Goal: Task Accomplishment & Management: Complete application form

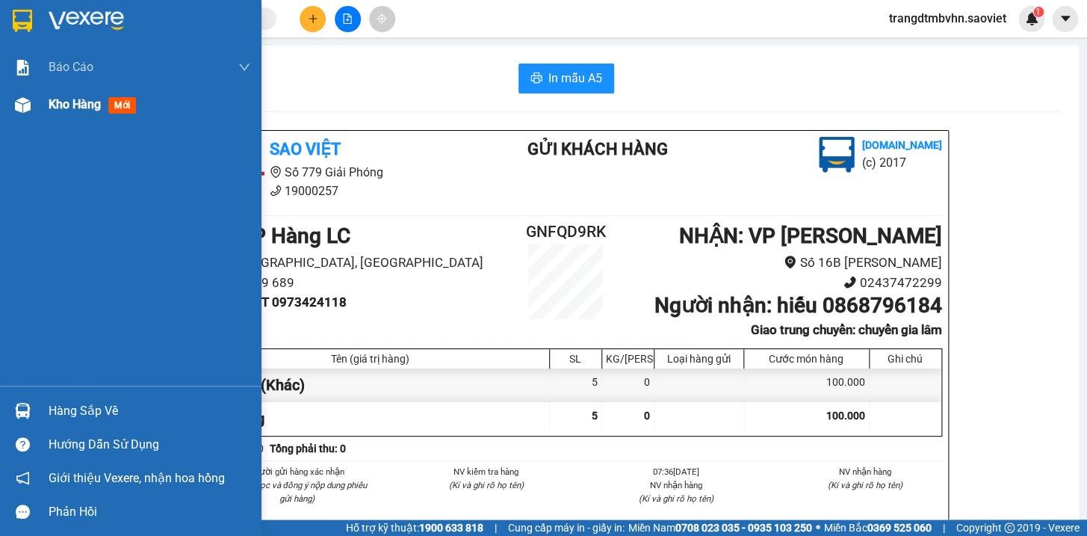
click at [77, 104] on span "Kho hàng" at bounding box center [75, 104] width 52 height 14
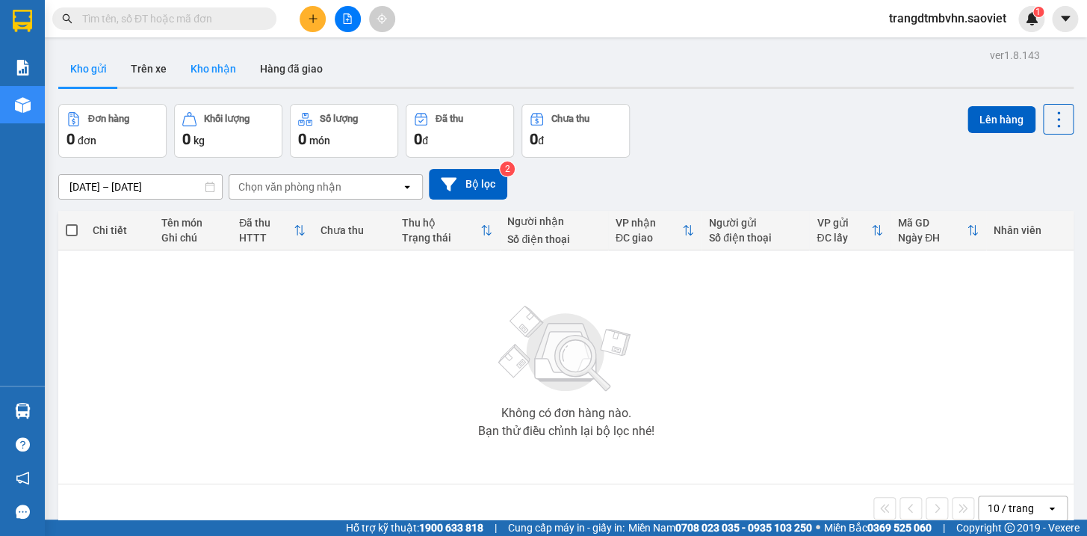
click at [210, 66] on button "Kho nhận" at bounding box center [213, 69] width 69 height 36
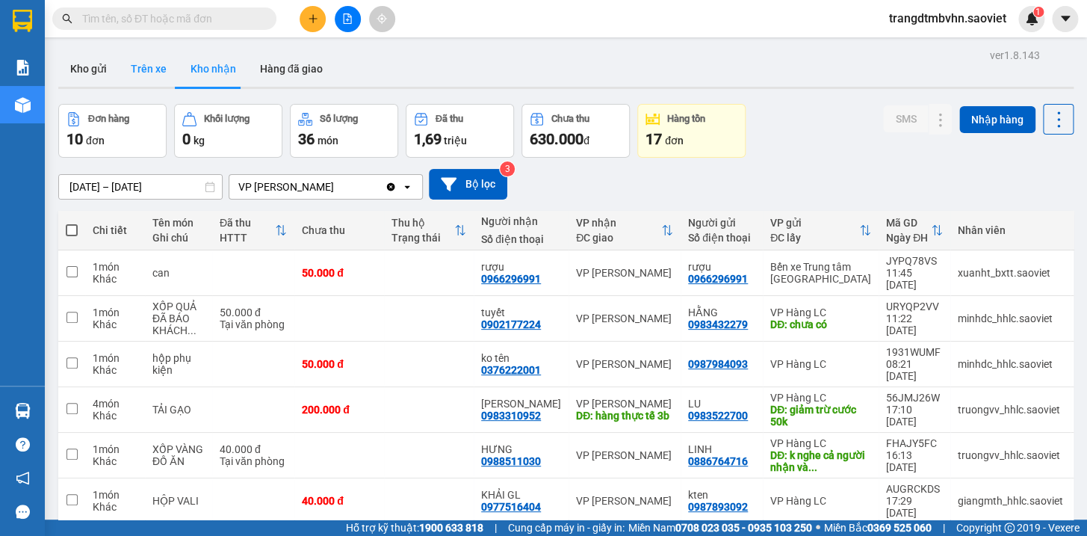
click at [143, 67] on button "Trên xe" at bounding box center [149, 69] width 60 height 36
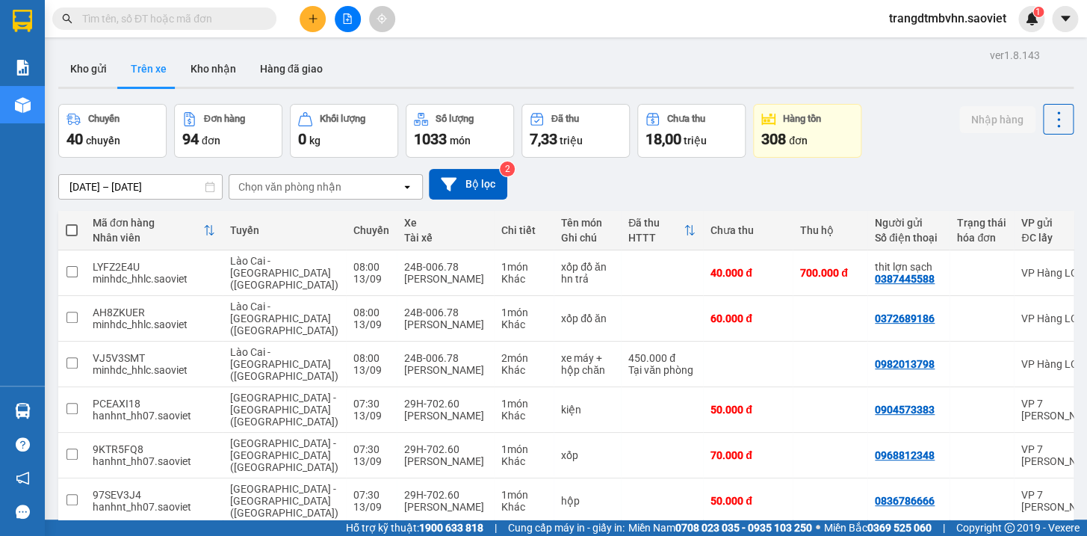
click at [375, 188] on div "Chọn văn phòng nhận" at bounding box center [315, 187] width 172 height 24
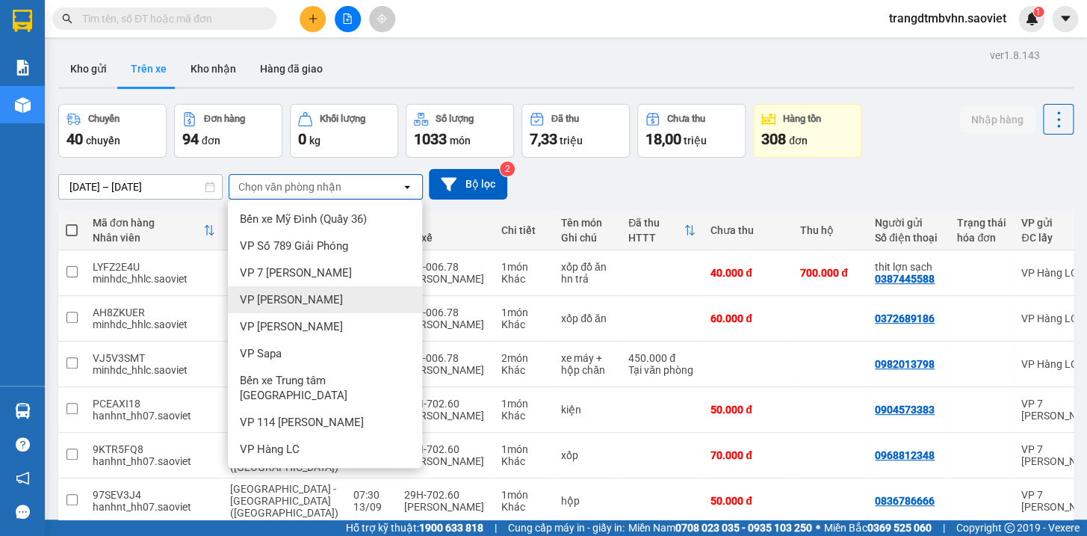
click at [302, 303] on div "VP [PERSON_NAME]" at bounding box center [325, 299] width 194 height 27
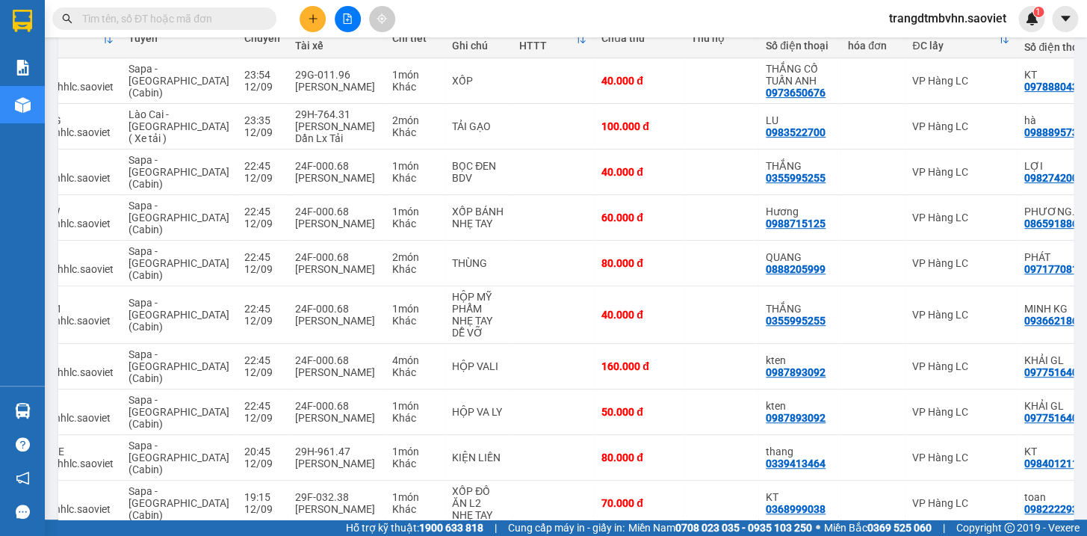
scroll to position [0, 96]
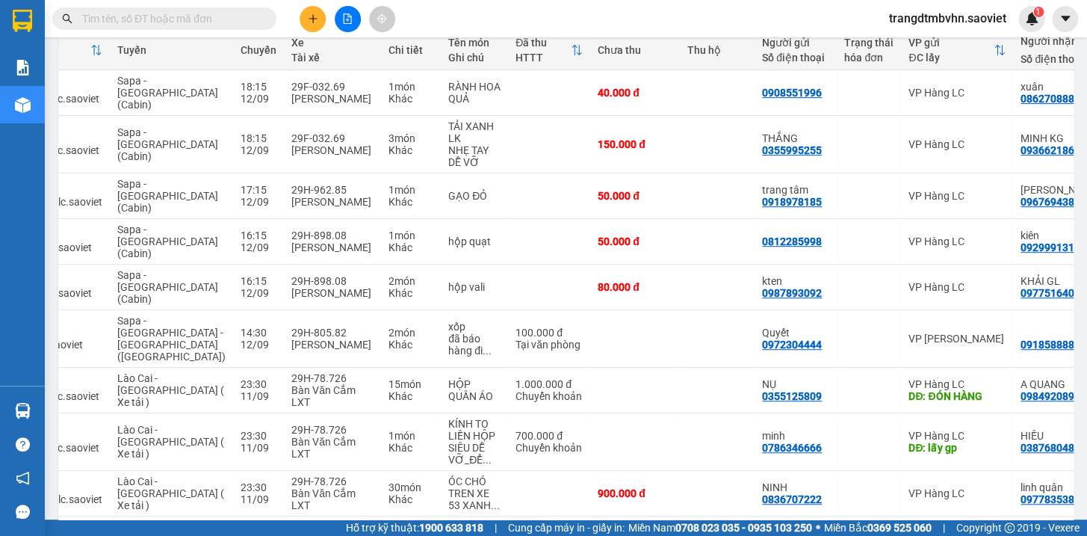
scroll to position [182, 0]
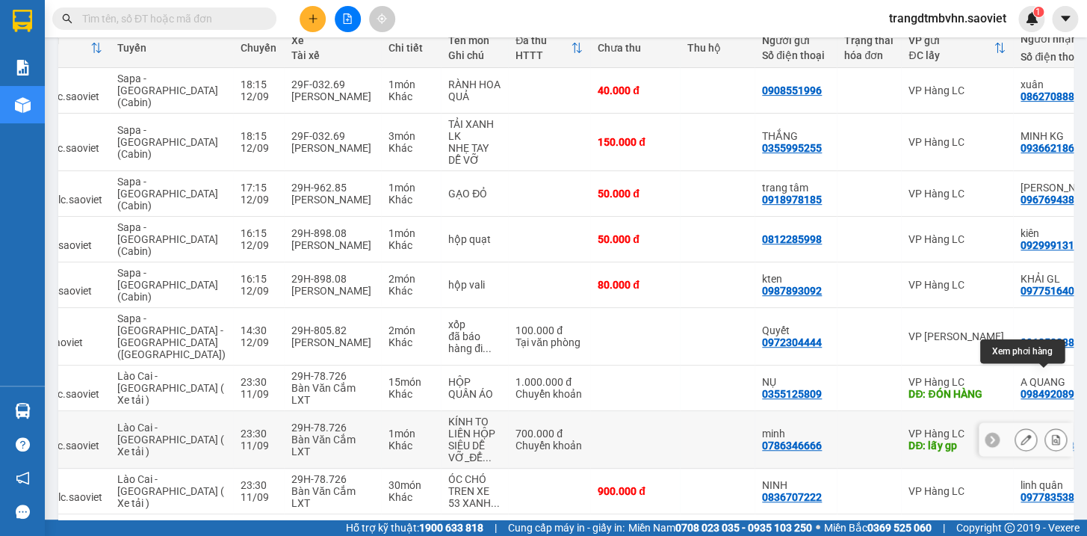
click at [1050, 434] on icon at bounding box center [1055, 439] width 10 height 10
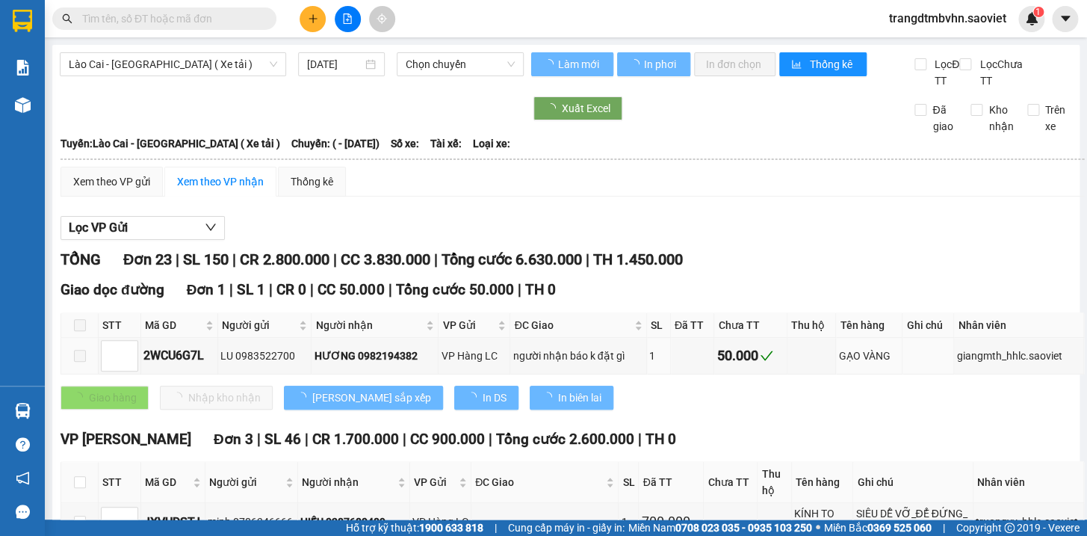
type input "[DATE]"
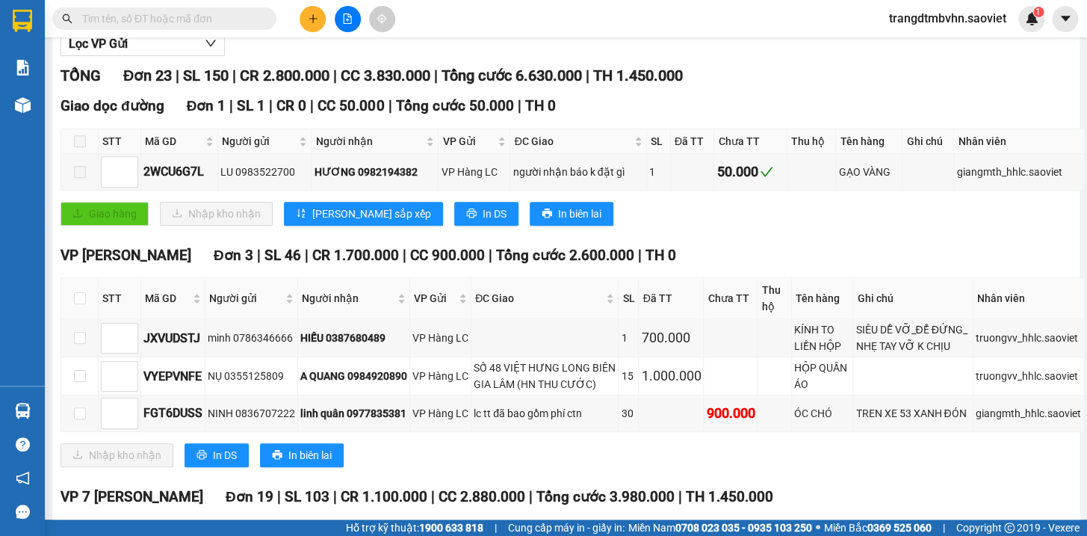
scroll to position [194, 0]
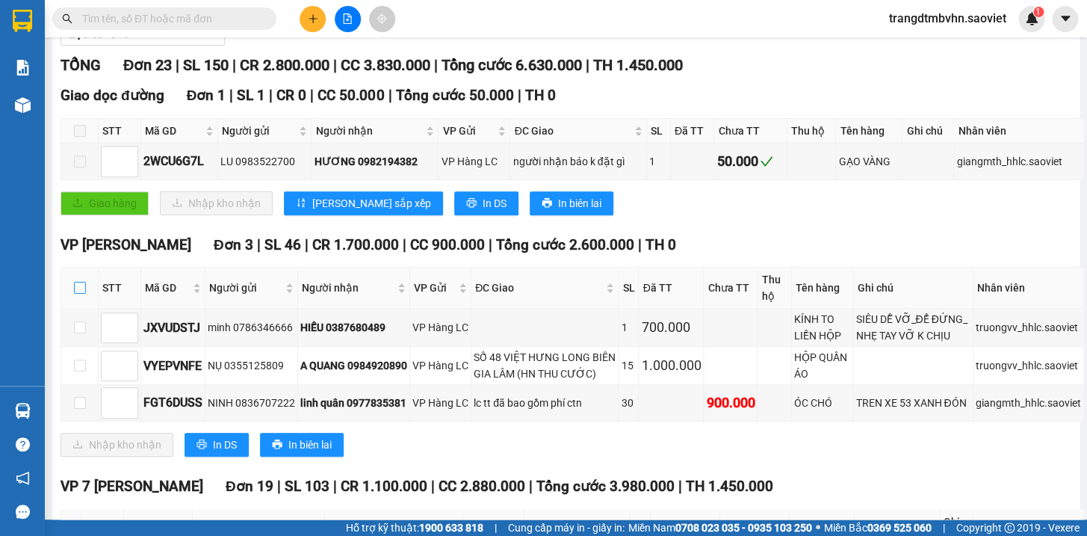
click at [81, 294] on input "checkbox" at bounding box center [80, 288] width 12 height 12
checkbox input "true"
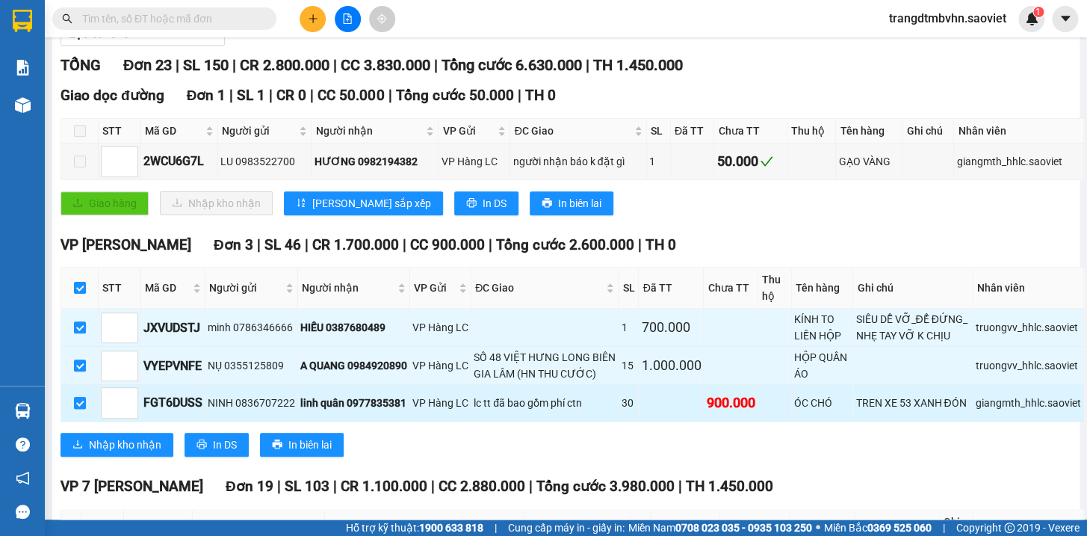
click at [78, 409] on input "checkbox" at bounding box center [80, 403] width 12 height 12
checkbox input "false"
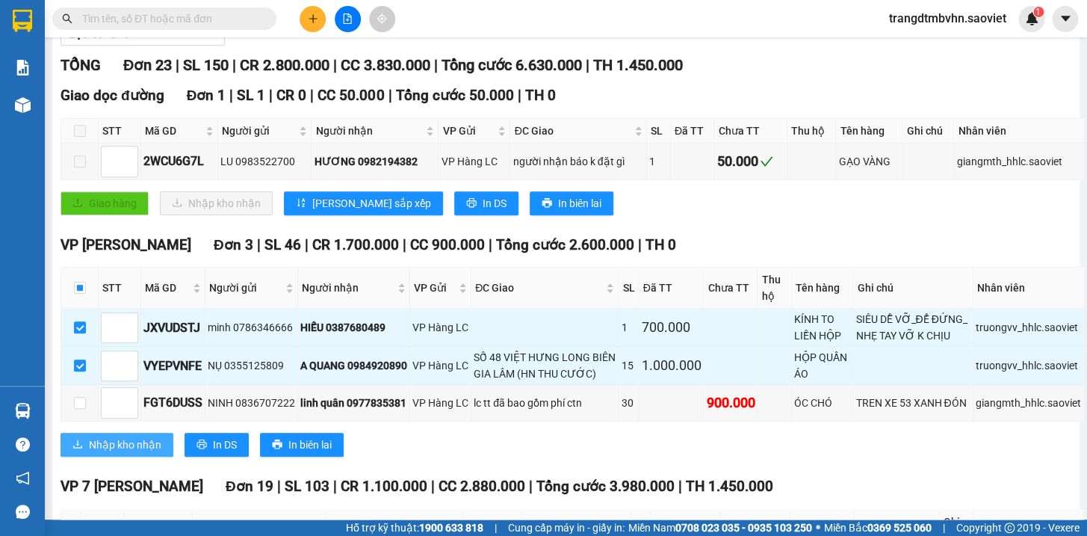
click at [149, 453] on span "Nhập kho nhận" at bounding box center [125, 444] width 72 height 16
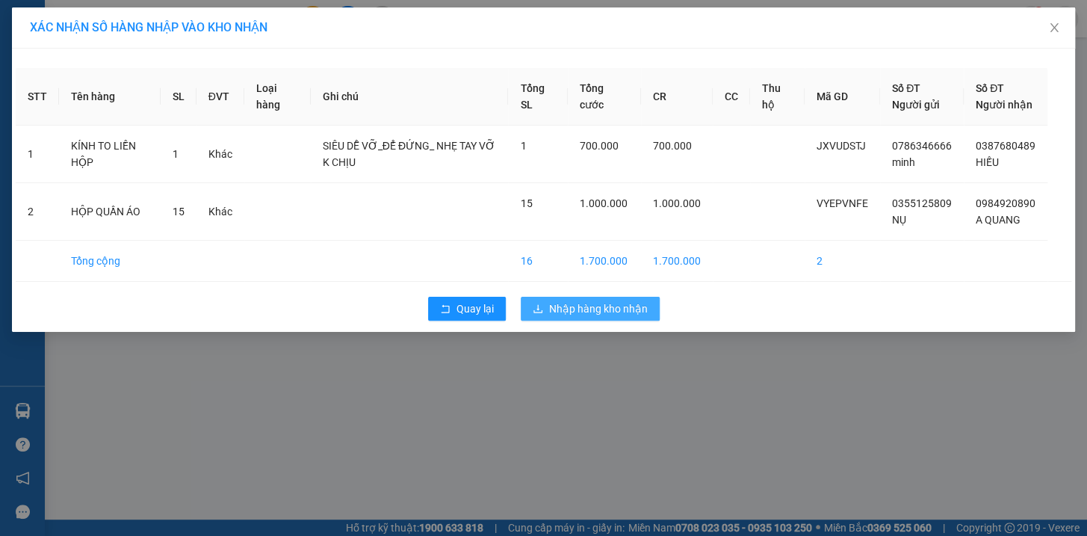
click at [578, 317] on span "Nhập hàng kho nhận" at bounding box center [598, 308] width 99 height 16
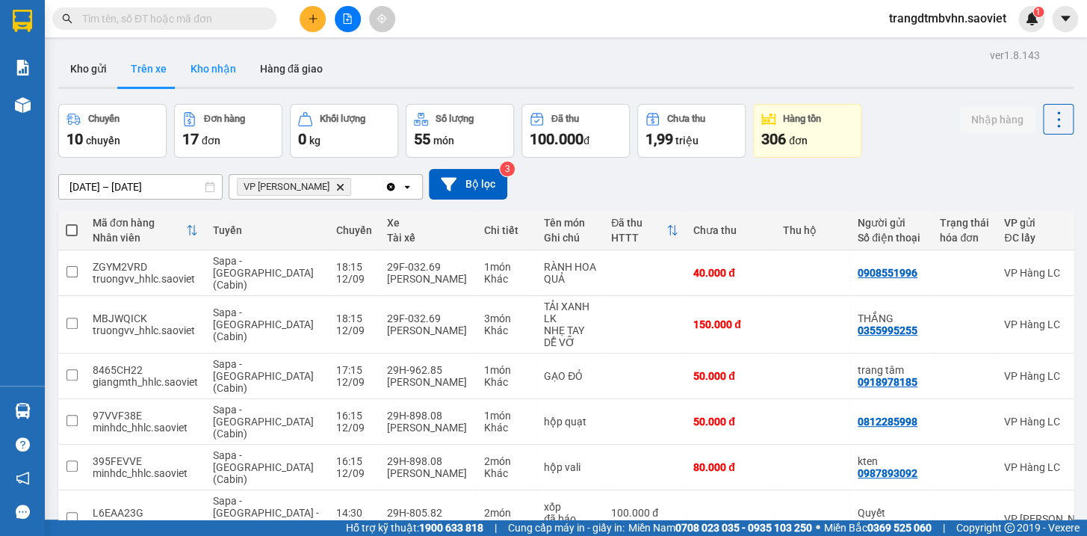
click at [218, 73] on button "Kho nhận" at bounding box center [213, 69] width 69 height 36
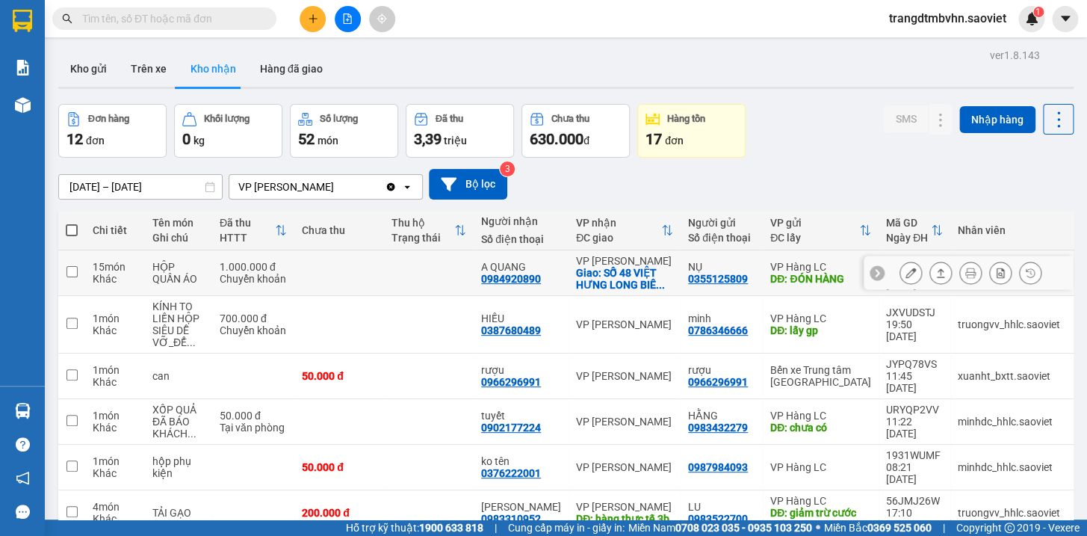
click at [905, 269] on icon at bounding box center [910, 272] width 10 height 10
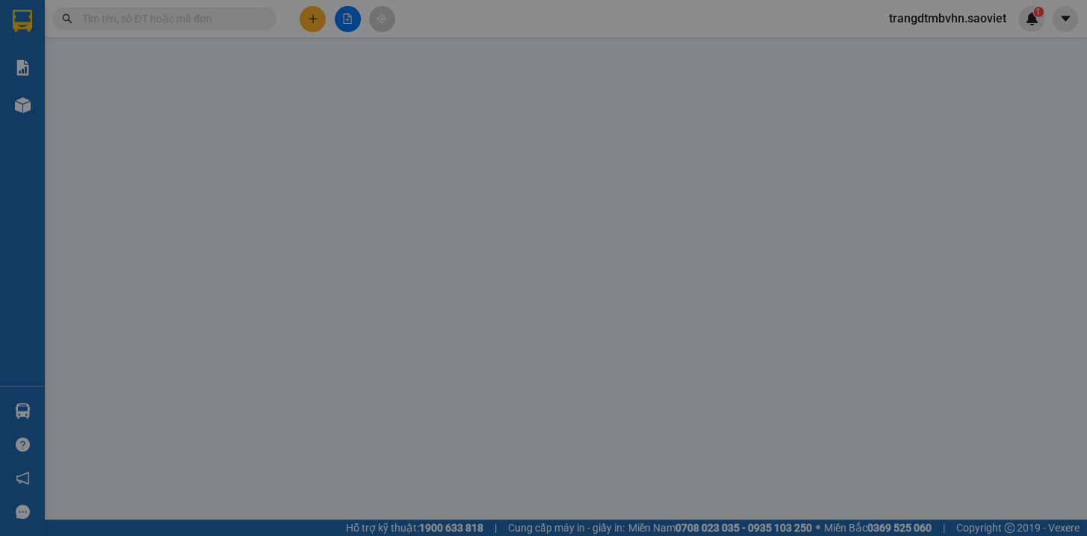
type input "0355125809"
type input "NỤ"
type input "ĐÓN HÀNG"
type input "100.000"
type input "0984920890"
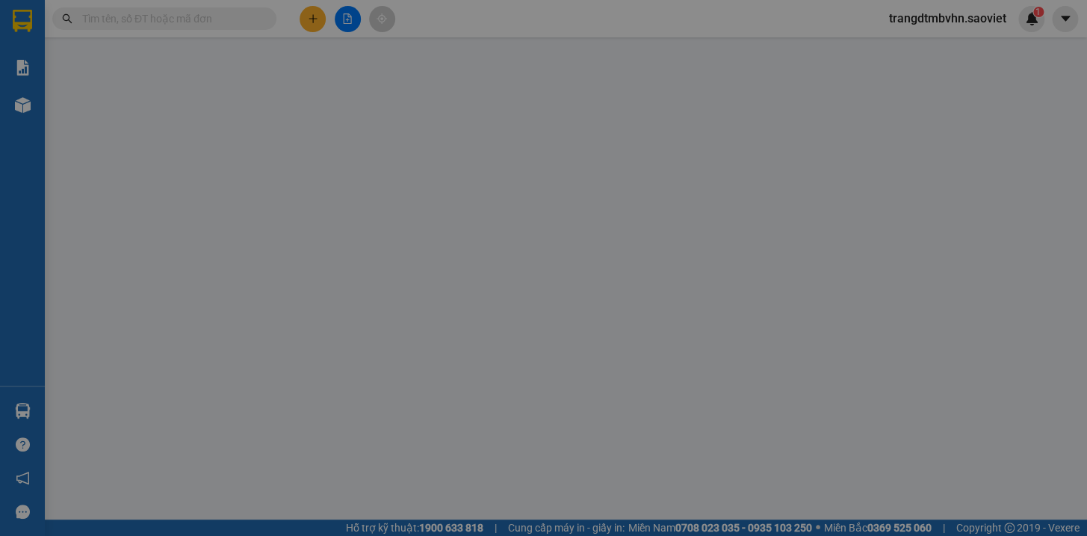
type input "A QUANG"
checkbox input "true"
type input "SỐ 48 VIỆT HƯNG LONG BIÊN GIA LÂM (HN THU CƯỚC)"
type input "1.000.000"
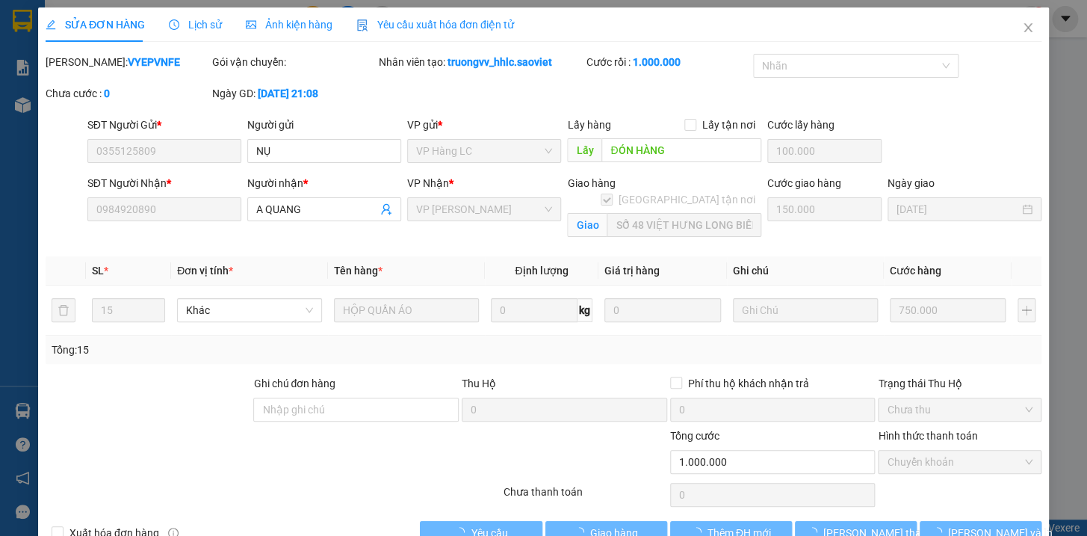
scroll to position [37, 0]
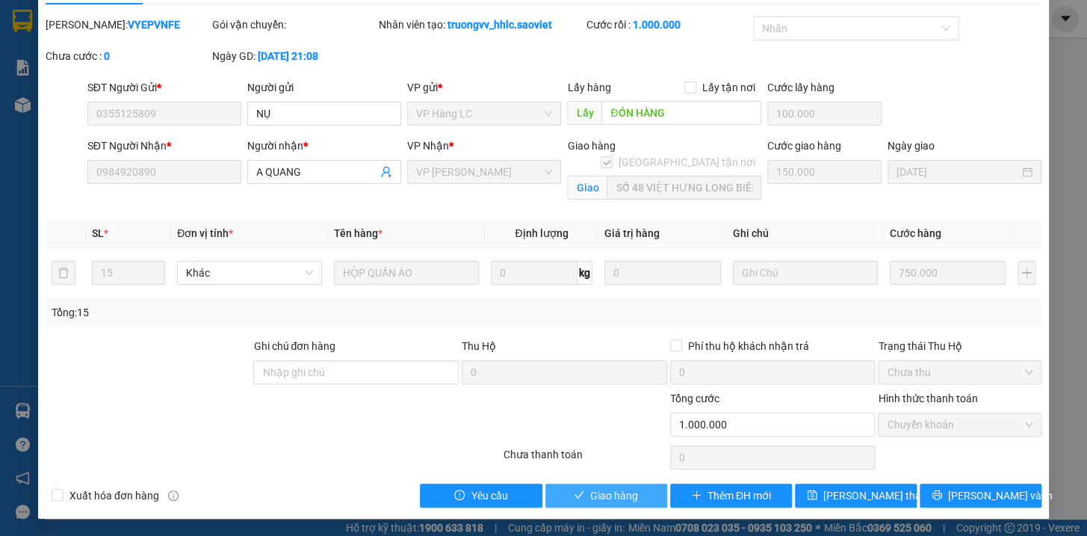
click at [621, 503] on button "Giao hàng" at bounding box center [606, 495] width 122 height 24
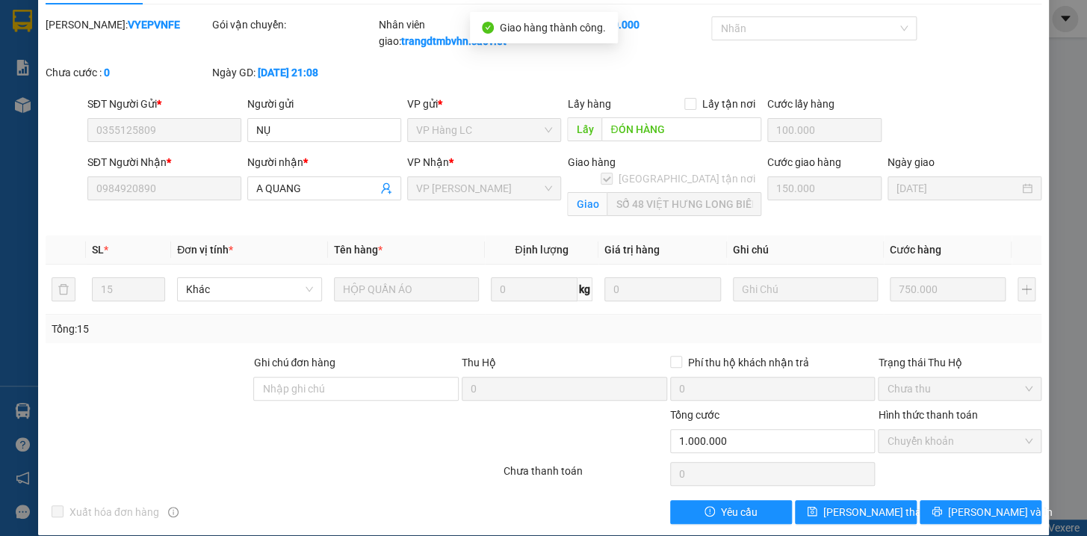
scroll to position [0, 0]
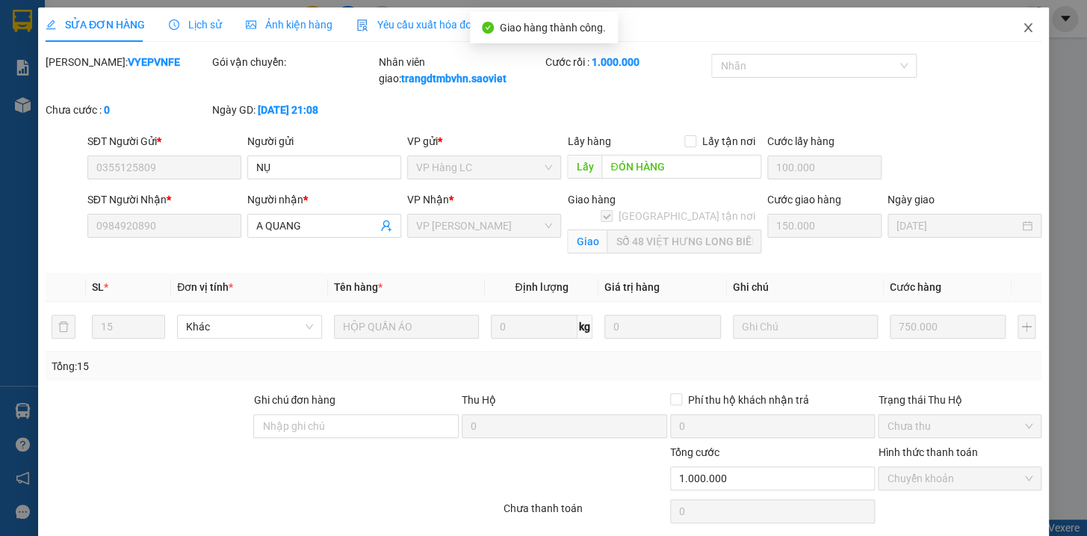
click at [1022, 30] on icon "close" at bounding box center [1028, 28] width 12 height 12
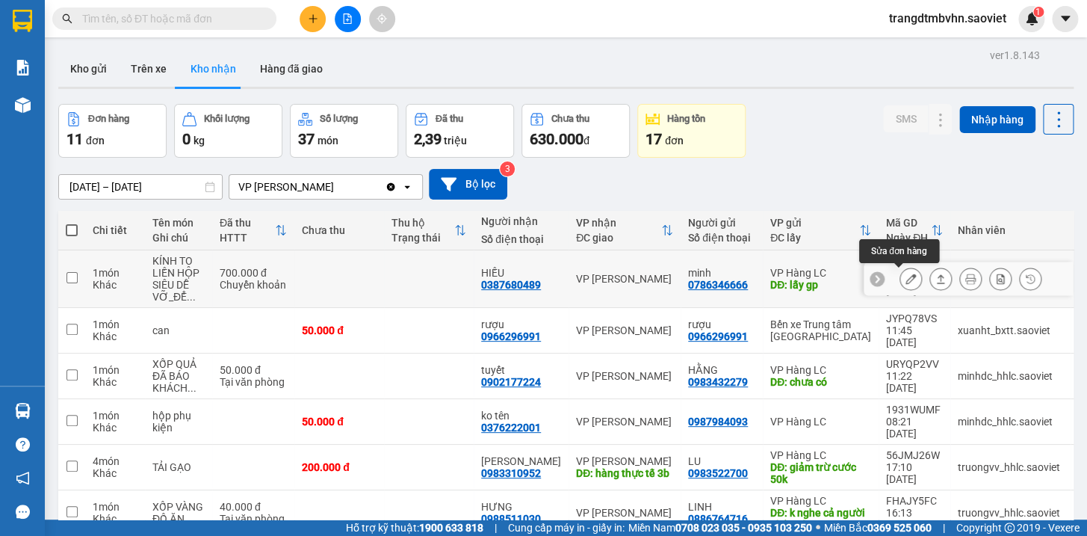
click at [905, 279] on icon at bounding box center [910, 278] width 10 height 10
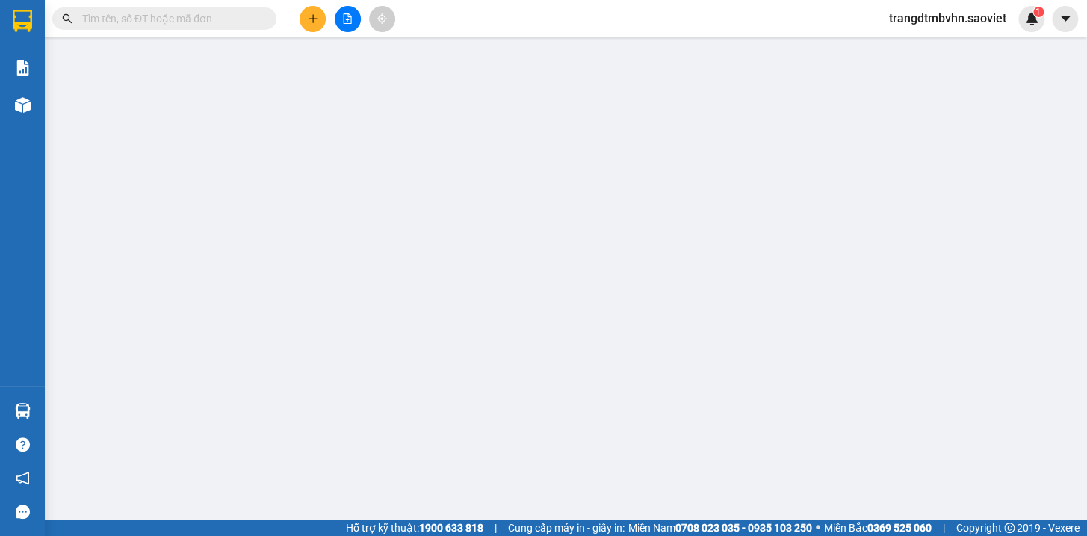
type input "0786346666"
type input "minh"
type input "lấy gp"
type input "0387680489"
type input "HIẾU"
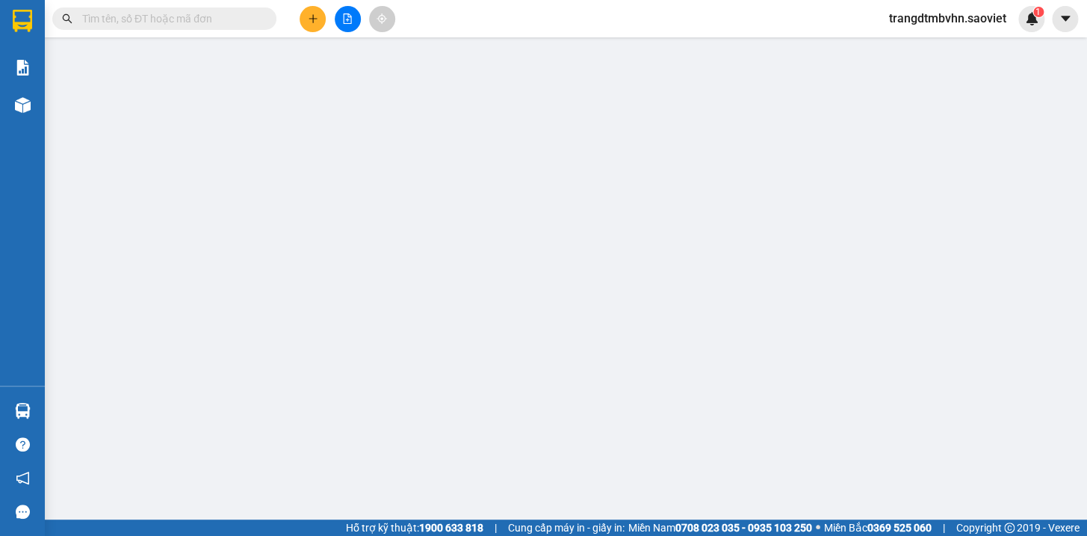
type input "700.000"
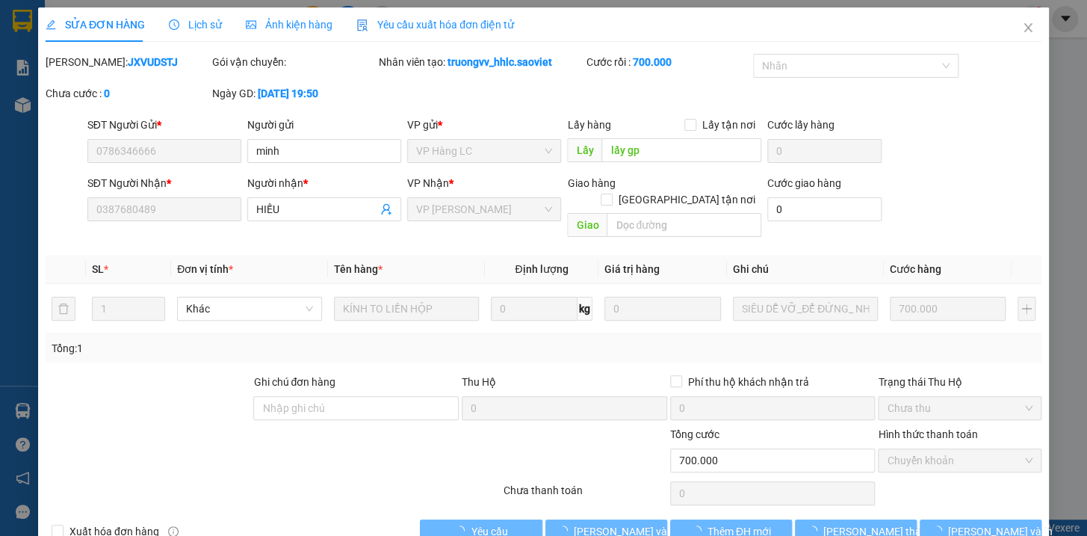
scroll to position [12, 0]
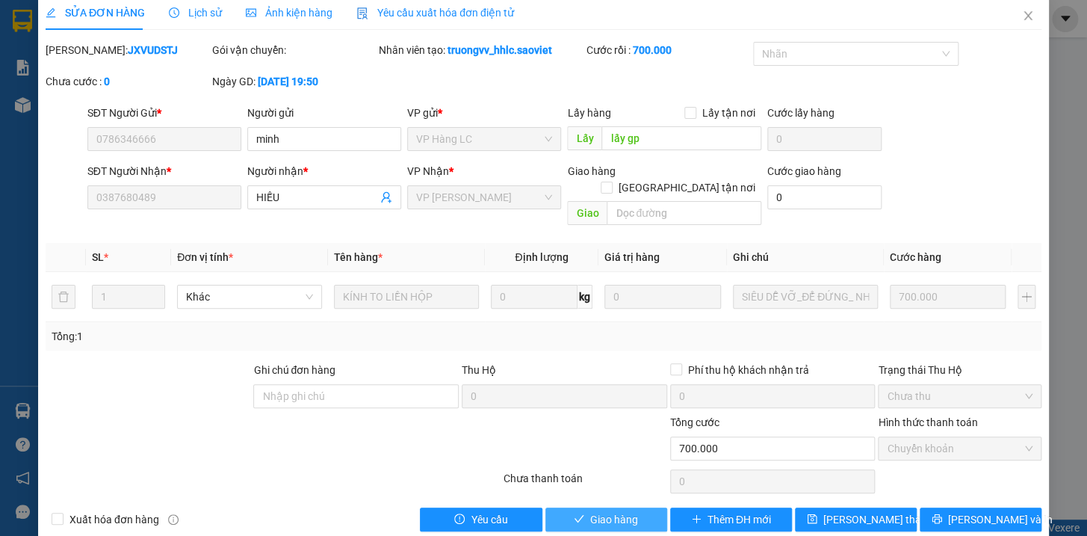
click at [583, 507] on button "Giao hàng" at bounding box center [606, 519] width 122 height 24
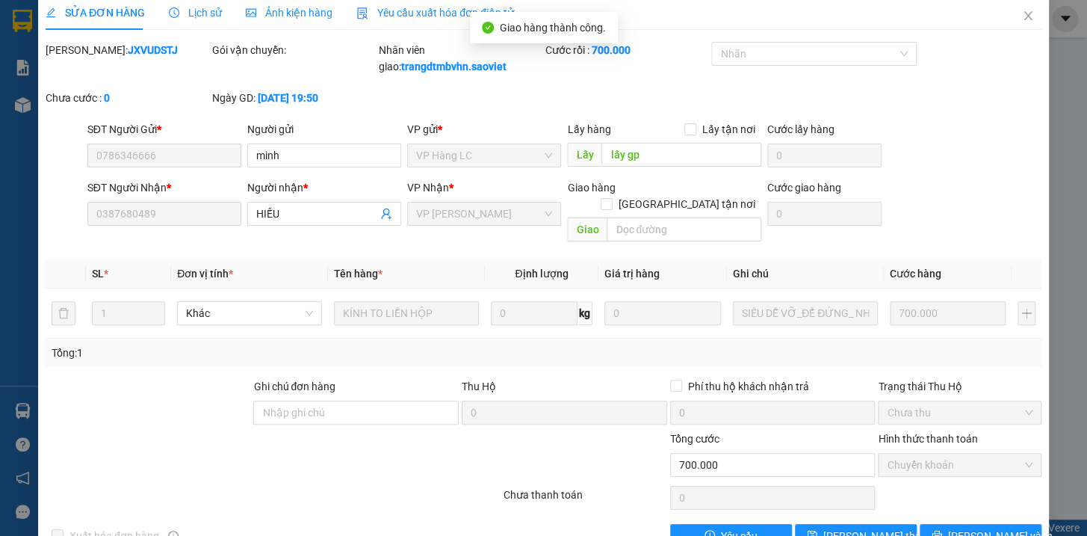
scroll to position [0, 0]
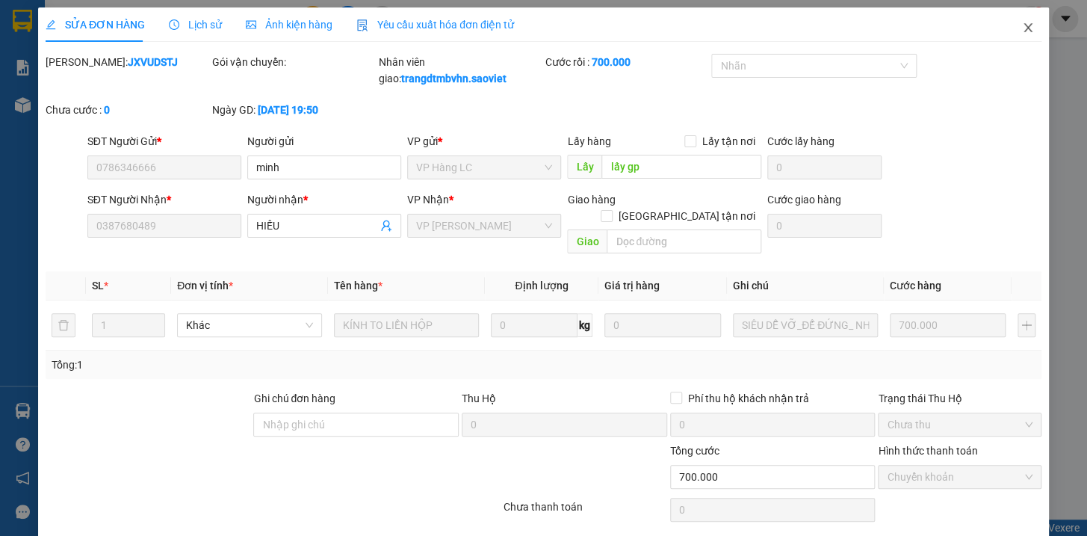
click at [1023, 30] on icon "close" at bounding box center [1027, 27] width 8 height 9
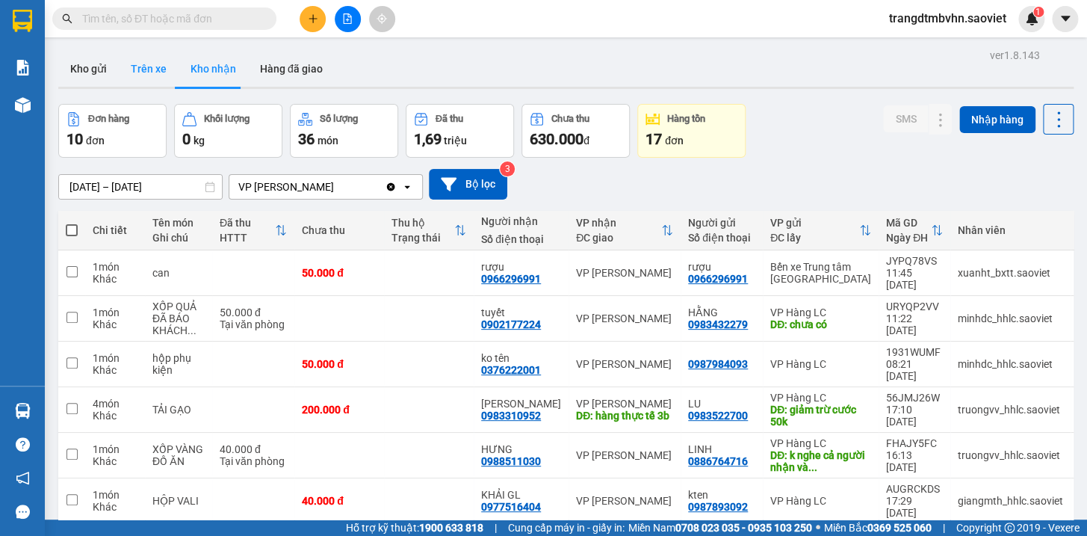
click at [158, 69] on button "Trên xe" at bounding box center [149, 69] width 60 height 36
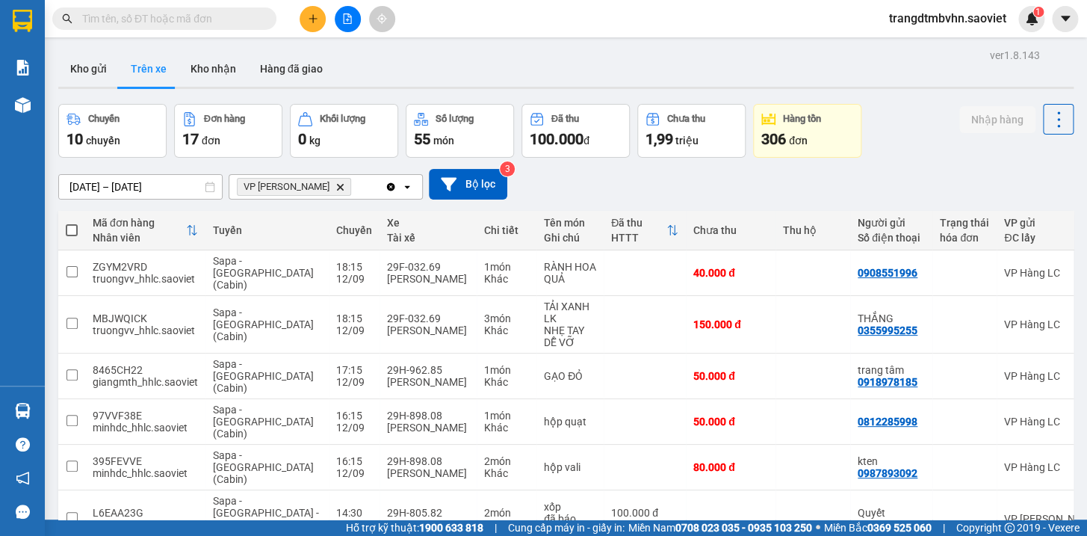
scroll to position [79, 0]
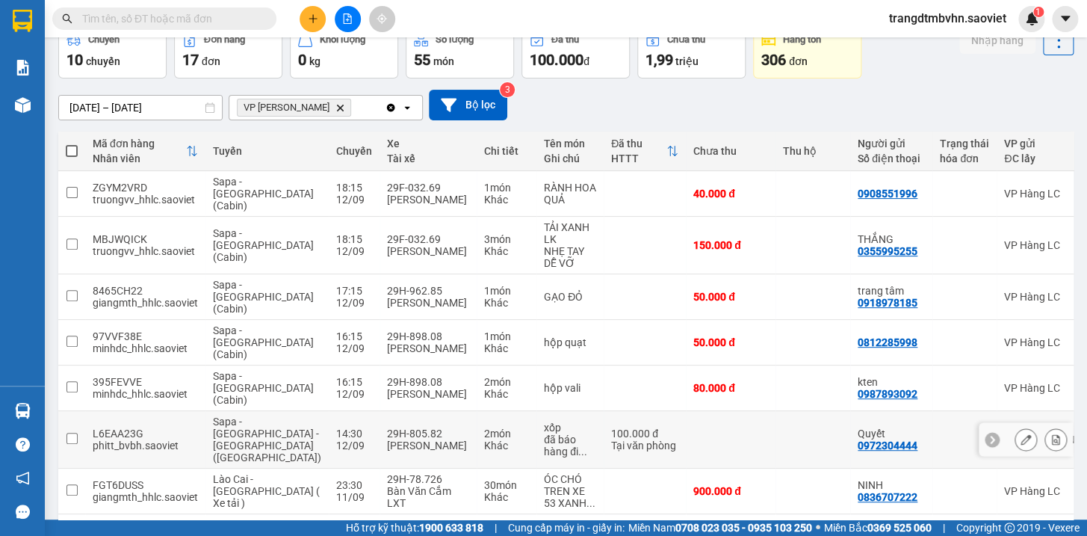
click at [1052, 434] on icon at bounding box center [1056, 439] width 8 height 10
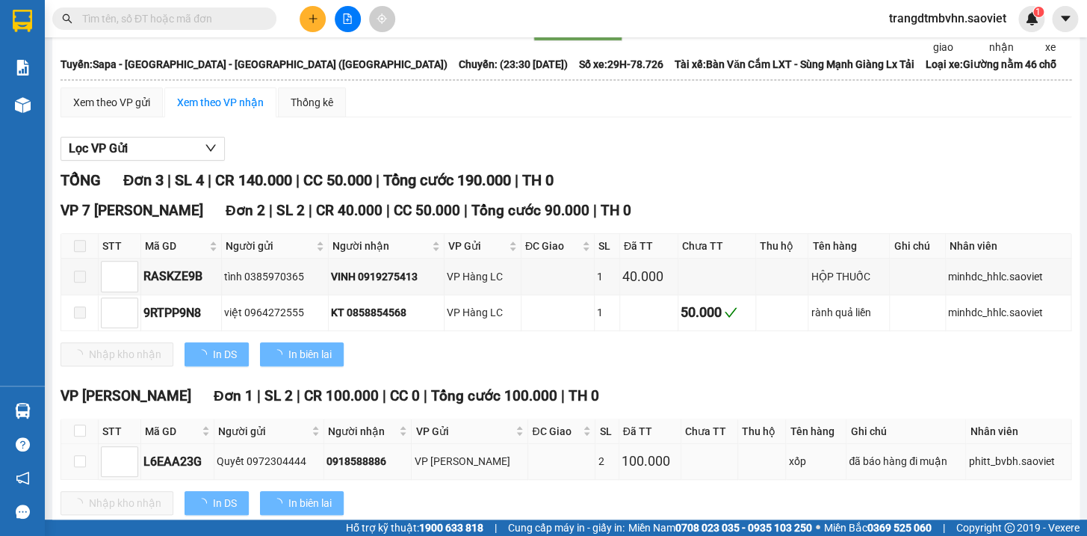
type input "[DATE]"
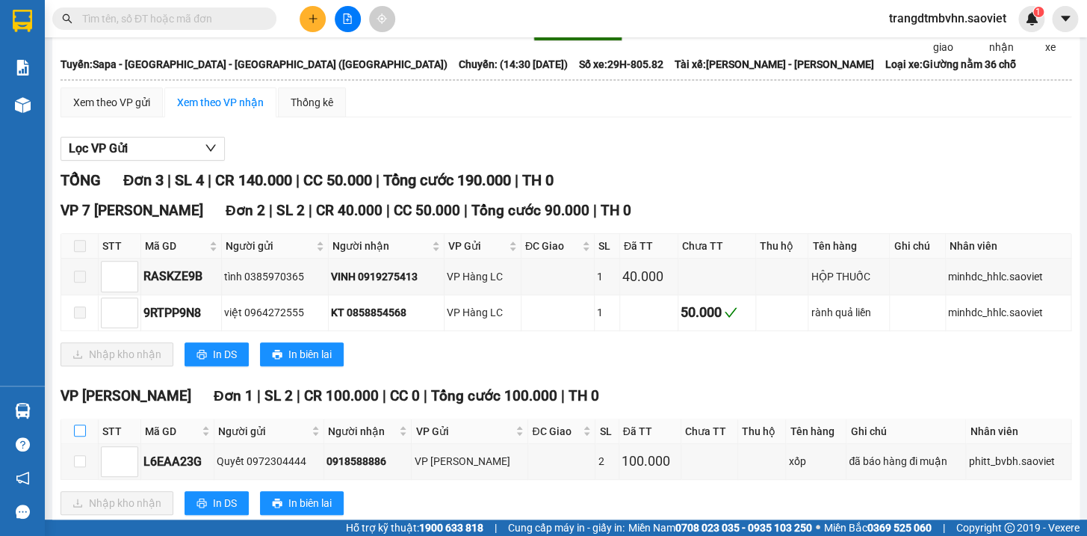
click at [75, 436] on input "checkbox" at bounding box center [80, 430] width 12 height 12
checkbox input "true"
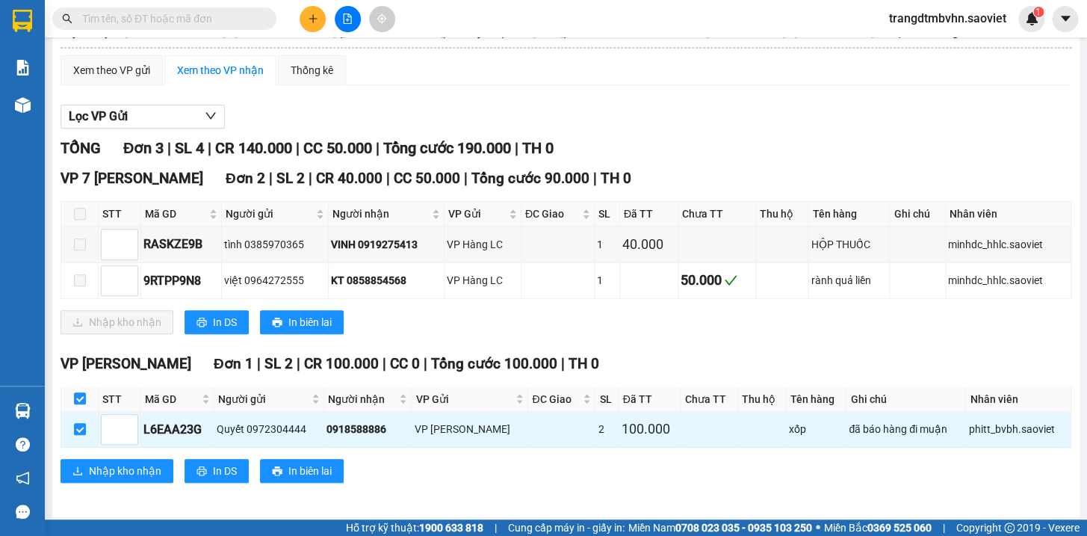
scroll to position [131, 0]
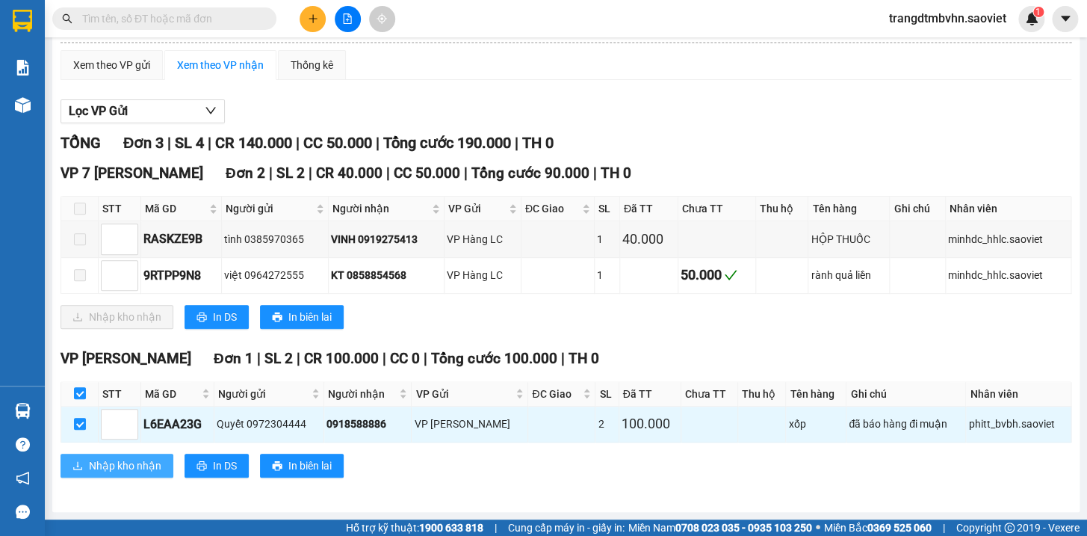
click at [162, 461] on button "Nhập kho nhận" at bounding box center [117, 465] width 113 height 24
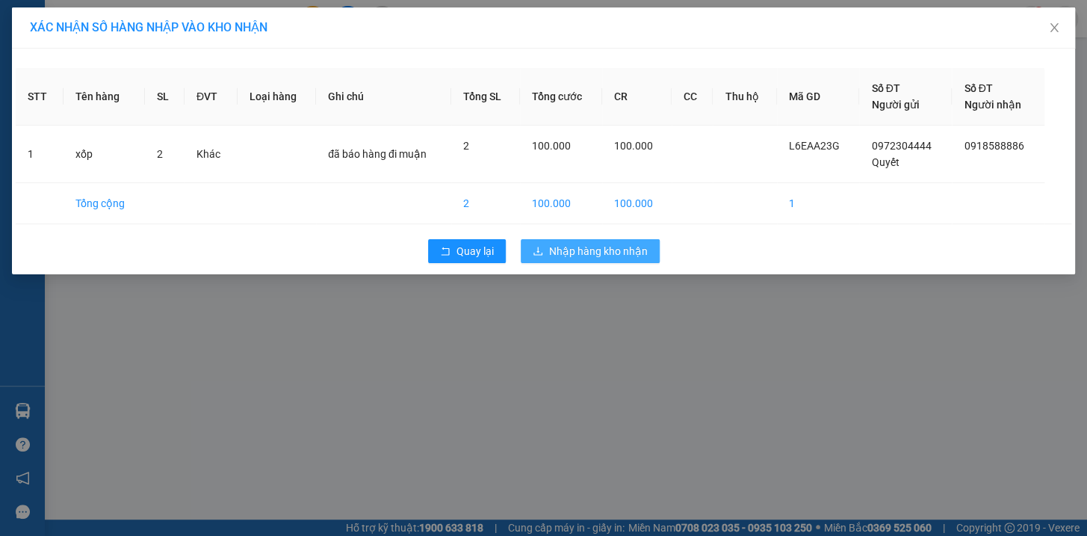
click at [626, 246] on span "Nhập hàng kho nhận" at bounding box center [598, 251] width 99 height 16
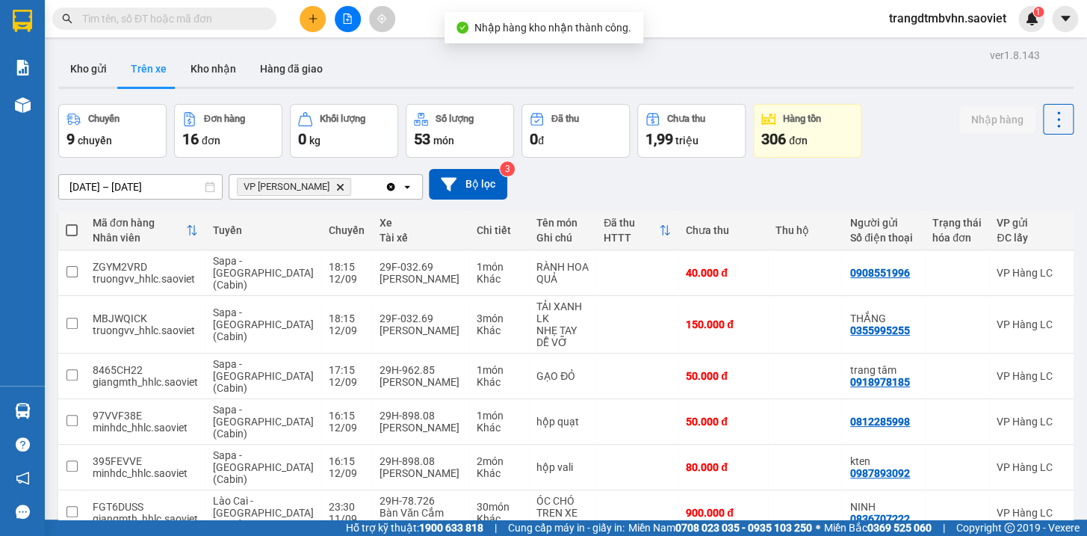
scroll to position [68, 0]
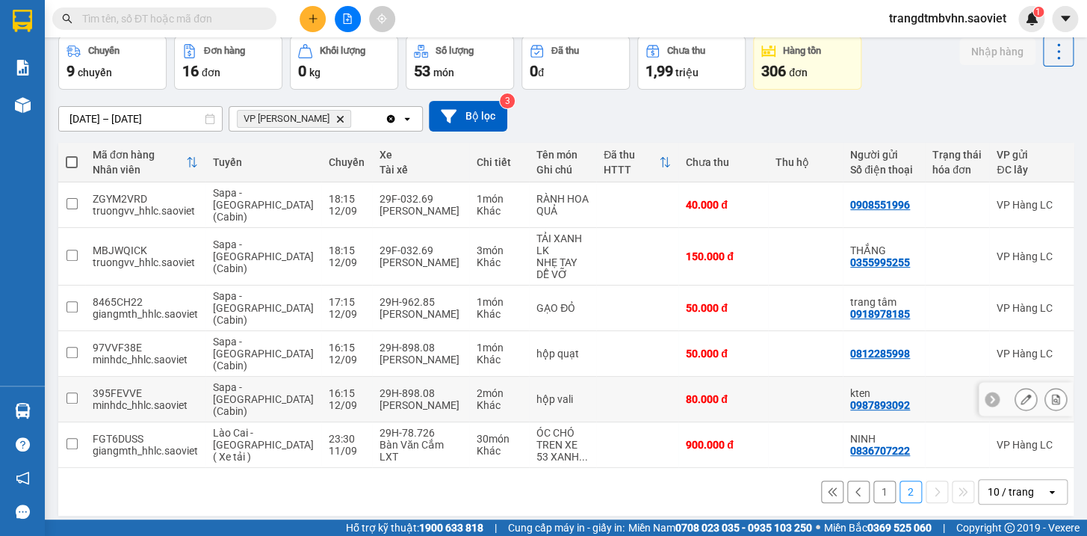
click at [1052, 394] on icon at bounding box center [1056, 399] width 8 height 10
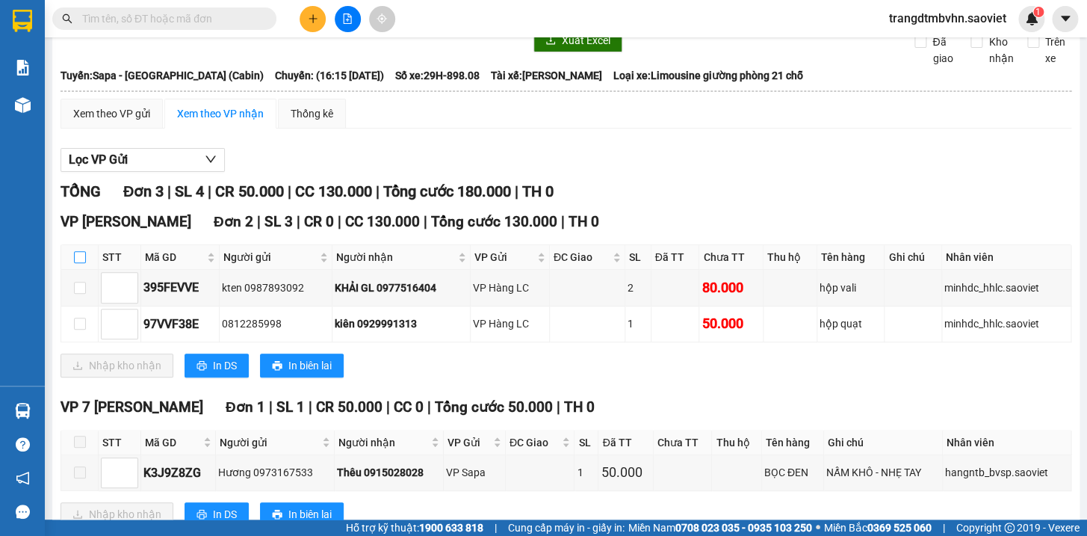
click at [75, 263] on input "checkbox" at bounding box center [80, 257] width 12 height 12
checkbox input "true"
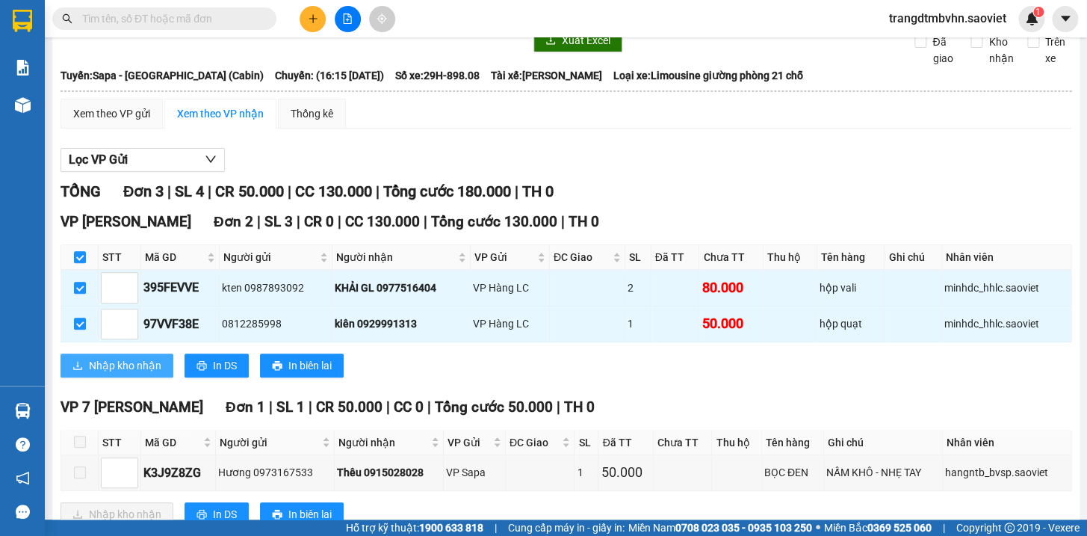
click at [128, 373] on span "Nhập kho nhận" at bounding box center [125, 365] width 72 height 16
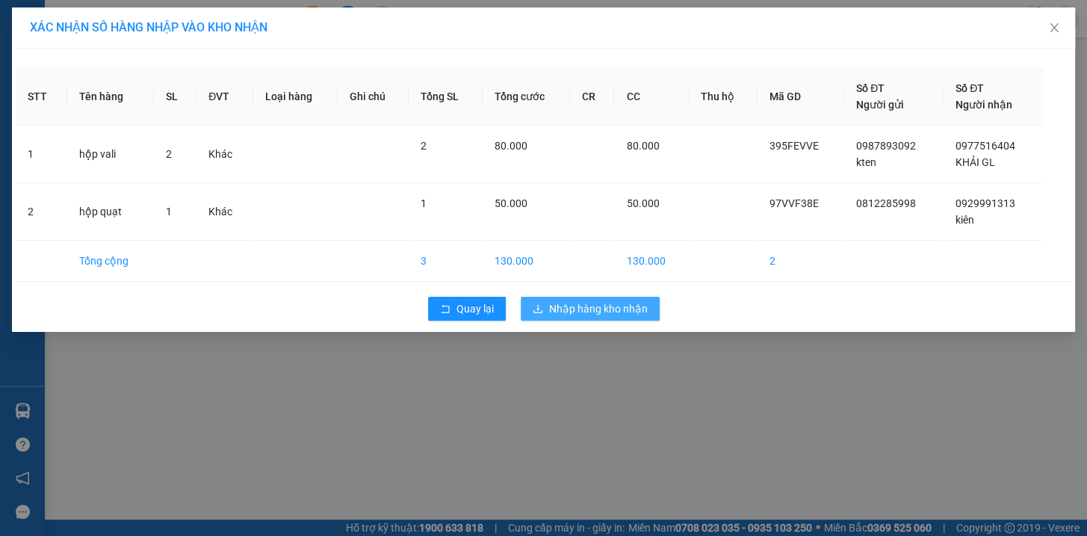
click at [586, 302] on span "Nhập hàng kho nhận" at bounding box center [598, 308] width 99 height 16
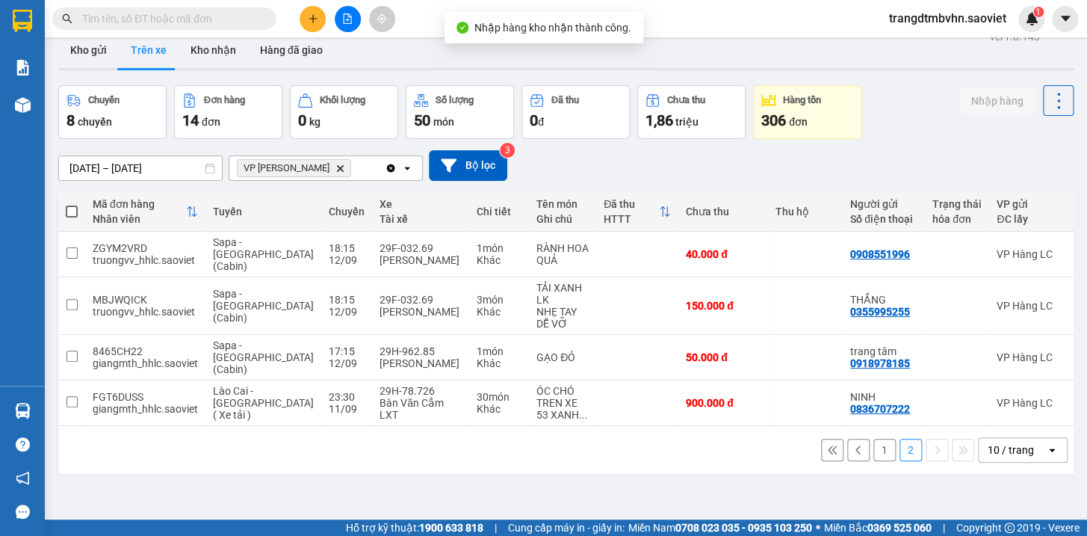
scroll to position [20, 0]
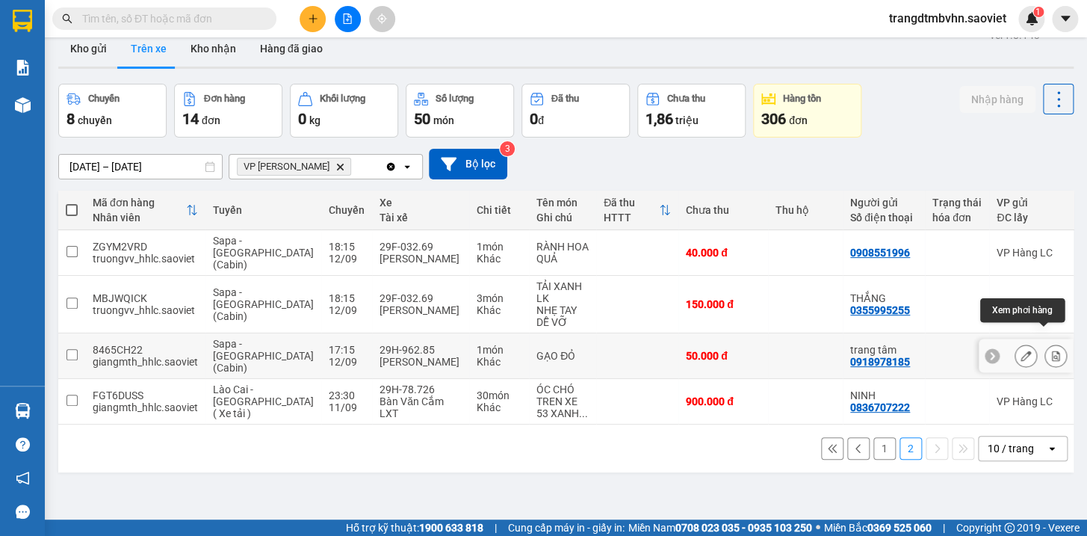
click at [1050, 350] on icon at bounding box center [1055, 355] width 10 height 10
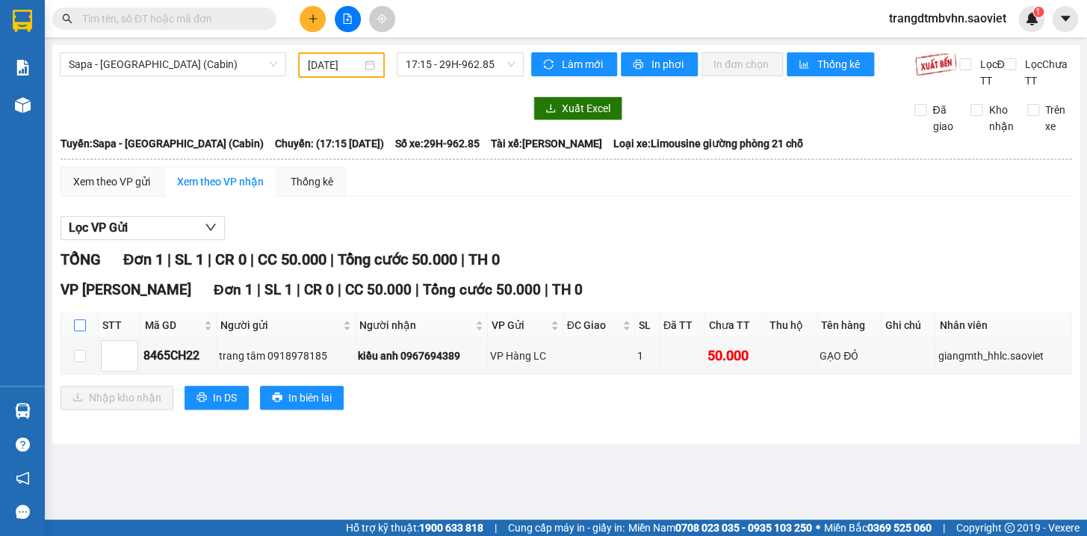
click at [78, 331] on input "checkbox" at bounding box center [80, 325] width 12 height 12
checkbox input "true"
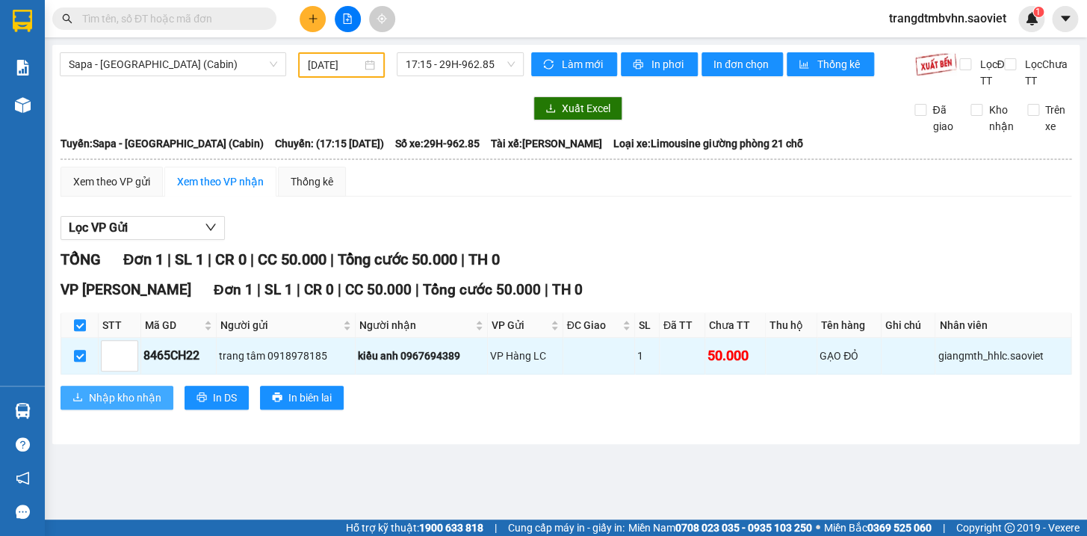
click at [130, 406] on span "Nhập kho nhận" at bounding box center [125, 397] width 72 height 16
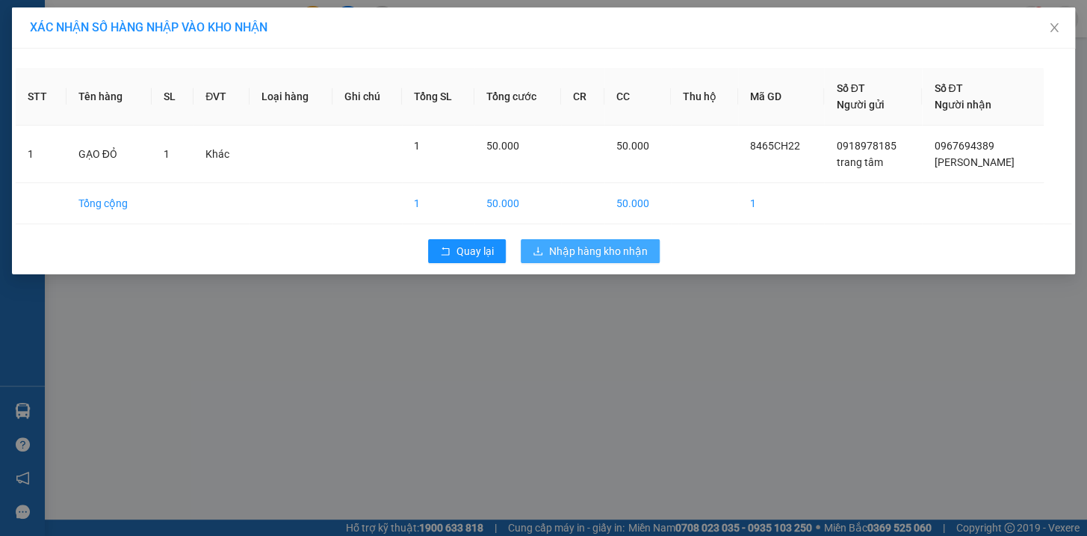
click at [636, 255] on span "Nhập hàng kho nhận" at bounding box center [598, 251] width 99 height 16
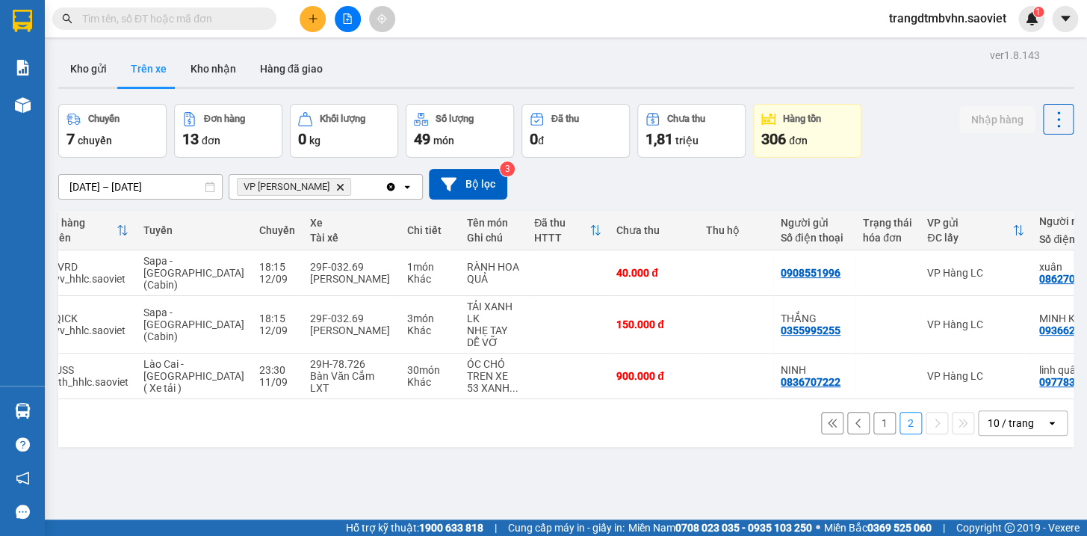
scroll to position [0, 86]
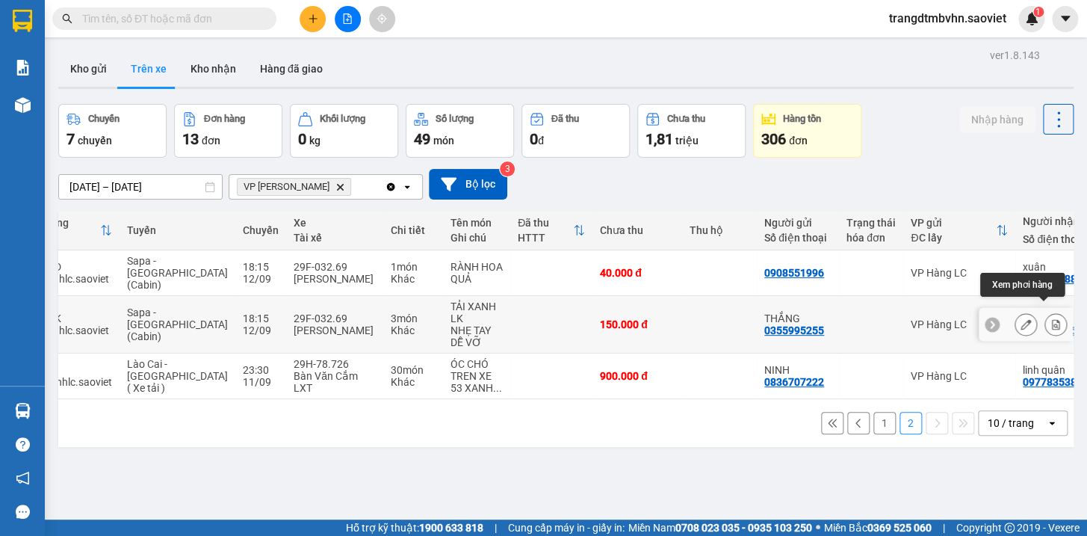
click at [1052, 319] on icon at bounding box center [1056, 324] width 8 height 10
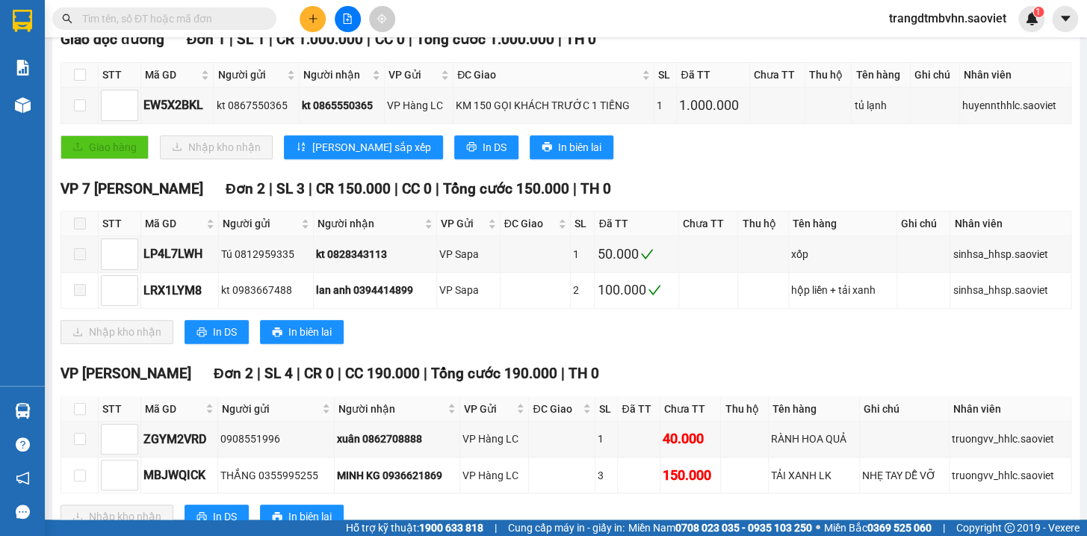
scroll to position [315, 0]
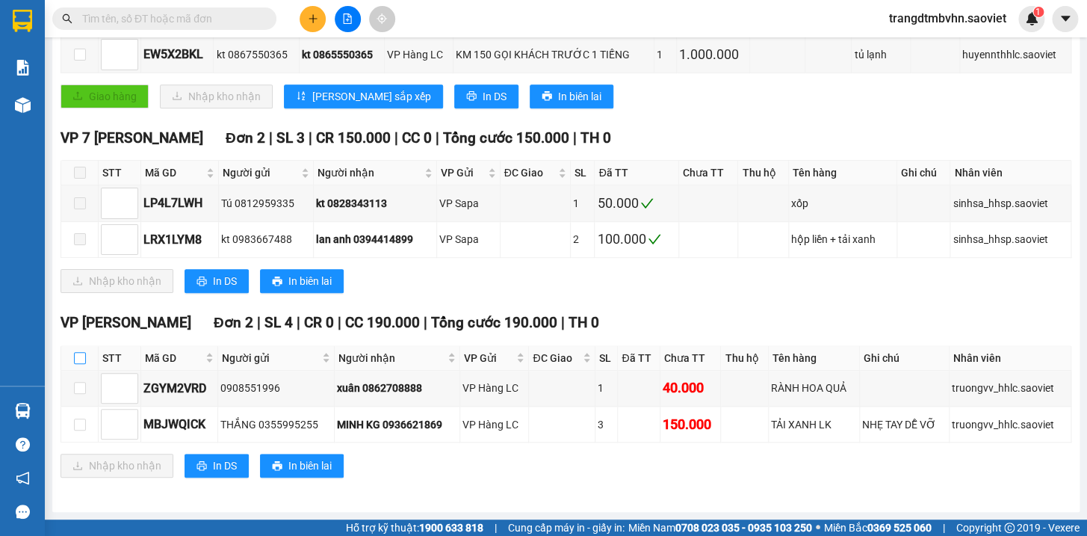
click at [74, 353] on input "checkbox" at bounding box center [80, 358] width 12 height 12
checkbox input "true"
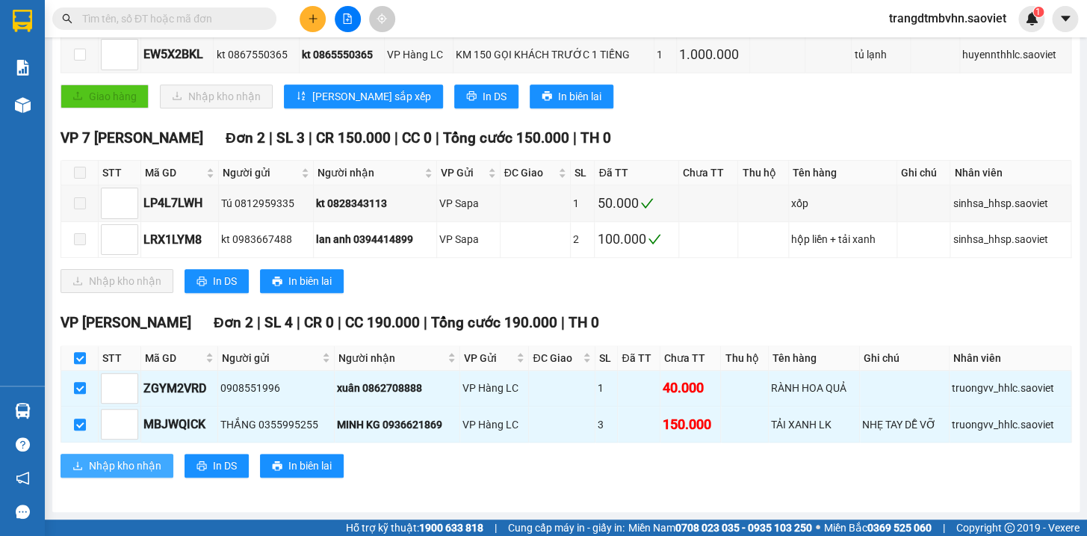
click at [150, 462] on span "Nhập kho nhận" at bounding box center [125, 465] width 72 height 16
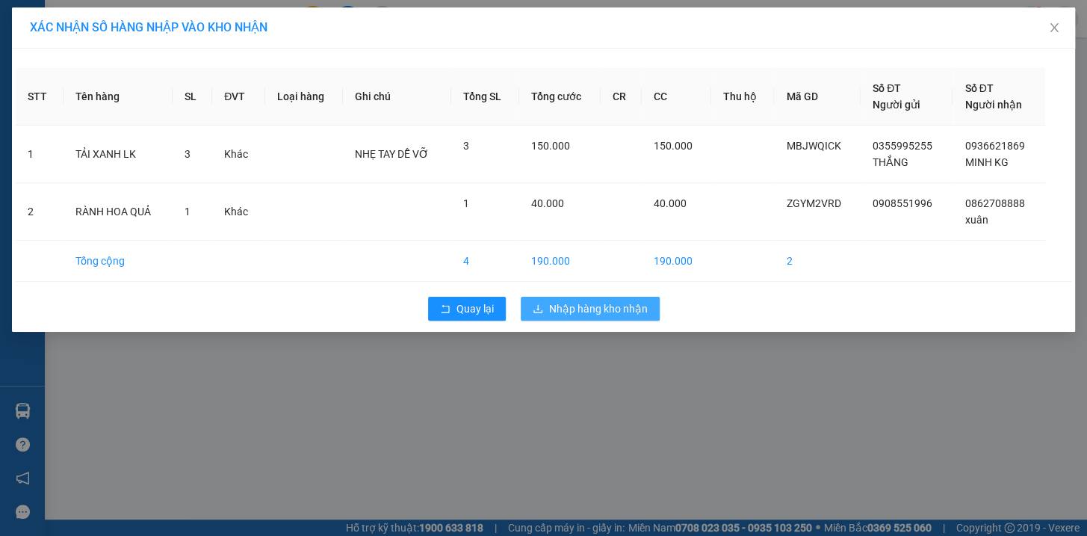
click at [618, 309] on span "Nhập hàng kho nhận" at bounding box center [598, 308] width 99 height 16
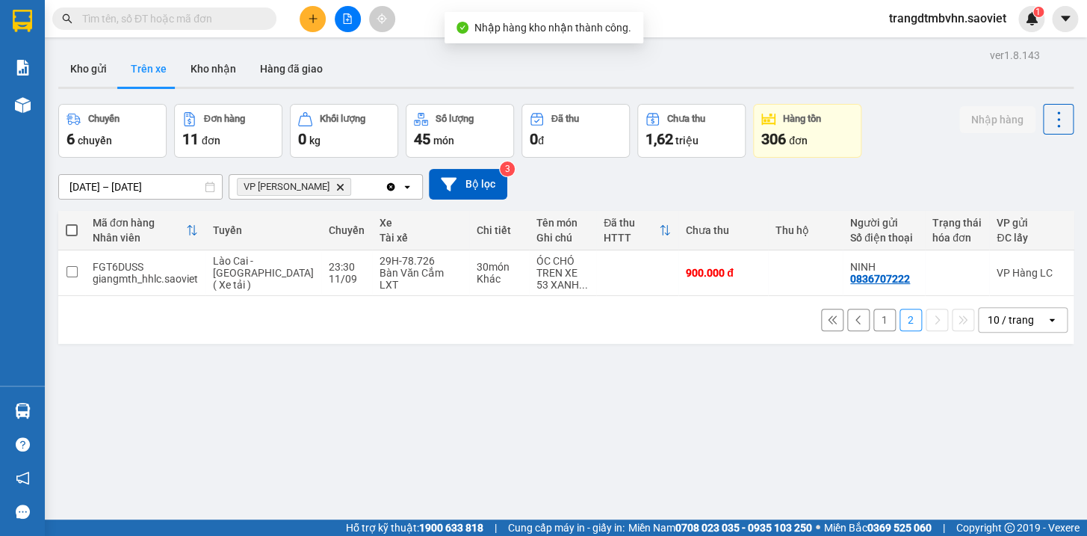
click at [873, 326] on button "1" at bounding box center [884, 319] width 22 height 22
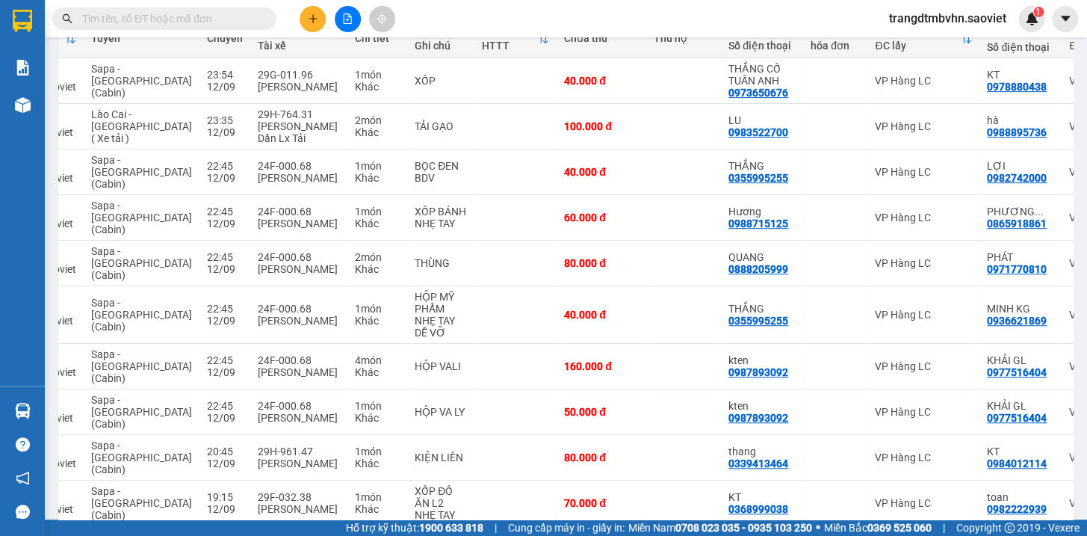
scroll to position [0, 123]
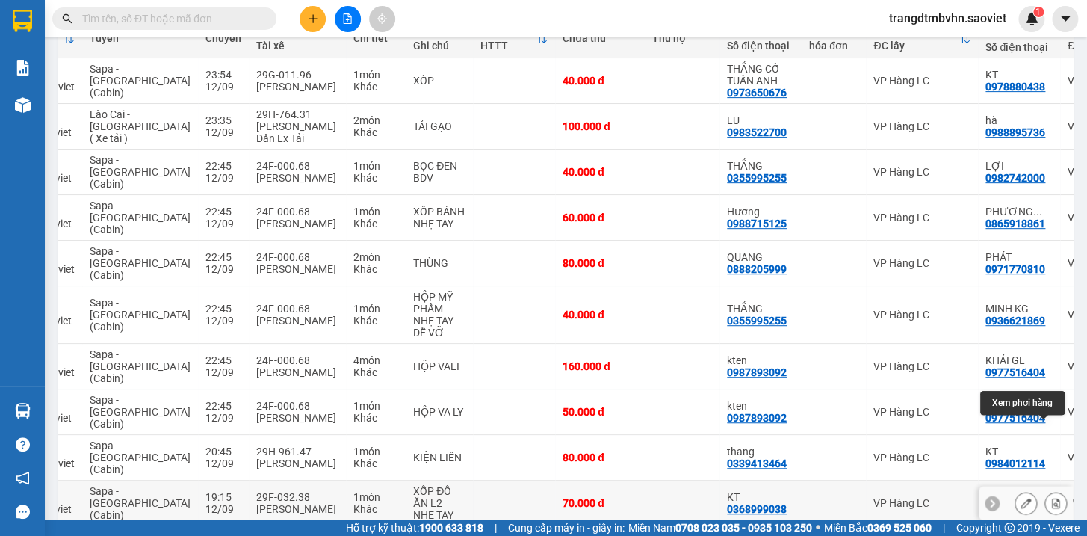
click at [1050, 497] on icon at bounding box center [1055, 502] width 10 height 10
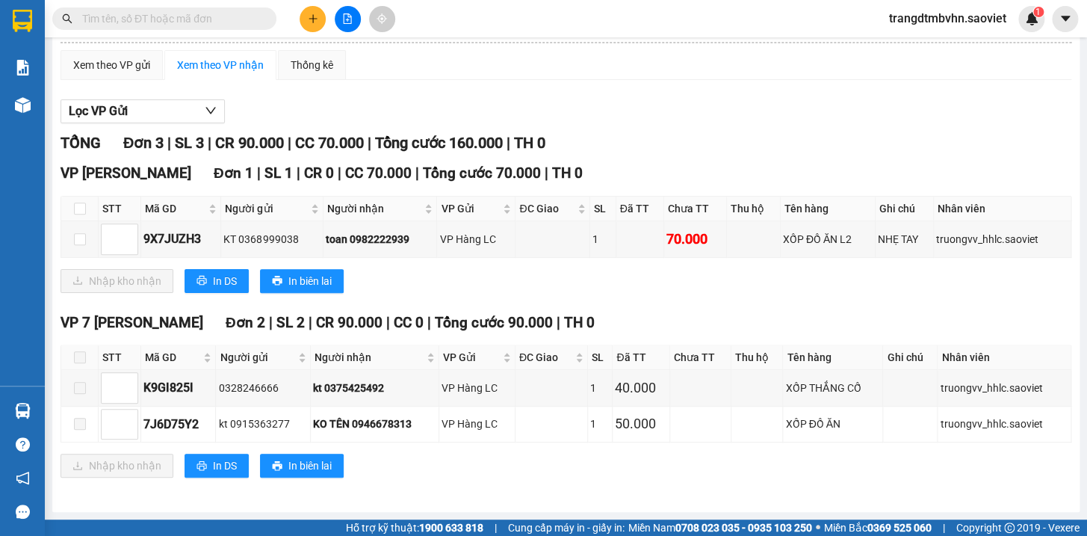
scroll to position [131, 0]
click at [78, 209] on input "checkbox" at bounding box center [80, 208] width 12 height 12
checkbox input "true"
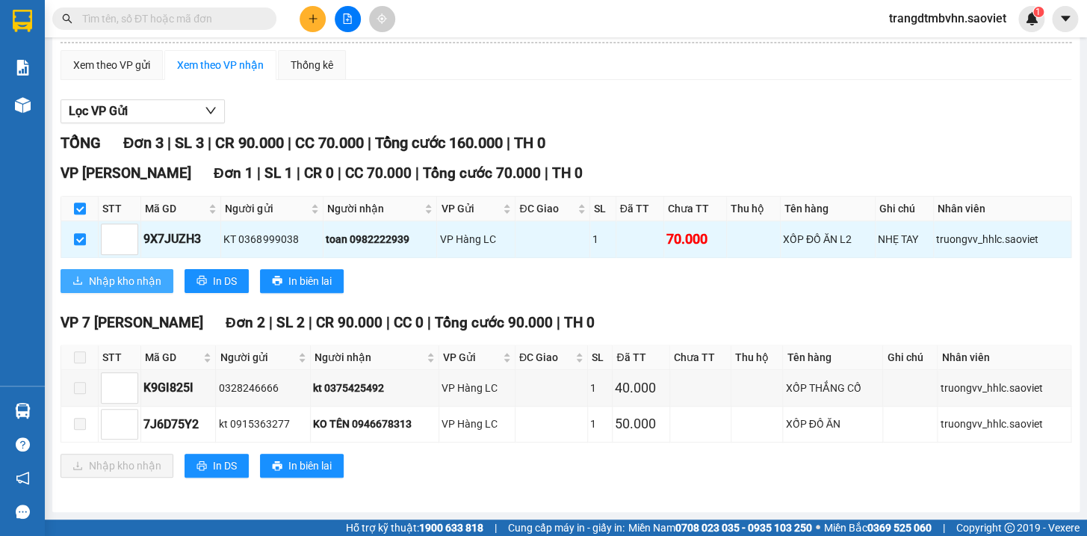
click at [135, 284] on span "Nhập kho nhận" at bounding box center [125, 281] width 72 height 16
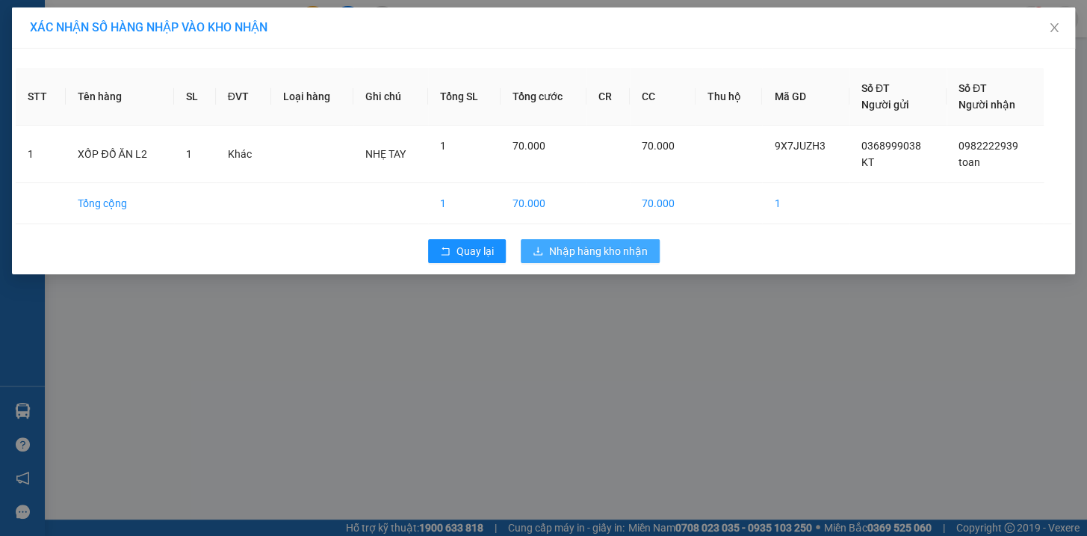
click at [620, 253] on span "Nhập hàng kho nhận" at bounding box center [598, 251] width 99 height 16
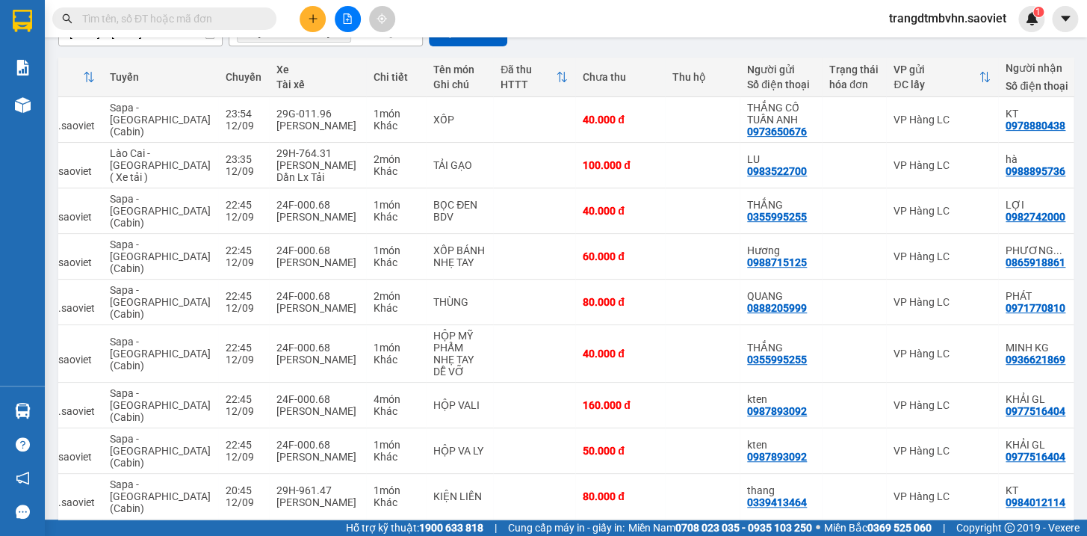
scroll to position [0, 106]
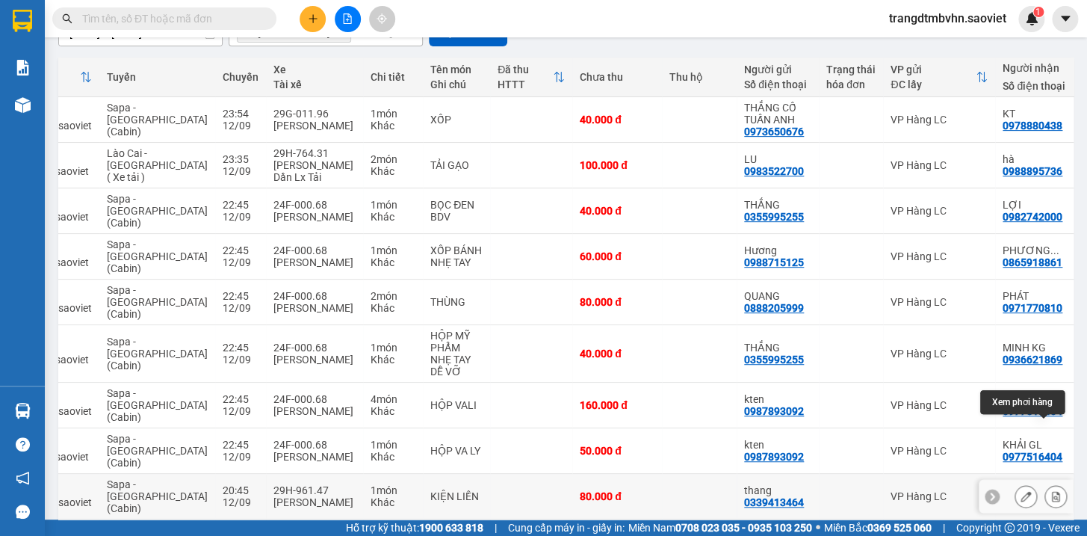
click at [1050, 491] on icon at bounding box center [1055, 496] width 10 height 10
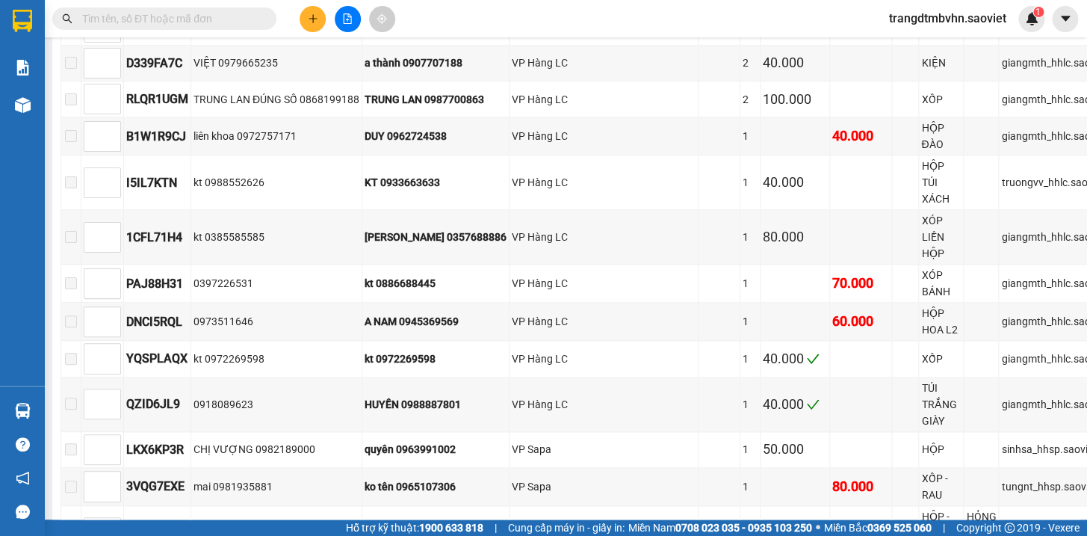
scroll to position [828, 0]
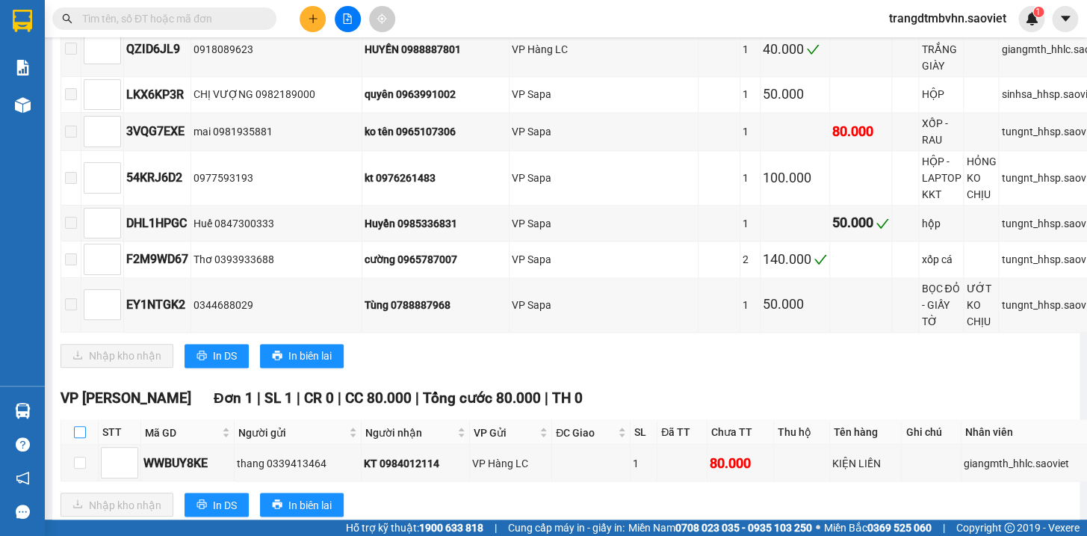
click at [83, 426] on input "checkbox" at bounding box center [80, 432] width 12 height 12
checkbox input "true"
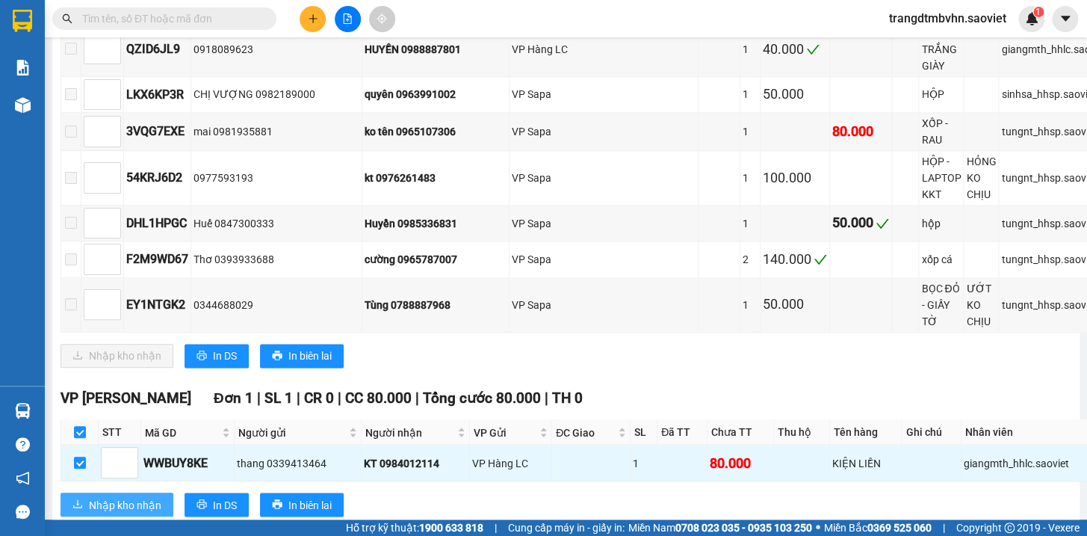
click at [127, 496] on span "Nhập kho nhận" at bounding box center [125, 504] width 72 height 16
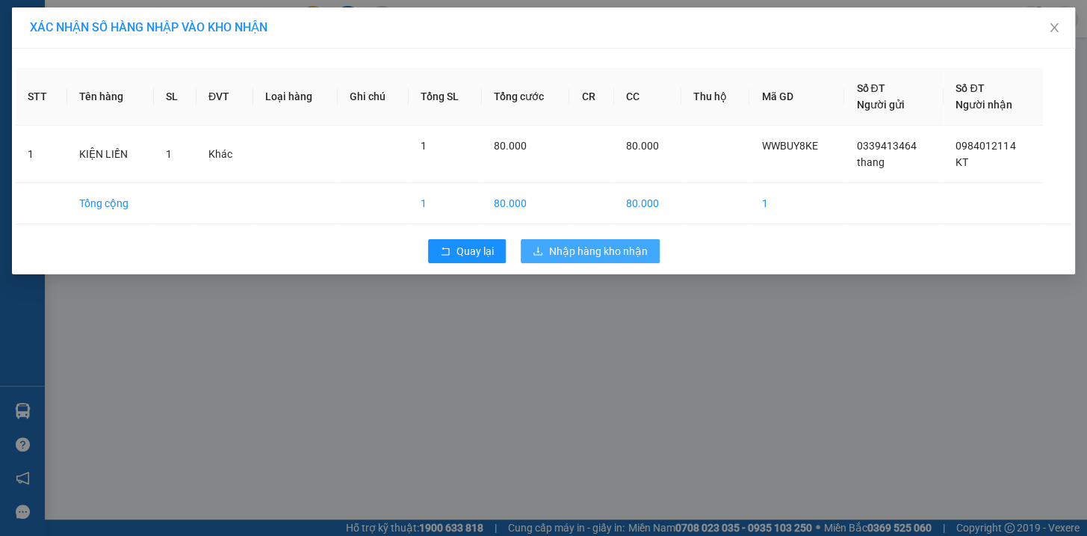
click at [639, 255] on span "Nhập hàng kho nhận" at bounding box center [598, 251] width 99 height 16
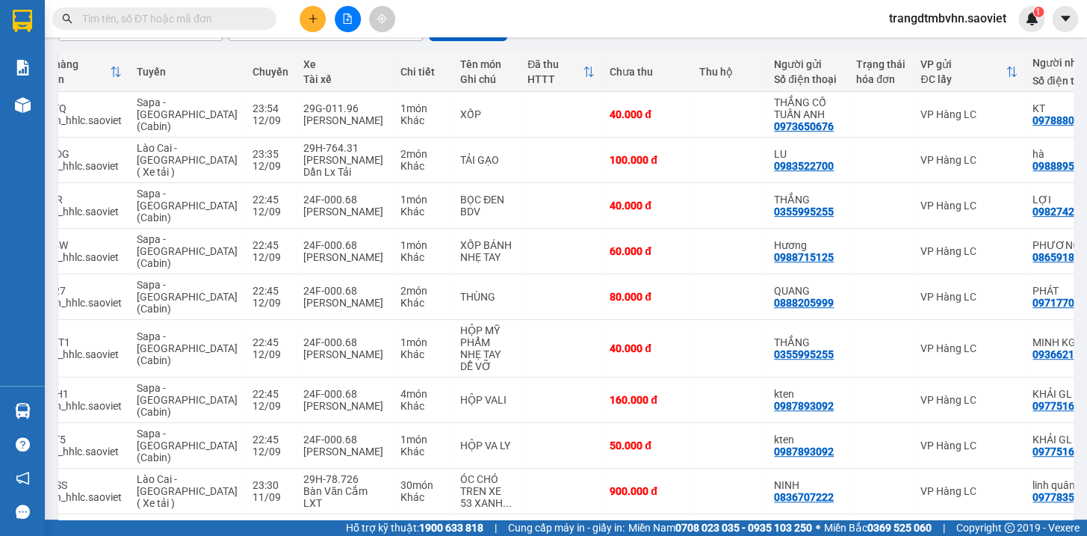
scroll to position [0, 84]
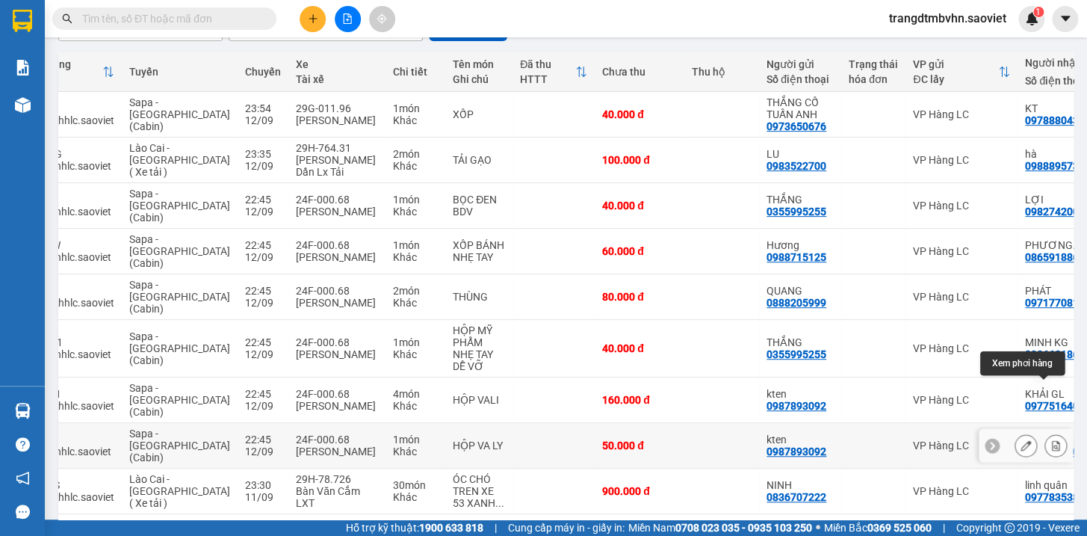
click at [1050, 440] on icon at bounding box center [1055, 445] width 10 height 10
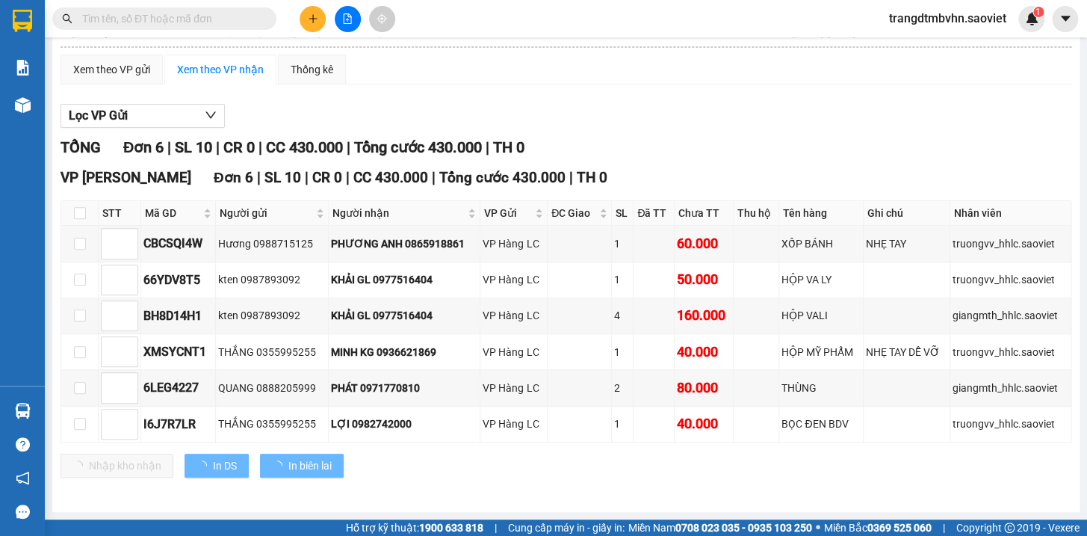
scroll to position [126, 0]
click at [75, 217] on input "checkbox" at bounding box center [80, 213] width 12 height 12
checkbox input "true"
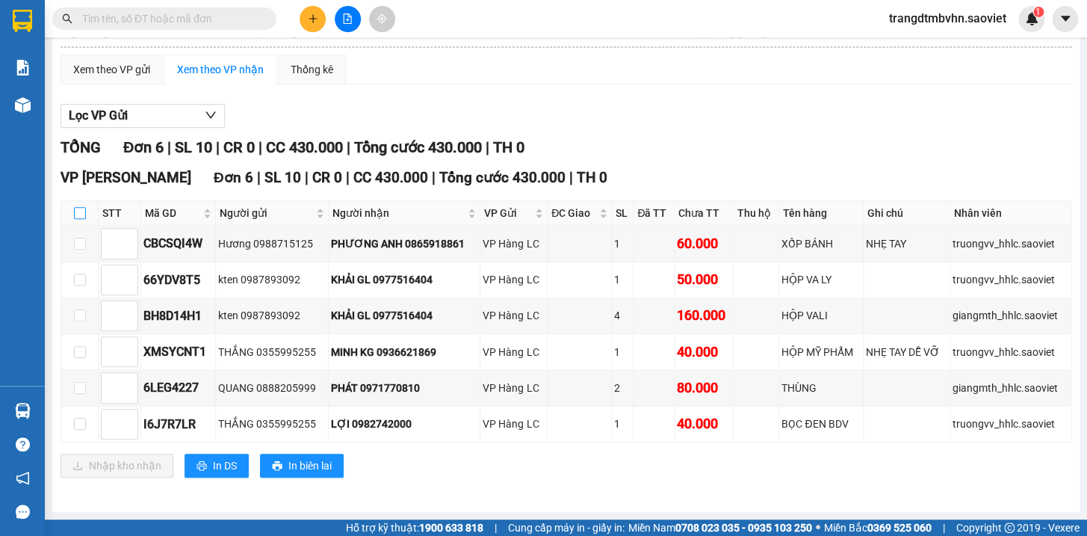
checkbox input "true"
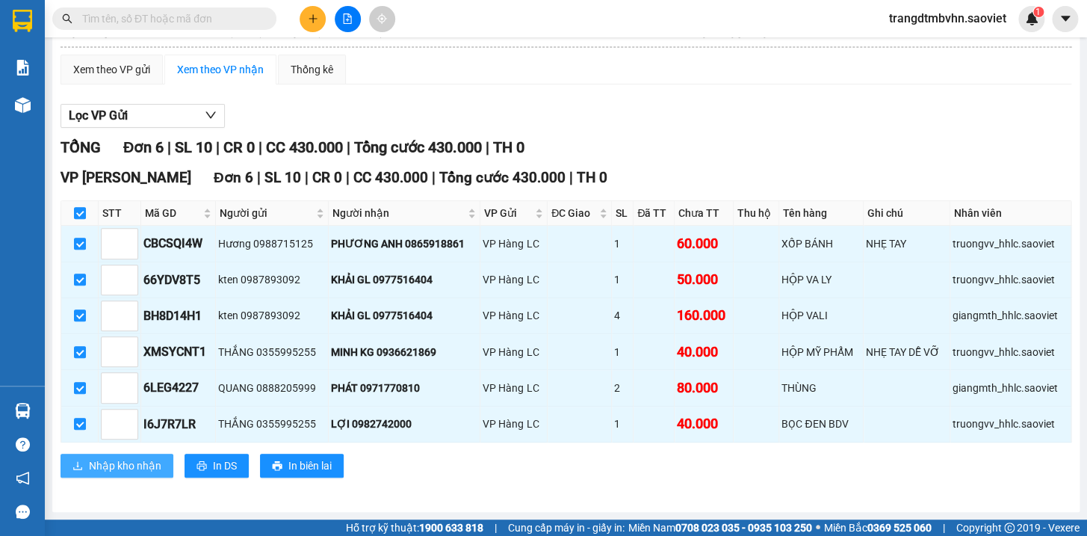
click at [127, 468] on span "Nhập kho nhận" at bounding box center [125, 465] width 72 height 16
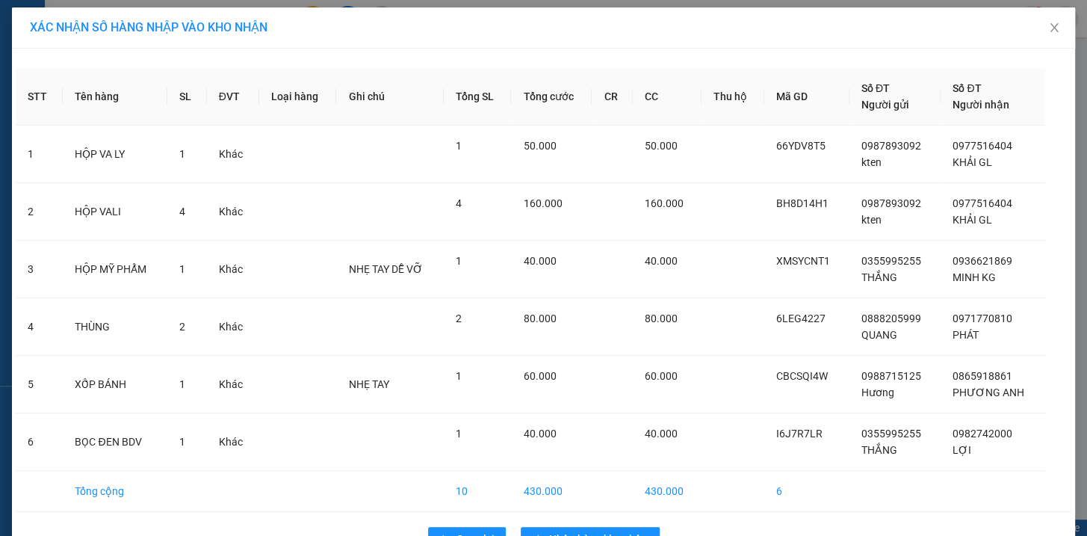
drag, startPoint x: 1076, startPoint y: 262, endPoint x: 1085, endPoint y: 391, distance: 129.6
click at [1085, 391] on div "XÁC NHẬN SỐ HÀNG NHẬP VÀO KHO NHẬN STT Tên hàng SL ĐVT Loại hàng Ghi chú Tổng S…" at bounding box center [543, 268] width 1087 height 536
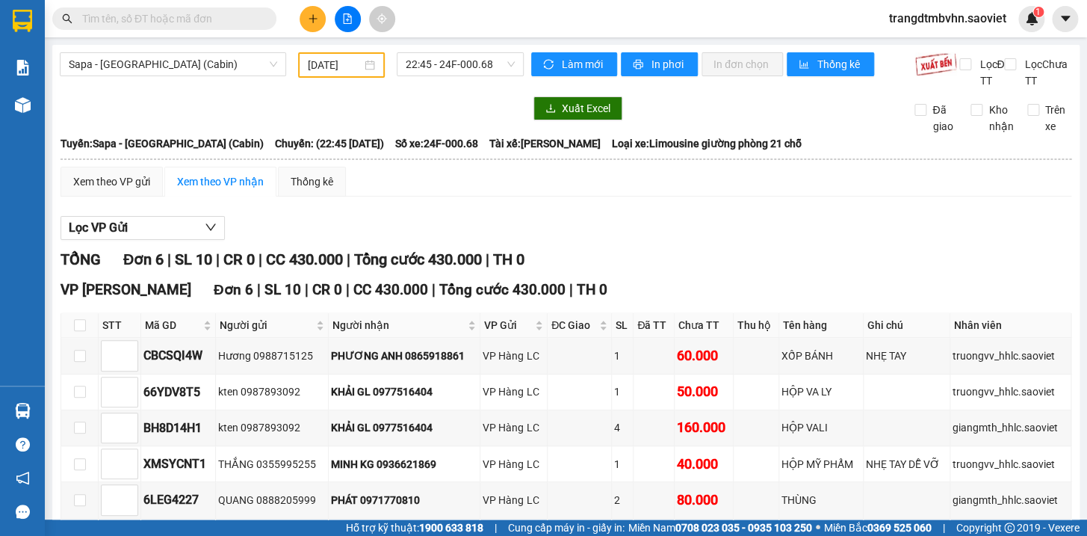
scroll to position [91, 0]
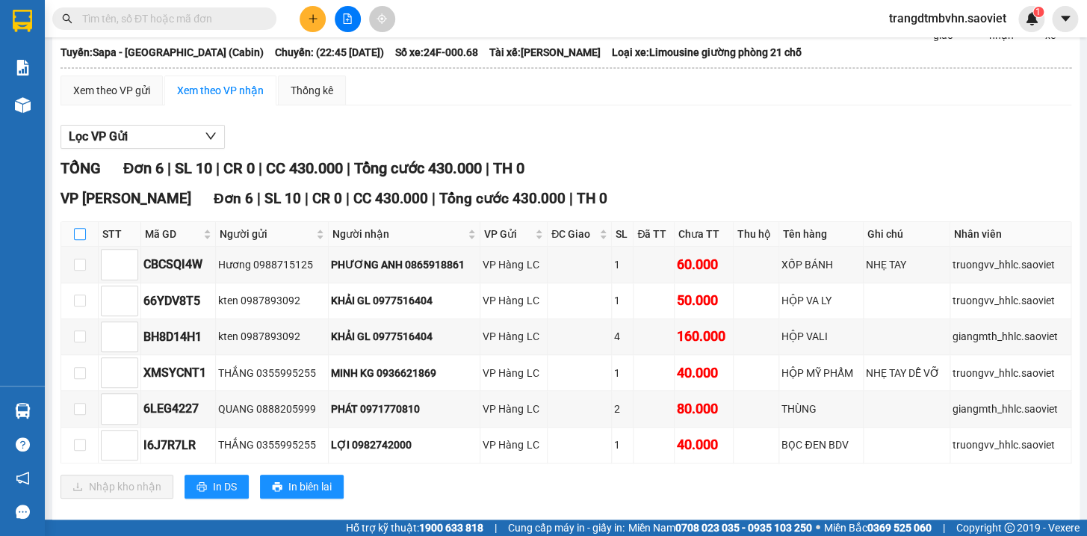
click at [78, 240] on input "checkbox" at bounding box center [80, 234] width 12 height 12
checkbox input "true"
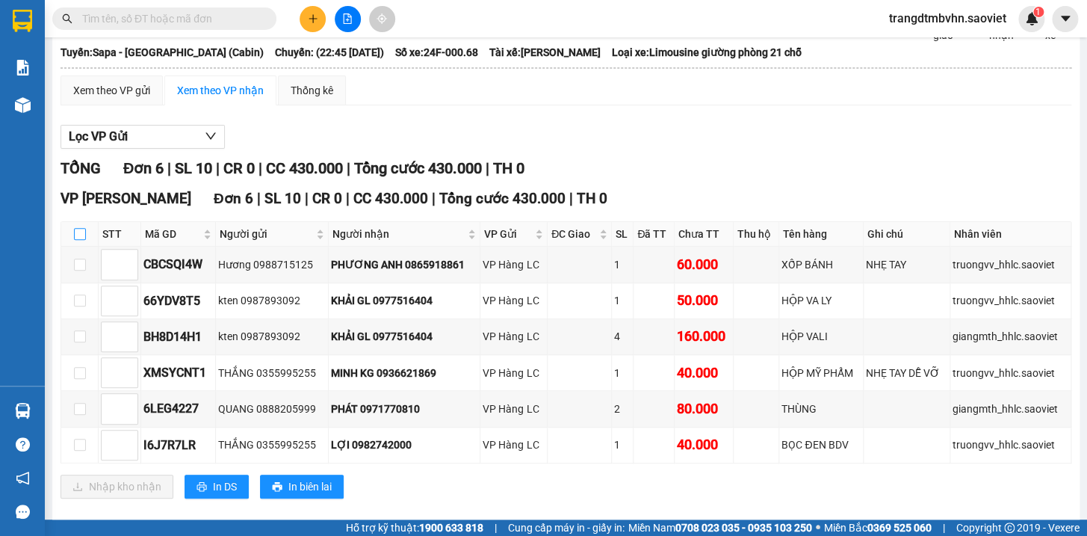
checkbox input "true"
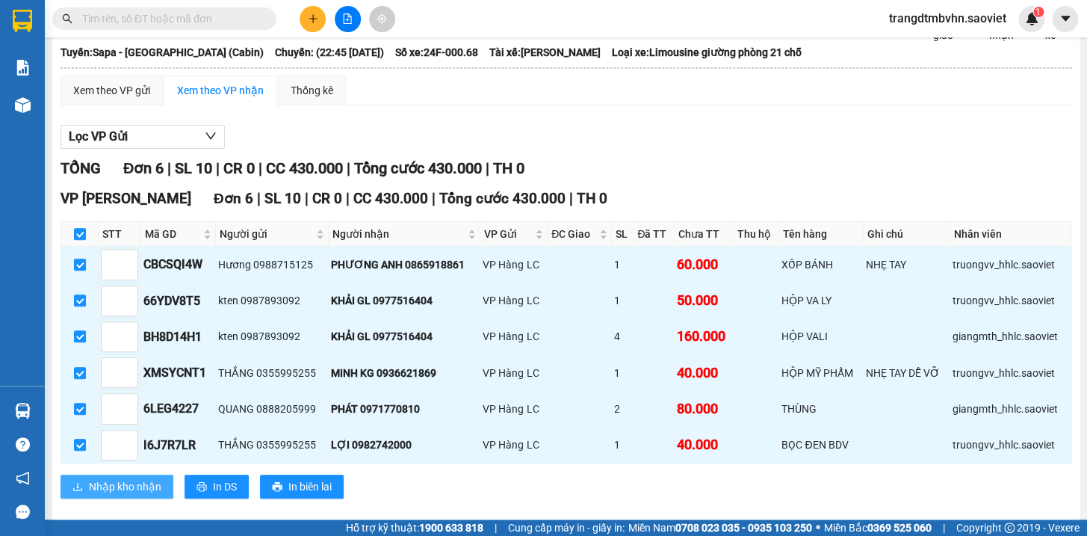
click at [150, 494] on span "Nhập kho nhận" at bounding box center [125, 486] width 72 height 16
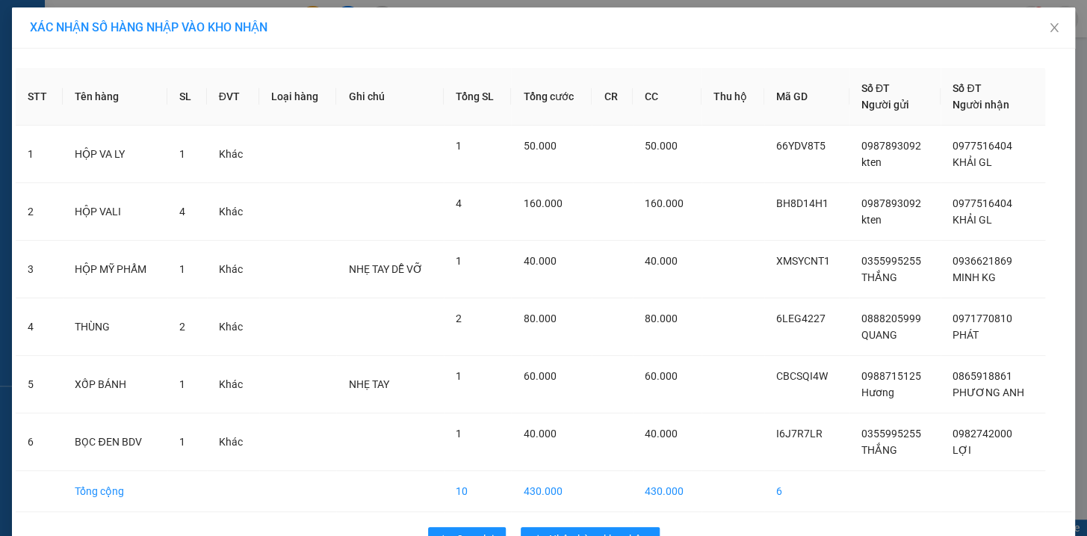
scroll to position [43, 0]
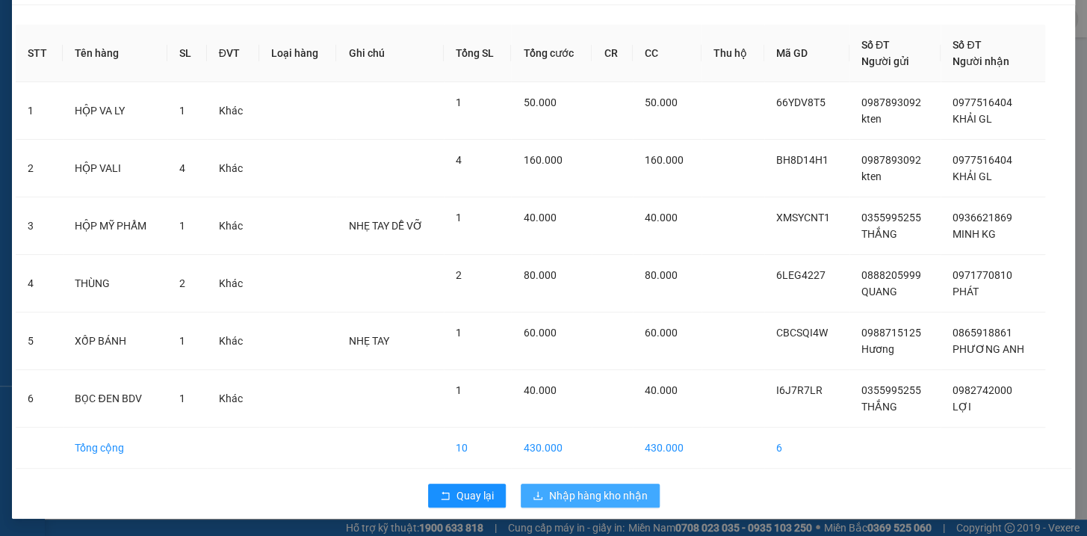
click at [615, 497] on span "Nhập hàng kho nhận" at bounding box center [598, 495] width 99 height 16
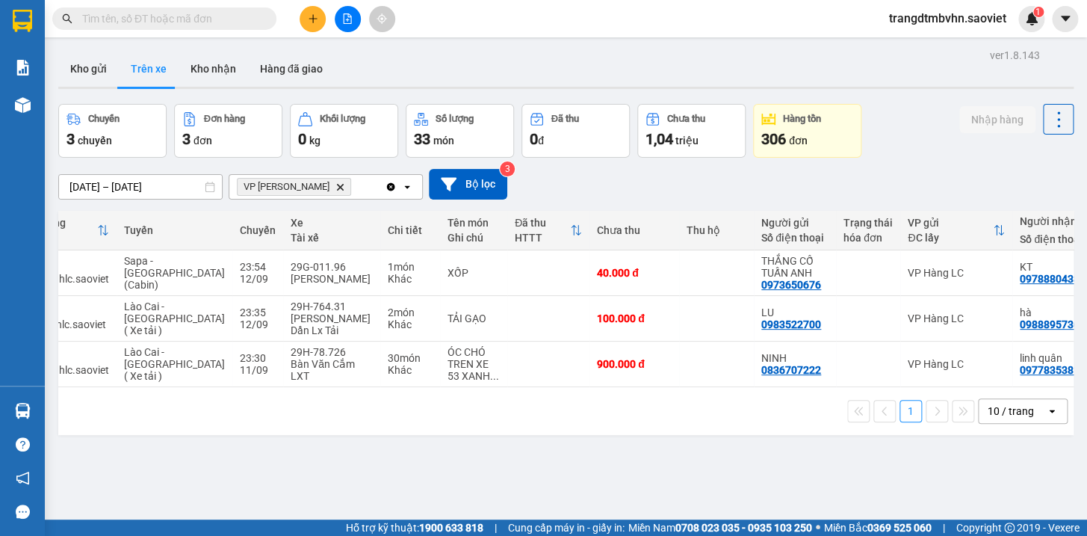
scroll to position [0, 90]
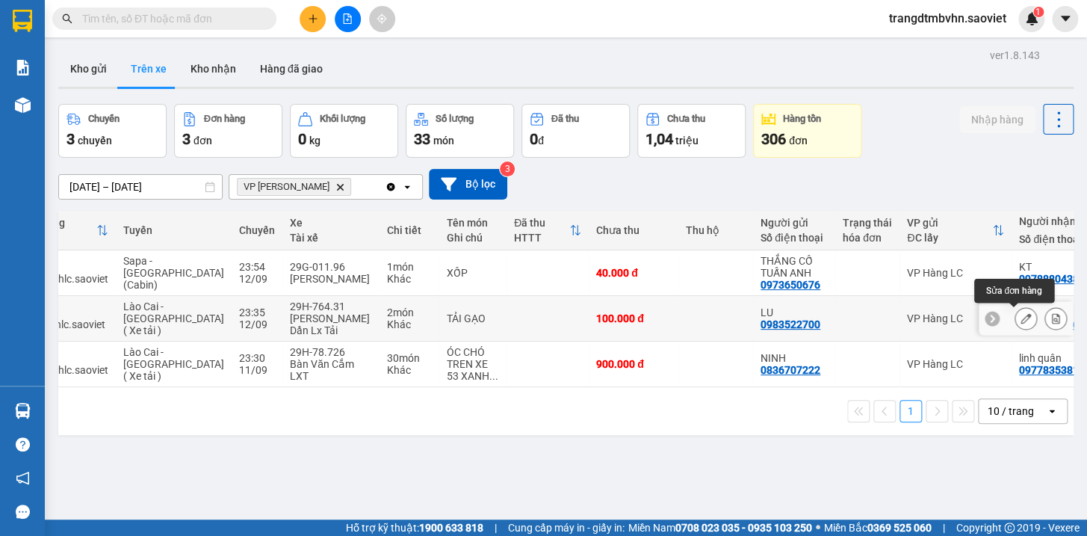
click at [1052, 315] on icon at bounding box center [1056, 318] width 8 height 10
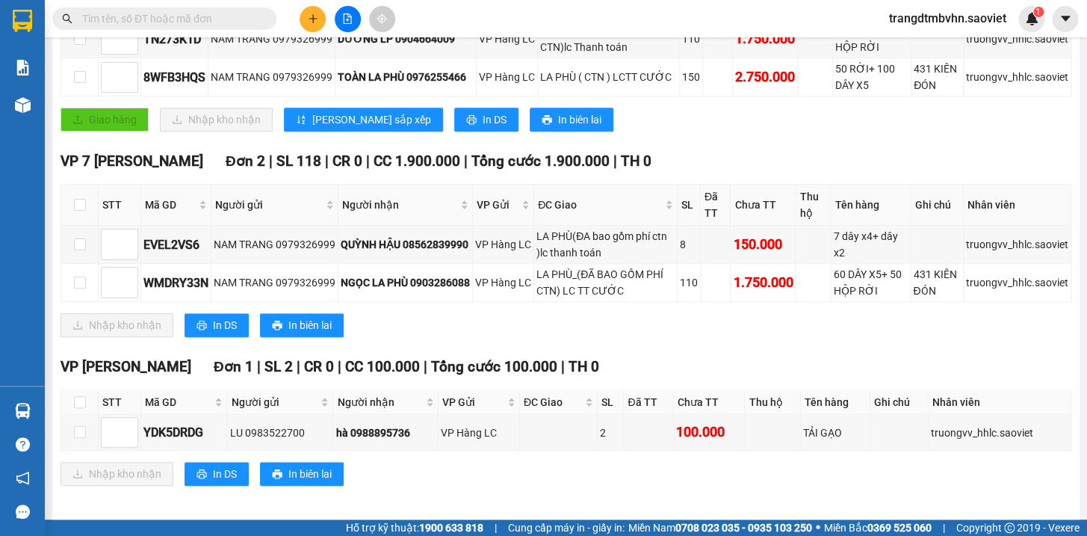
scroll to position [433, 0]
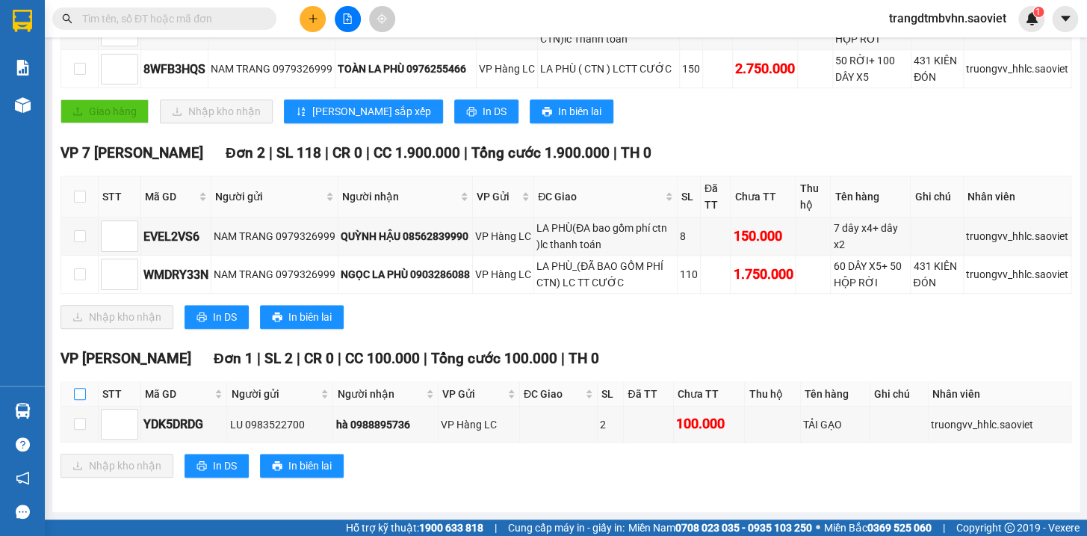
click at [78, 391] on input "checkbox" at bounding box center [80, 394] width 12 height 12
checkbox input "true"
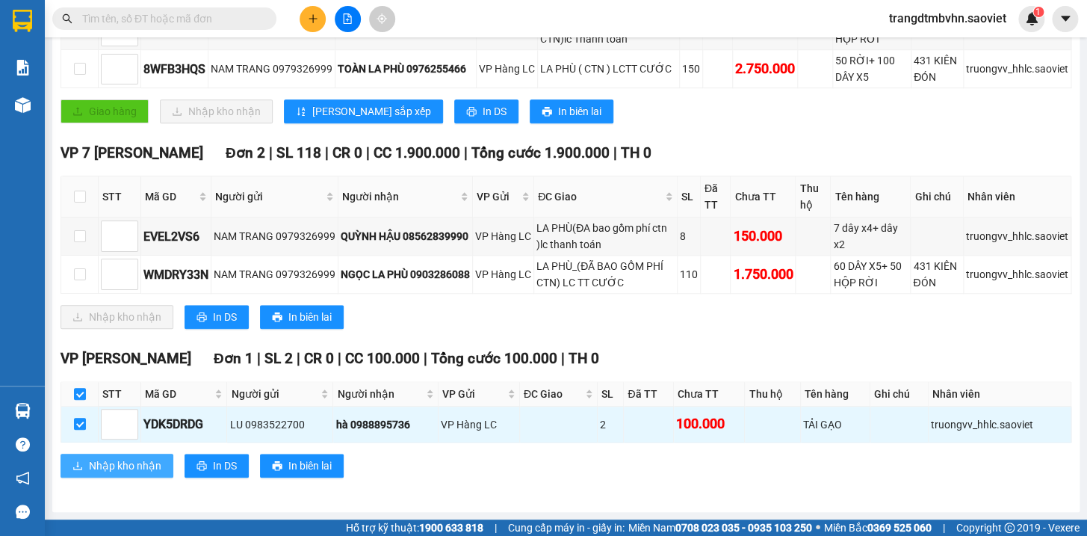
click at [152, 461] on span "Nhập kho nhận" at bounding box center [125, 465] width 72 height 16
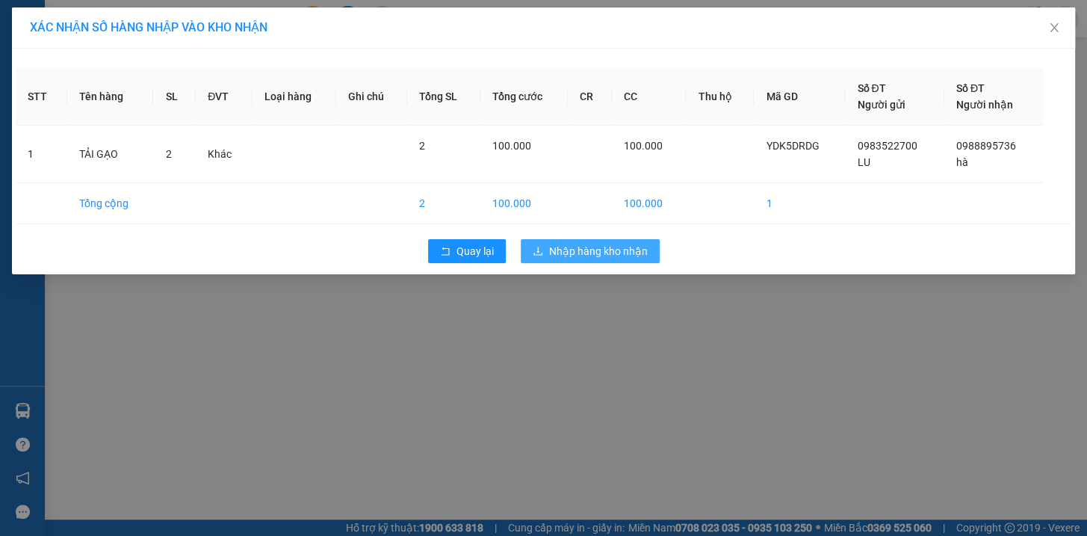
click at [644, 256] on span "Nhập hàng kho nhận" at bounding box center [598, 251] width 99 height 16
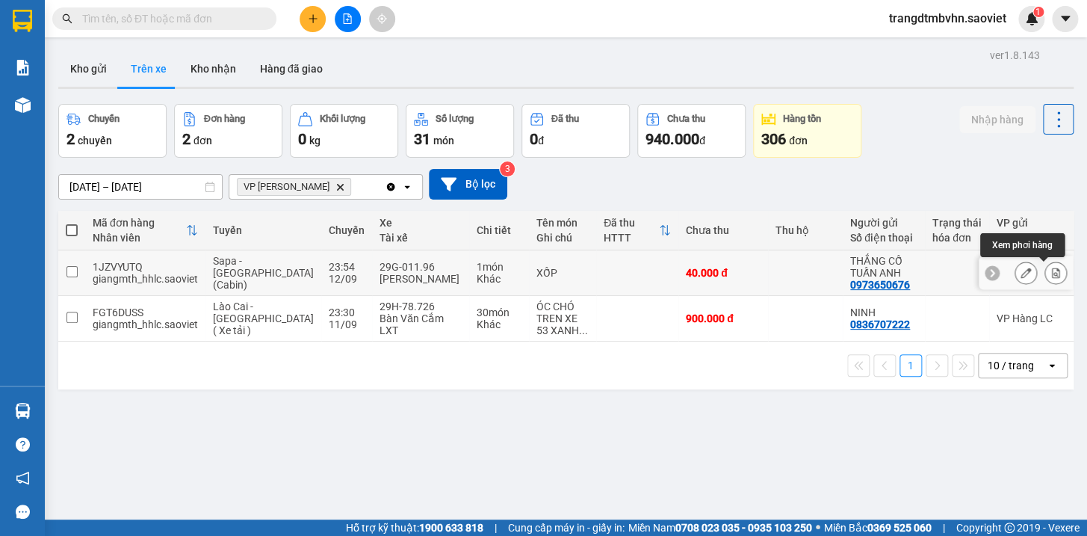
click at [1050, 269] on icon at bounding box center [1055, 272] width 10 height 10
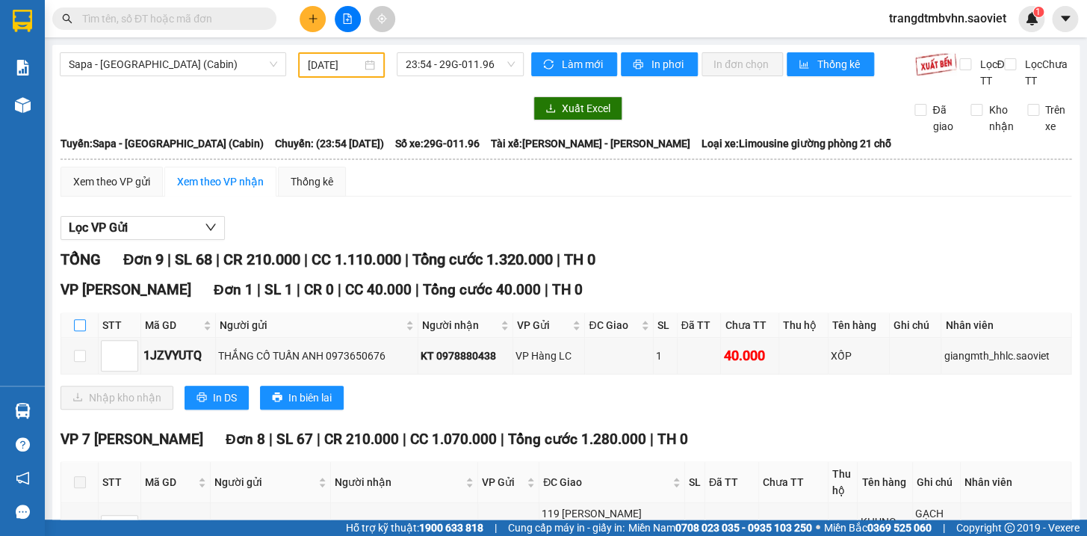
click at [74, 331] on input "checkbox" at bounding box center [80, 325] width 12 height 12
checkbox input "true"
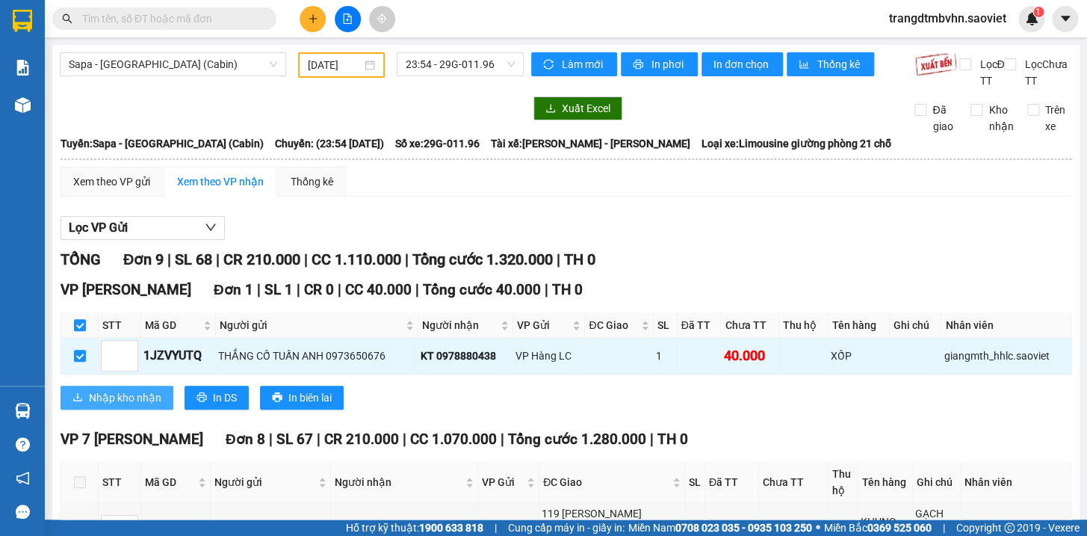
click at [135, 406] on span "Nhập kho nhận" at bounding box center [125, 397] width 72 height 16
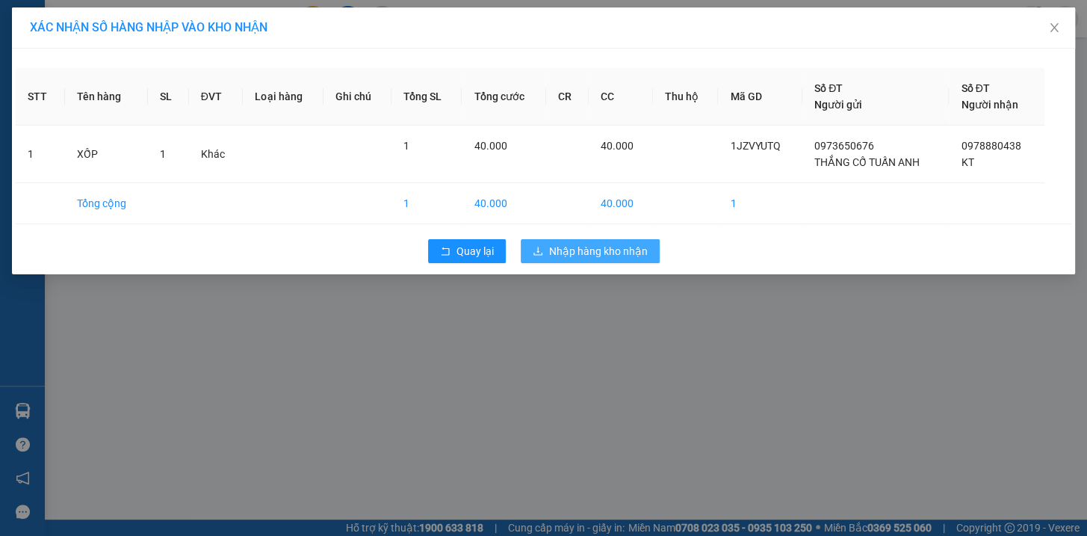
click at [607, 252] on span "Nhập hàng kho nhận" at bounding box center [598, 251] width 99 height 16
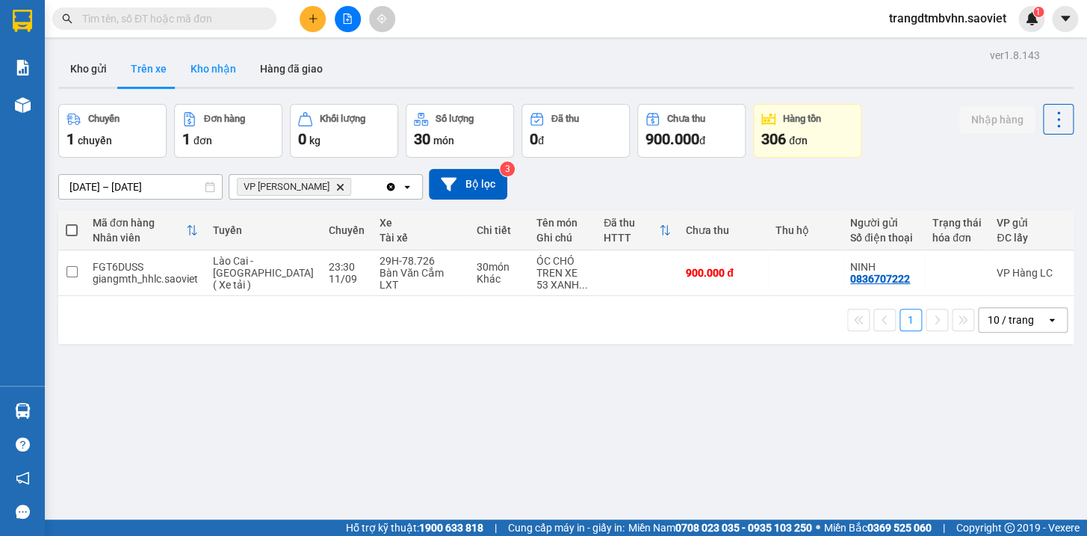
click at [219, 70] on button "Kho nhận" at bounding box center [213, 69] width 69 height 36
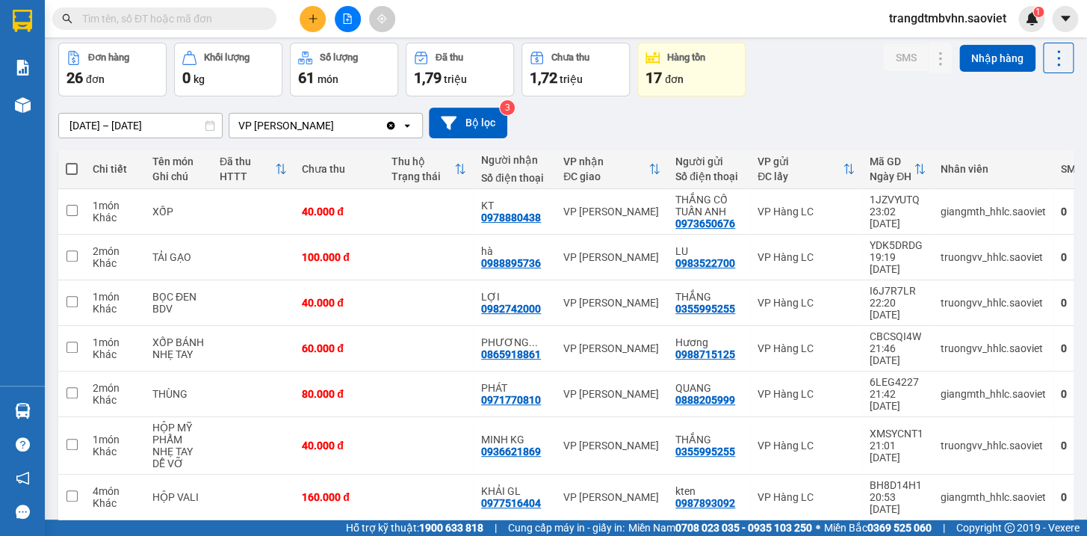
scroll to position [180, 0]
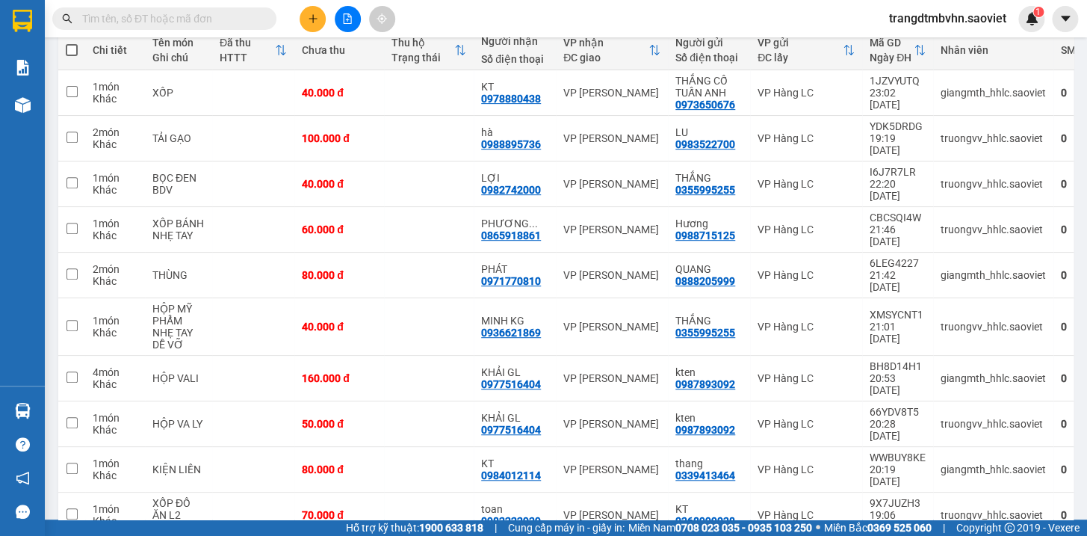
click at [67, 45] on span at bounding box center [72, 50] width 12 height 12
click at [72, 43] on input "checkbox" at bounding box center [72, 43] width 0 height 0
checkbox input "true"
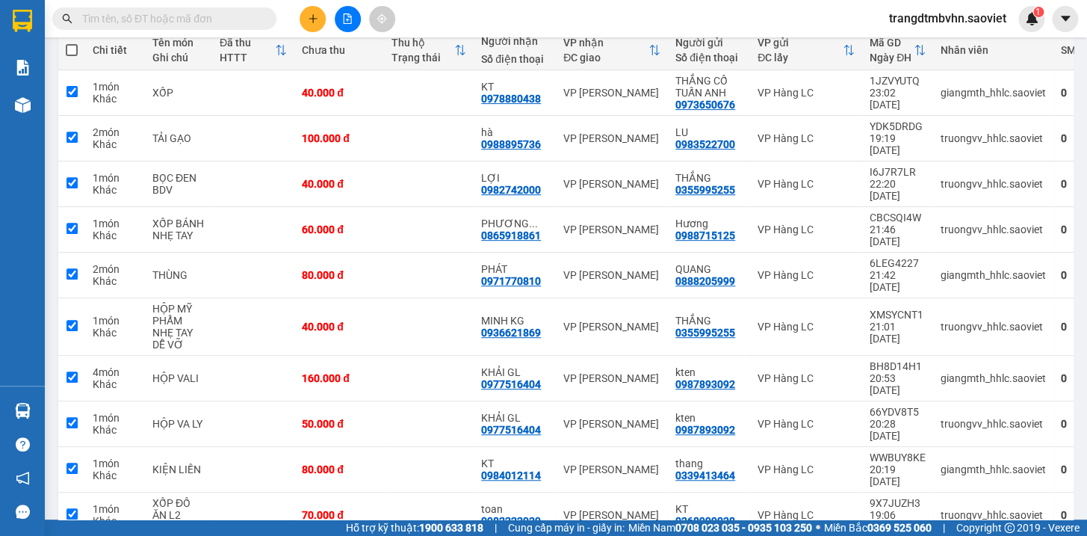
checkbox input "true"
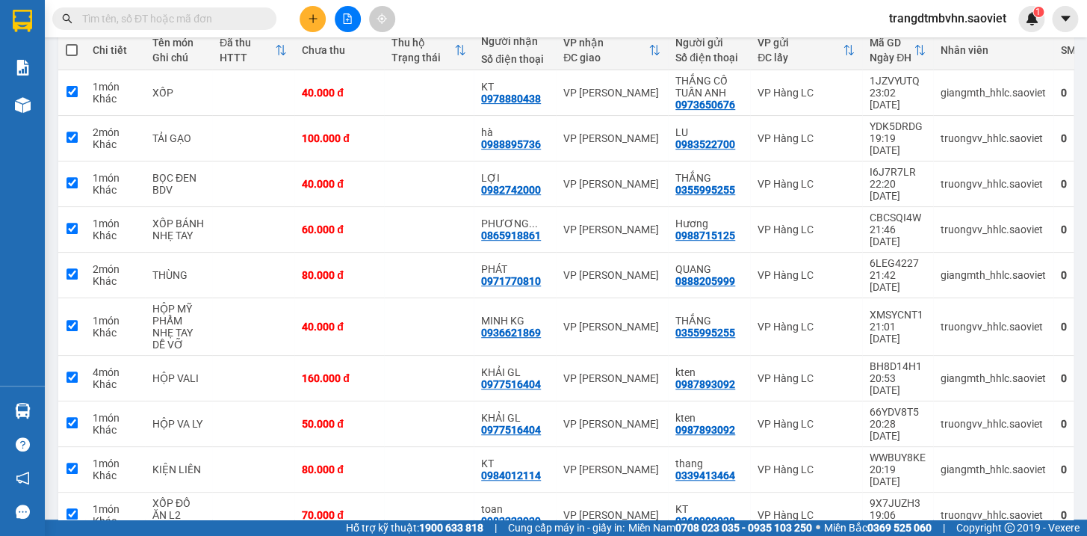
checkbox input "true"
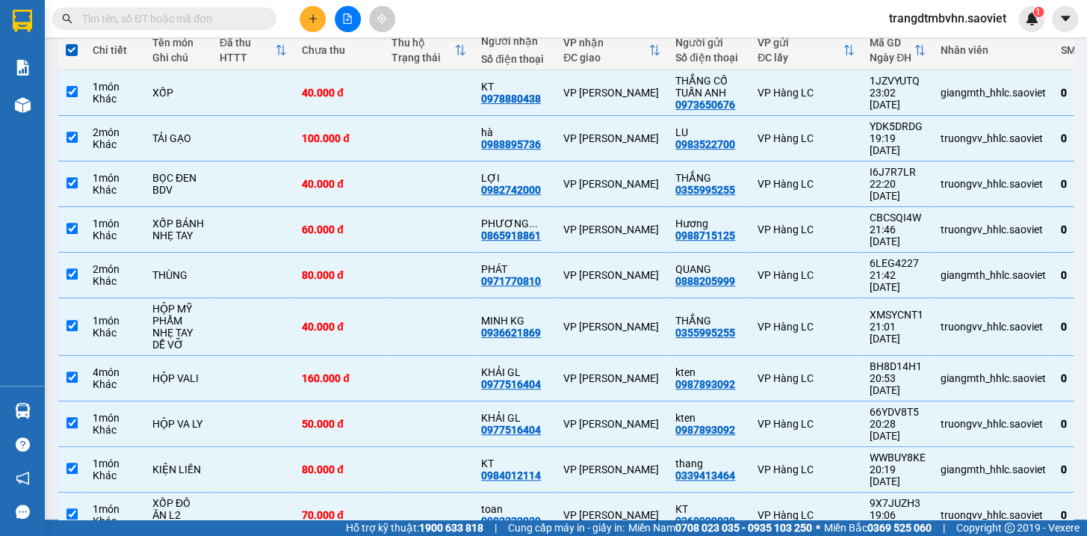
scroll to position [0, 0]
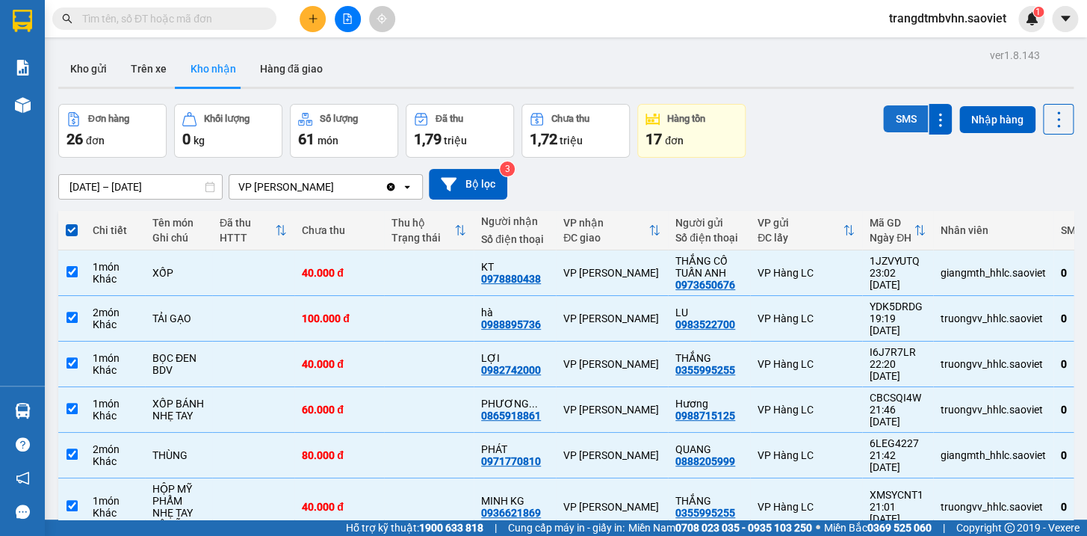
click at [904, 114] on button "SMS" at bounding box center [905, 118] width 45 height 27
click at [72, 226] on span at bounding box center [72, 230] width 12 height 12
click at [72, 223] on input "checkbox" at bounding box center [72, 223] width 0 height 0
checkbox input "false"
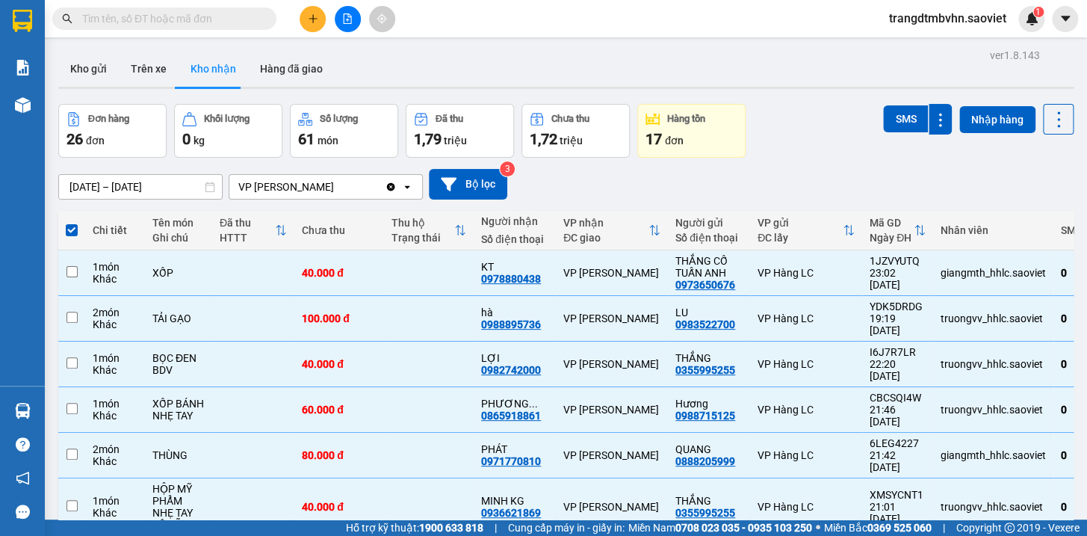
checkbox input "false"
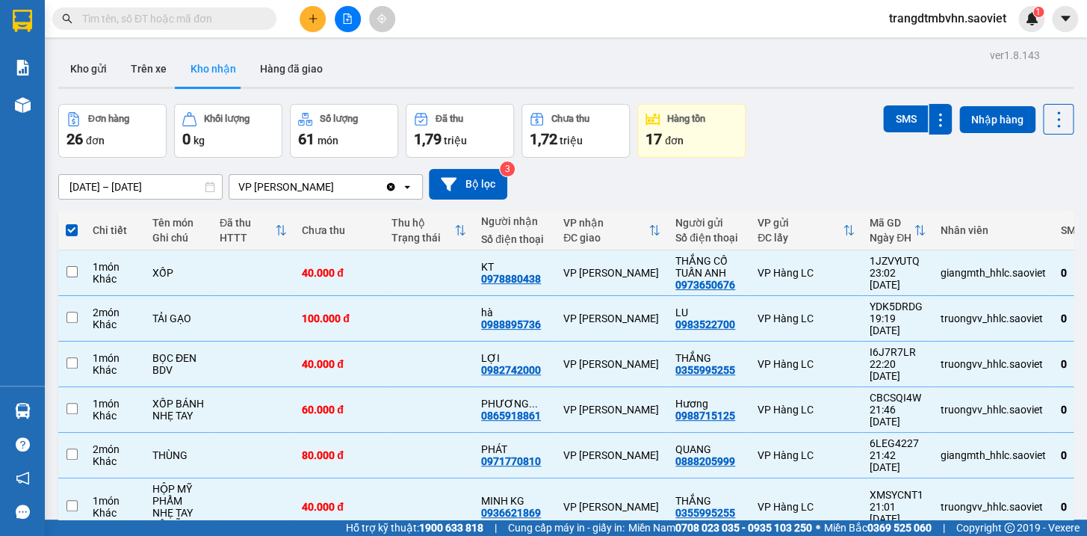
checkbox input "false"
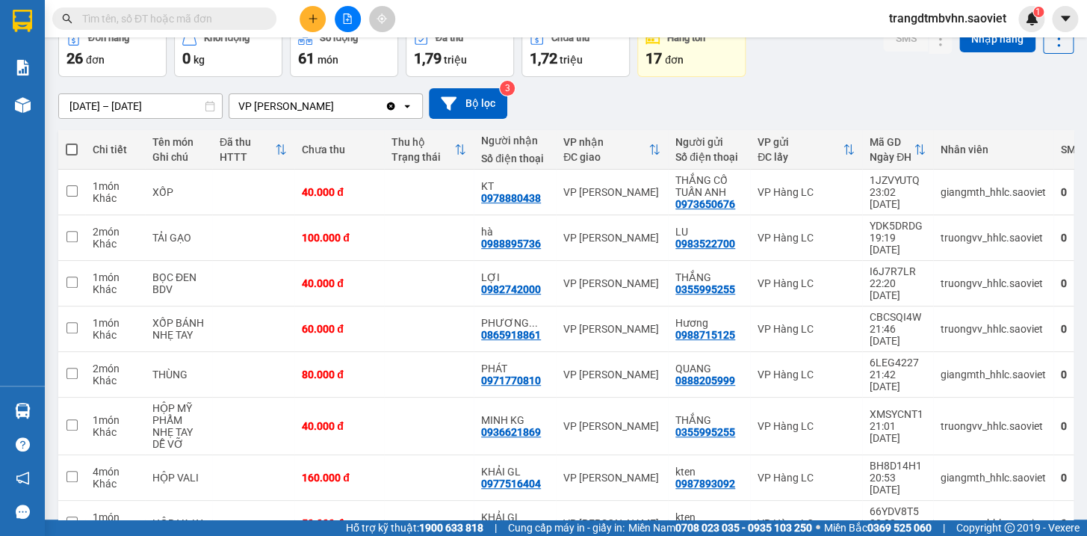
scroll to position [180, 0]
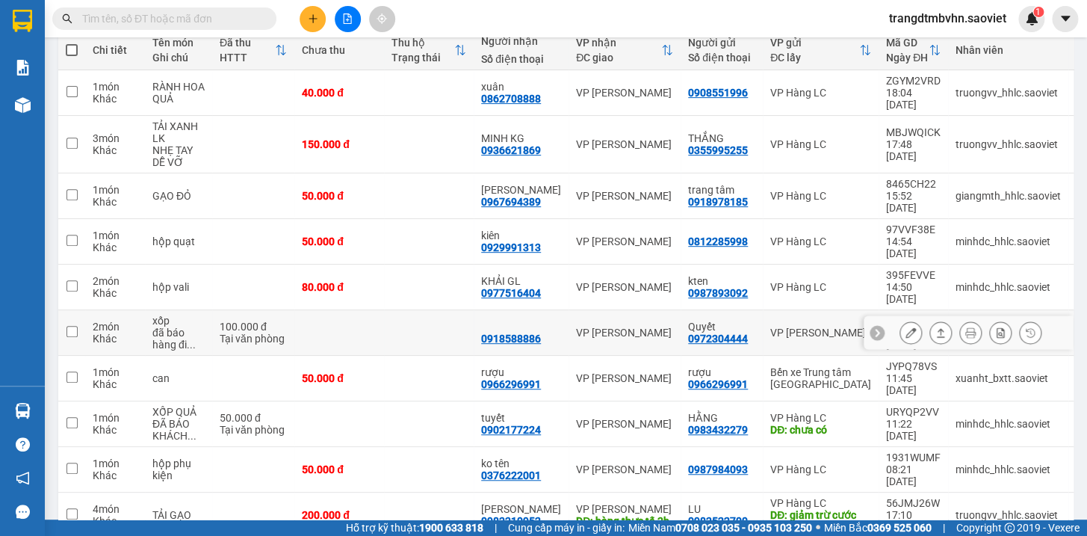
drag, startPoint x: 332, startPoint y: 287, endPoint x: 366, endPoint y: 255, distance: 46.5
click at [333, 310] on td at bounding box center [339, 333] width 90 height 46
checkbox input "true"
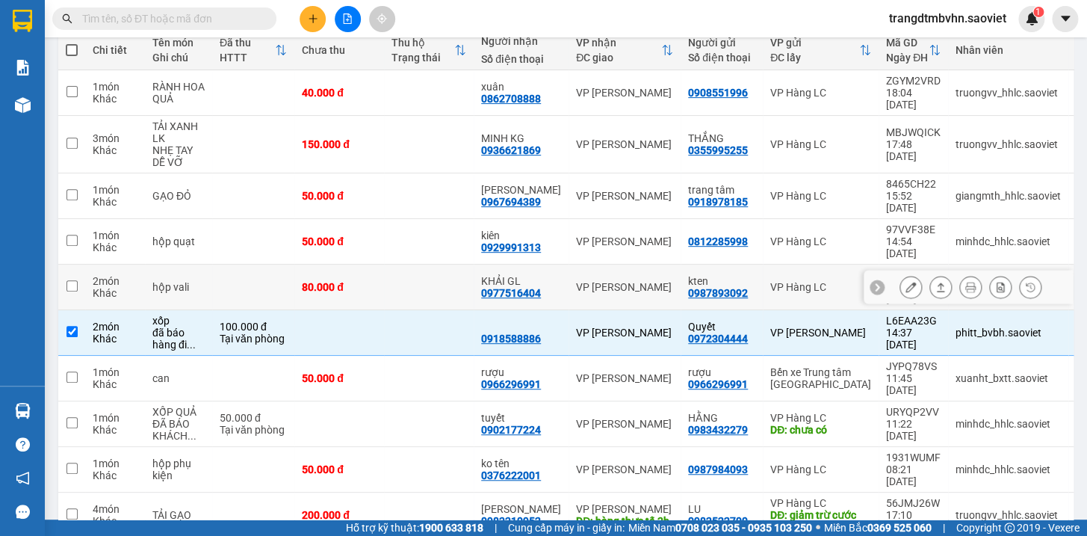
drag, startPoint x: 369, startPoint y: 249, endPoint x: 380, endPoint y: 232, distance: 21.1
click at [371, 281] on div "80.000 đ" at bounding box center [339, 287] width 75 height 12
checkbox input "true"
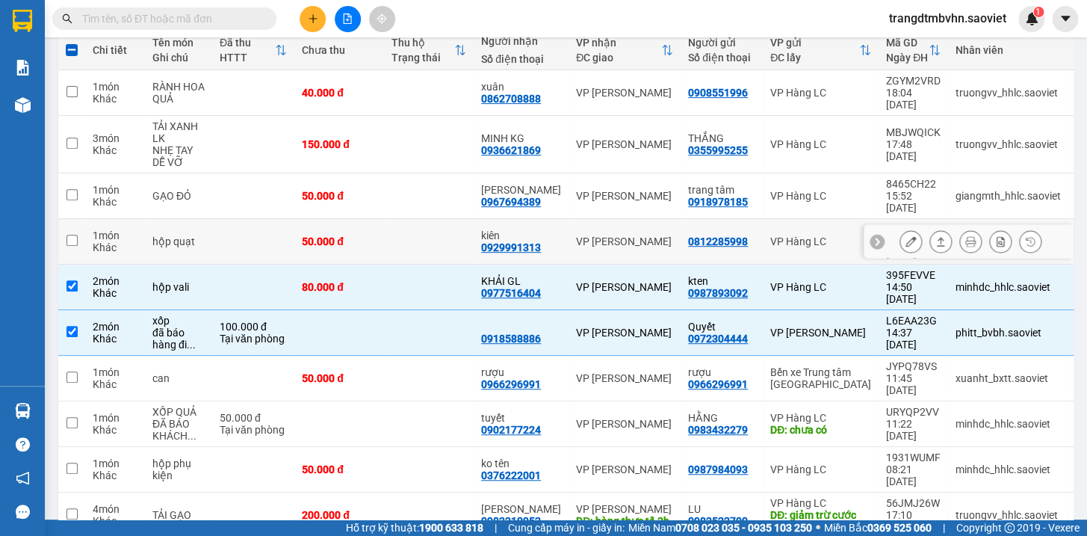
drag, startPoint x: 388, startPoint y: 214, endPoint x: 397, endPoint y: 188, distance: 26.7
click at [392, 219] on td at bounding box center [429, 242] width 90 height 46
checkbox input "true"
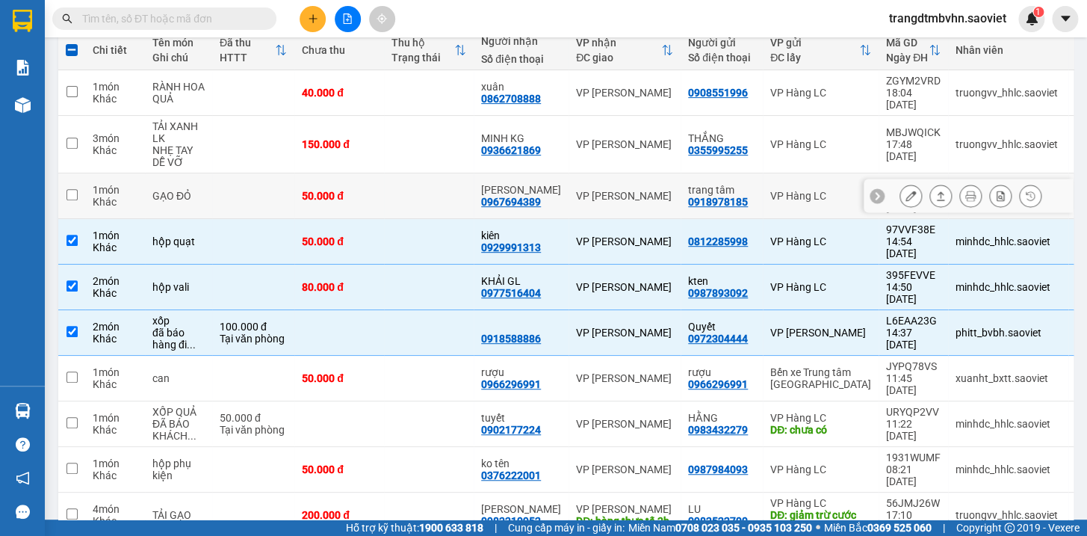
drag, startPoint x: 397, startPoint y: 177, endPoint x: 399, endPoint y: 155, distance: 22.5
click at [397, 173] on td at bounding box center [429, 196] width 90 height 46
checkbox input "true"
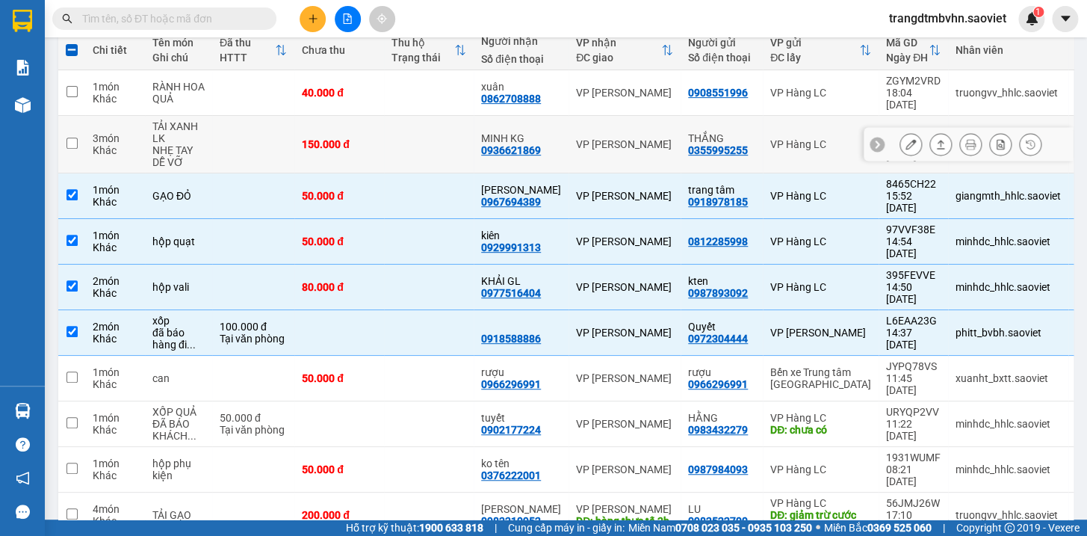
drag, startPoint x: 403, startPoint y: 133, endPoint x: 403, endPoint y: 97, distance: 35.9
click at [403, 120] on td at bounding box center [429, 145] width 90 height 58
checkbox input "true"
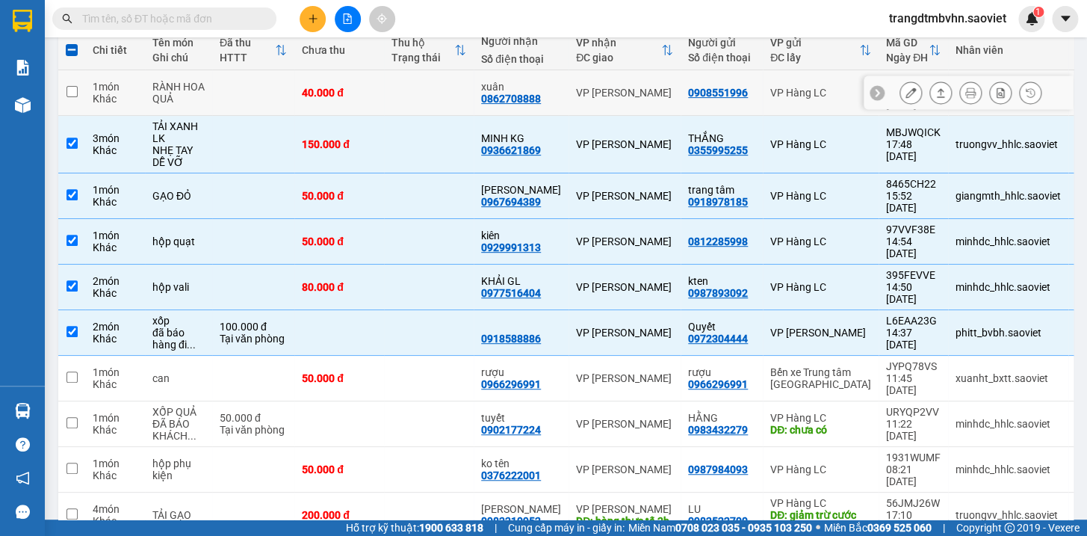
click at [402, 79] on td at bounding box center [429, 93] width 90 height 46
checkbox input "true"
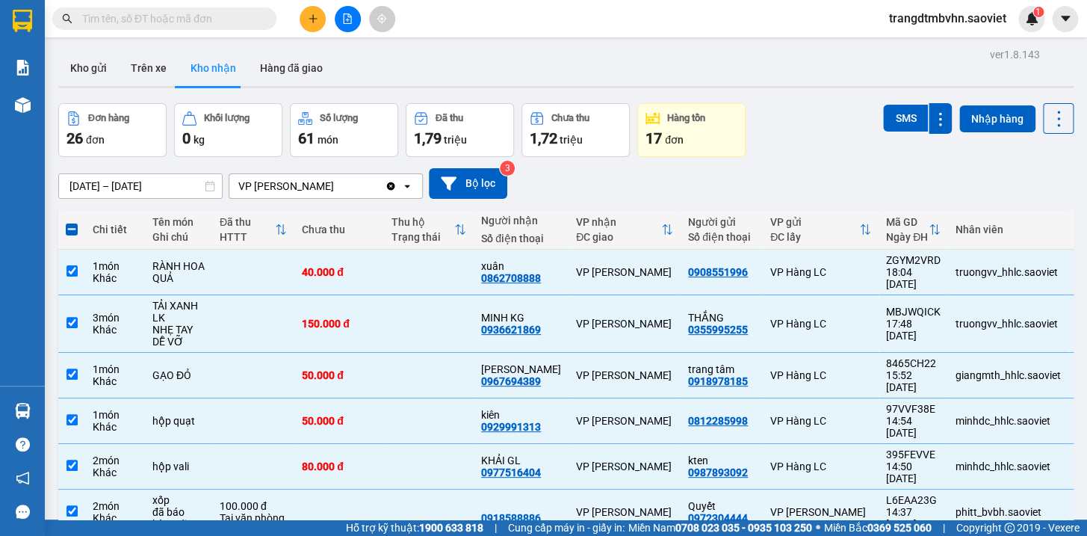
scroll to position [0, 0]
click at [899, 114] on button "SMS" at bounding box center [905, 118] width 45 height 27
click at [73, 232] on span at bounding box center [72, 230] width 12 height 12
click at [72, 223] on input "checkbox" at bounding box center [72, 223] width 0 height 0
checkbox input "true"
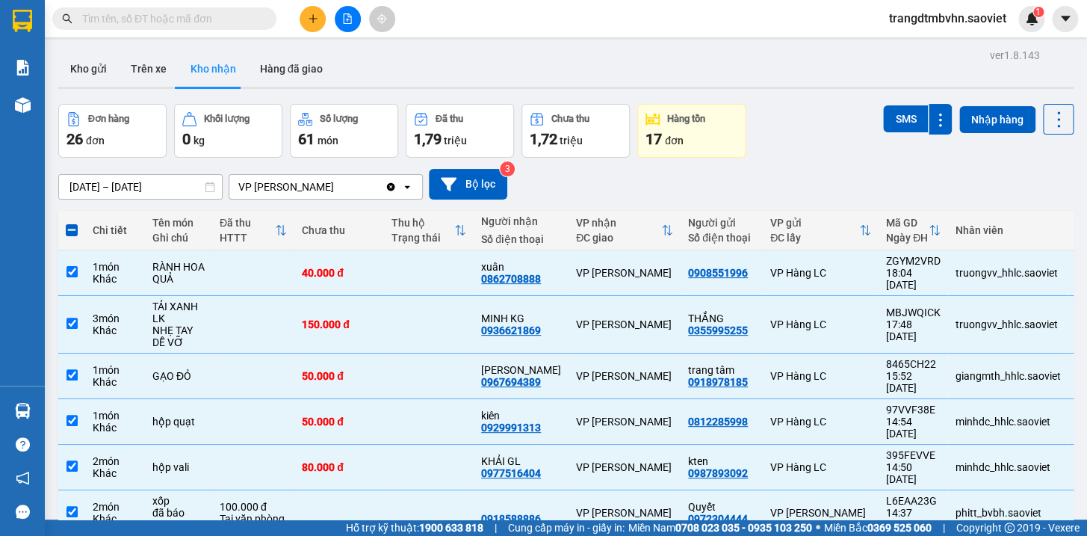
checkbox input "true"
click at [73, 232] on span at bounding box center [72, 230] width 12 height 12
click at [72, 223] on input "checkbox" at bounding box center [72, 223] width 0 height 0
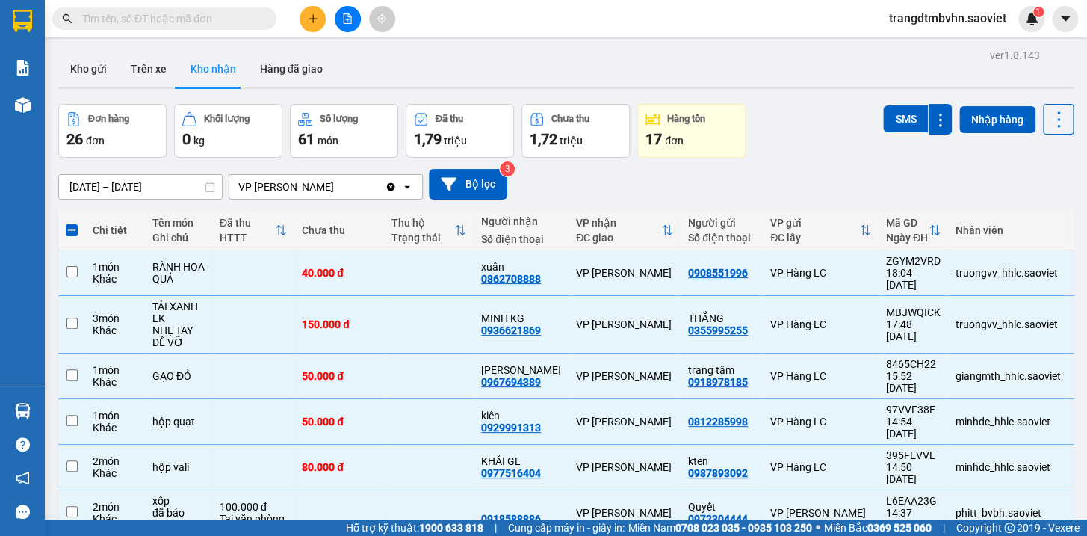
checkbox input "false"
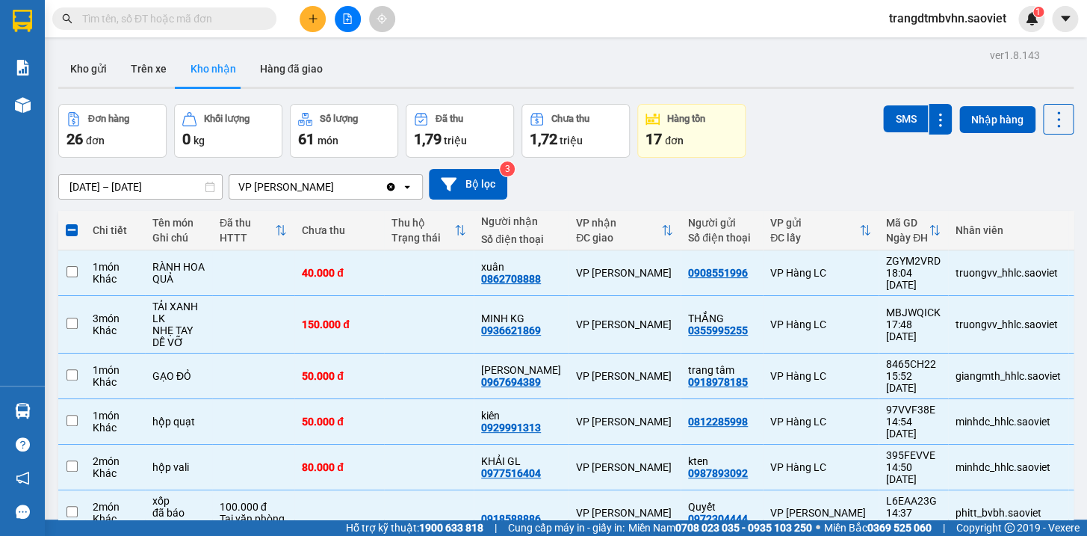
checkbox input "false"
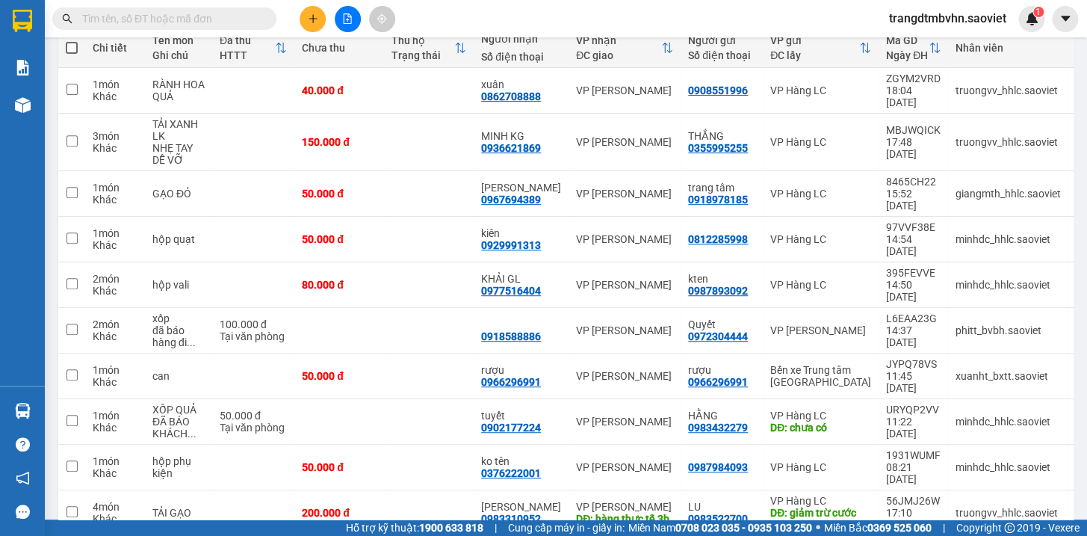
scroll to position [192, 0]
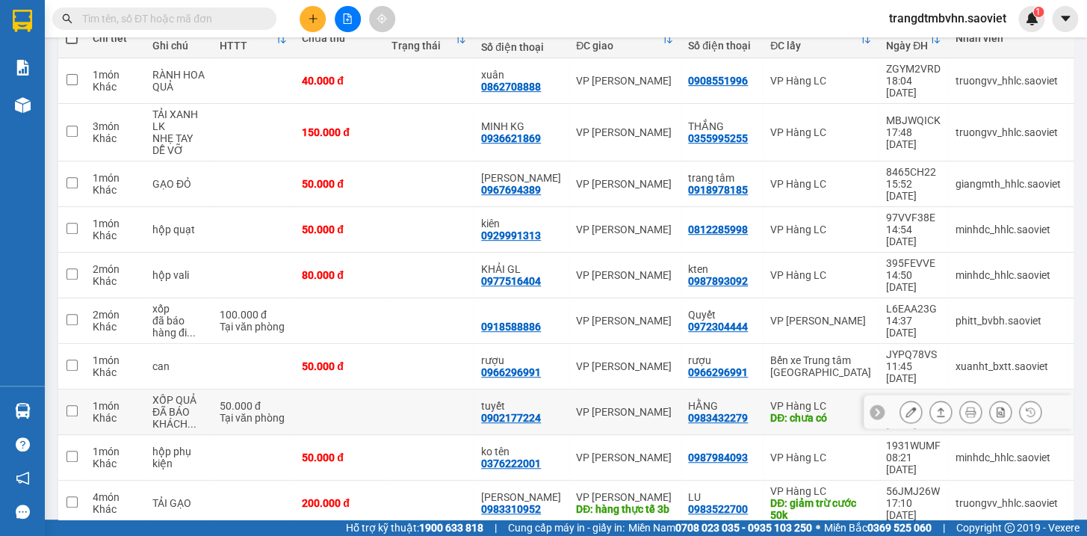
click at [363, 389] on td at bounding box center [339, 412] width 90 height 46
checkbox input "true"
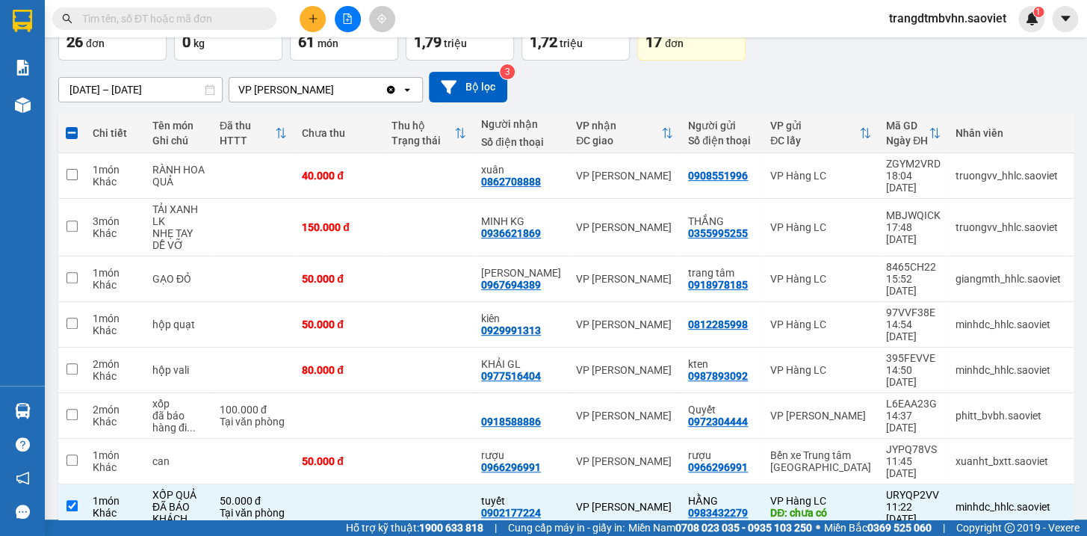
scroll to position [0, 0]
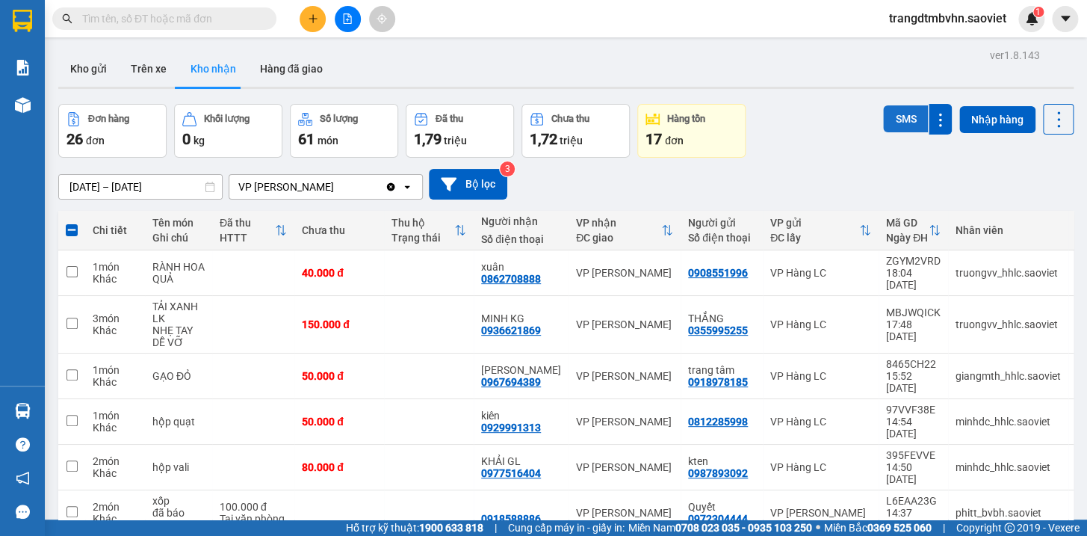
click at [896, 115] on button "SMS" at bounding box center [905, 118] width 45 height 27
click at [69, 232] on span at bounding box center [72, 230] width 12 height 12
click at [72, 223] on input "checkbox" at bounding box center [72, 223] width 0 height 0
checkbox input "true"
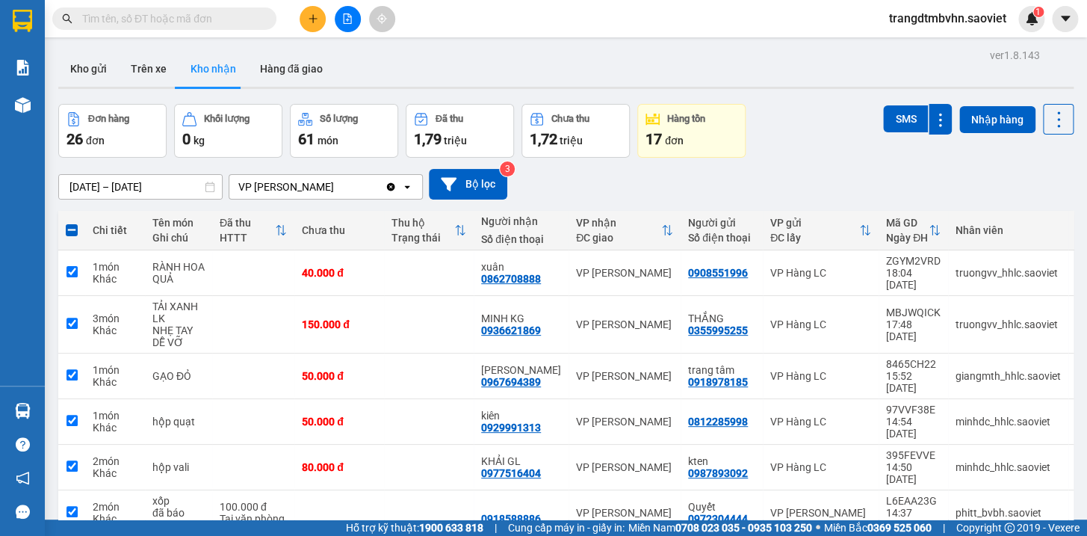
checkbox input "true"
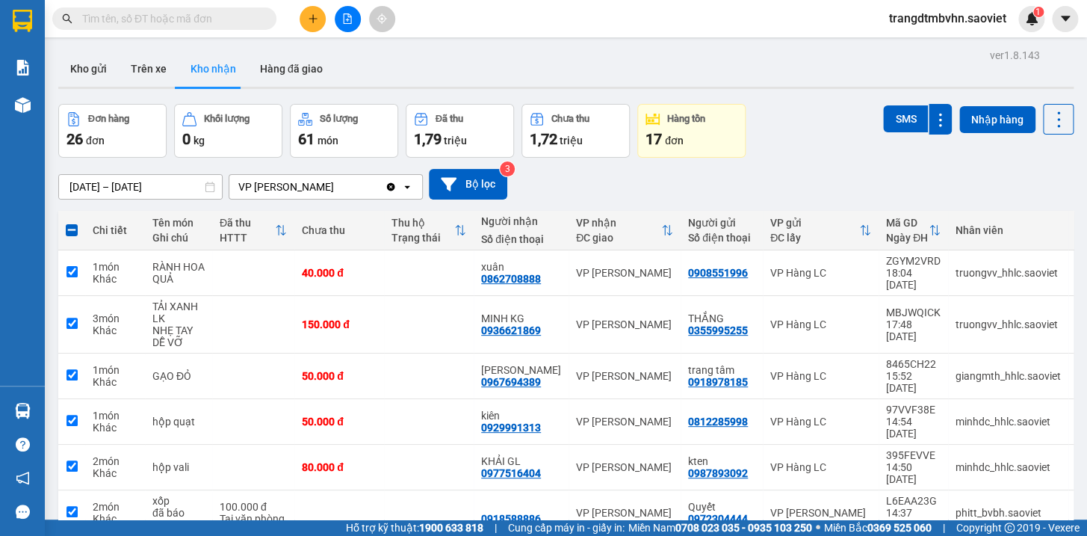
checkbox input "true"
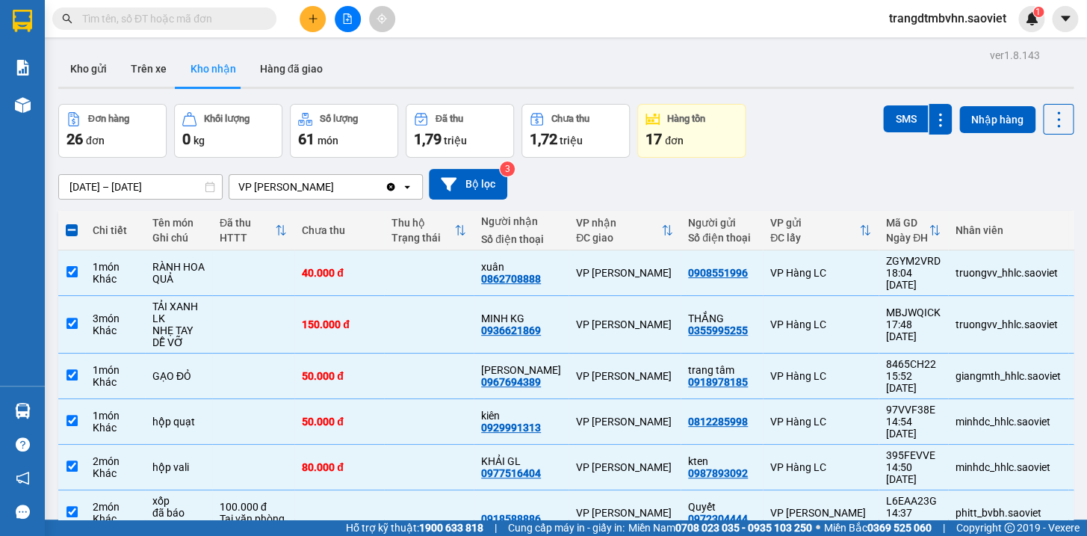
click at [69, 232] on span at bounding box center [72, 230] width 12 height 12
click at [72, 223] on input "checkbox" at bounding box center [72, 223] width 0 height 0
click at [69, 232] on span at bounding box center [72, 230] width 12 height 12
click at [72, 223] on input "checkbox" at bounding box center [72, 223] width 0 height 0
checkbox input "false"
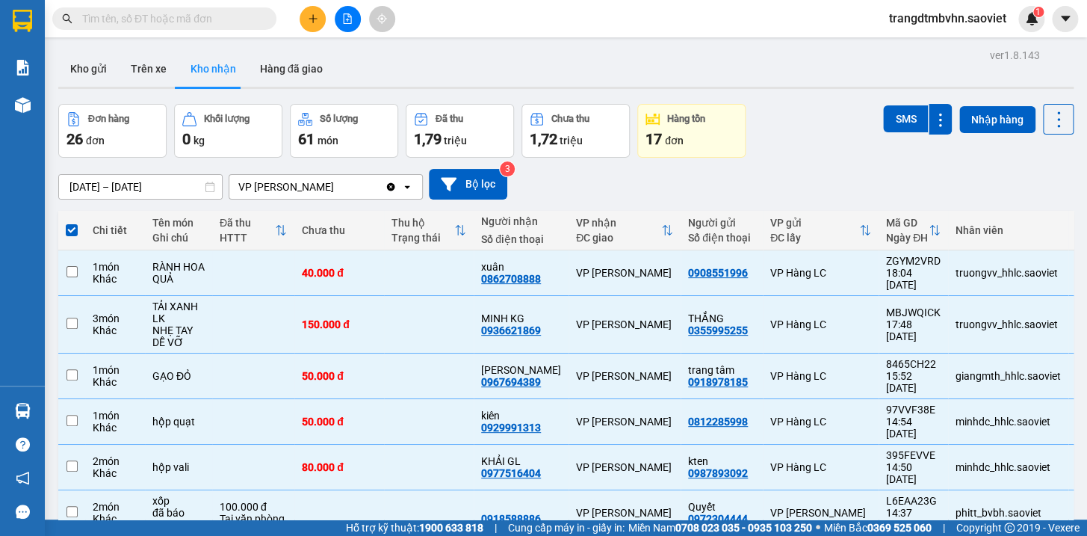
checkbox input "false"
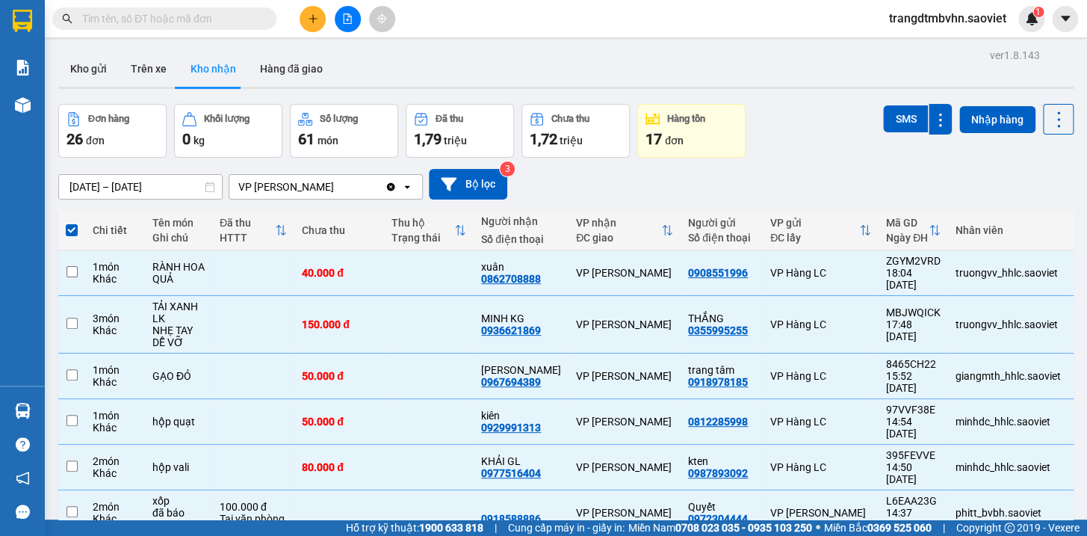
checkbox input "false"
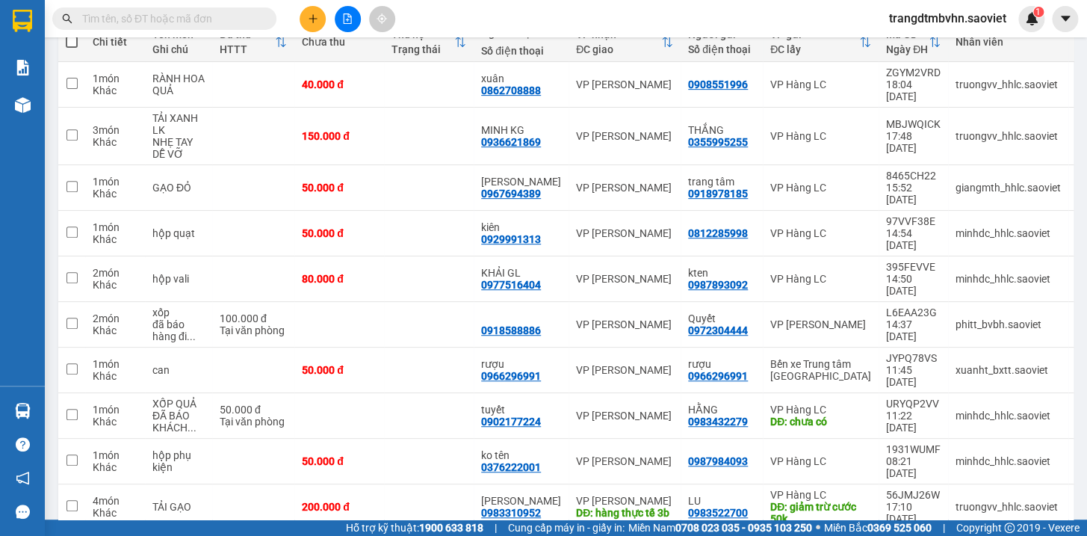
scroll to position [190, 0]
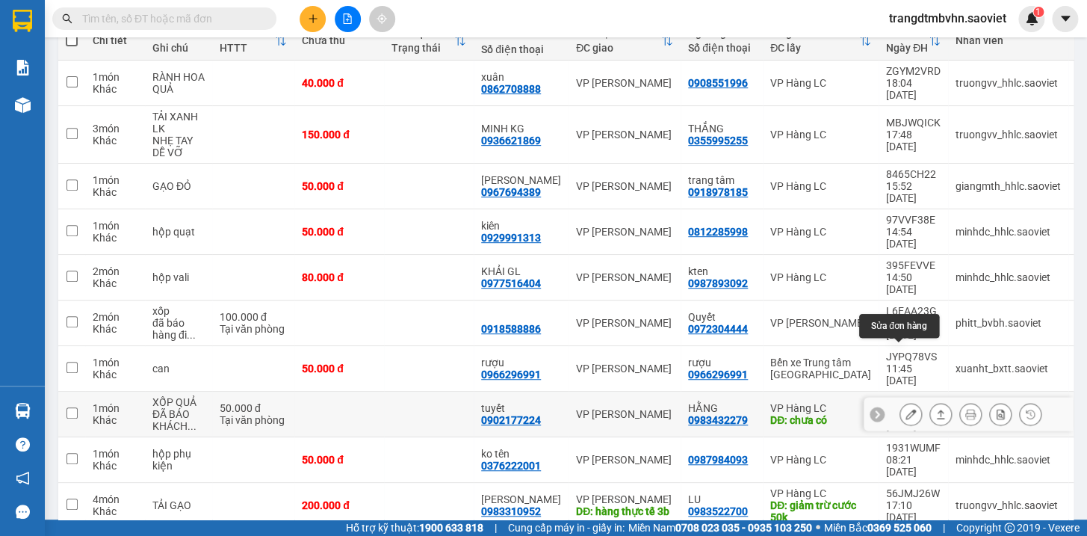
click at [905, 409] on icon at bounding box center [910, 414] width 10 height 10
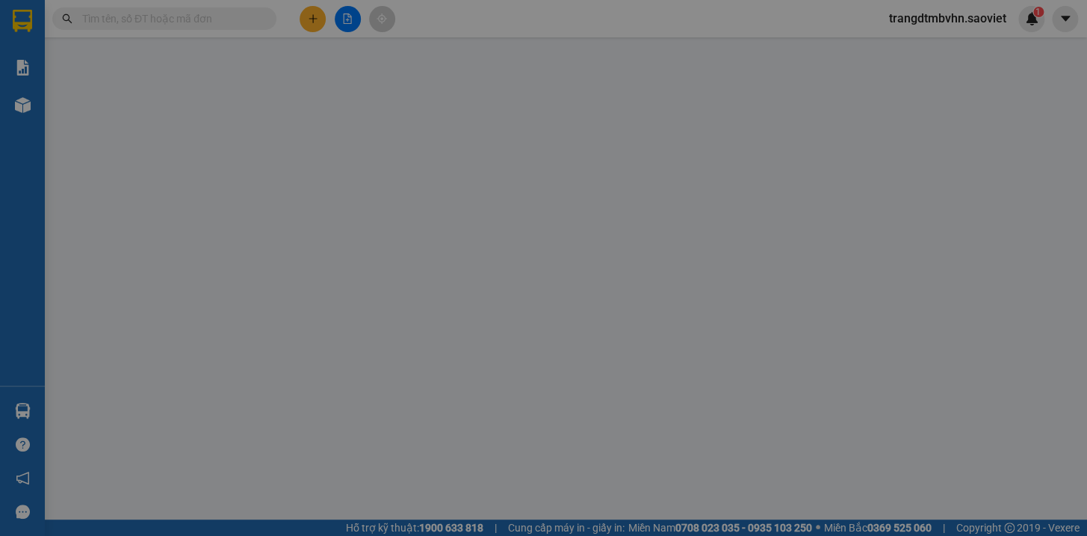
type input "0983432279"
type input "HẰNG"
type input "chưa có"
type input "0902177224"
type input "tuyết"
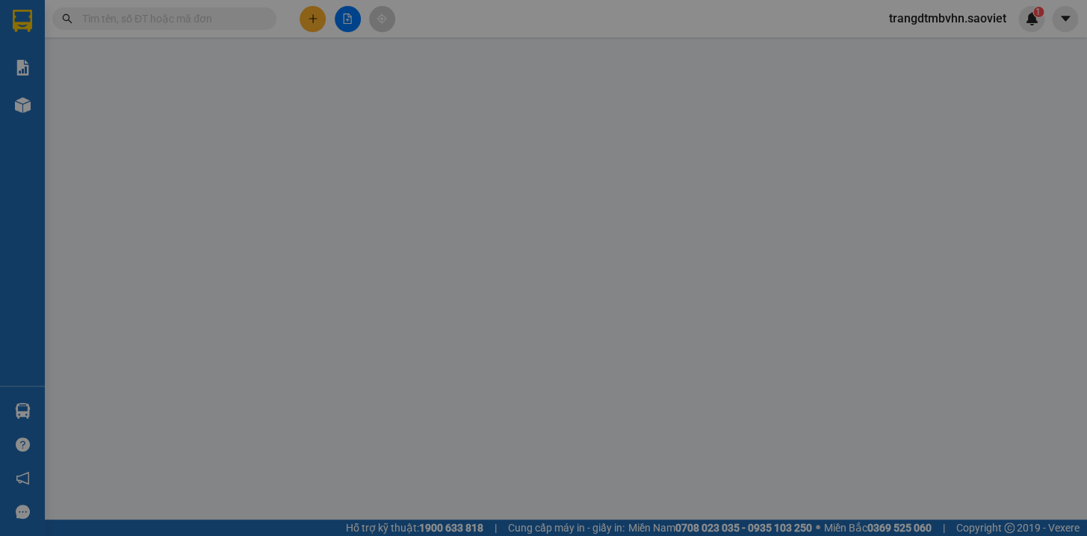
type input "50.000"
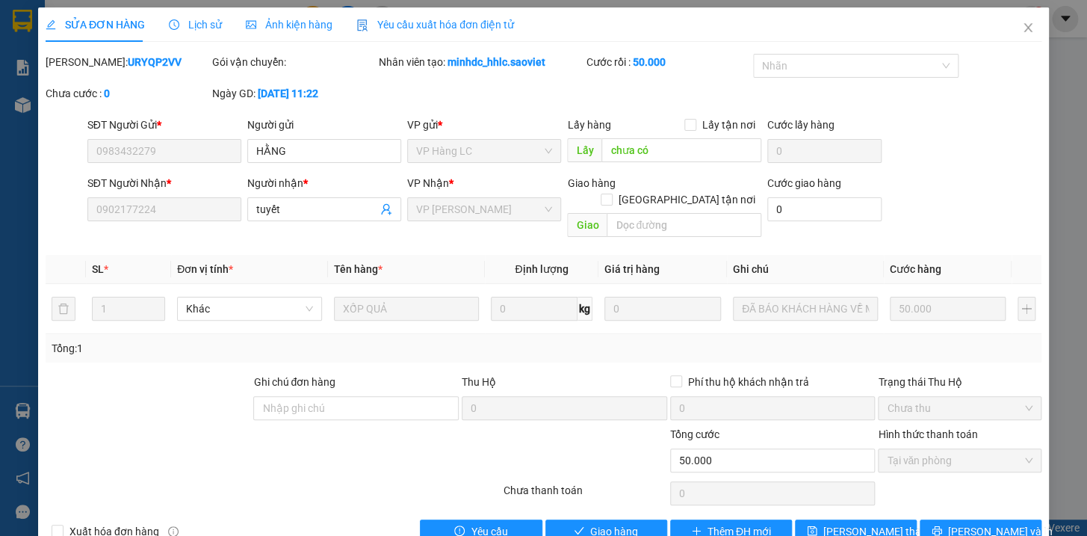
click at [666, 163] on div "Lấy hàng Lấy tận nơi Lấy chưa có" at bounding box center [664, 143] width 194 height 52
click at [668, 154] on input "chưa có" at bounding box center [681, 150] width 160 height 24
click at [857, 523] on span "[PERSON_NAME] thay đổi" at bounding box center [883, 531] width 120 height 16
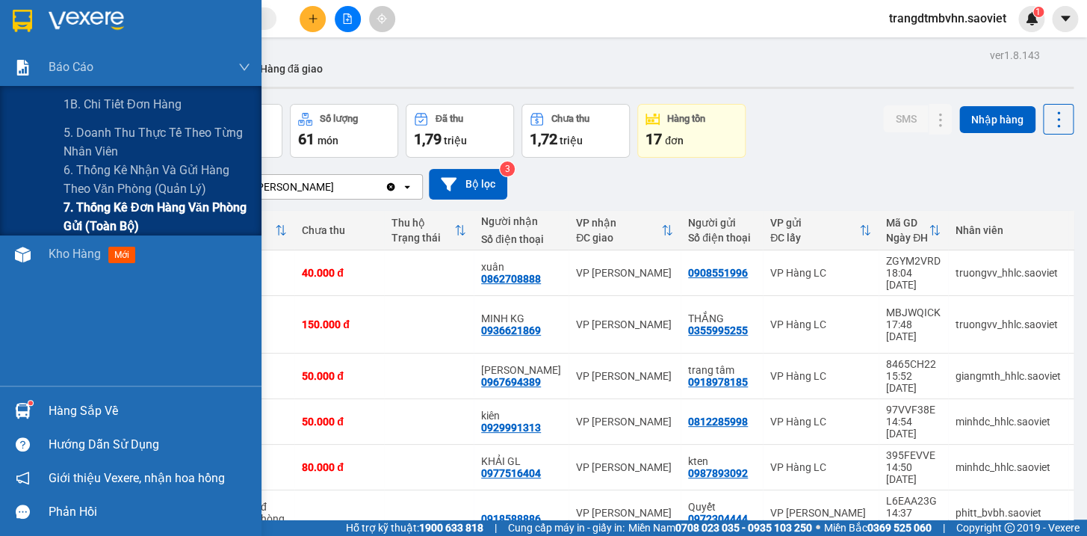
click at [167, 202] on span "7. Thống kê đơn hàng văn phòng gửi (toàn bộ)" at bounding box center [156, 216] width 187 height 37
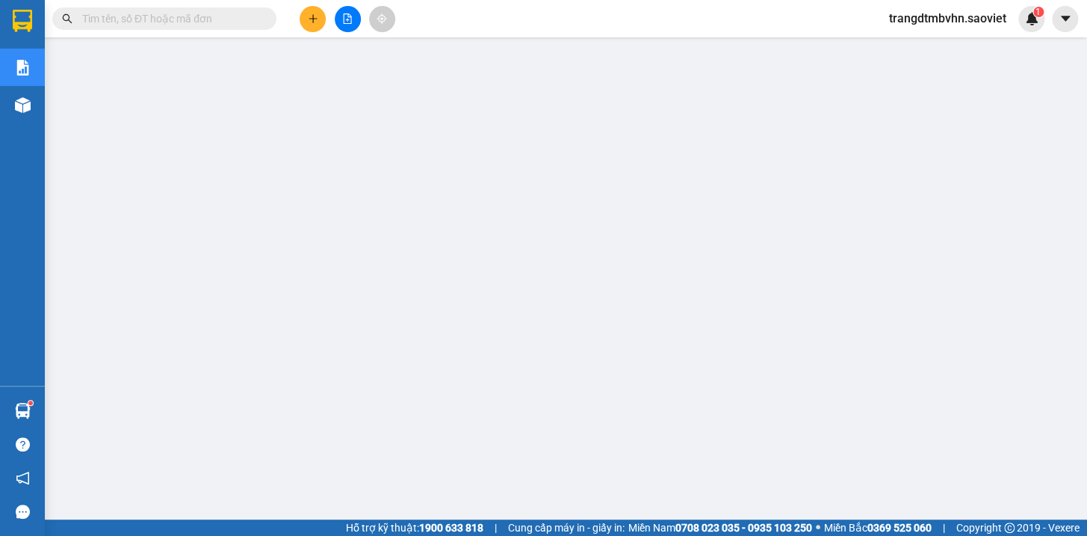
click at [207, 22] on input "text" at bounding box center [170, 18] width 176 height 16
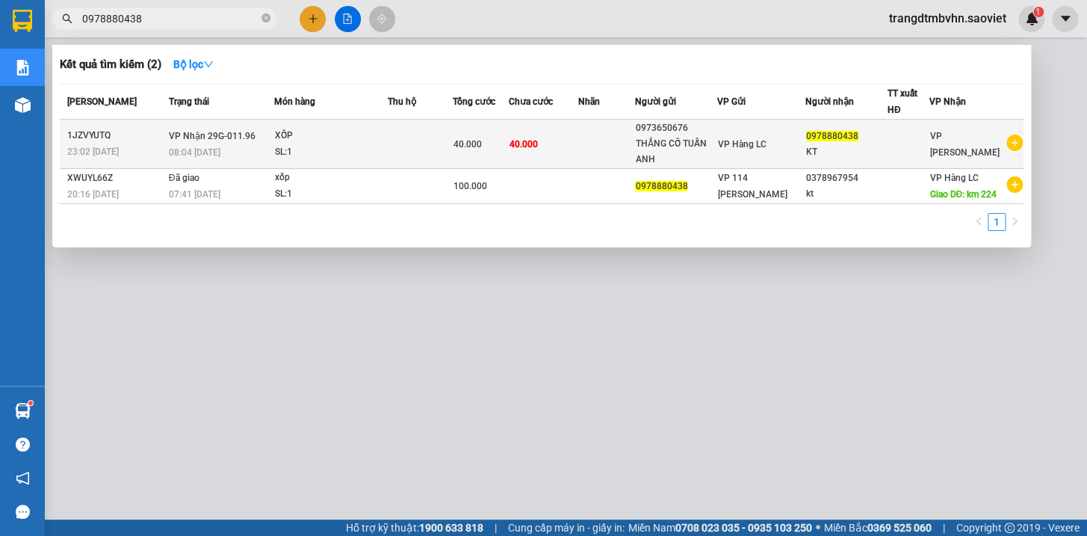
type input "0978880438"
click at [838, 134] on span "0978880438" at bounding box center [832, 136] width 52 height 10
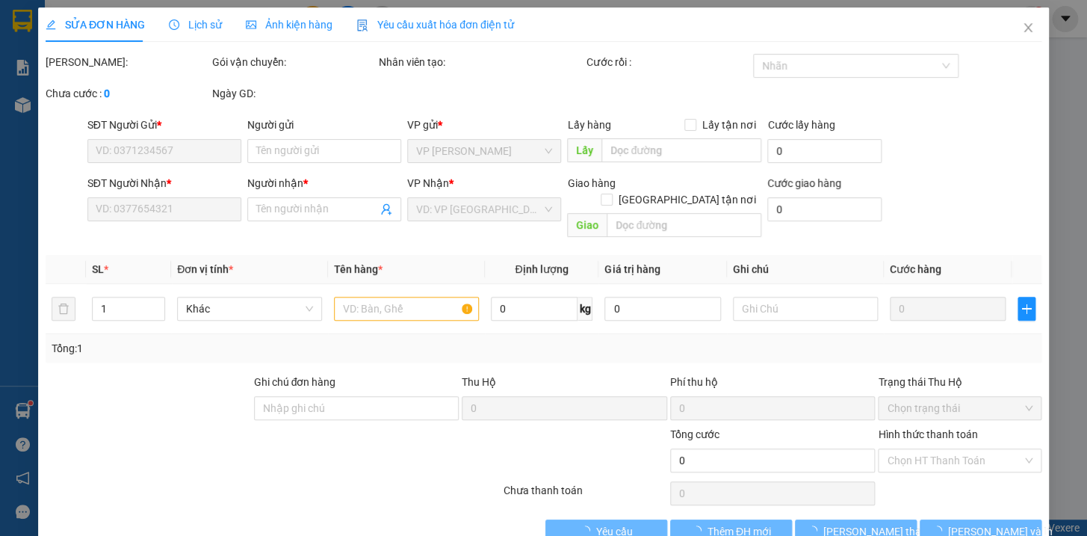
type input "0973650676"
type input "THẮNG CỐ TUẤN ANH"
type input "0978880438"
type input "KT"
type input "40.000"
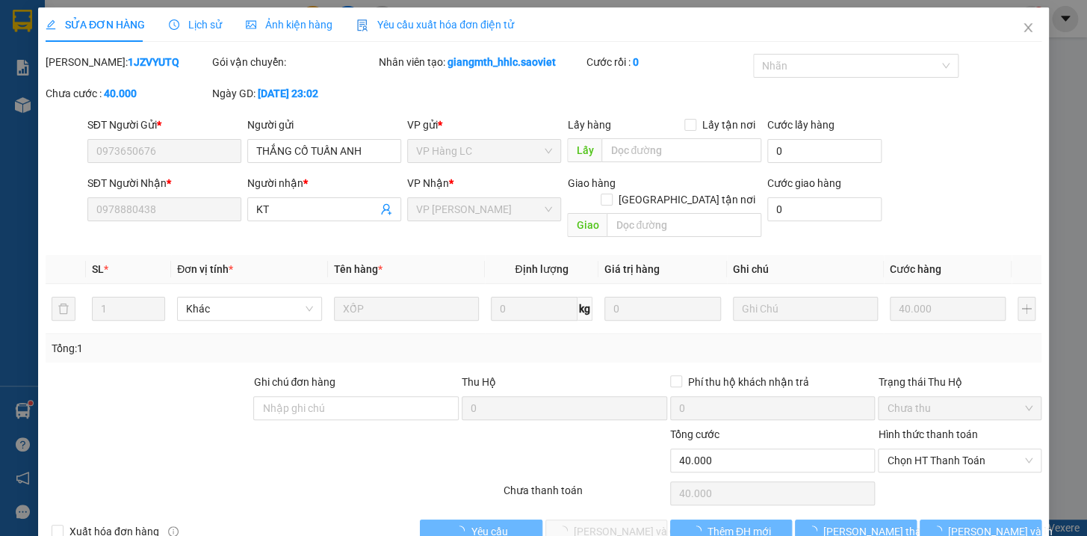
scroll to position [16, 0]
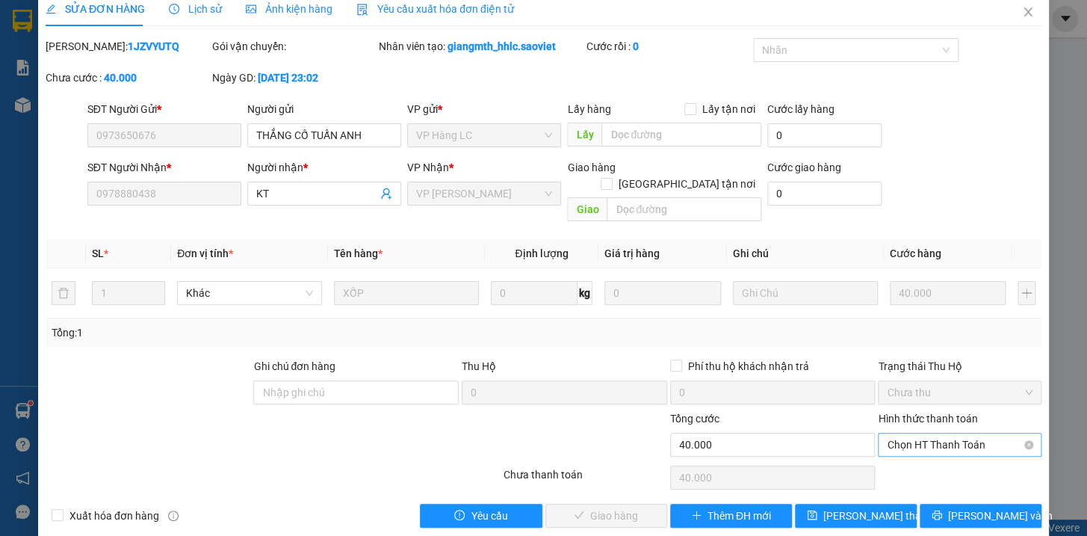
click at [911, 433] on span "Chọn HT Thanh Toán" at bounding box center [960, 444] width 146 height 22
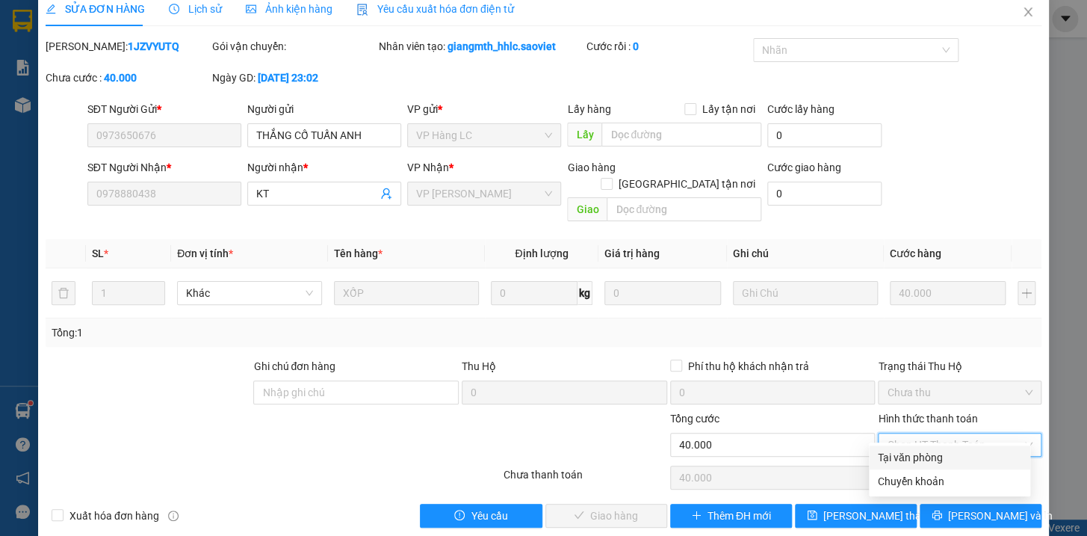
click at [906, 453] on div "Tại văn phòng" at bounding box center [949, 457] width 143 height 16
type input "0"
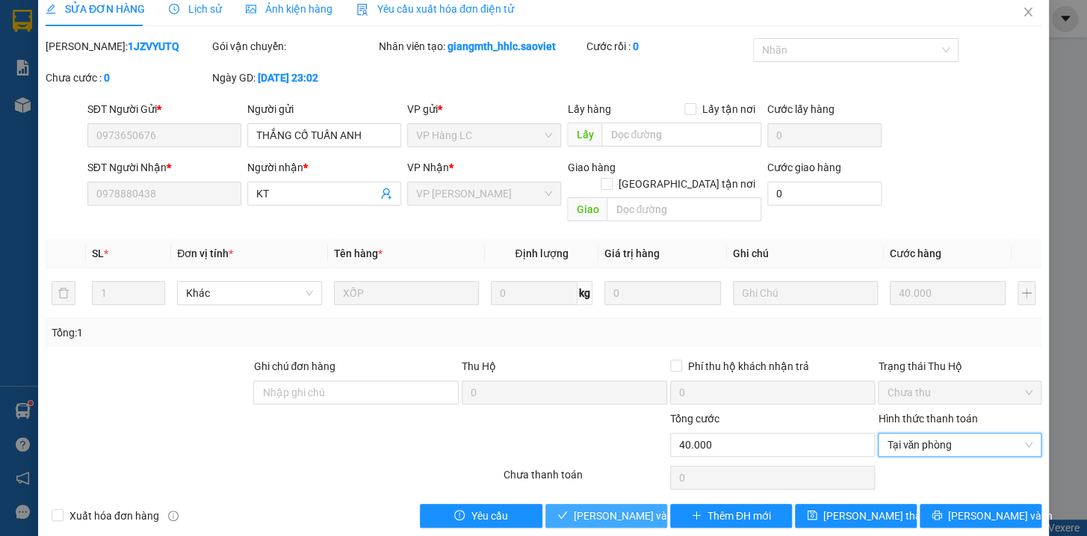
click at [648, 503] on button "[PERSON_NAME] và Giao hàng" at bounding box center [606, 515] width 122 height 24
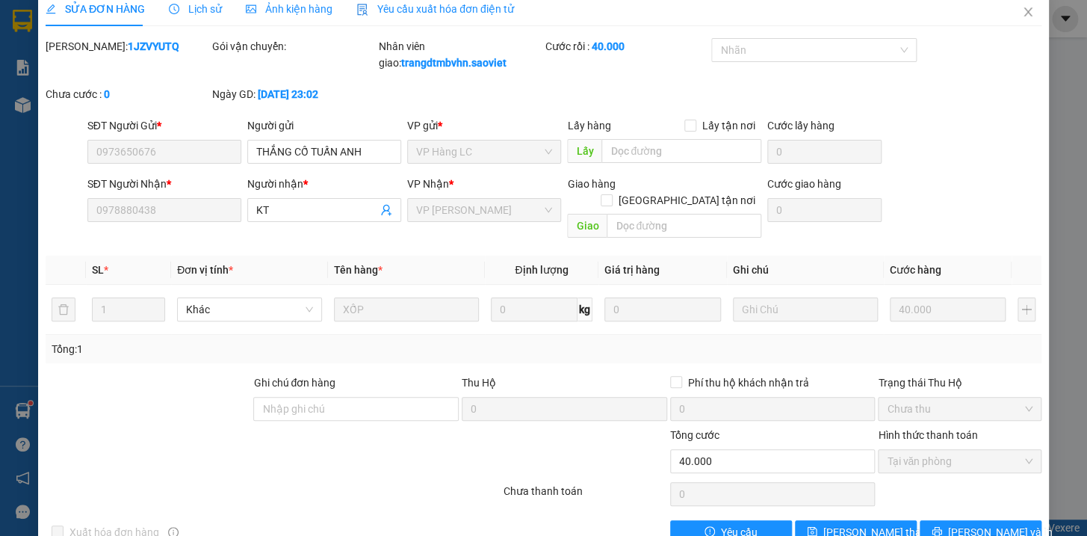
scroll to position [0, 0]
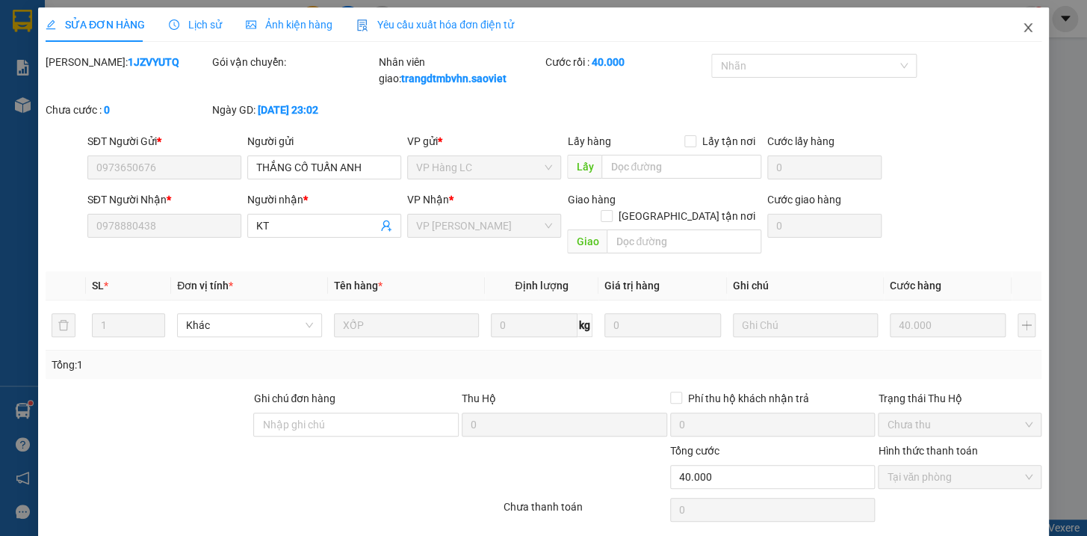
click at [1022, 28] on icon "close" at bounding box center [1028, 28] width 12 height 12
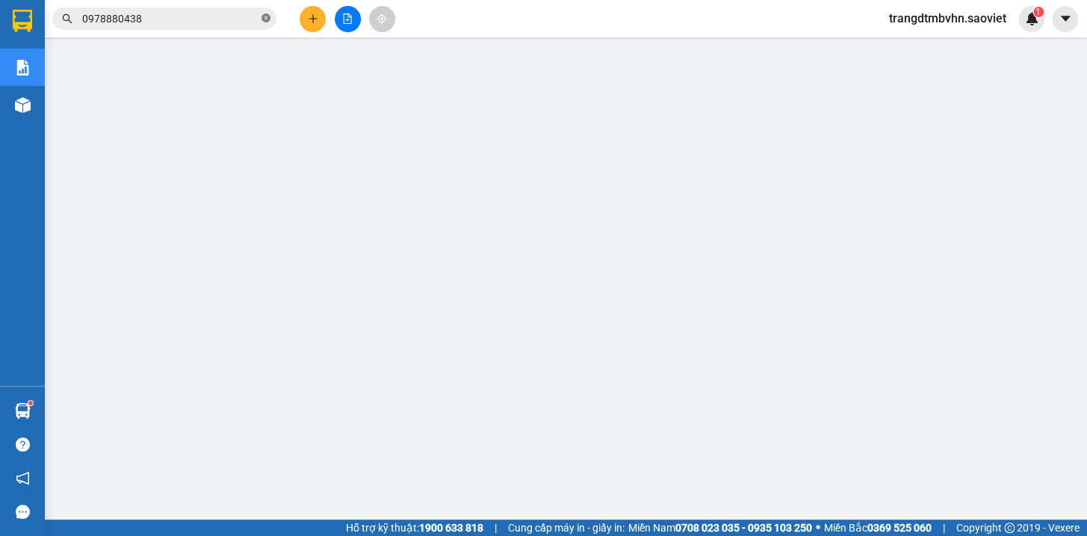
drag, startPoint x: 263, startPoint y: 19, endPoint x: 263, endPoint y: 1, distance: 17.9
click at [263, 15] on icon "close-circle" at bounding box center [265, 17] width 9 height 9
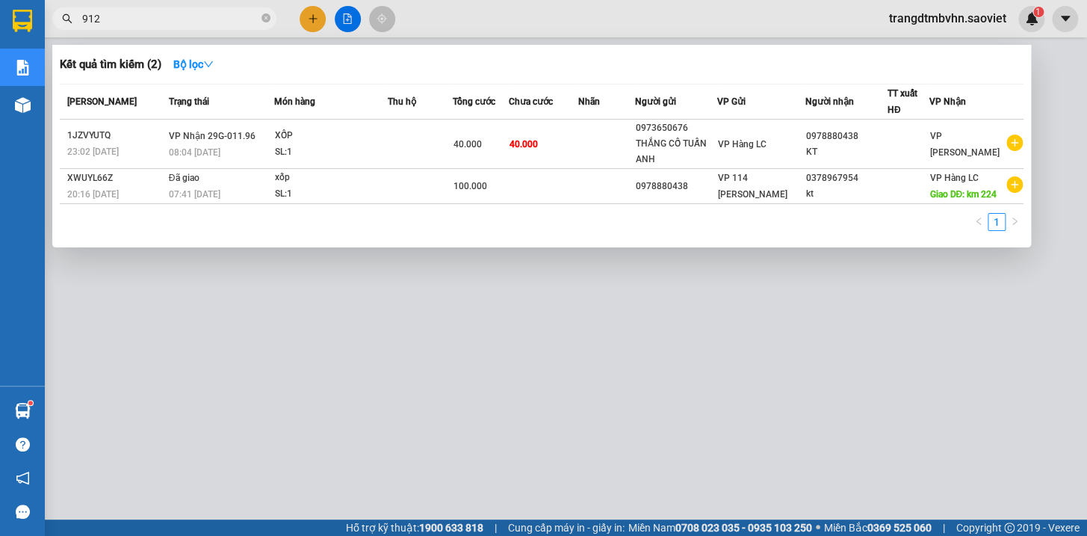
type input "9124"
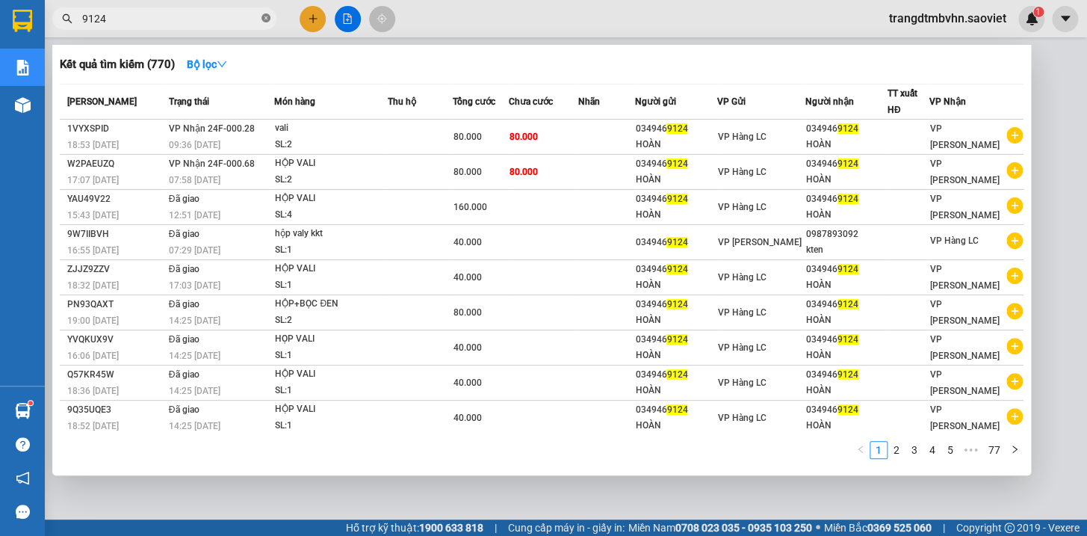
click at [261, 16] on icon "close-circle" at bounding box center [265, 17] width 9 height 9
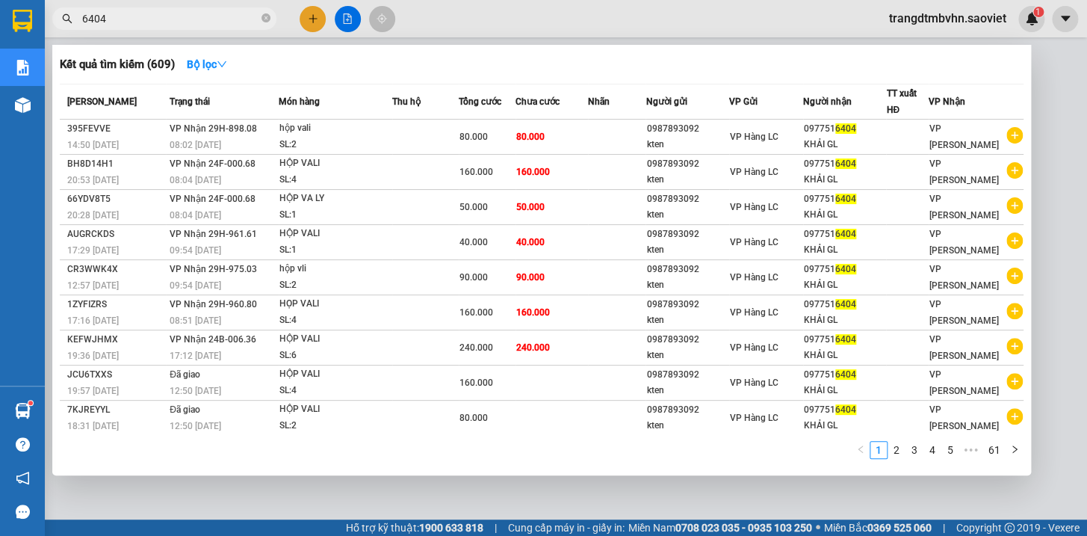
type input "6404"
click at [1051, 56] on div at bounding box center [543, 268] width 1087 height 536
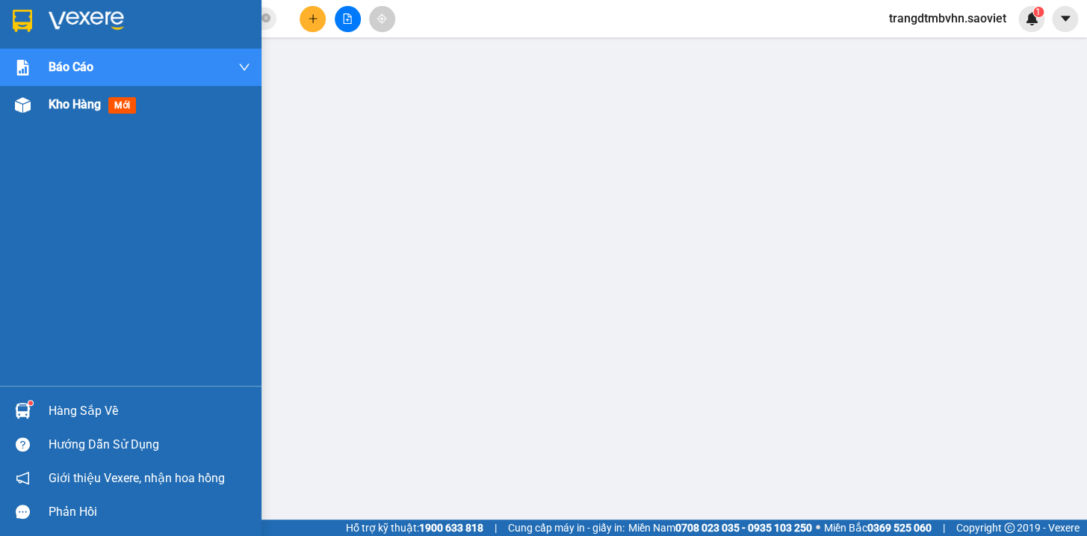
click at [67, 107] on span "Kho hàng" at bounding box center [75, 104] width 52 height 14
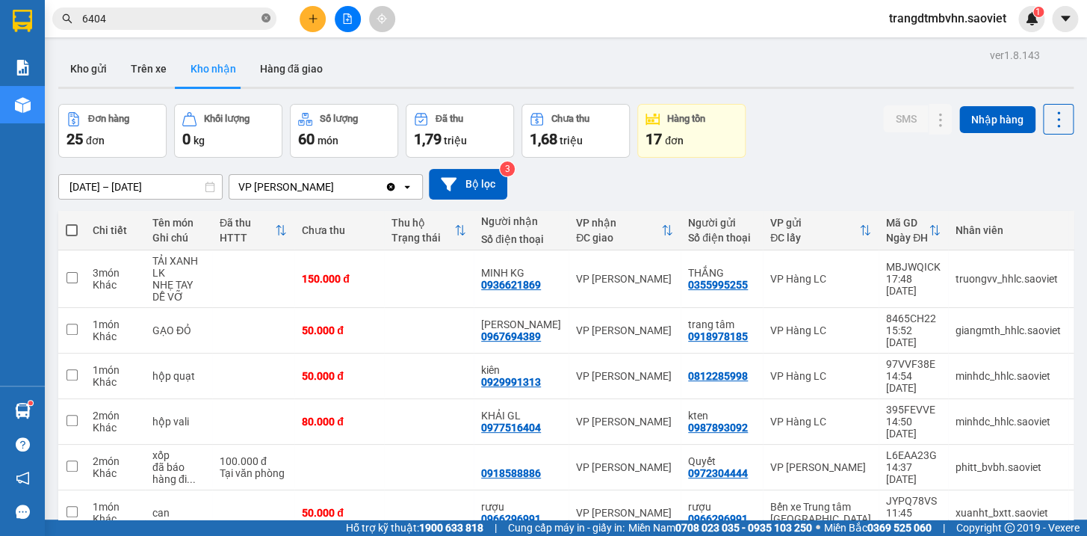
click at [263, 18] on icon "close-circle" at bounding box center [265, 17] width 9 height 9
click at [162, 18] on input "text" at bounding box center [170, 18] width 176 height 16
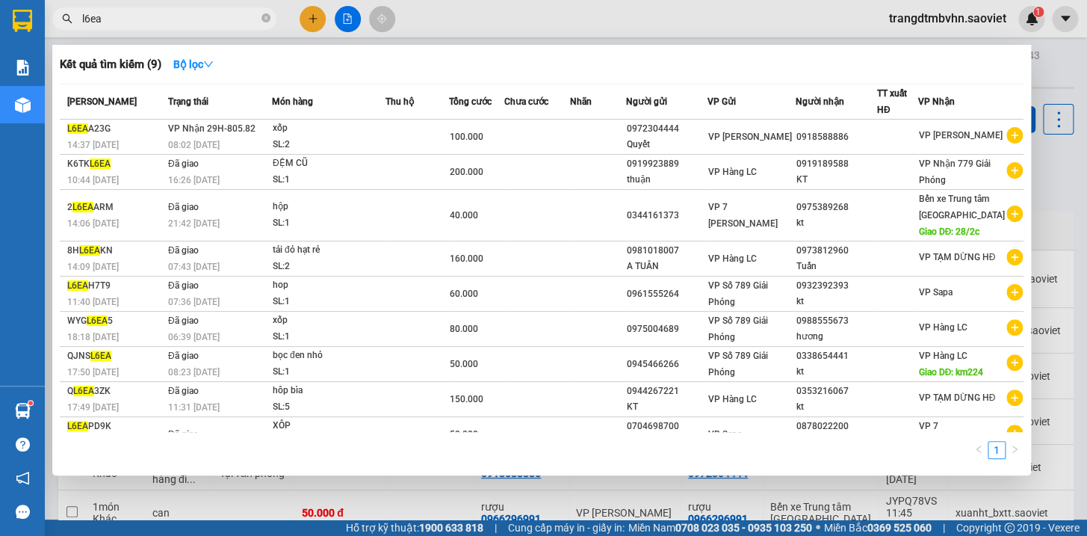
type input "l6ea"
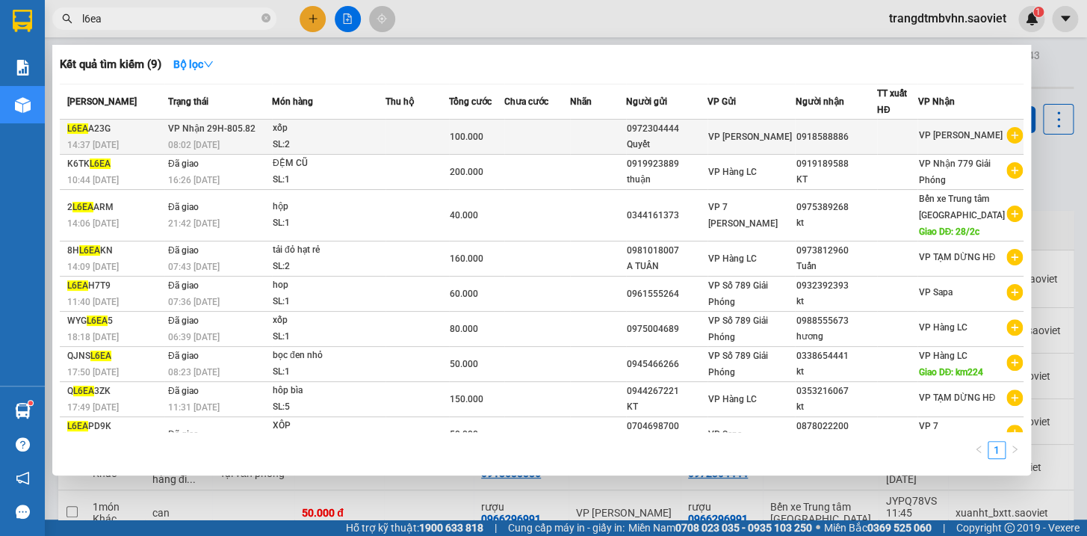
click at [917, 137] on div at bounding box center [898, 137] width 40 height 16
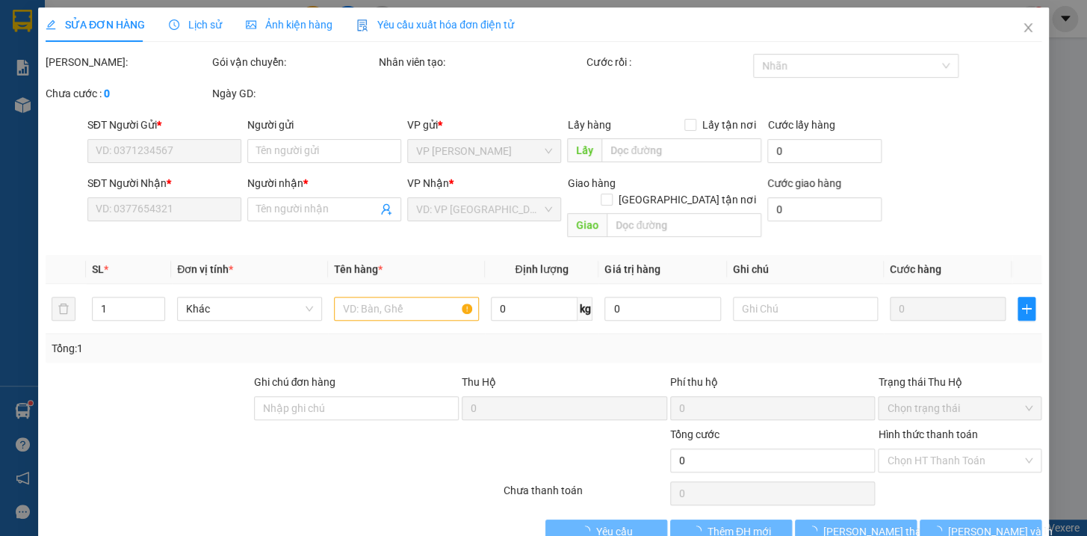
type input "0972304444"
type input "Quyết"
type input "0918588886"
type input "100.000"
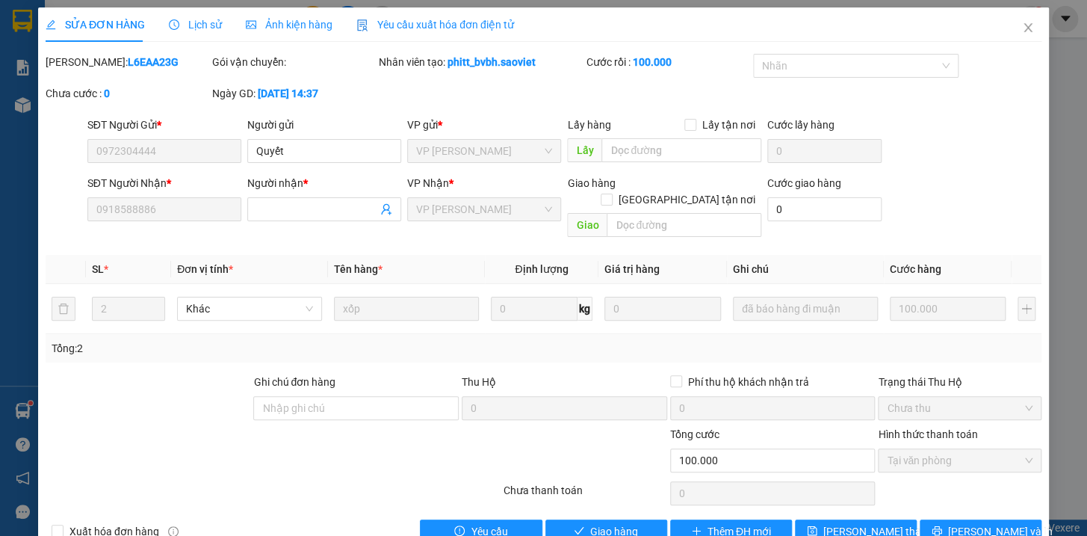
scroll to position [19, 0]
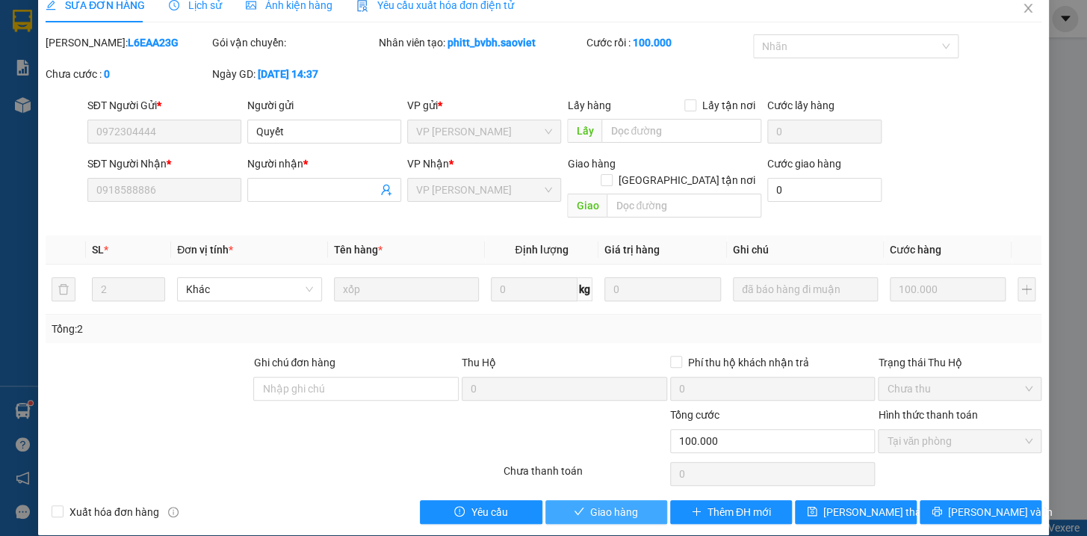
click at [581, 500] on button "Giao hàng" at bounding box center [606, 512] width 122 height 24
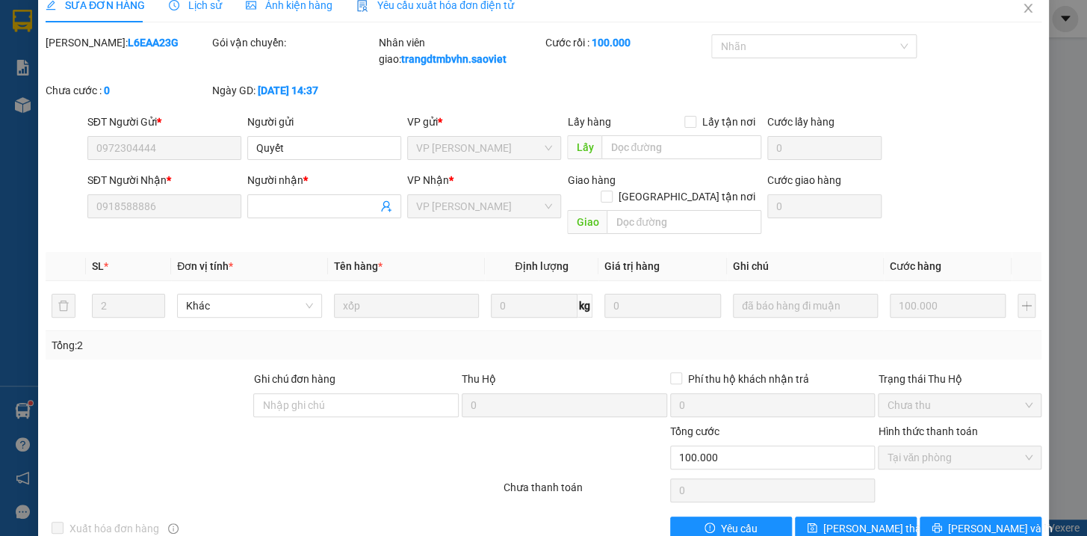
scroll to position [0, 0]
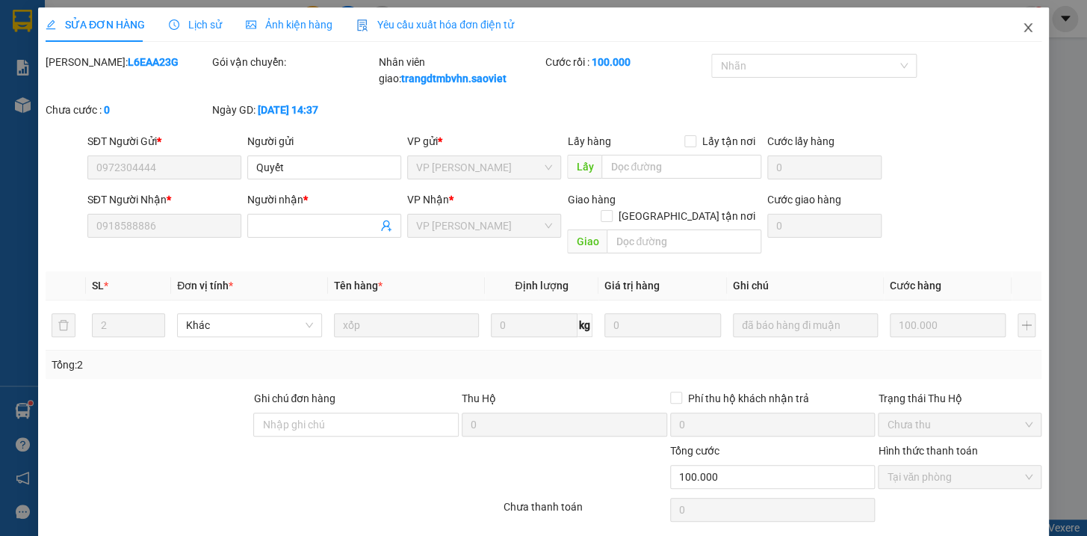
click at [1022, 25] on icon "close" at bounding box center [1028, 28] width 12 height 12
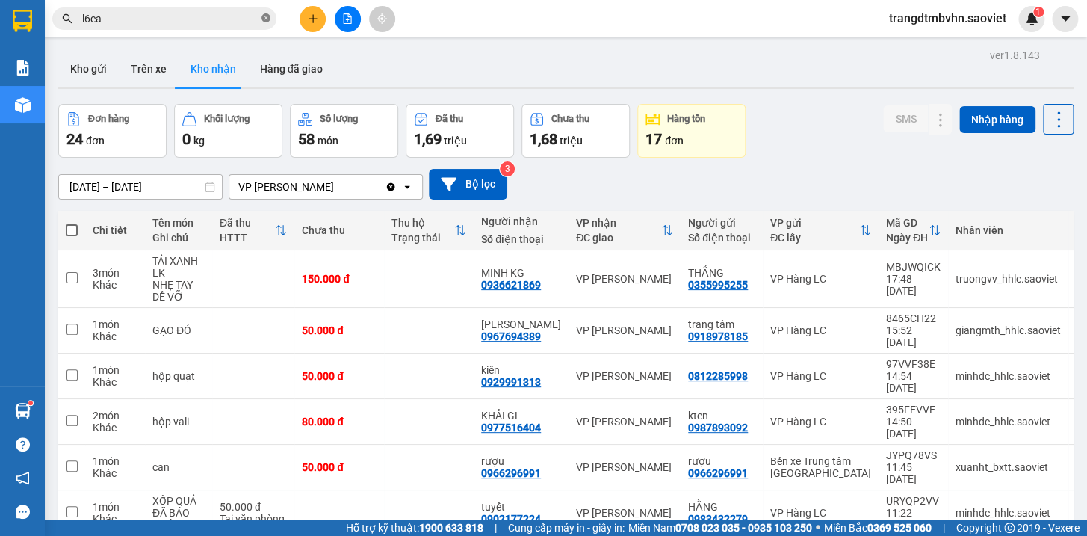
click at [265, 18] on icon "close-circle" at bounding box center [265, 17] width 9 height 9
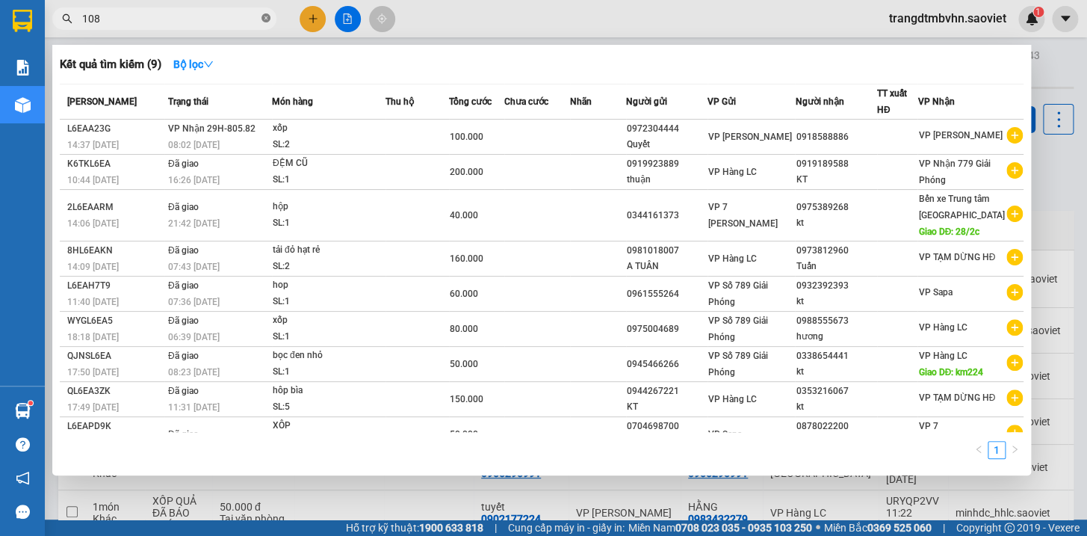
type input "1080"
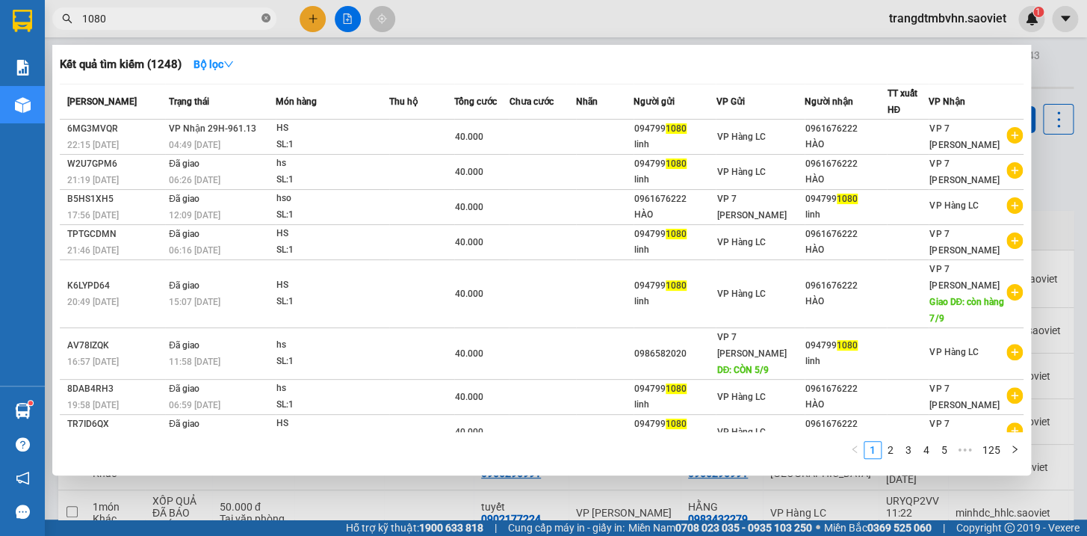
click at [265, 18] on icon "close-circle" at bounding box center [265, 17] width 9 height 9
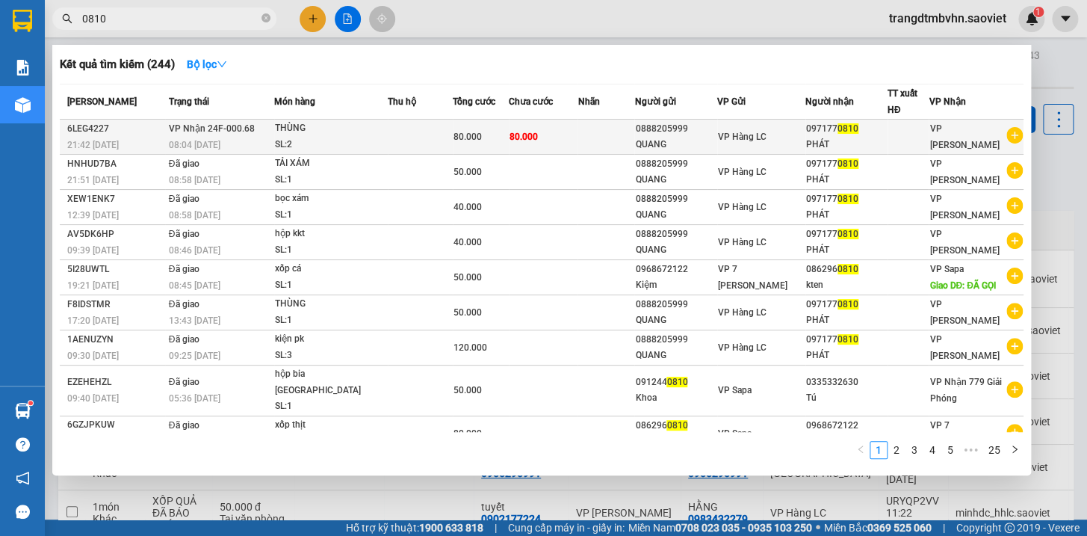
type input "0810"
click at [851, 137] on div "PHÁT" at bounding box center [846, 145] width 81 height 16
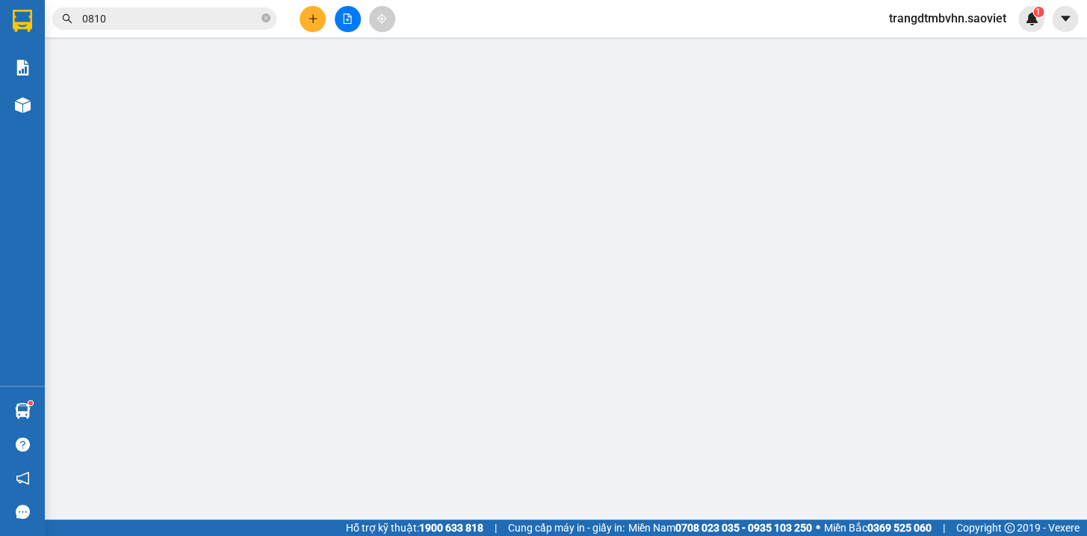
type input "0888205999"
type input "QUANG"
type input "0971770810"
type input "PHÁT"
type input "80.000"
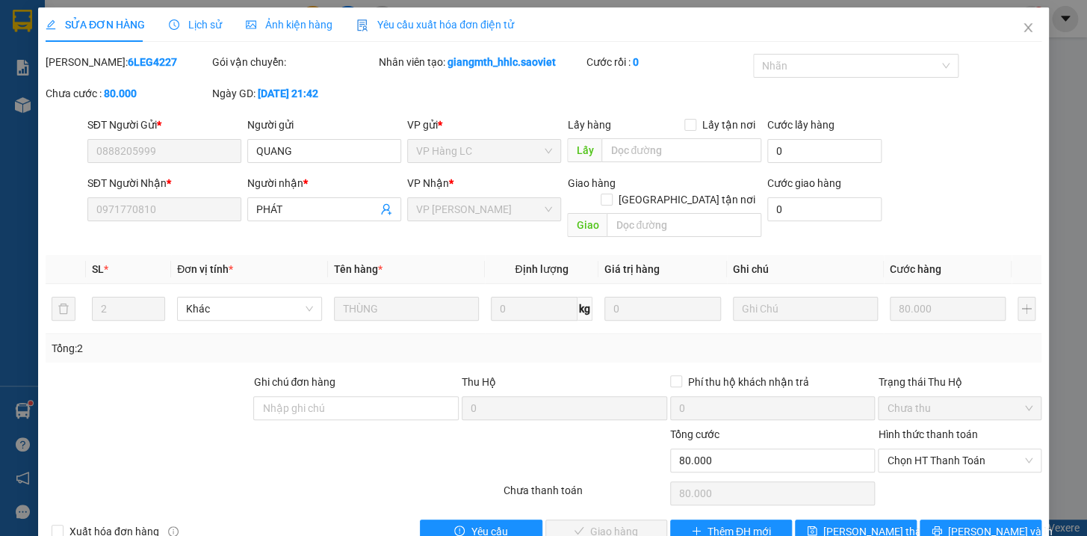
scroll to position [19, 0]
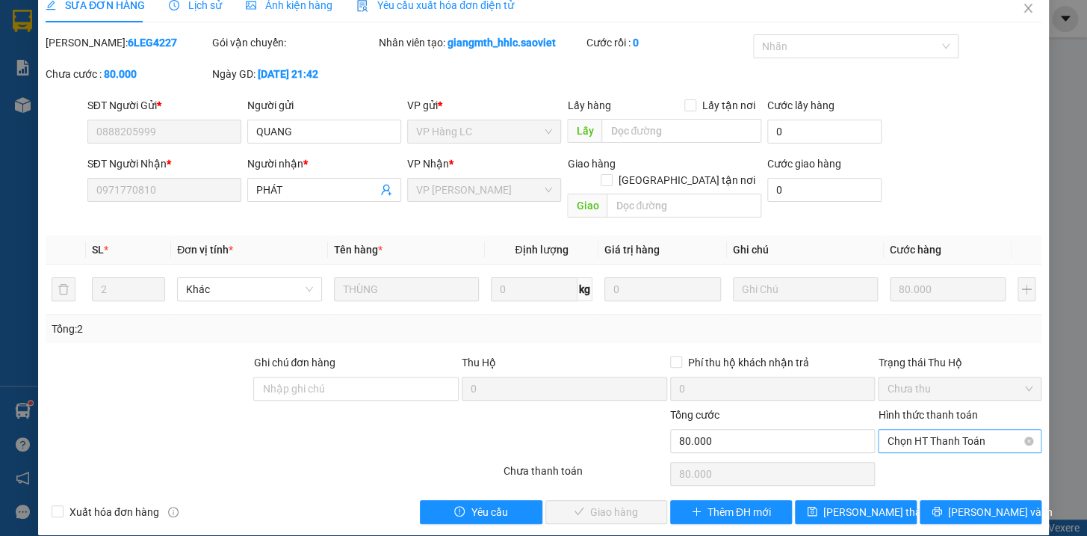
click at [929, 429] on span "Chọn HT Thanh Toán" at bounding box center [960, 440] width 146 height 22
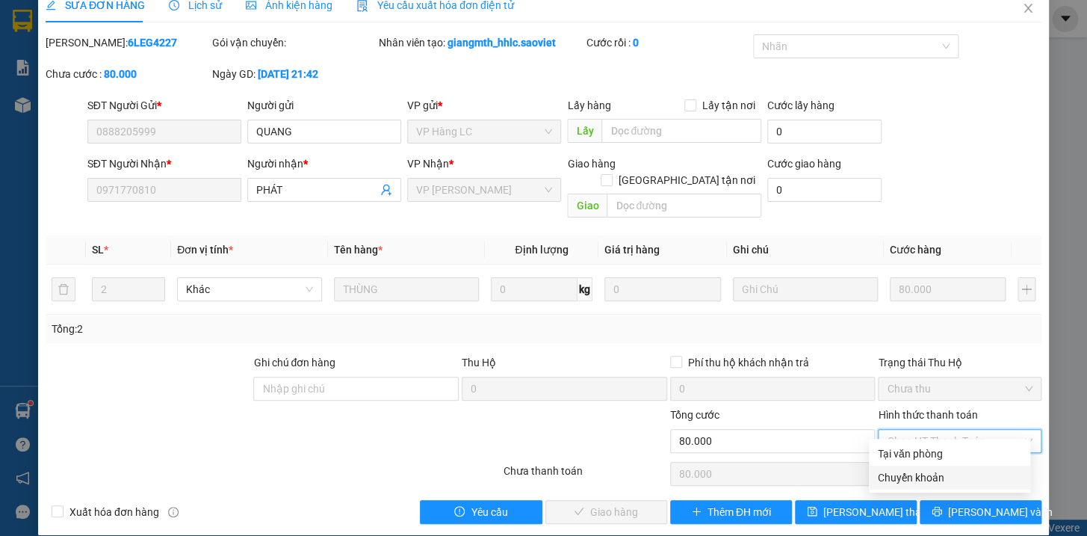
click at [928, 483] on div "Chuyển khoản" at bounding box center [949, 477] width 143 height 16
type input "0"
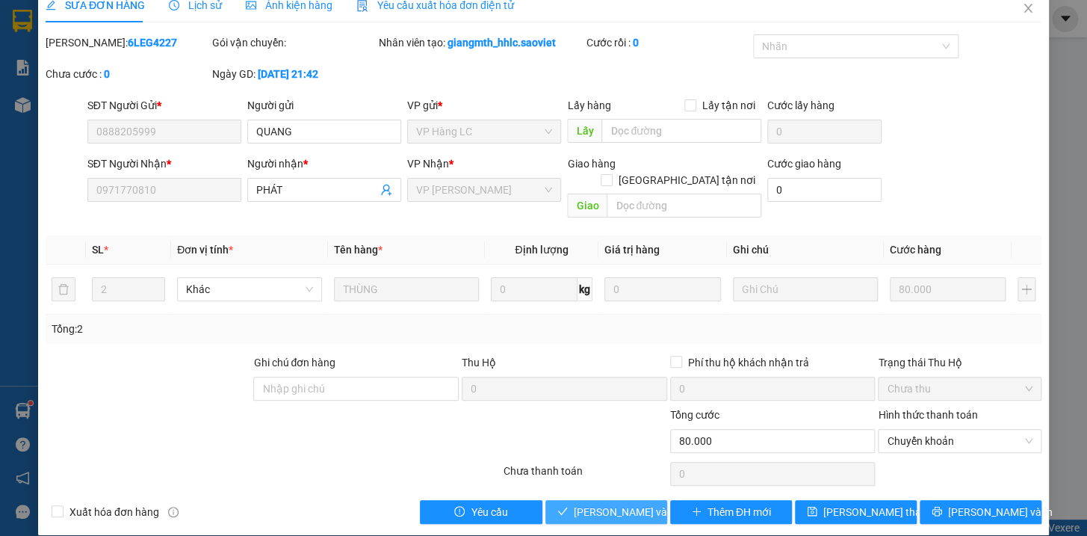
click at [634, 503] on span "[PERSON_NAME] và Giao hàng" at bounding box center [645, 511] width 143 height 16
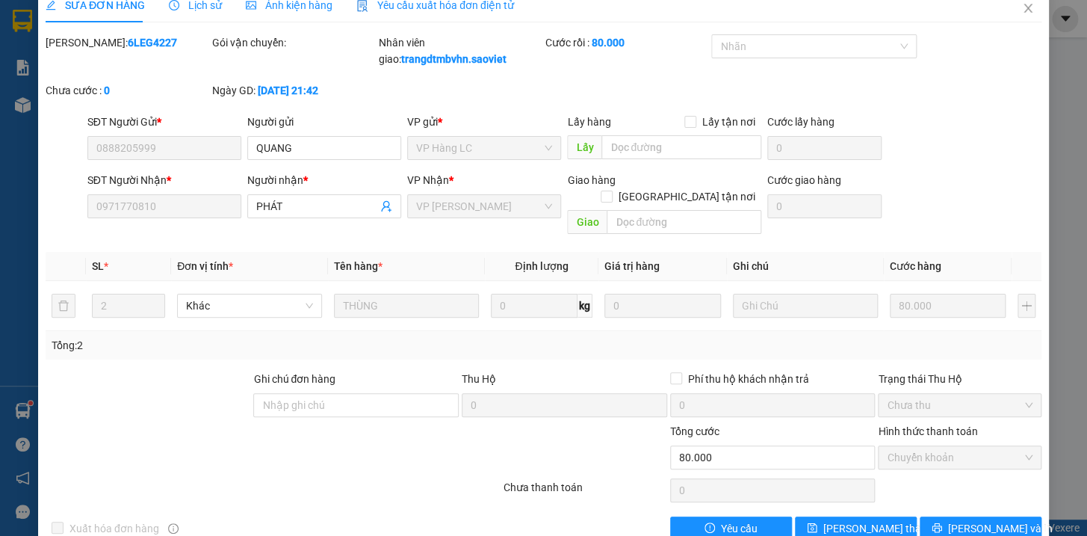
scroll to position [0, 0]
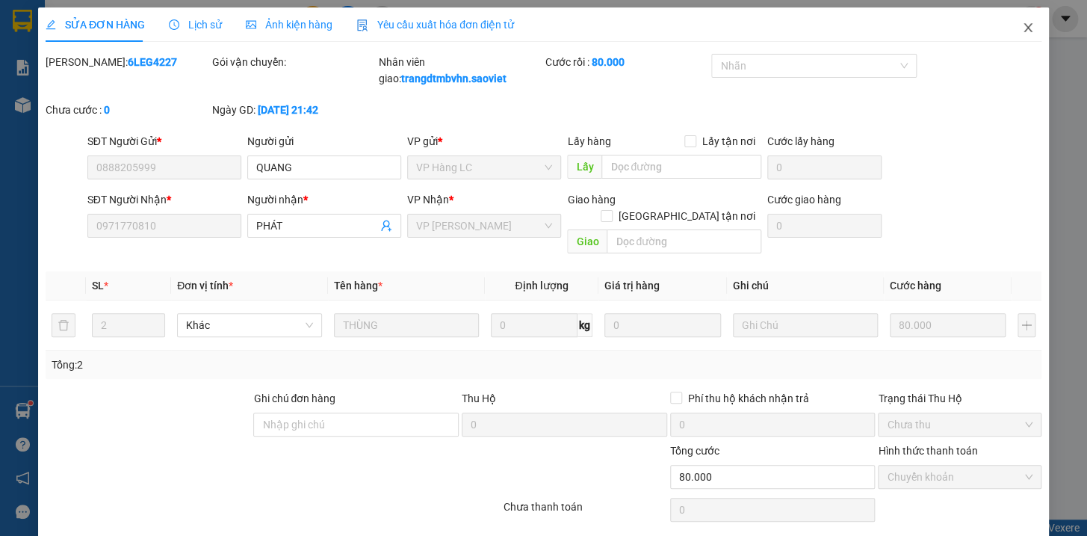
click at [1022, 26] on icon "close" at bounding box center [1028, 28] width 12 height 12
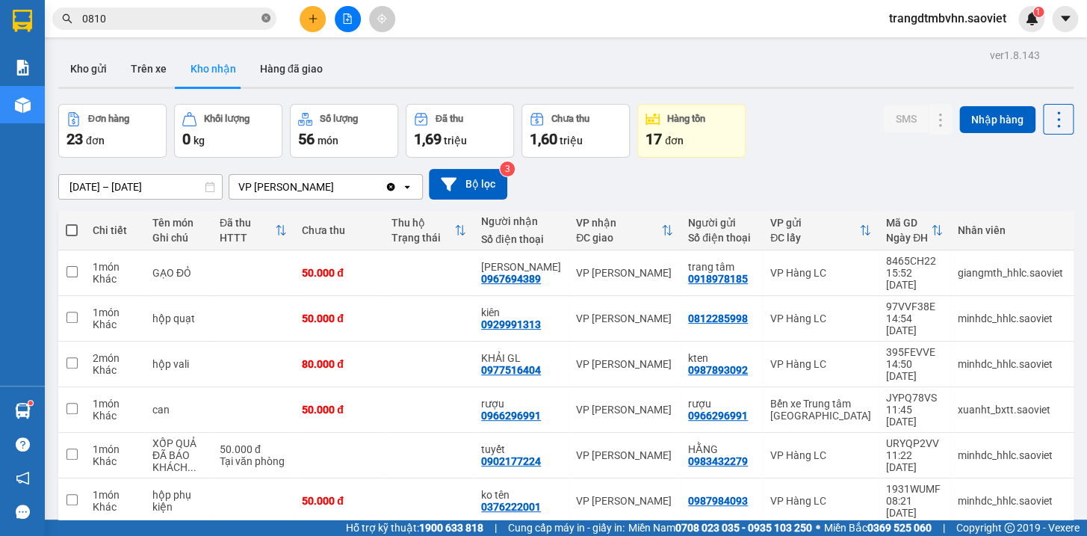
click at [264, 22] on icon "close-circle" at bounding box center [265, 17] width 9 height 9
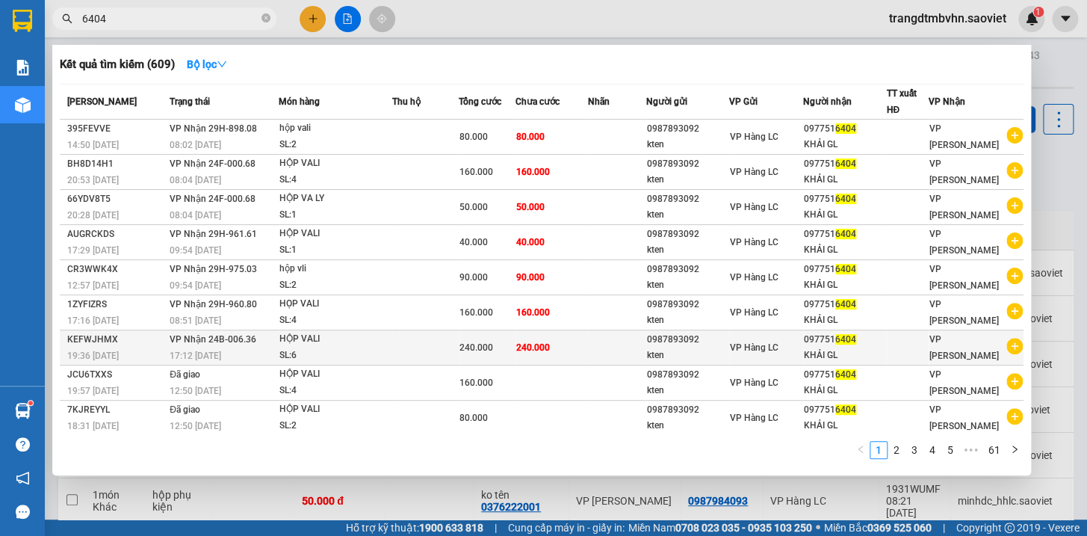
type input "6404"
click at [773, 355] on td "VP Hàng LC" at bounding box center [766, 347] width 74 height 35
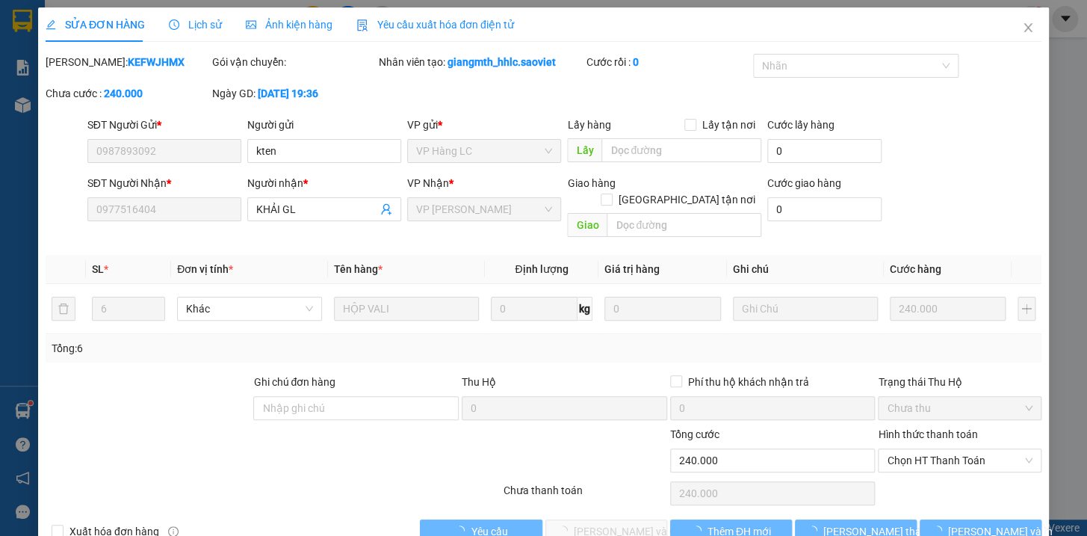
type input "0987893092"
type input "kten"
type input "0977516404"
type input "KHẢI GL"
type input "240.000"
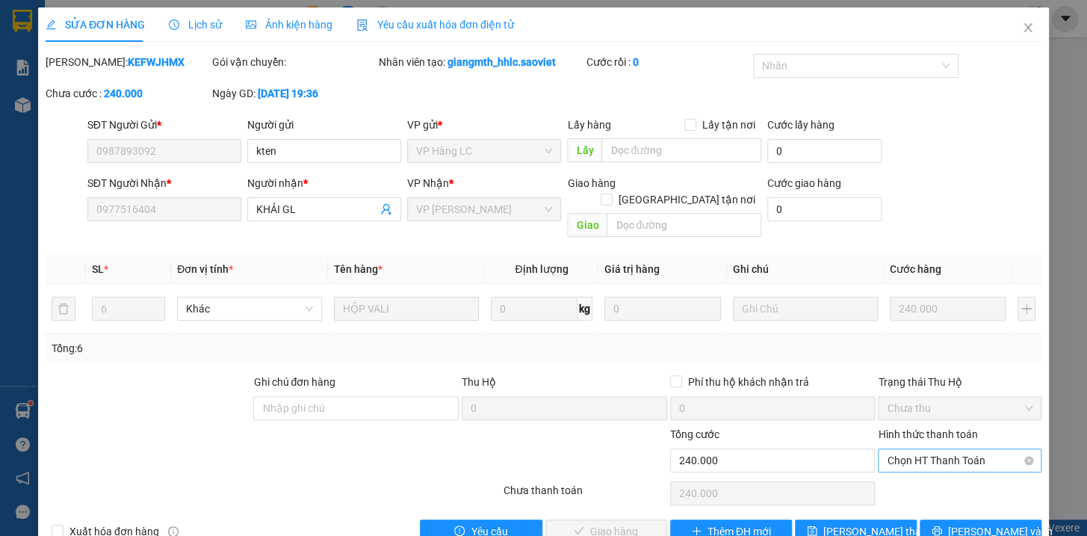
click at [978, 449] on span "Chọn HT Thanh Toán" at bounding box center [960, 460] width 146 height 22
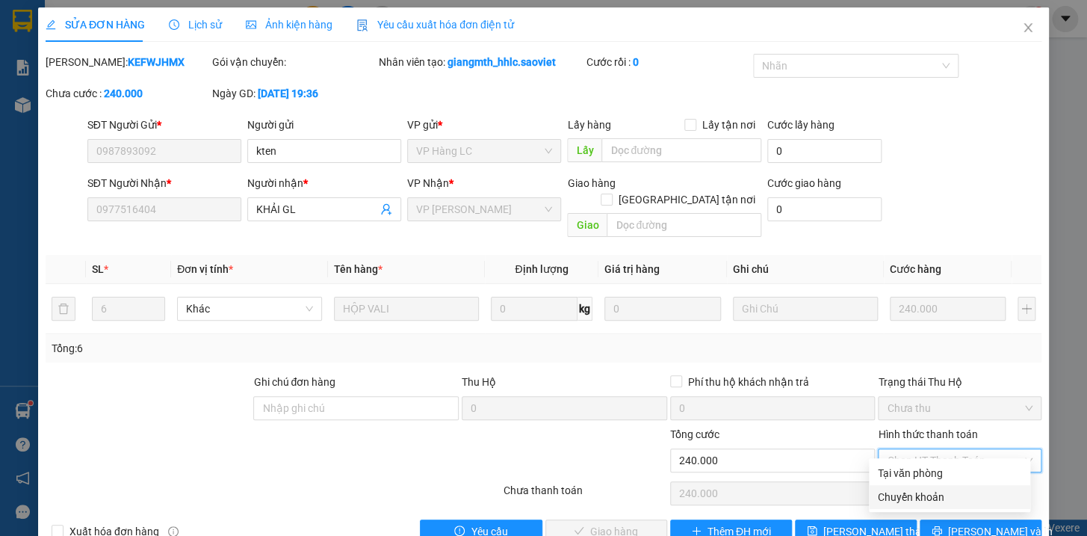
click at [917, 499] on div "Chuyển khoản" at bounding box center [949, 496] width 143 height 16
type input "0"
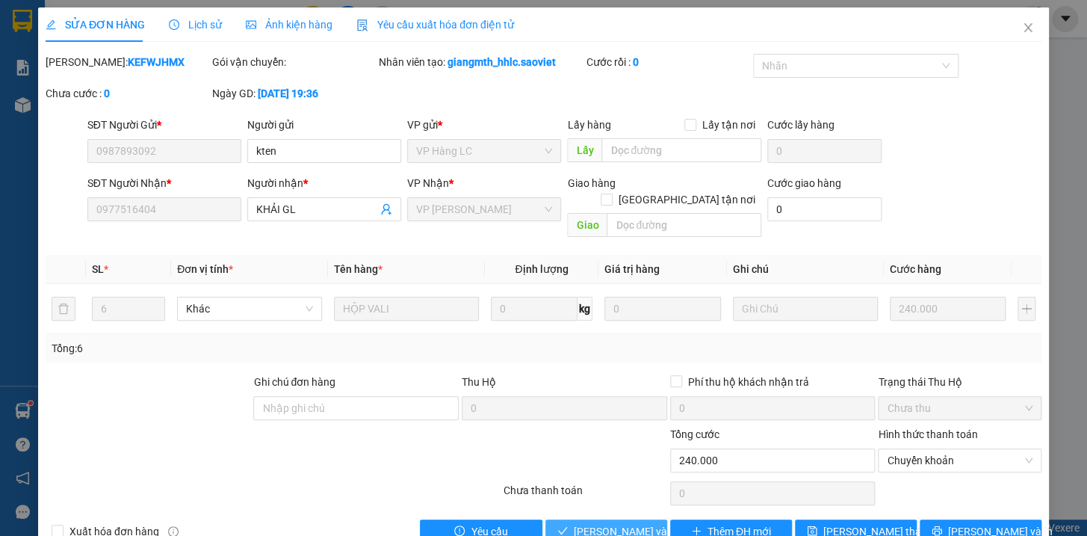
click at [578, 523] on span "[PERSON_NAME] và Giao hàng" at bounding box center [645, 531] width 143 height 16
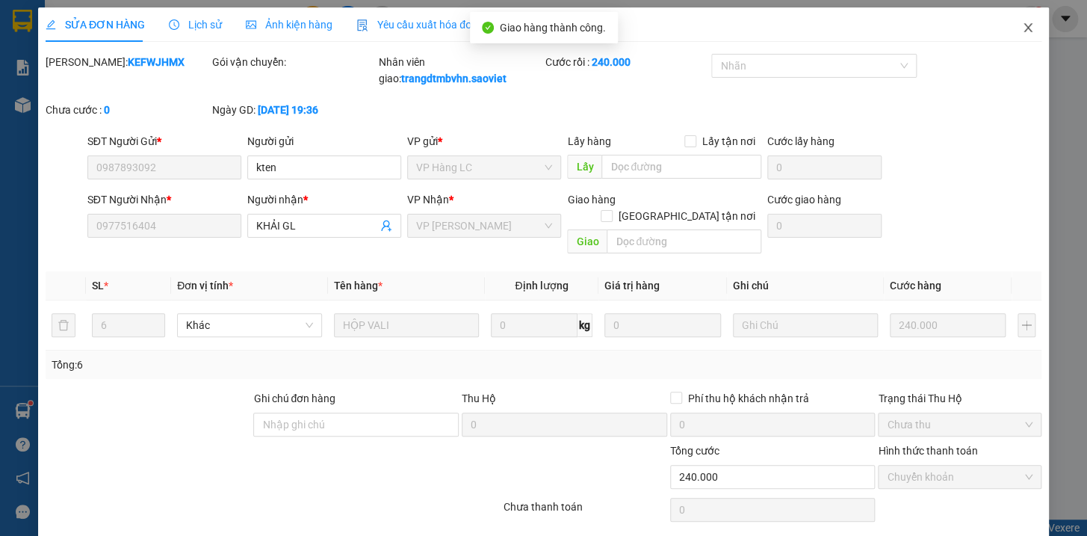
click at [1022, 28] on icon "close" at bounding box center [1028, 28] width 12 height 12
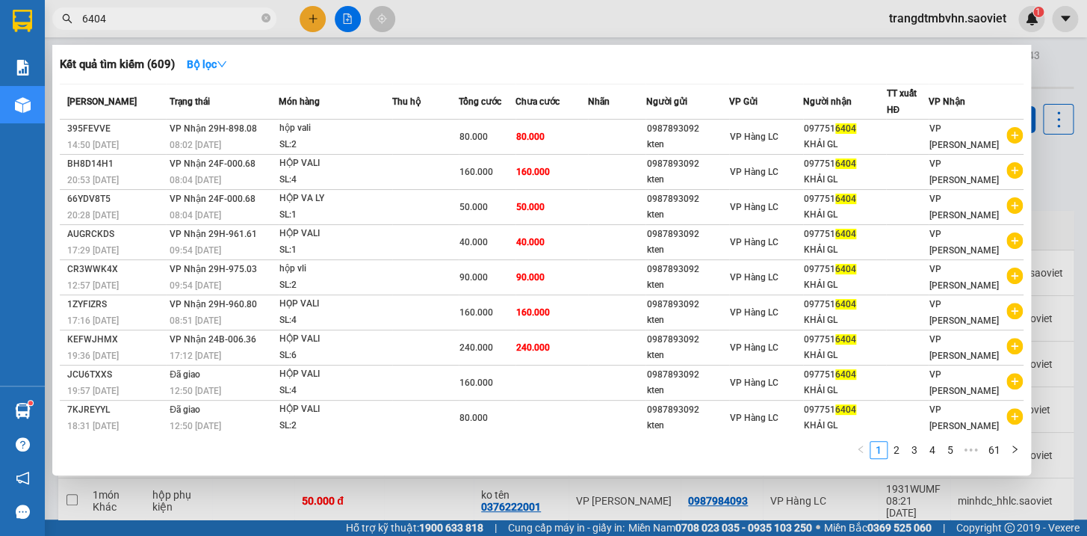
click at [164, 22] on input "6404" at bounding box center [170, 18] width 176 height 16
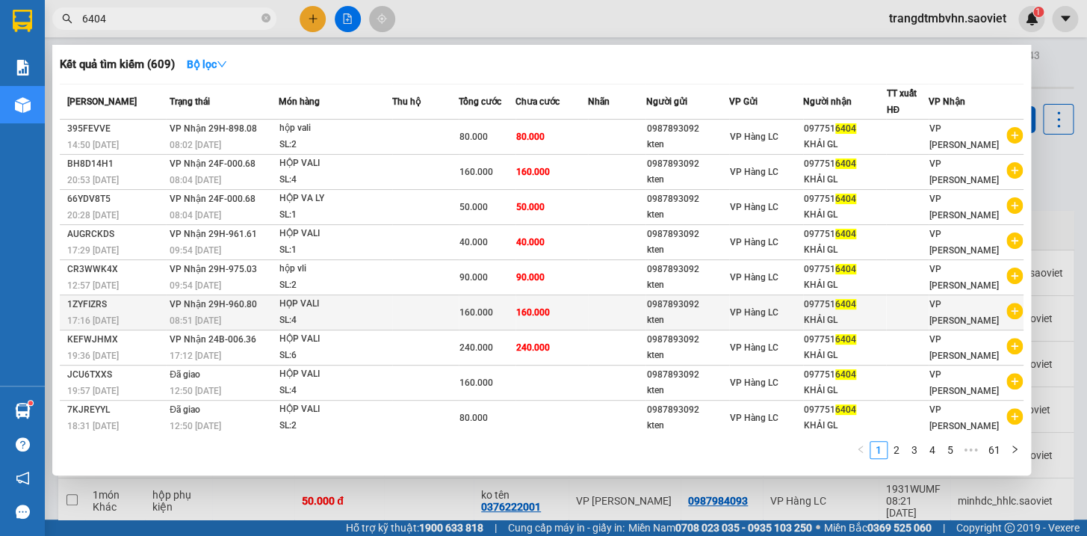
click at [819, 300] on div "097751 6404" at bounding box center [845, 305] width 82 height 16
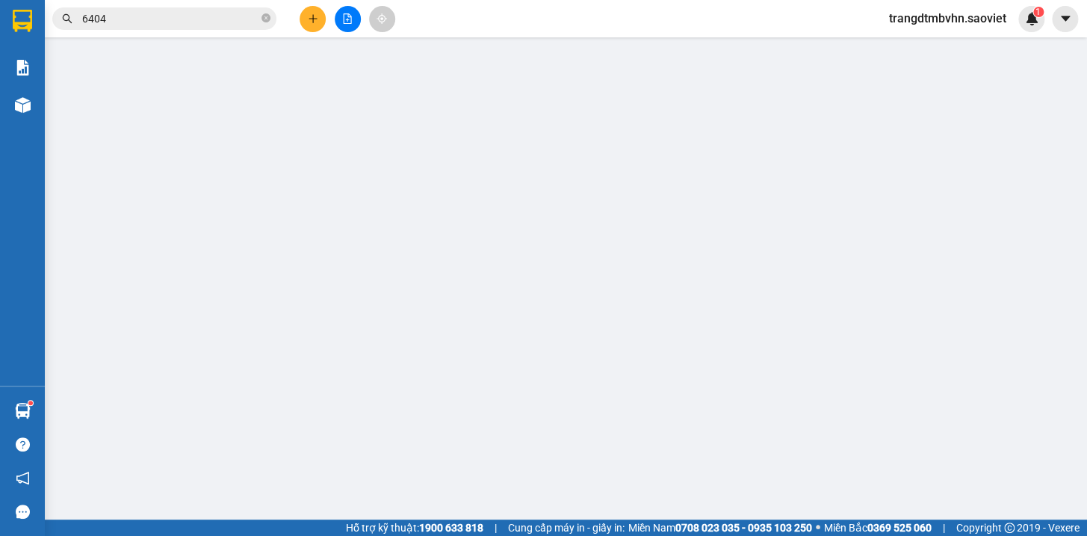
type input "0987893092"
type input "kten"
type input "0977516404"
type input "KHẢI GL"
type input "160.000"
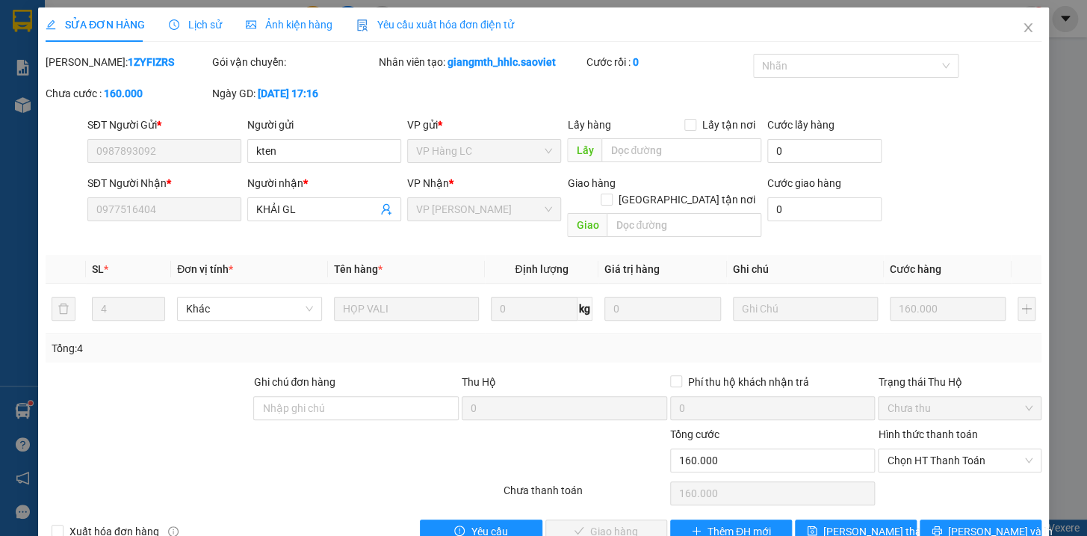
scroll to position [19, 0]
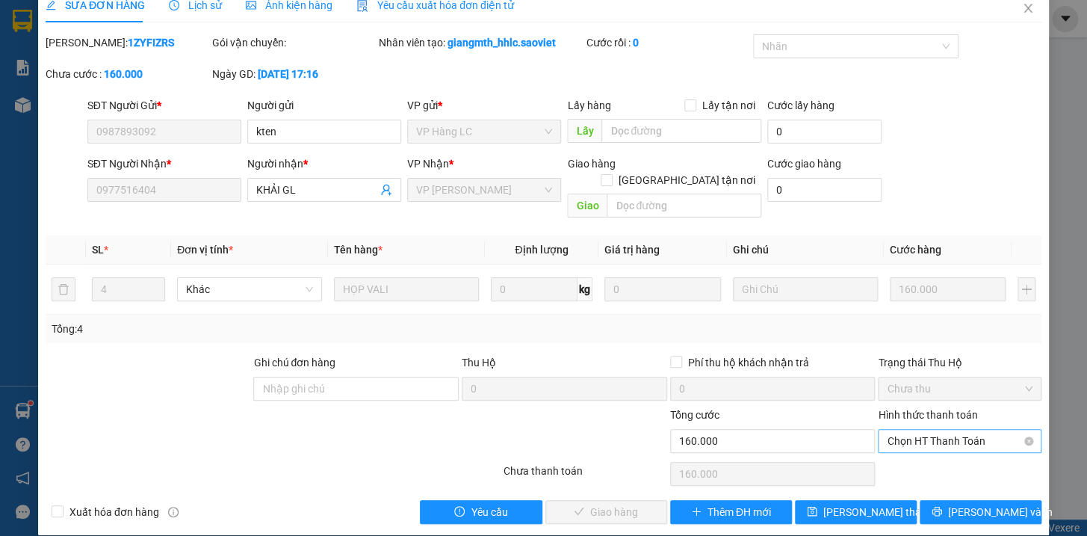
click at [935, 429] on span "Chọn HT Thanh Toán" at bounding box center [960, 440] width 146 height 22
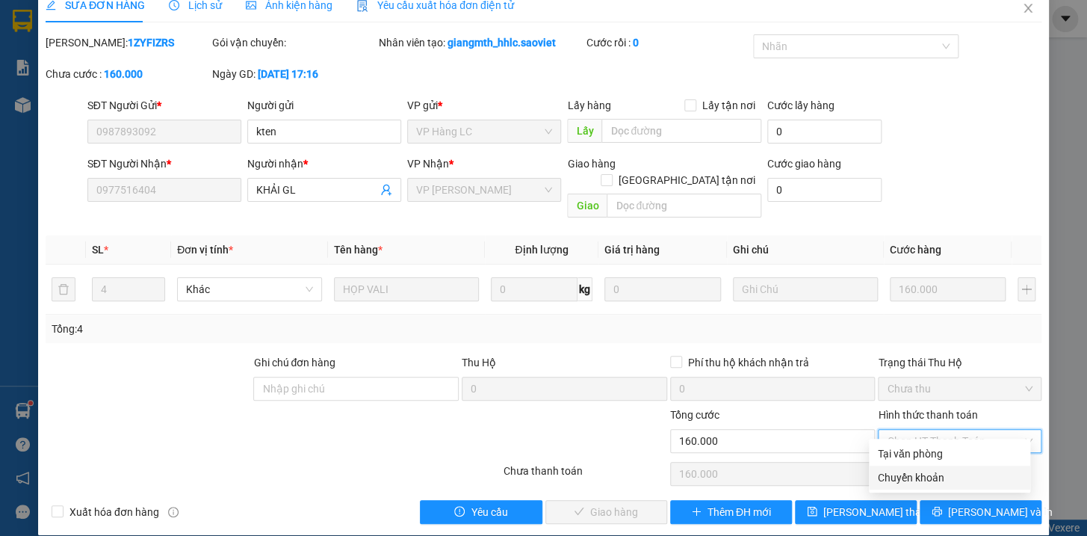
click at [927, 479] on div "Chuyển khoản" at bounding box center [949, 477] width 143 height 16
type input "0"
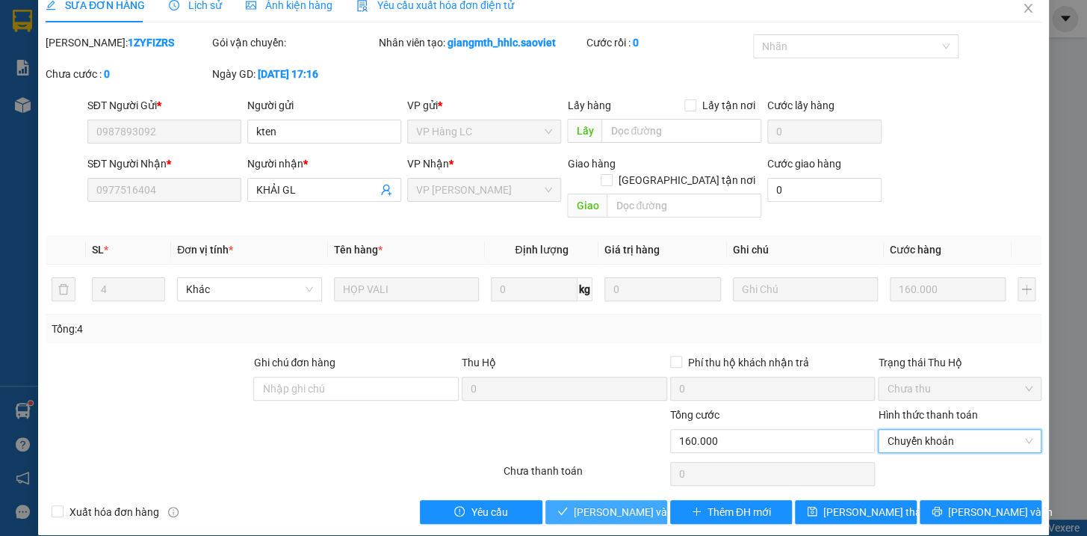
click at [624, 503] on span "[PERSON_NAME] và Giao hàng" at bounding box center [645, 511] width 143 height 16
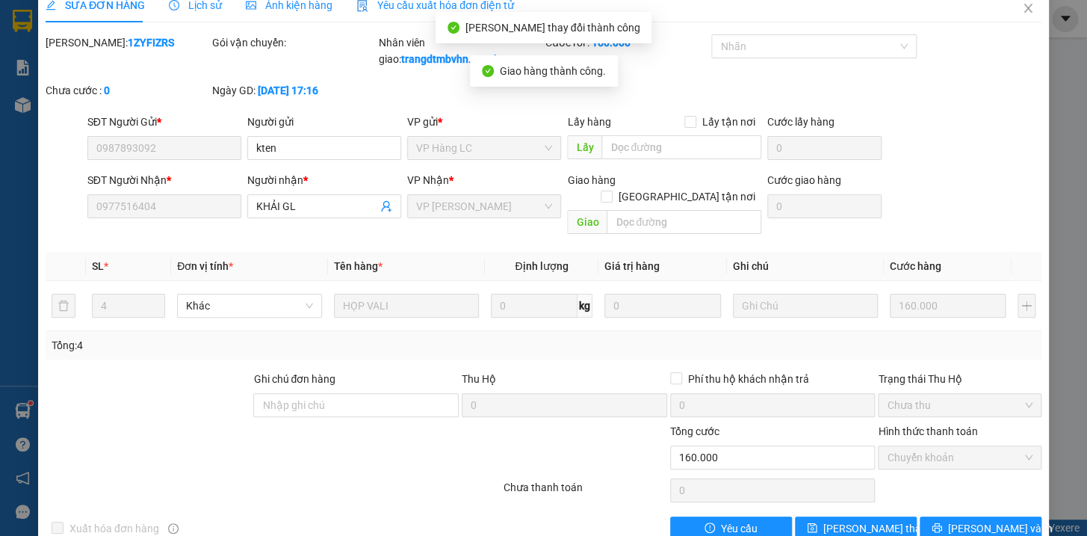
scroll to position [0, 0]
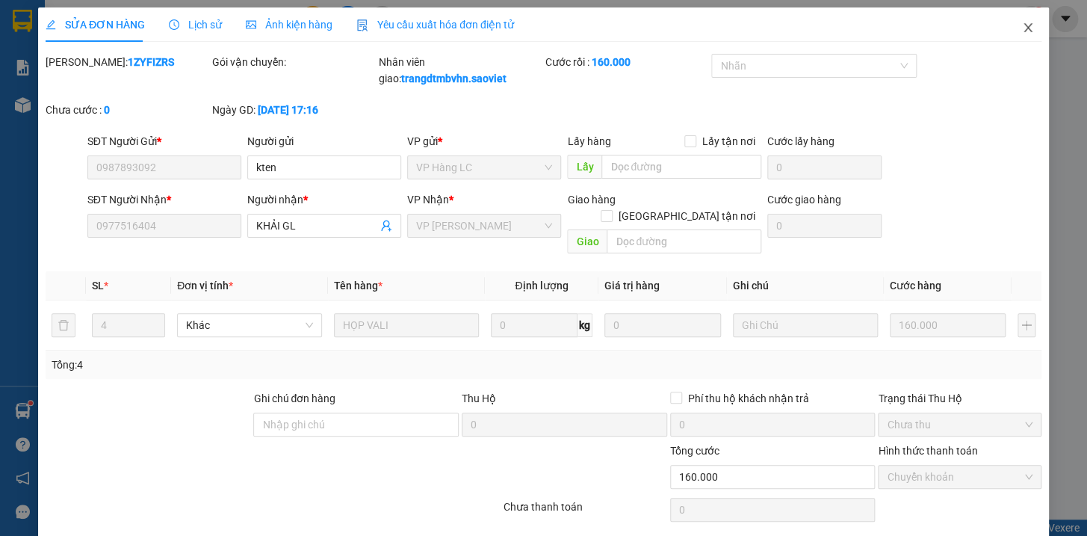
click at [1023, 28] on icon "close" at bounding box center [1027, 27] width 8 height 9
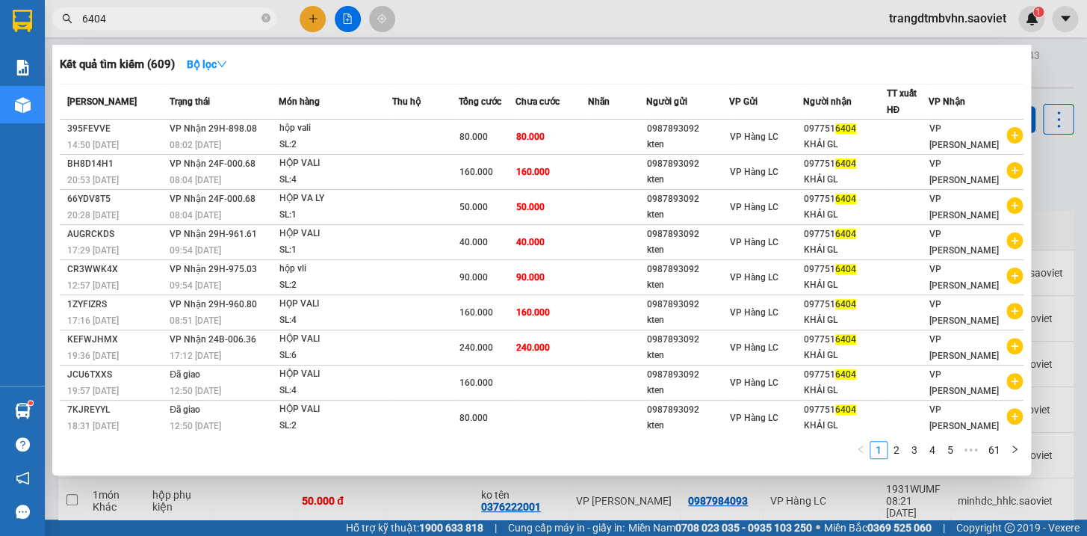
click at [209, 7] on span "6404" at bounding box center [164, 18] width 224 height 22
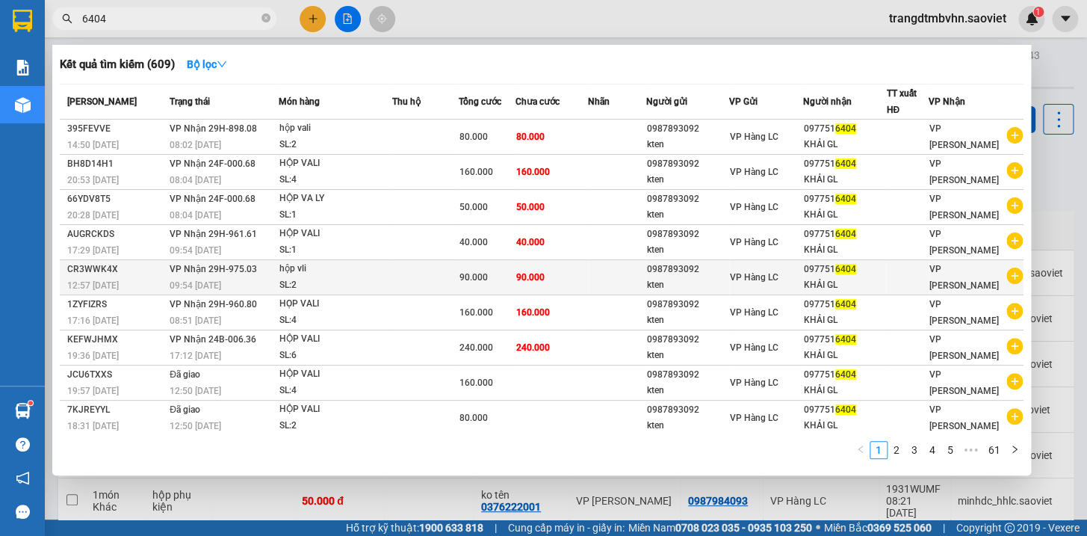
click at [826, 275] on div "097751 6404" at bounding box center [845, 269] width 82 height 16
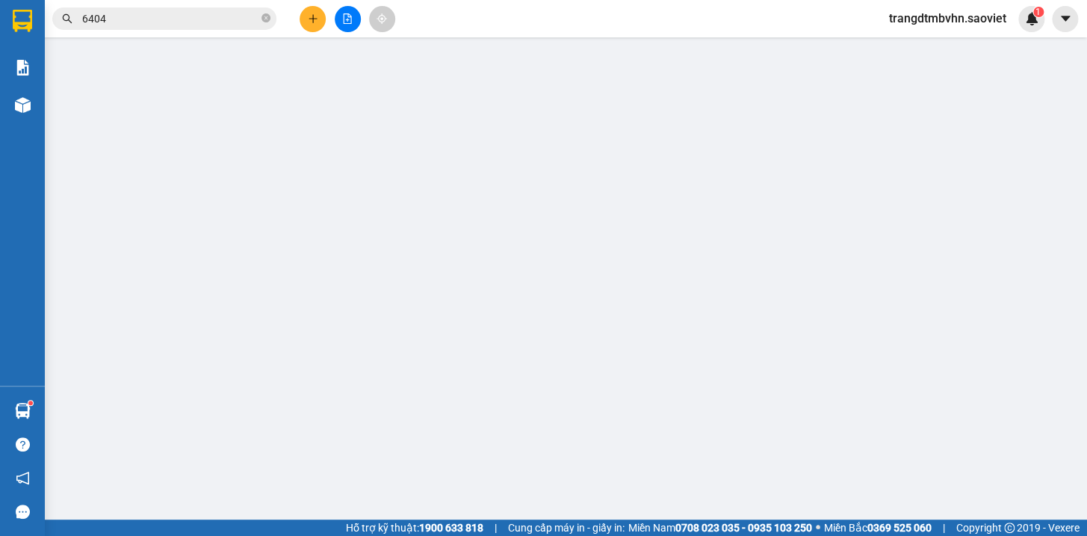
type input "0987893092"
type input "kten"
type input "0977516404"
type input "KHẢI GL"
type input "90.000"
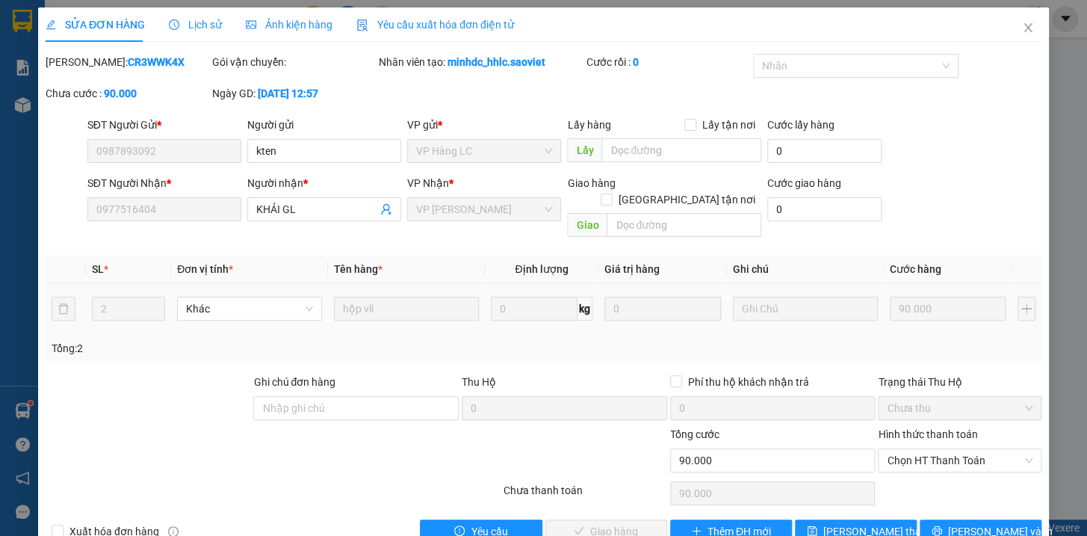
scroll to position [19, 0]
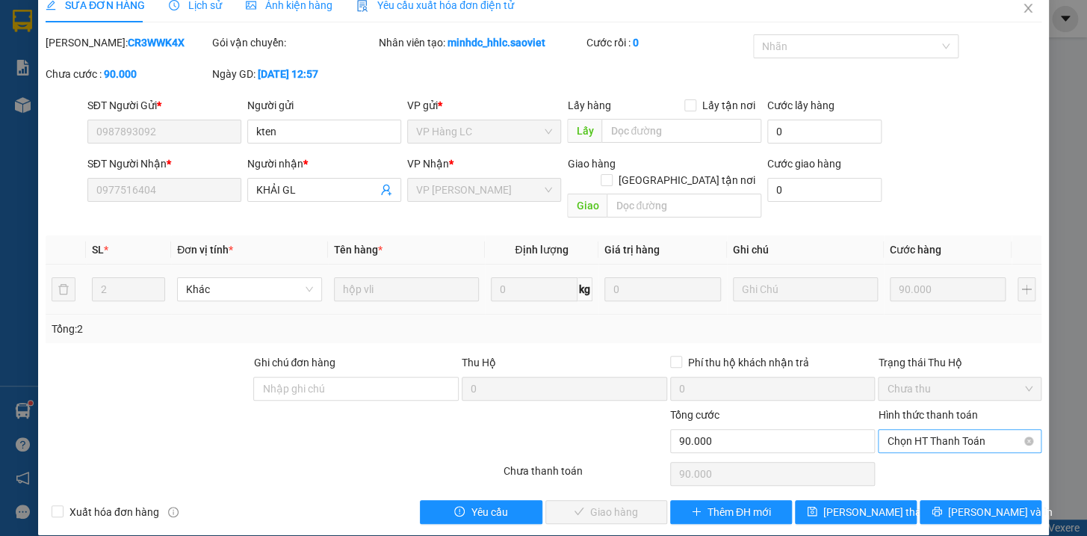
click at [955, 429] on span "Chọn HT Thanh Toán" at bounding box center [960, 440] width 146 height 22
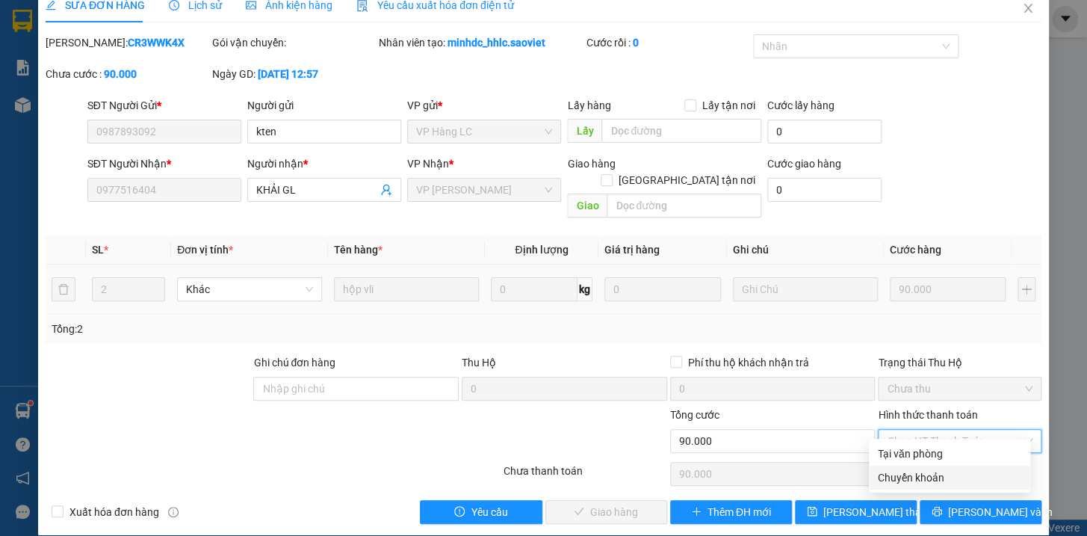
click at [917, 480] on div "Chuyển khoản" at bounding box center [949, 477] width 143 height 16
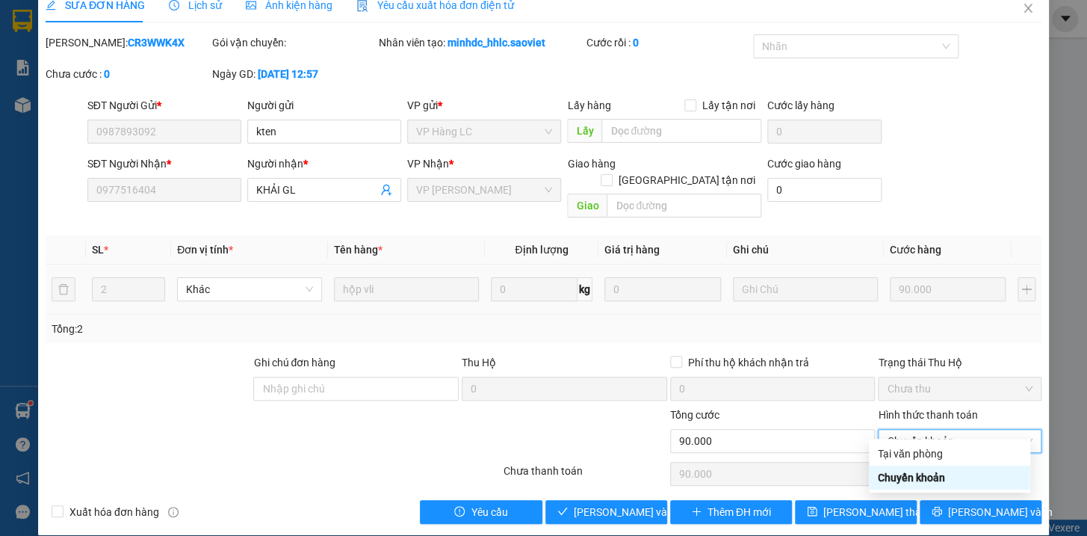
type input "0"
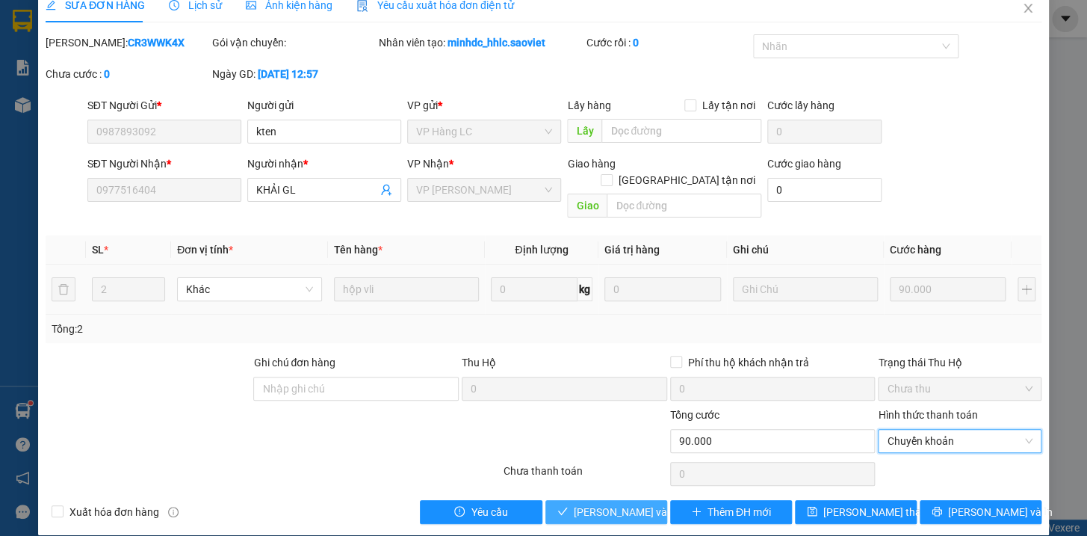
click at [585, 503] on span "[PERSON_NAME] và Giao hàng" at bounding box center [645, 511] width 143 height 16
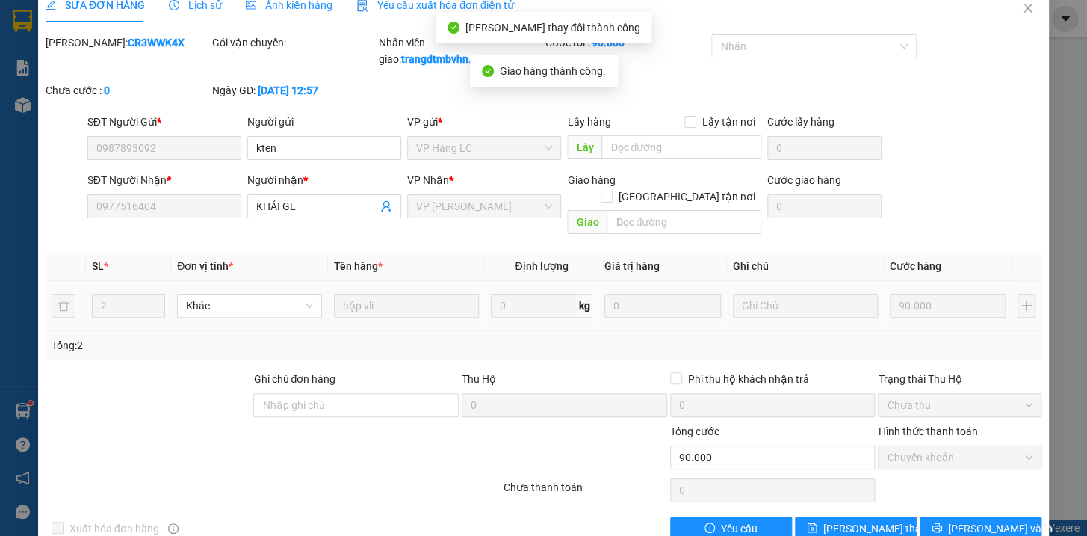
scroll to position [0, 0]
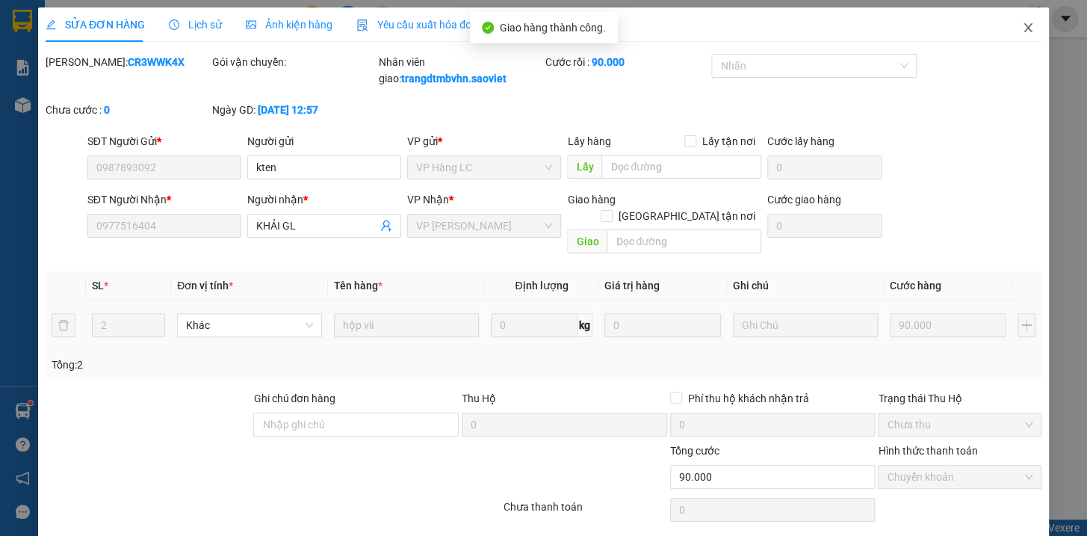
click at [1023, 28] on icon "close" at bounding box center [1027, 27] width 8 height 9
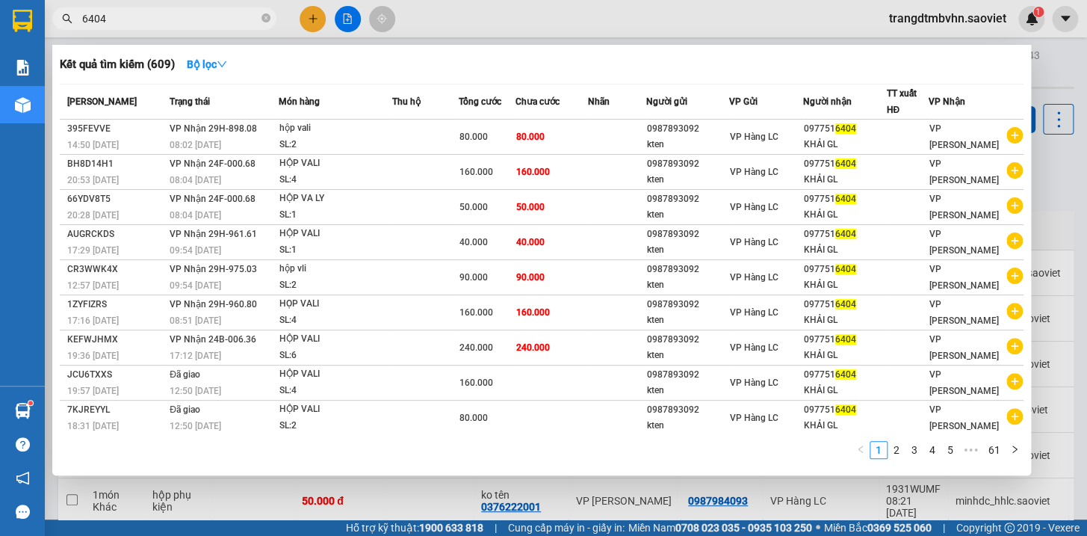
click at [189, 18] on input "6404" at bounding box center [170, 18] width 176 height 16
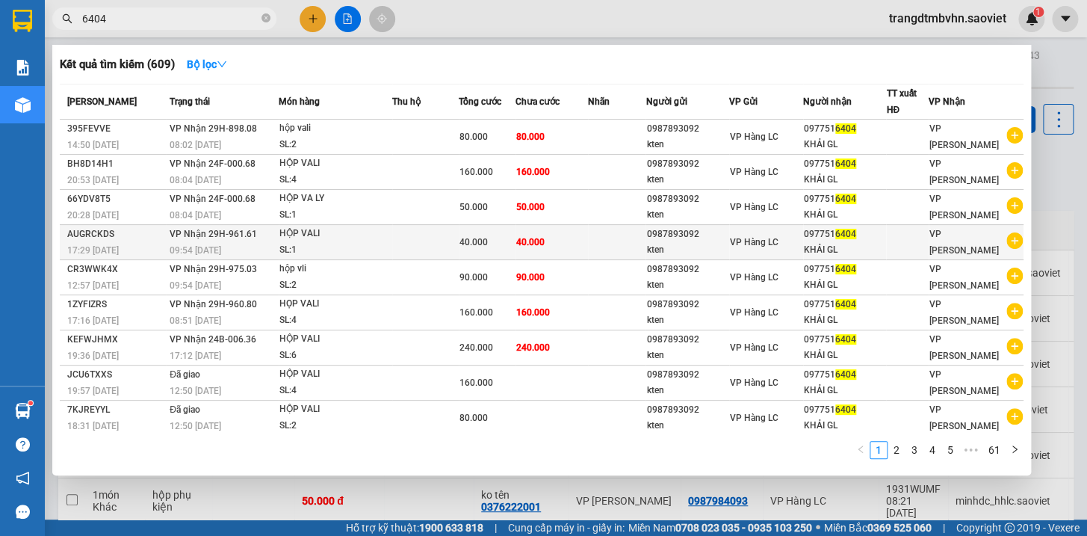
click at [845, 240] on div "097751 6404" at bounding box center [845, 234] width 82 height 16
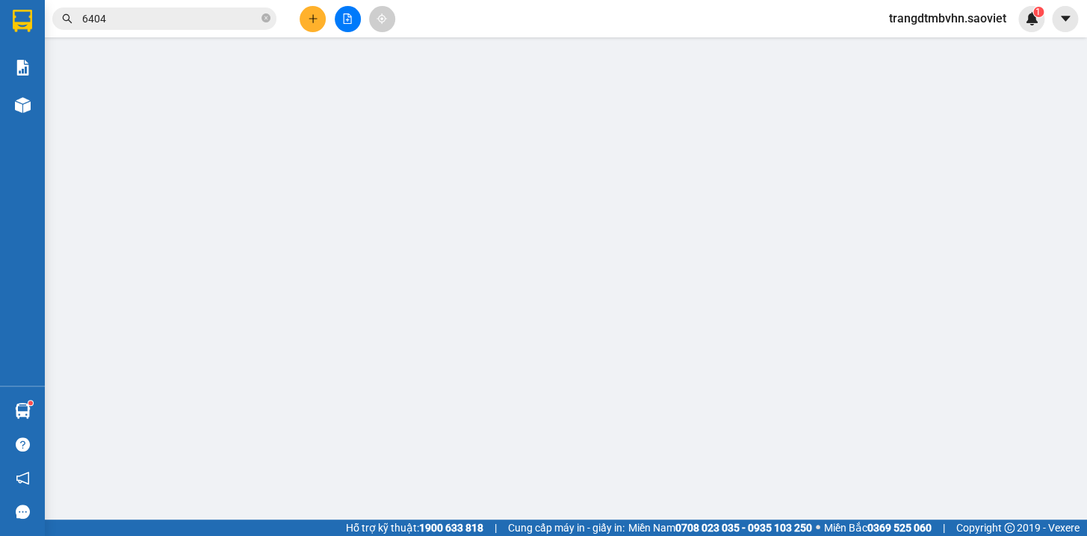
type input "0987893092"
type input "kten"
type input "0977516404"
type input "KHẢI GL"
type input "40.000"
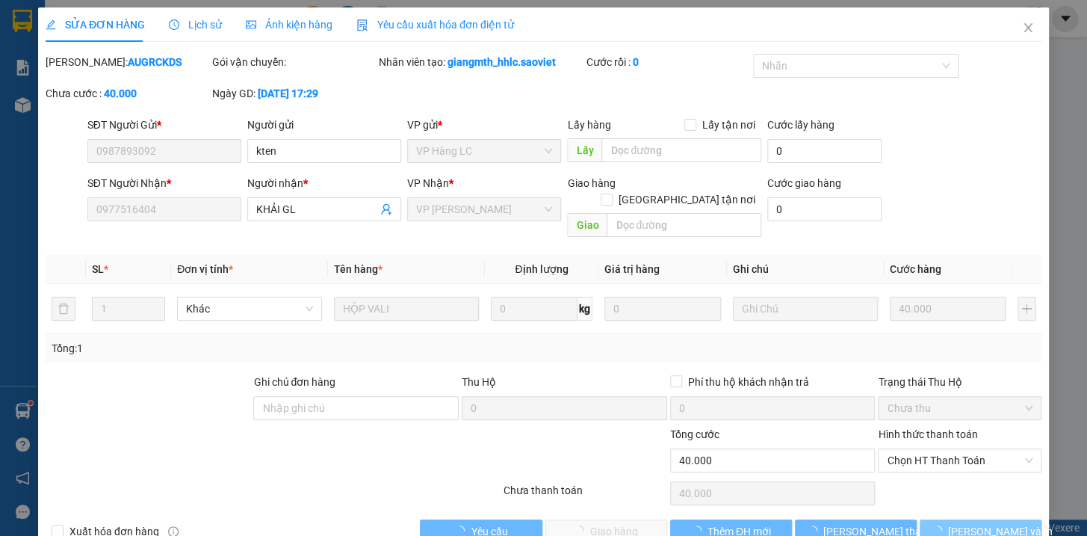
scroll to position [19, 0]
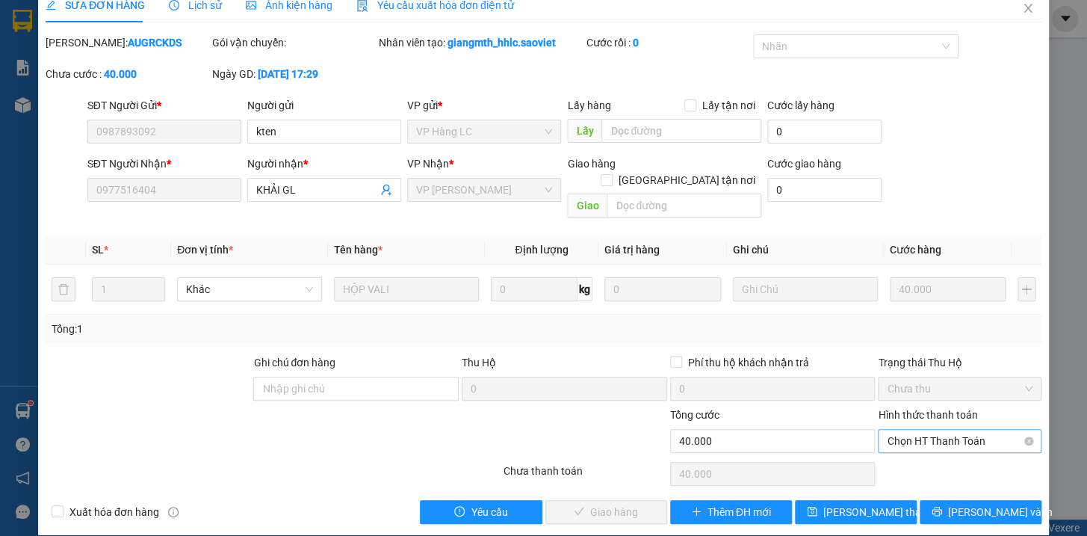
click at [949, 429] on span "Chọn HT Thanh Toán" at bounding box center [960, 440] width 146 height 22
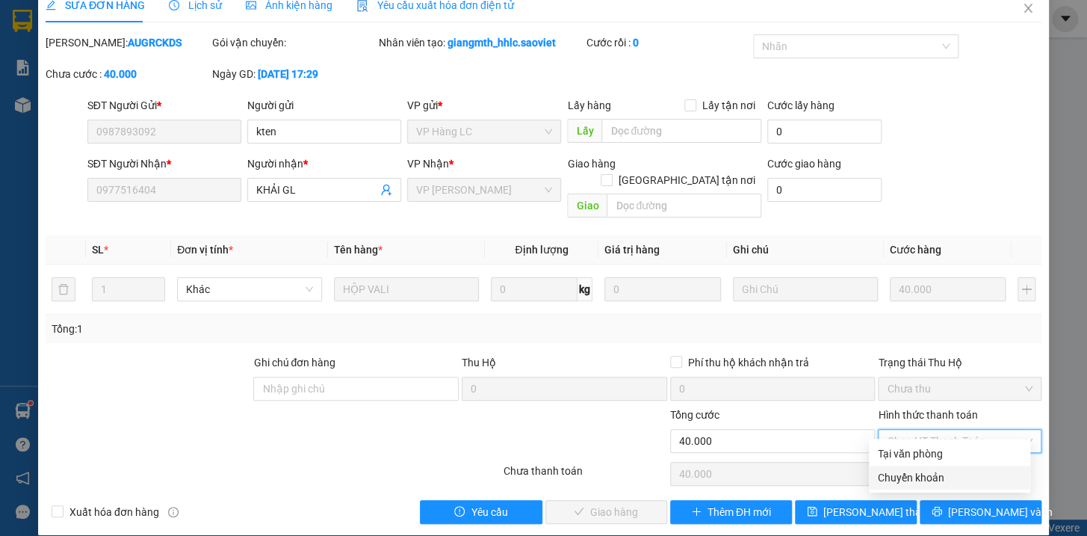
click at [922, 474] on div "Chuyển khoản" at bounding box center [949, 477] width 143 height 16
type input "0"
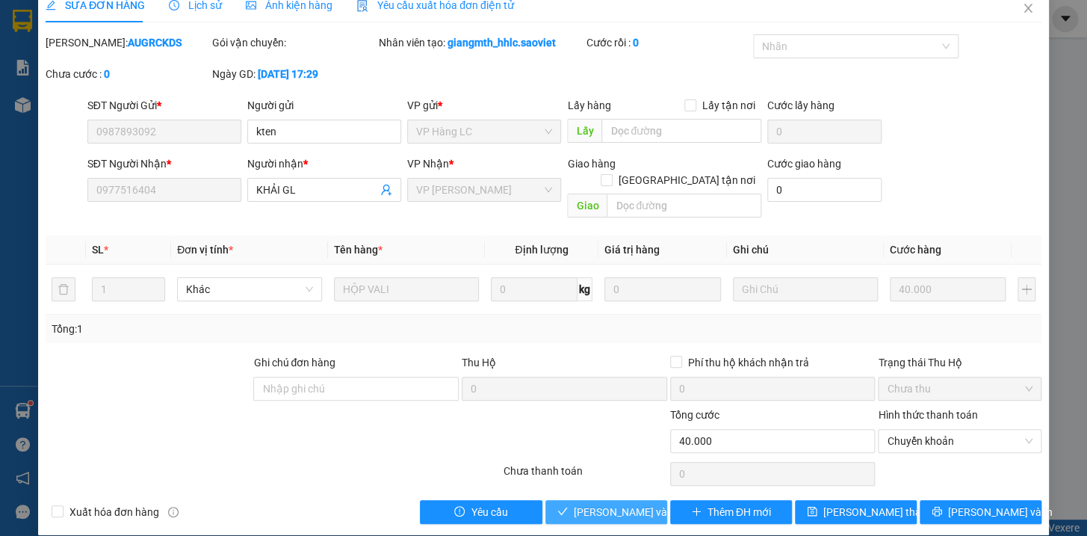
click at [592, 503] on span "[PERSON_NAME] và Giao hàng" at bounding box center [645, 511] width 143 height 16
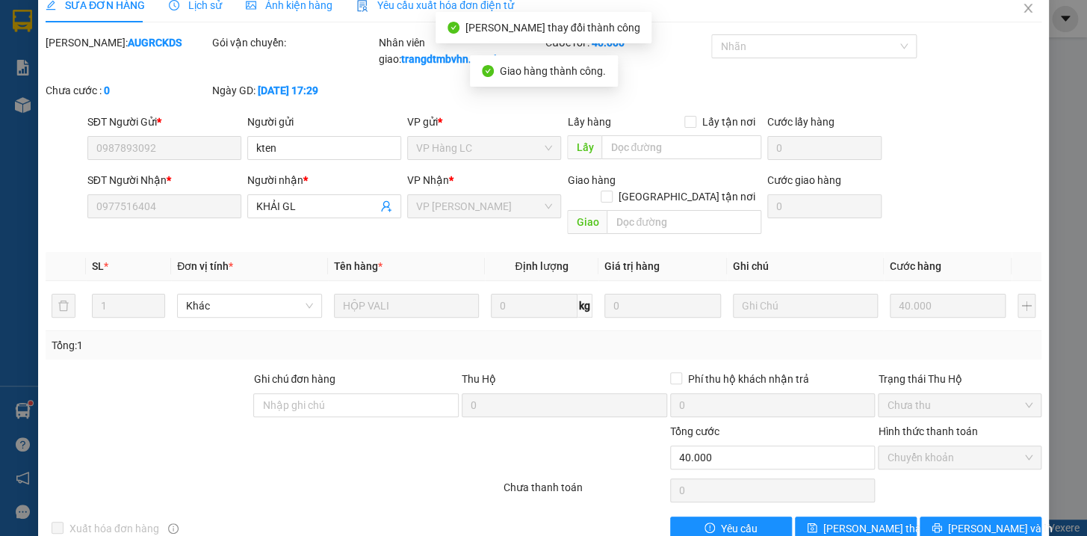
scroll to position [0, 0]
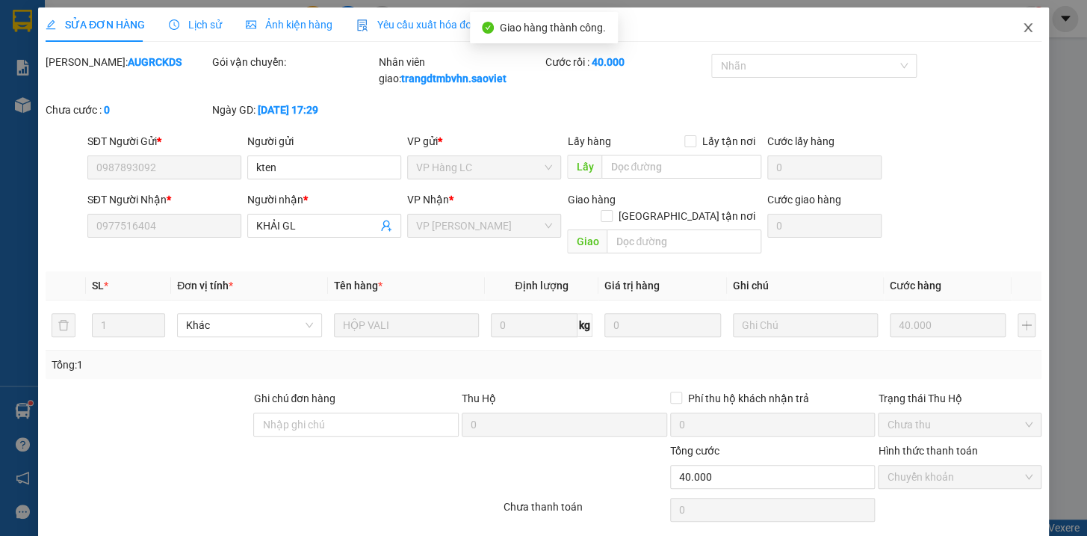
click at [1023, 24] on icon "close" at bounding box center [1027, 27] width 8 height 9
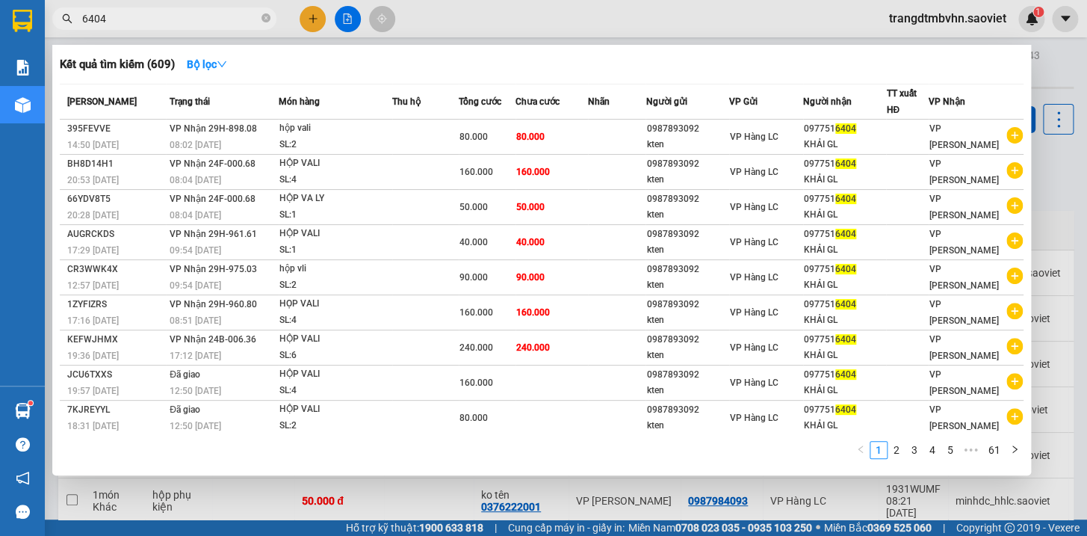
click at [228, 19] on input "6404" at bounding box center [170, 18] width 176 height 16
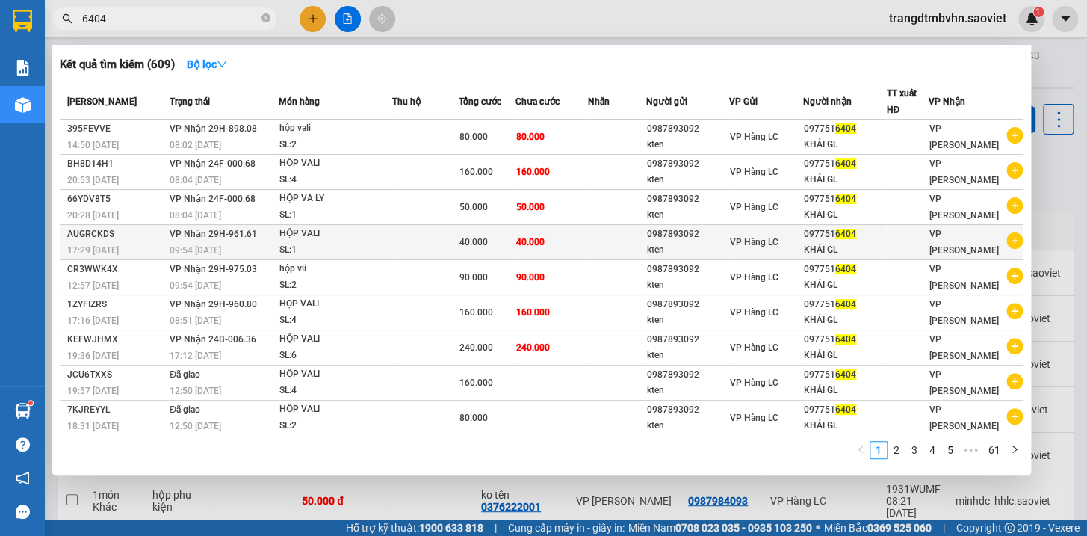
click at [819, 233] on div "097751 6404" at bounding box center [845, 234] width 82 height 16
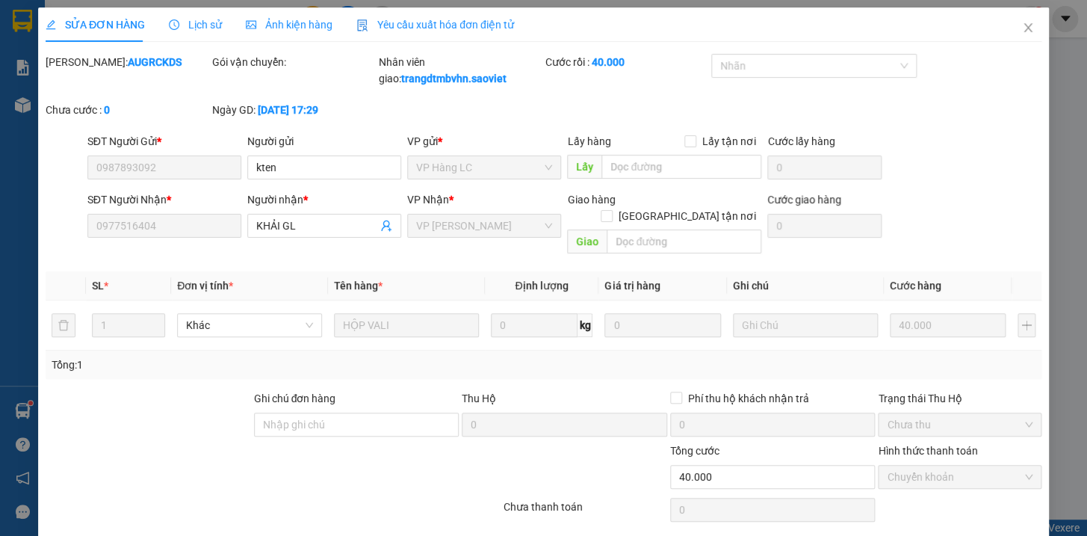
type input "0987893092"
type input "kten"
type input "0977516404"
type input "KHẢI GL"
type input "40.000"
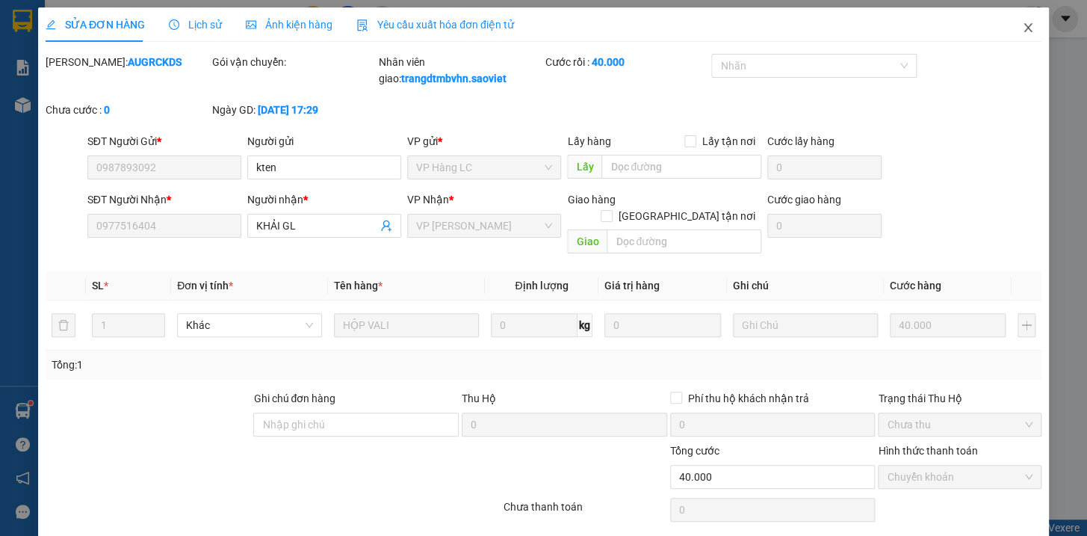
click at [1022, 28] on icon "close" at bounding box center [1028, 28] width 12 height 12
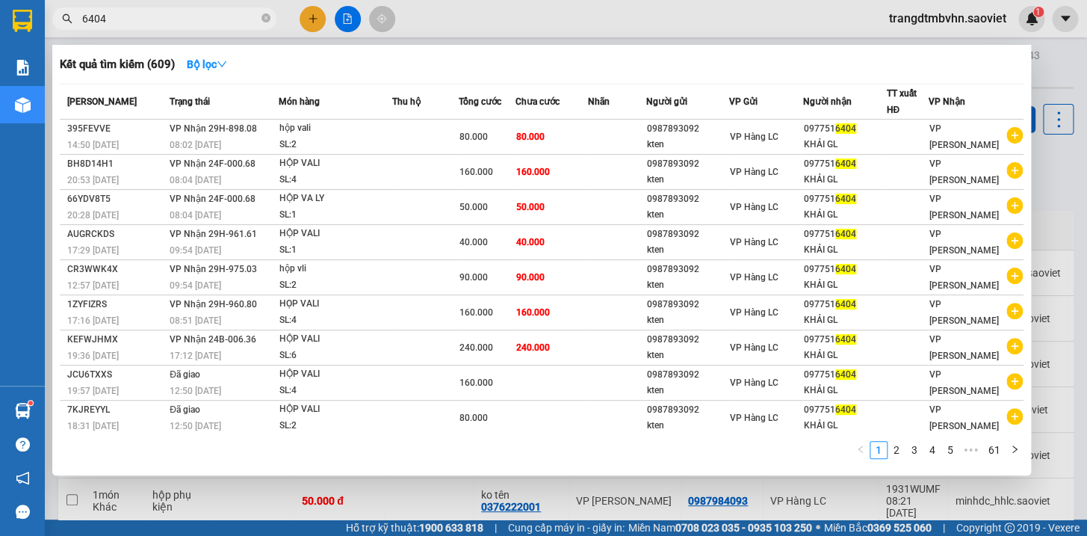
click at [220, 15] on input "6404" at bounding box center [170, 18] width 176 height 16
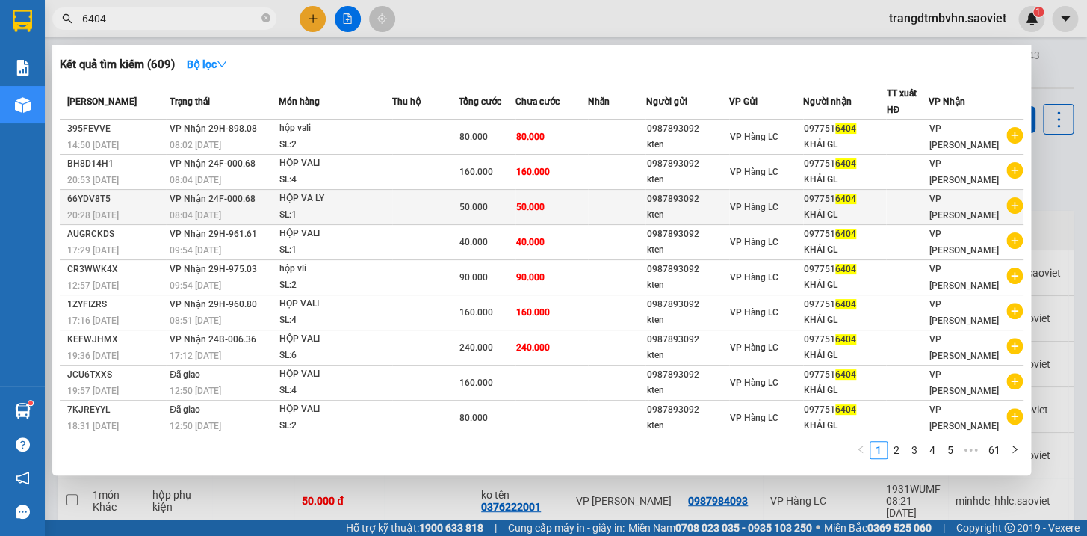
click at [840, 217] on div "KHẢI GL" at bounding box center [845, 215] width 82 height 16
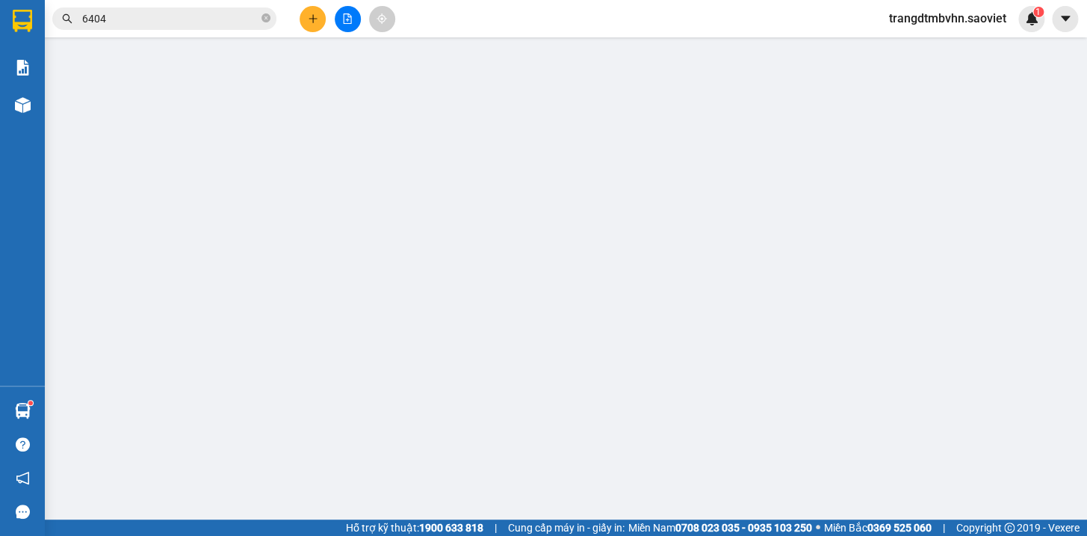
type input "0987893092"
type input "kten"
type input "0977516404"
type input "KHẢI GL"
type input "50.000"
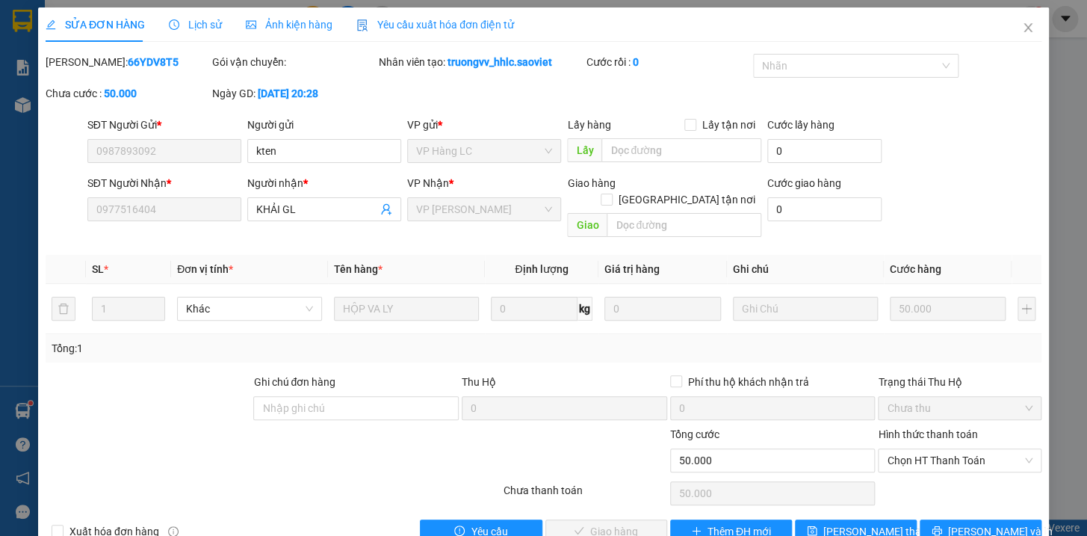
scroll to position [19, 0]
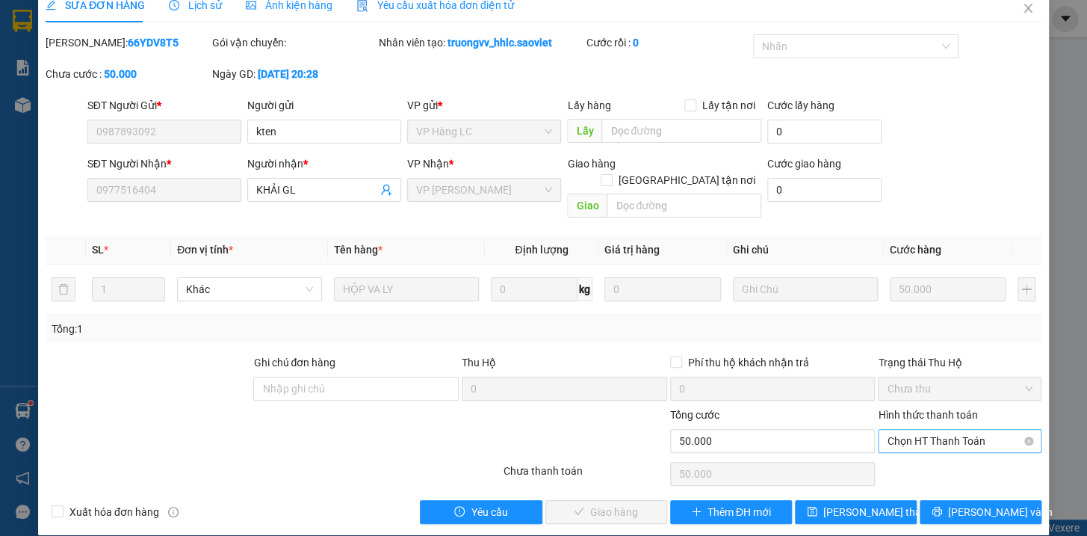
click at [925, 429] on span "Chọn HT Thanh Toán" at bounding box center [960, 440] width 146 height 22
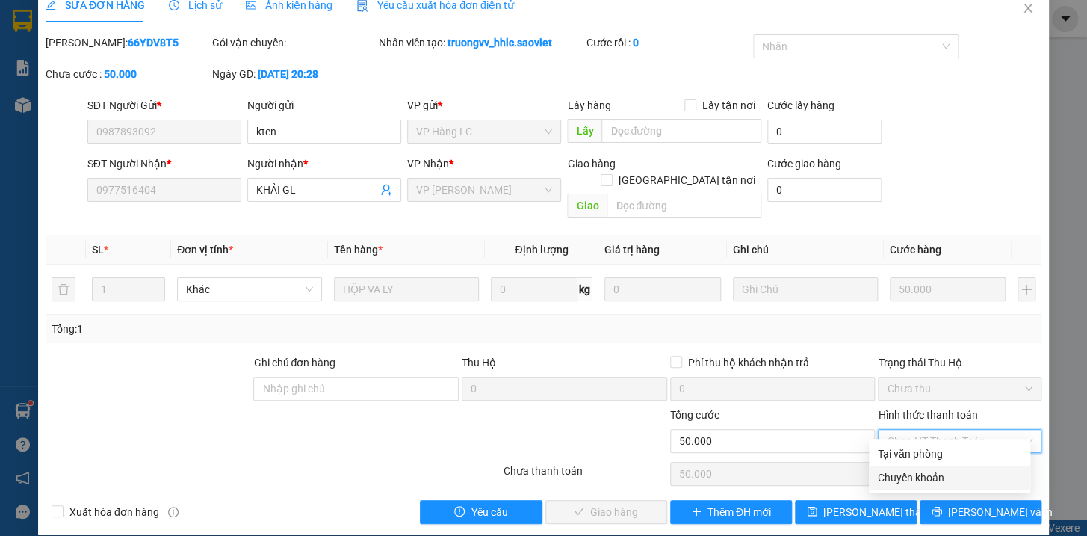
click at [911, 477] on div "Chuyển khoản" at bounding box center [949, 477] width 143 height 16
type input "0"
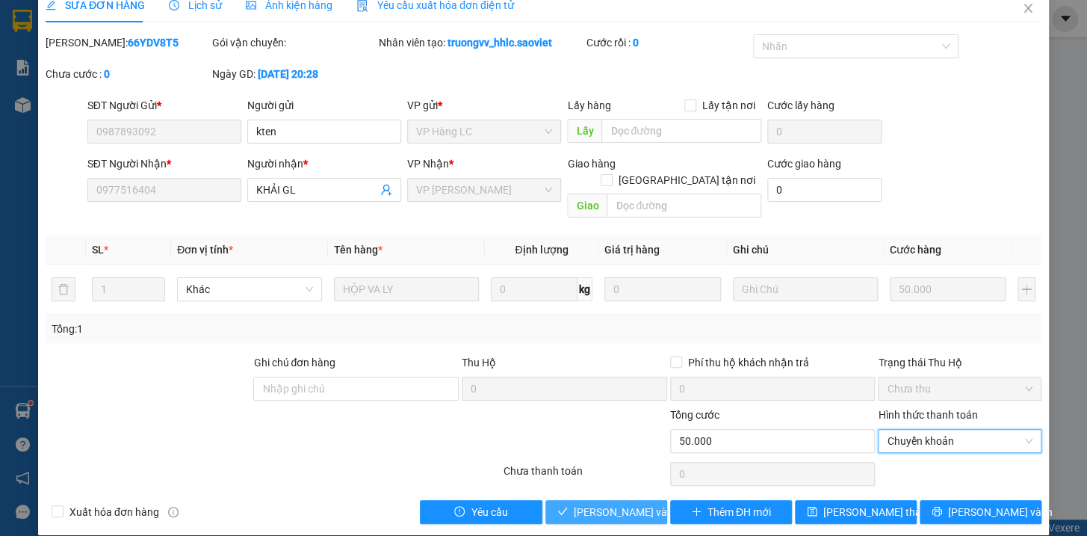
click at [631, 503] on span "[PERSON_NAME] và Giao hàng" at bounding box center [645, 511] width 143 height 16
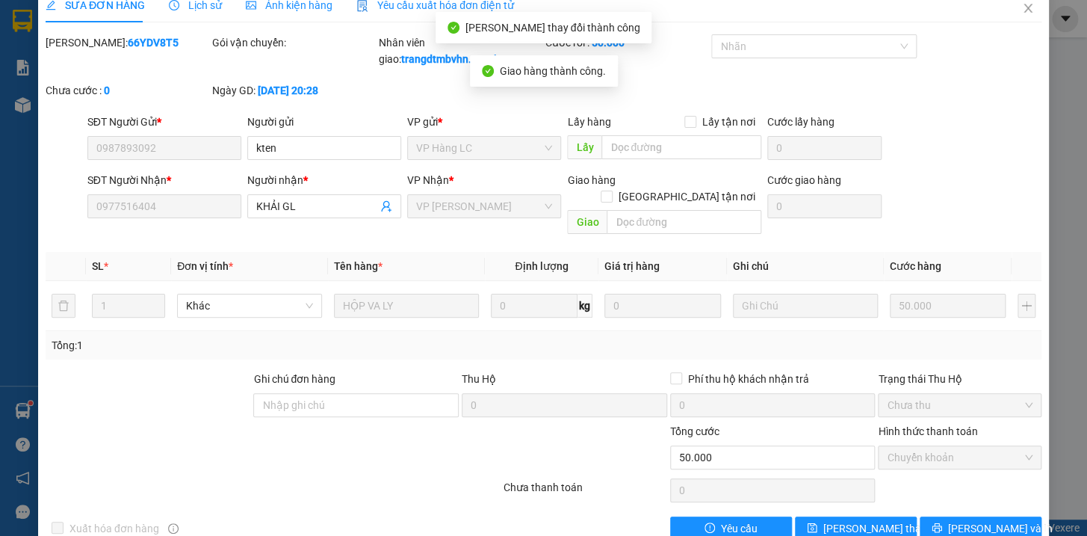
scroll to position [0, 0]
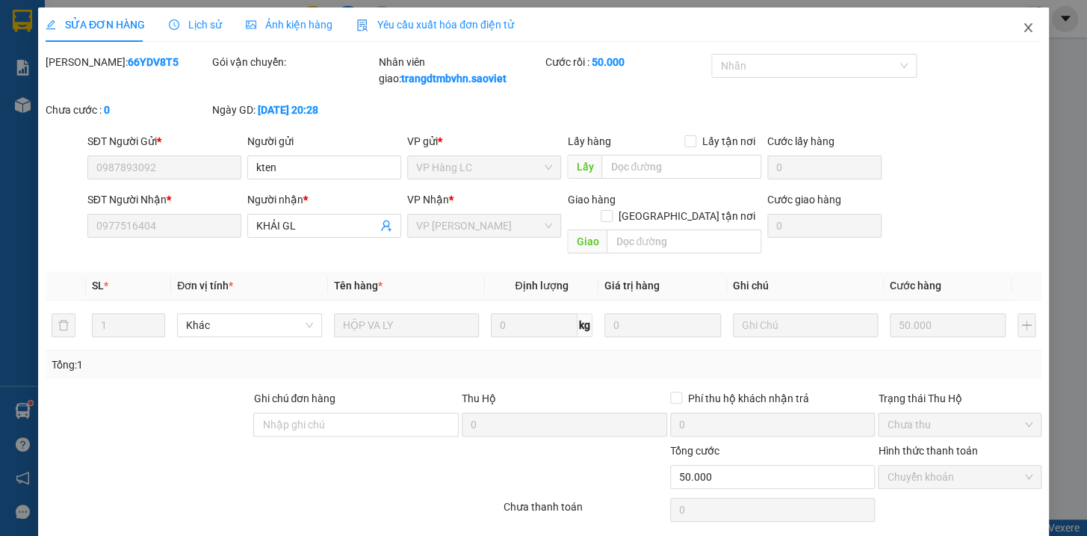
click at [1022, 28] on icon "close" at bounding box center [1028, 28] width 12 height 12
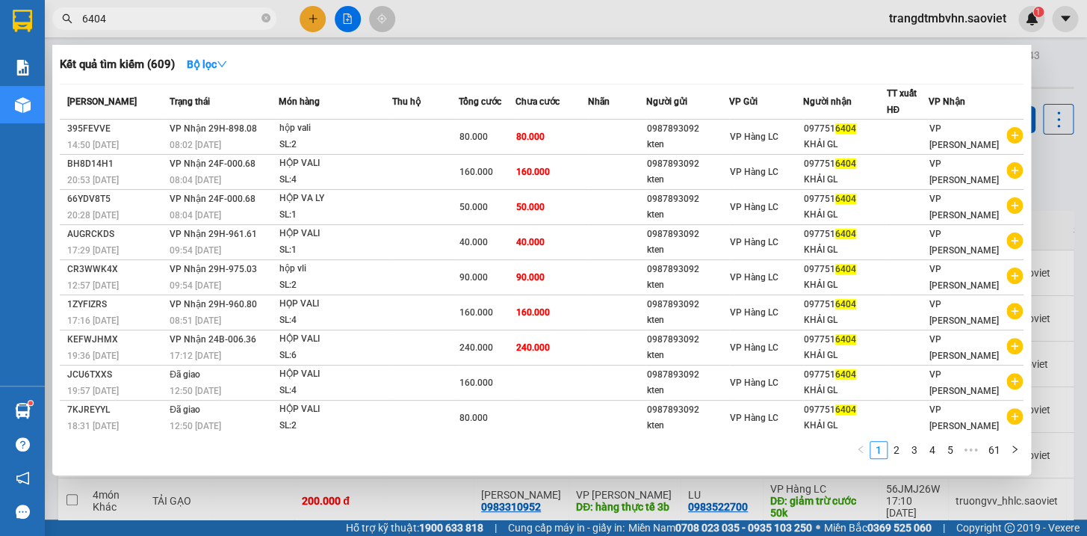
click at [224, 13] on input "6404" at bounding box center [170, 18] width 176 height 16
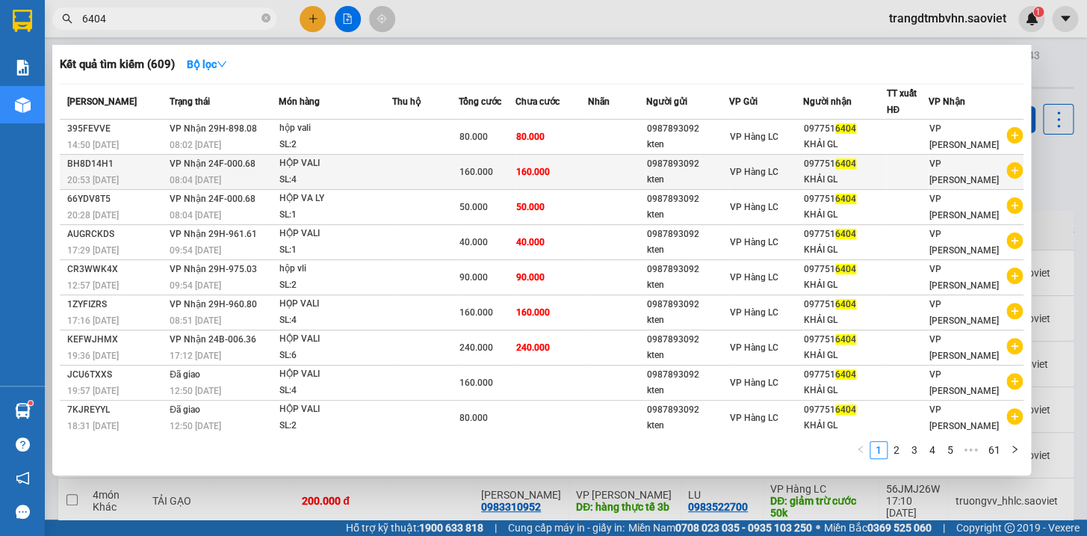
click at [852, 176] on div "KHẢI GL" at bounding box center [845, 180] width 82 height 16
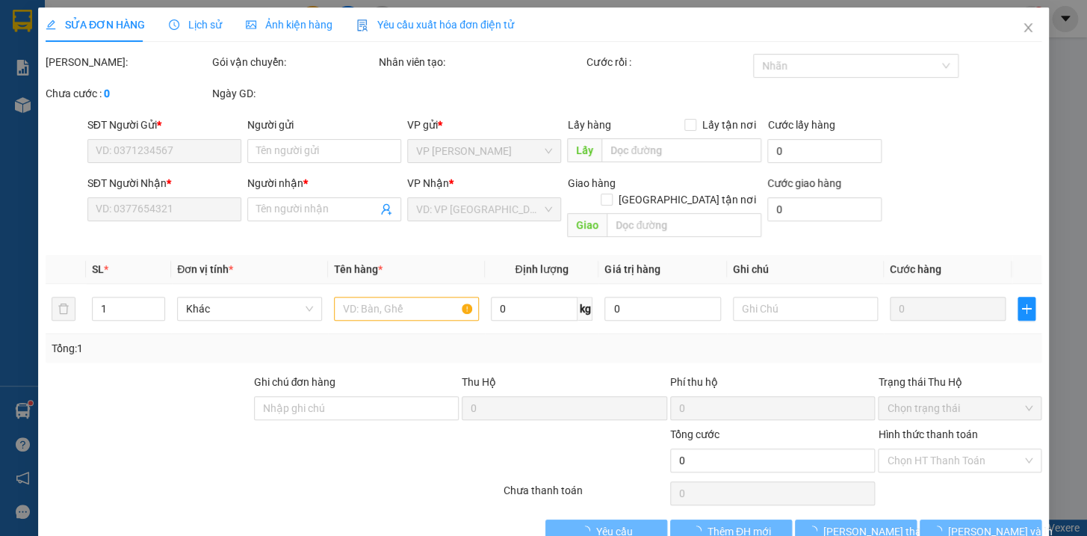
type input "0987893092"
type input "kten"
type input "0977516404"
type input "KHẢI GL"
type input "160.000"
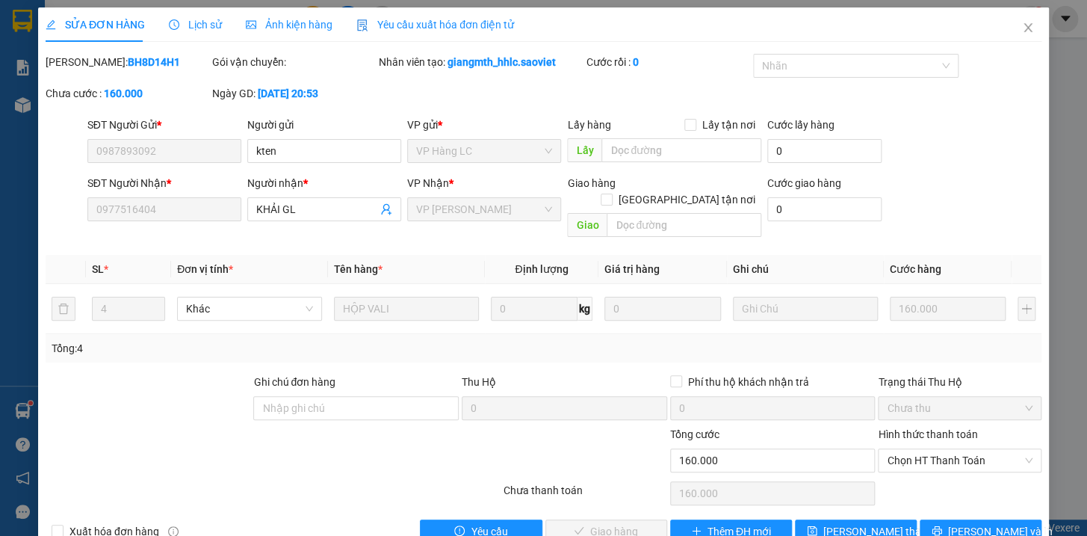
scroll to position [19, 0]
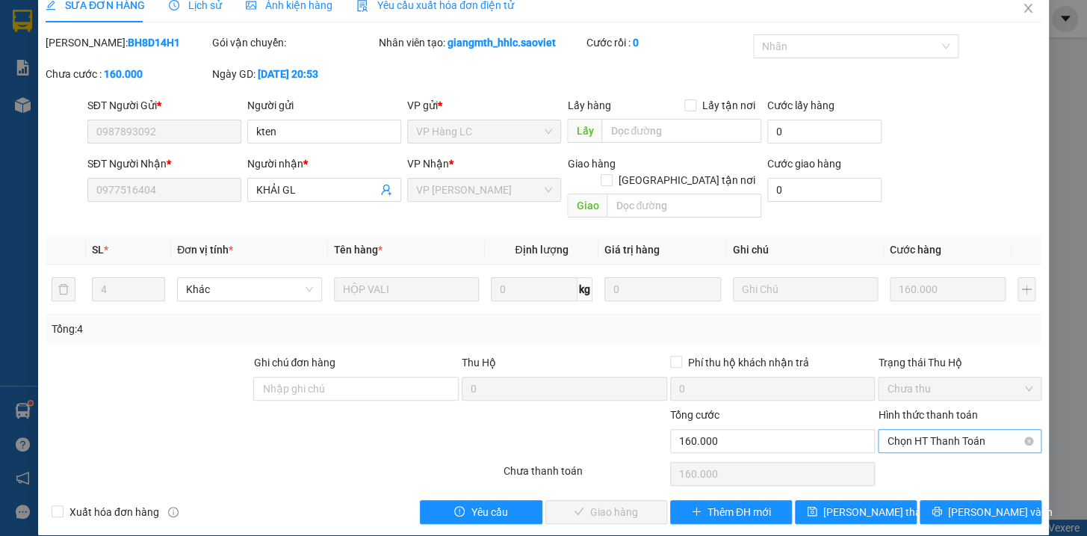
click at [955, 429] on span "Chọn HT Thanh Toán" at bounding box center [960, 440] width 146 height 22
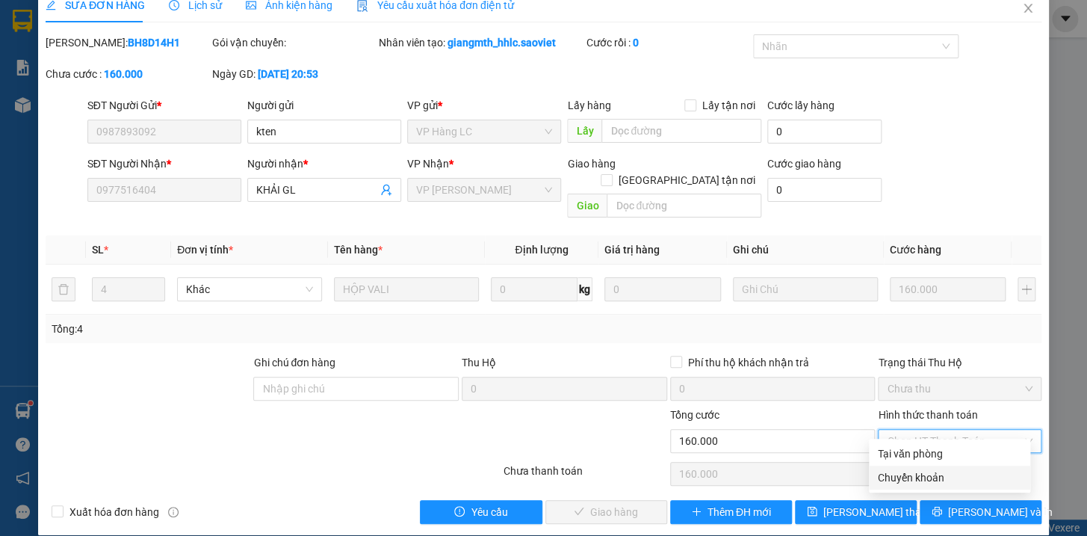
click at [919, 477] on div "Chuyển khoản" at bounding box center [949, 477] width 143 height 16
type input "0"
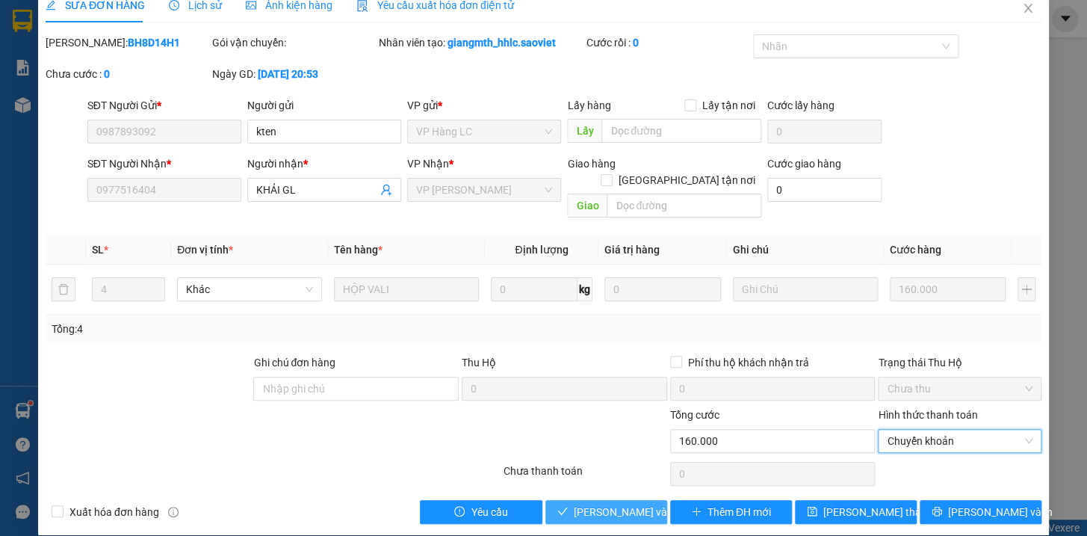
click at [636, 503] on span "[PERSON_NAME] và Giao hàng" at bounding box center [645, 511] width 143 height 16
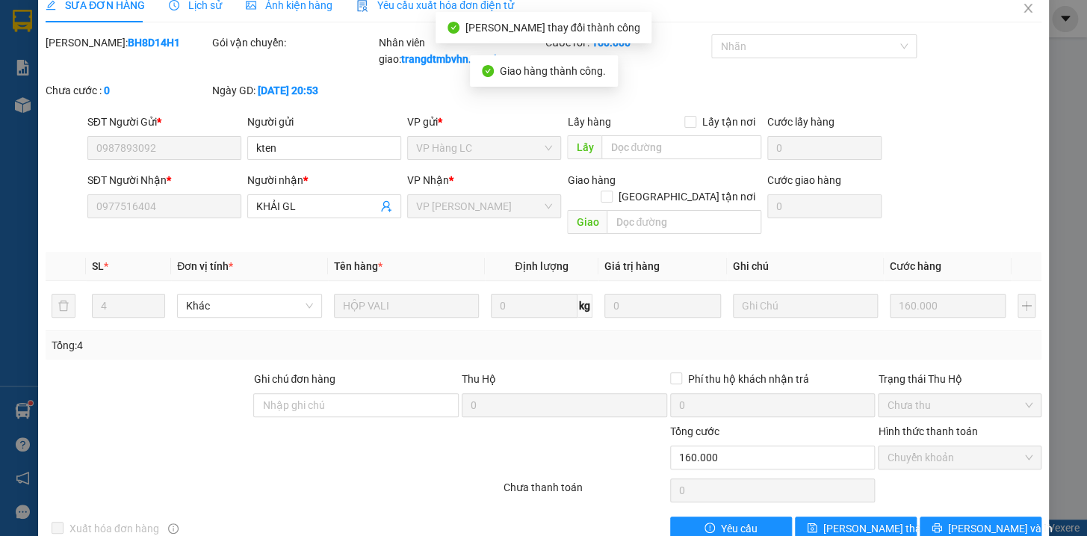
scroll to position [0, 0]
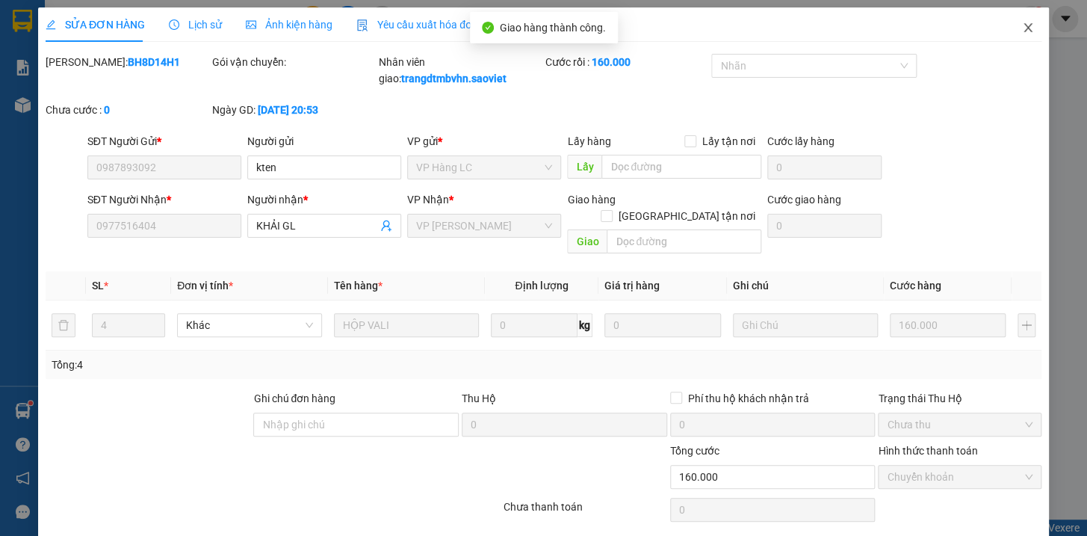
click at [1022, 24] on icon "close" at bounding box center [1028, 28] width 12 height 12
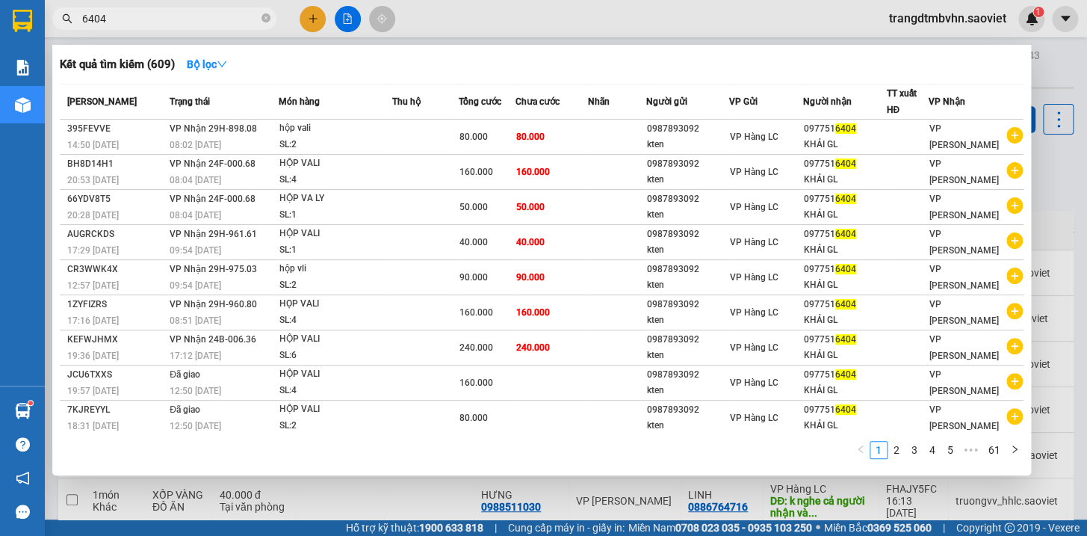
click at [235, 17] on input "6404" at bounding box center [170, 18] width 176 height 16
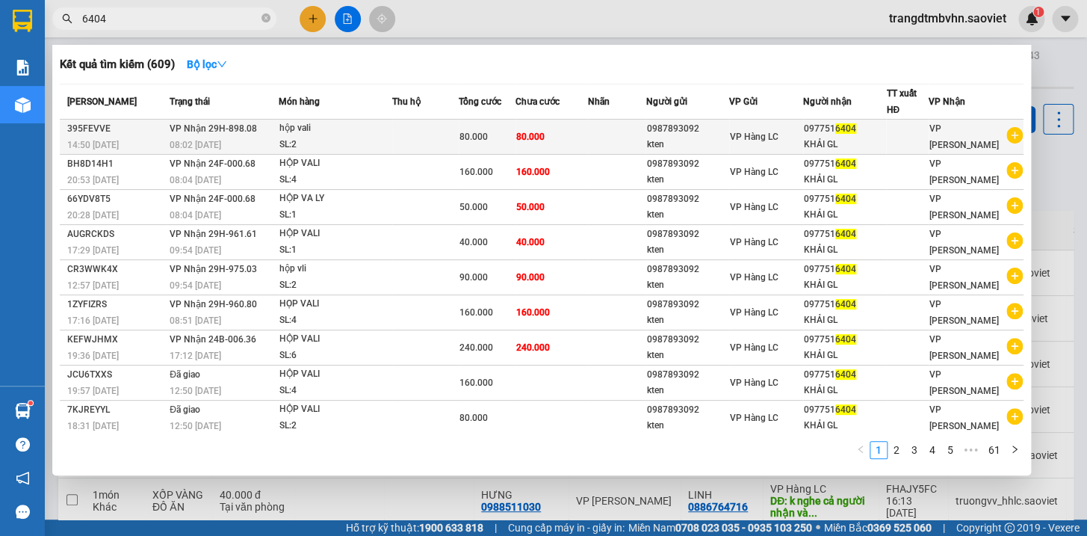
click at [831, 142] on div "KHẢI GL" at bounding box center [845, 145] width 82 height 16
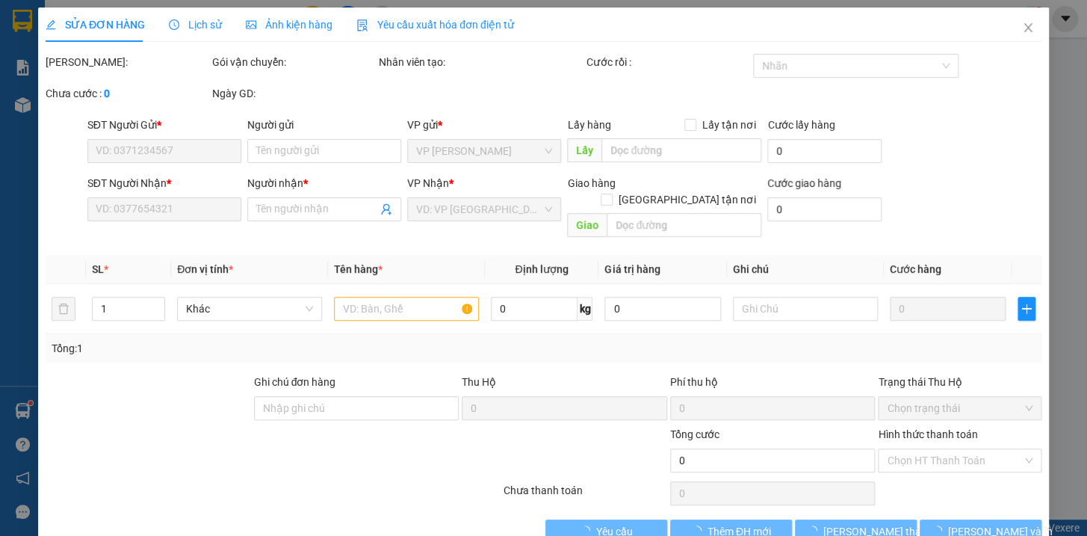
type input "0987893092"
type input "kten"
type input "0977516404"
type input "KHẢI GL"
type input "80.000"
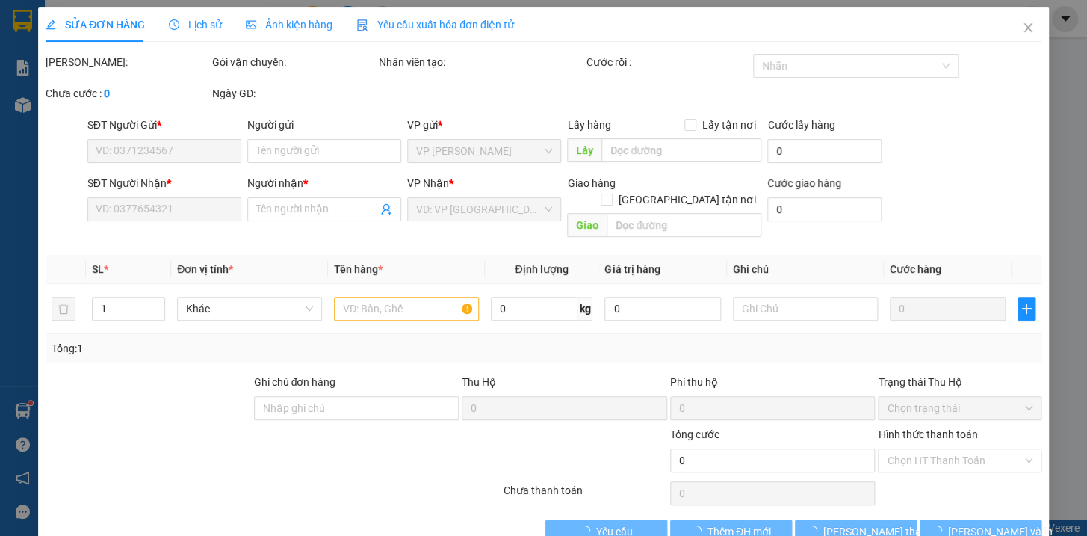
type input "80.000"
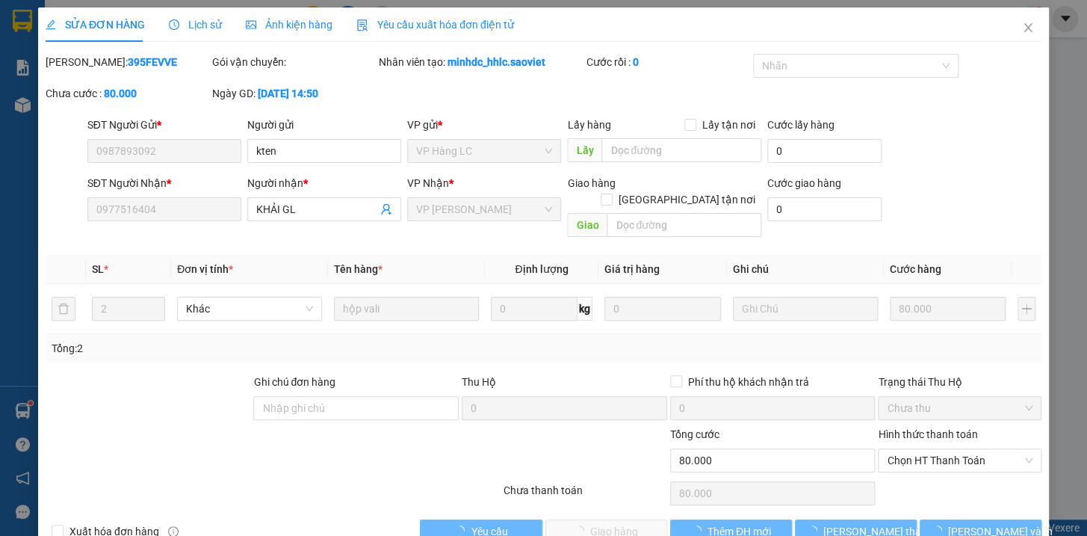
scroll to position [19, 0]
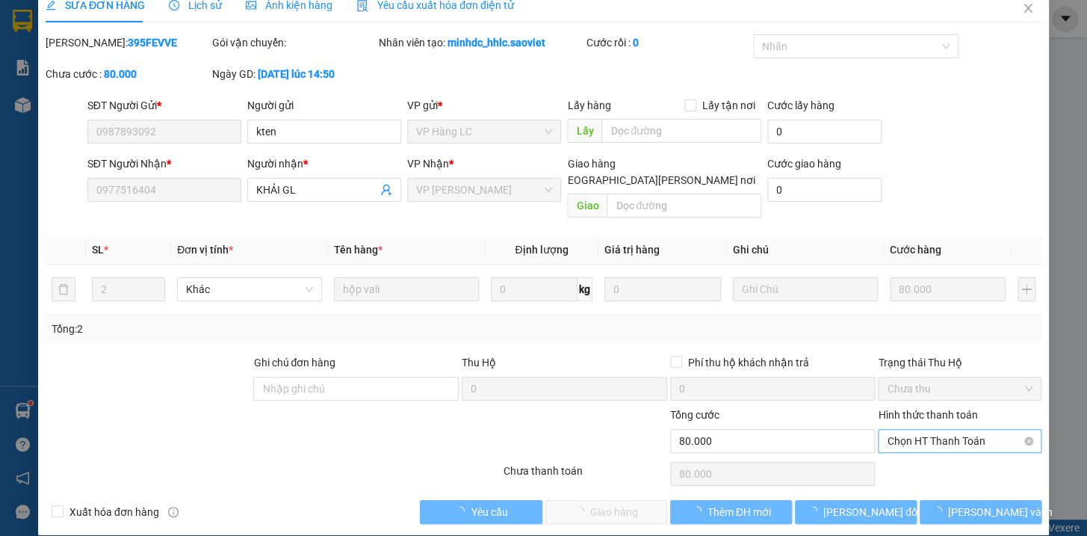
click at [933, 429] on span "Chọn HT Thanh Toán" at bounding box center [960, 440] width 146 height 22
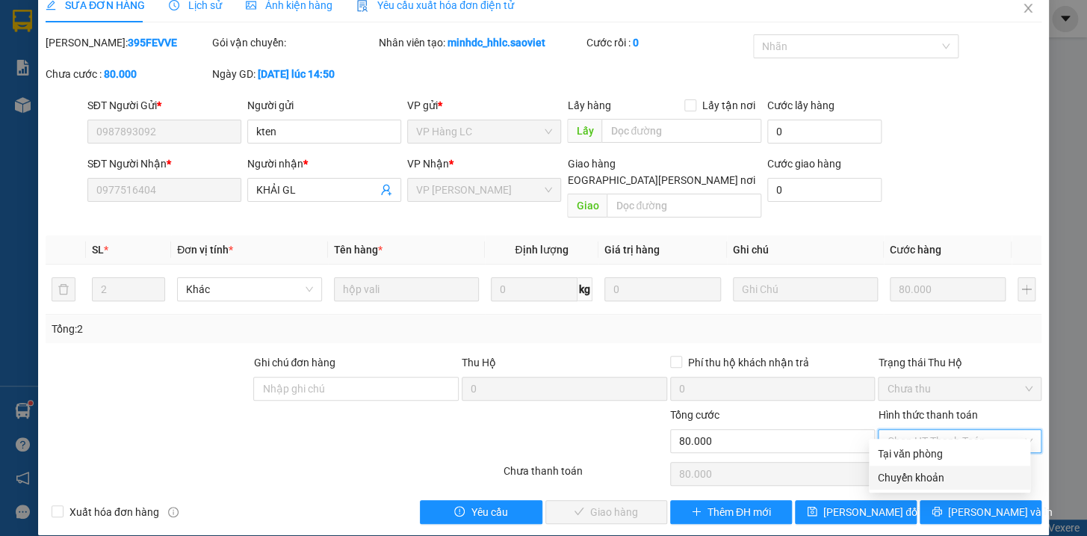
click at [922, 478] on div "Chuyển khoản" at bounding box center [949, 477] width 143 height 16
type input "0"
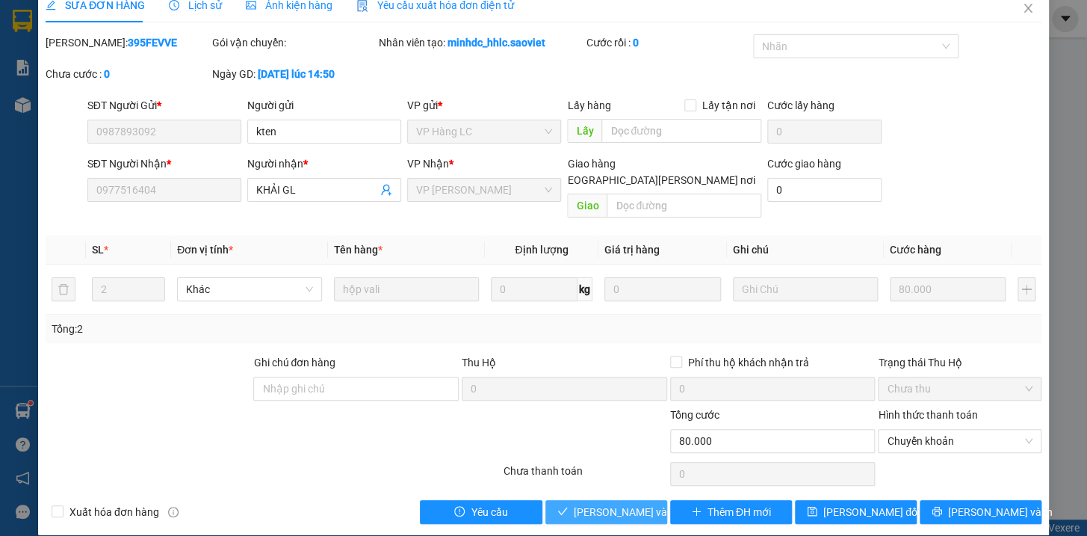
click at [637, 503] on span "[PERSON_NAME] và Giao hàng" at bounding box center [675, 511] width 202 height 16
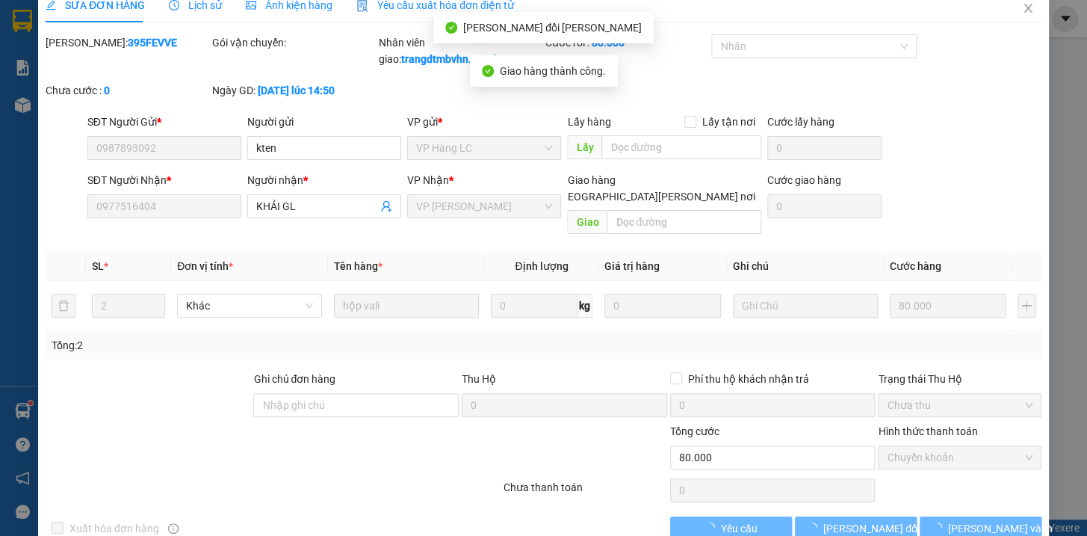
scroll to position [0, 0]
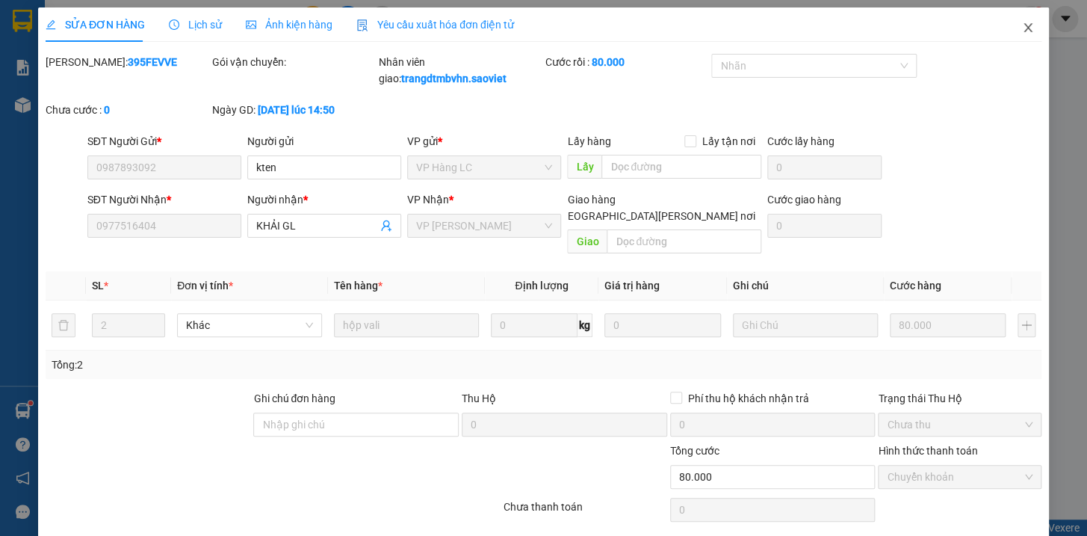
click at [1022, 22] on icon "close" at bounding box center [1028, 28] width 12 height 12
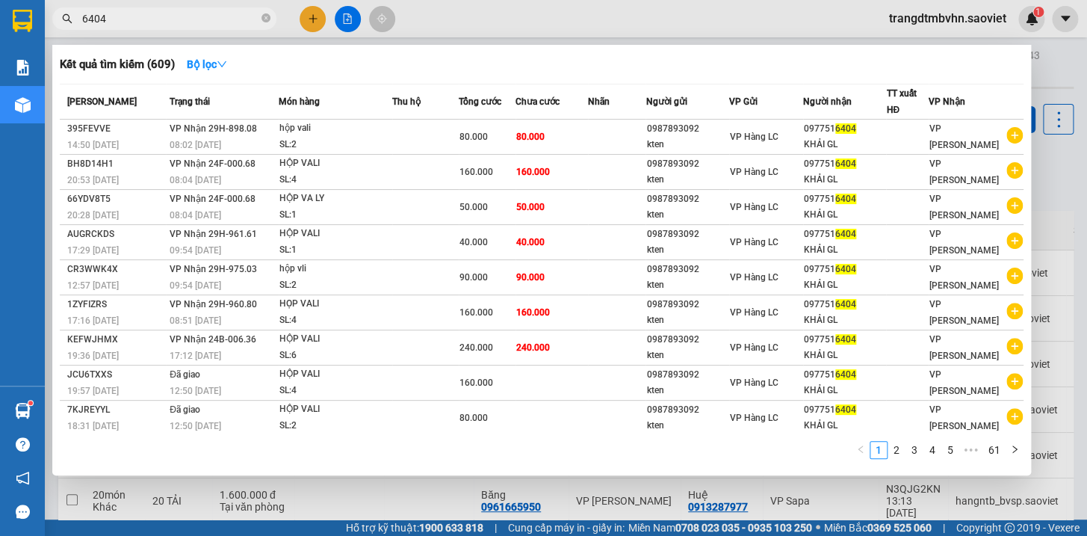
click at [260, 15] on span "6404" at bounding box center [164, 18] width 224 height 22
click at [266, 17] on icon "close-circle" at bounding box center [265, 17] width 9 height 9
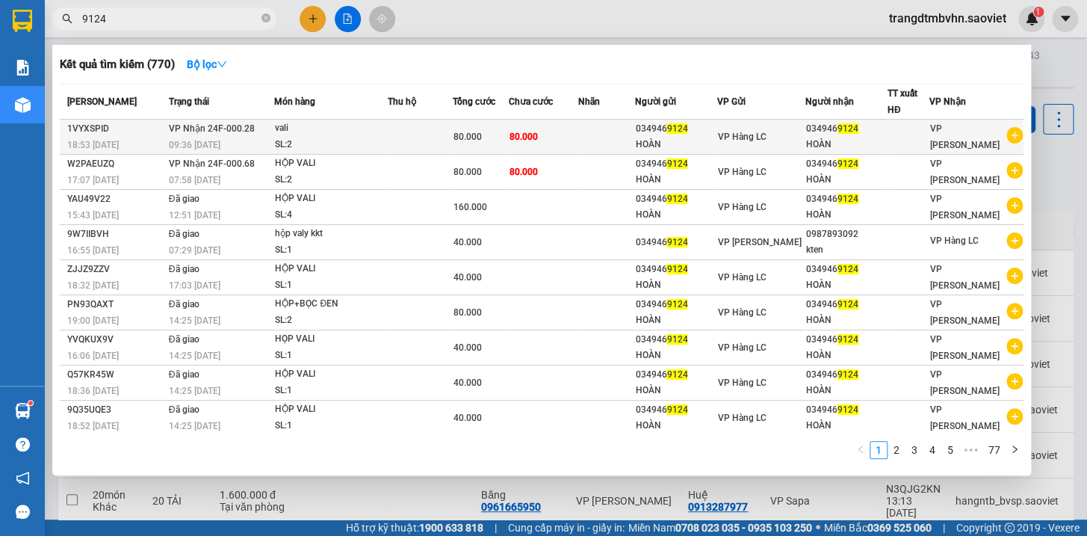
type input "9124"
click at [837, 137] on div "HOÀN" at bounding box center [846, 145] width 81 height 16
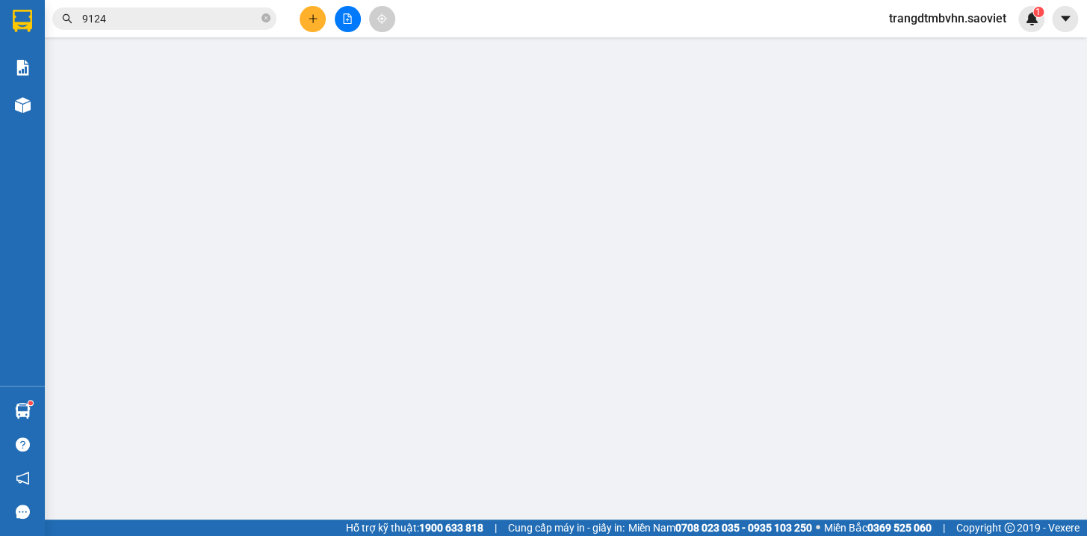
type input "0349469124"
type input "HOÀN"
type input "0349469124"
type input "HOÀN"
type input "80.000"
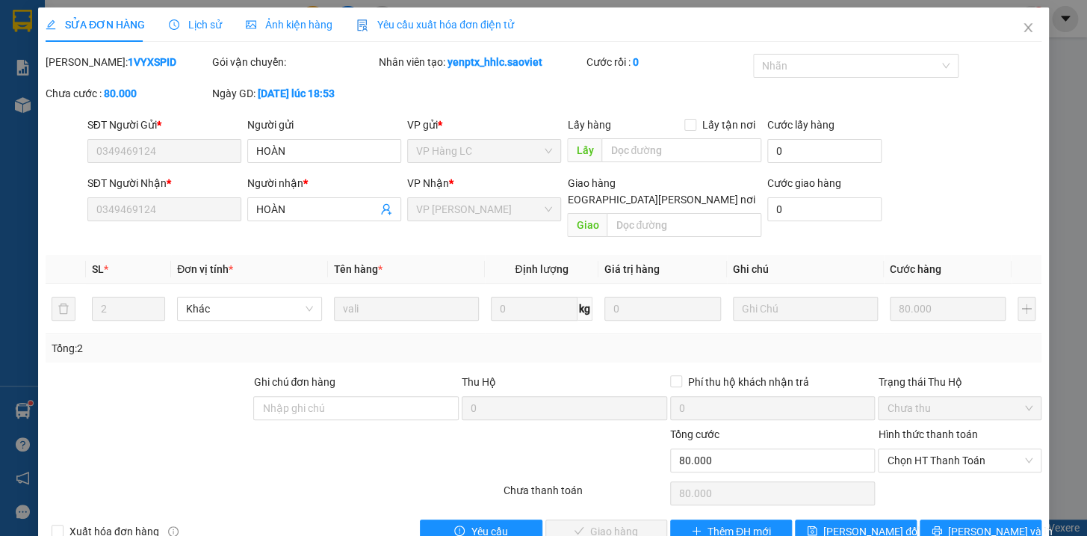
scroll to position [19, 0]
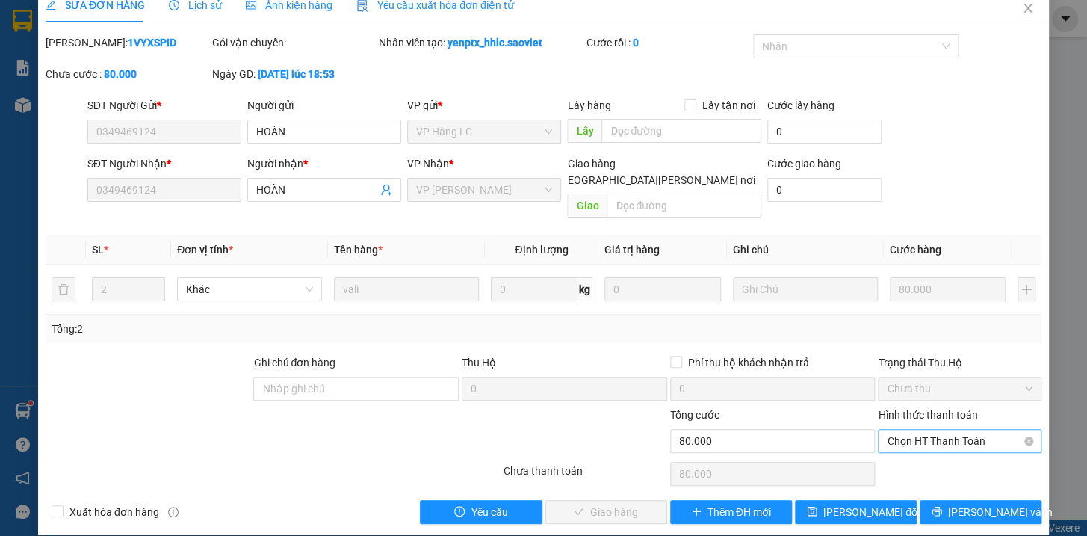
click at [938, 429] on span "Chọn HT Thanh Toán" at bounding box center [960, 440] width 146 height 22
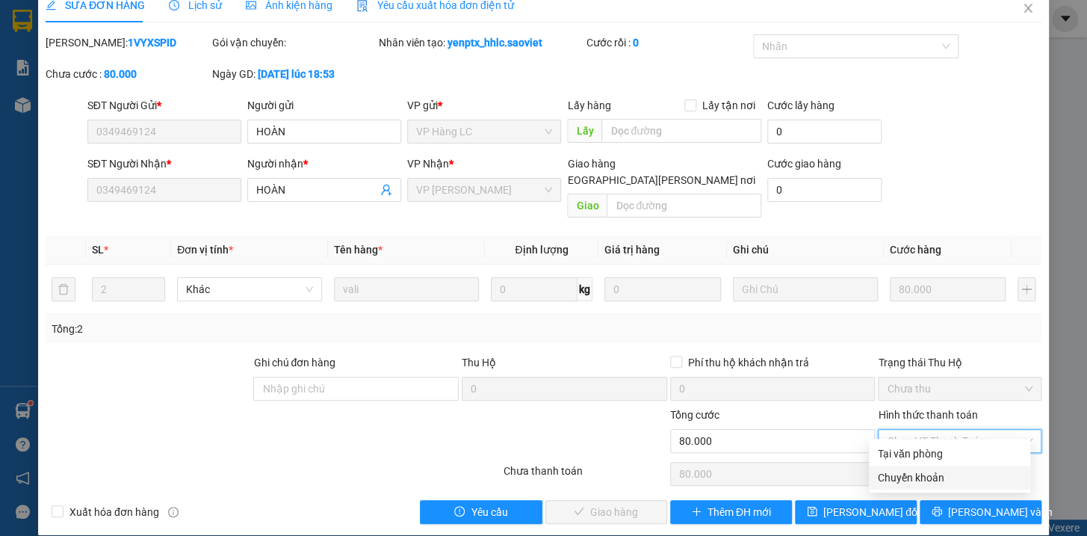
click at [912, 473] on div "Chuyển khoản" at bounding box center [949, 477] width 143 height 16
type input "0"
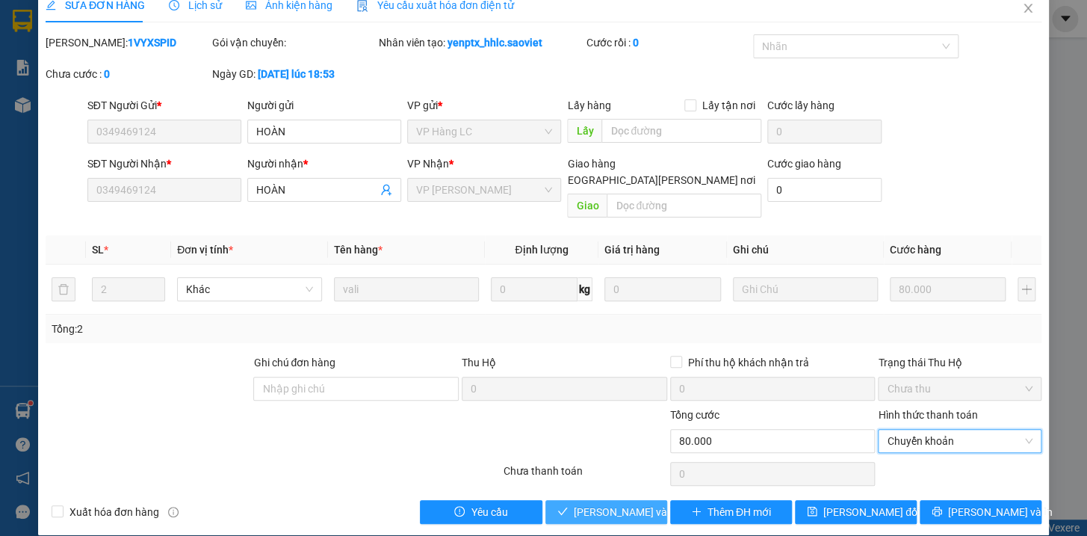
click at [598, 503] on span "[PERSON_NAME] và Giao hàng" at bounding box center [675, 511] width 202 height 16
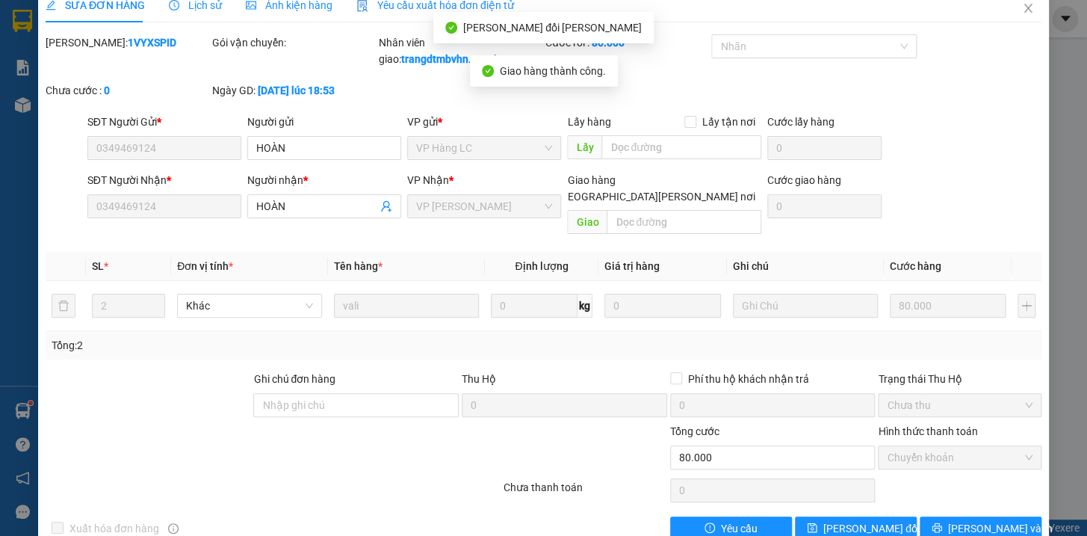
scroll to position [0, 0]
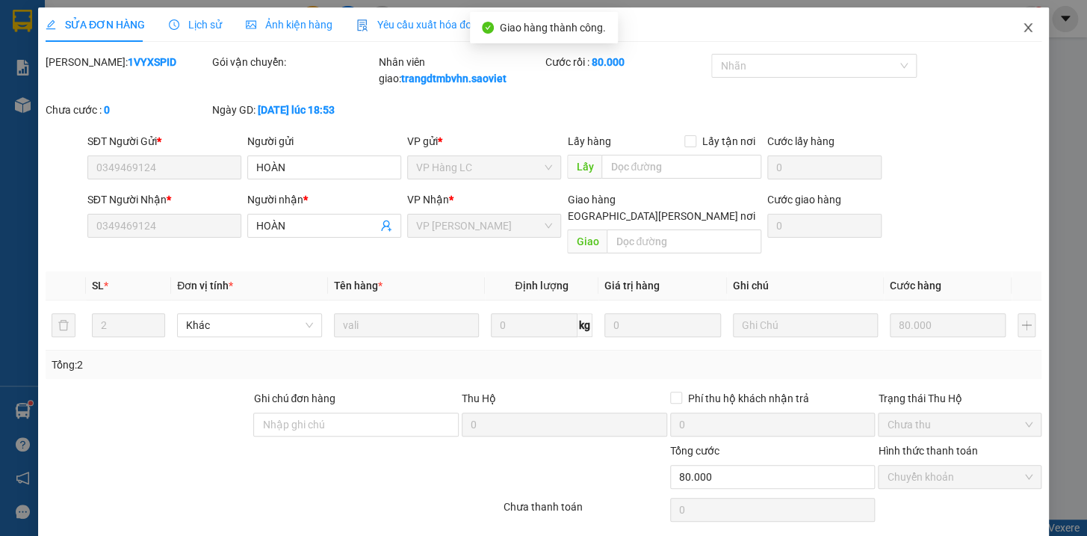
click at [1022, 22] on icon "close" at bounding box center [1028, 28] width 12 height 12
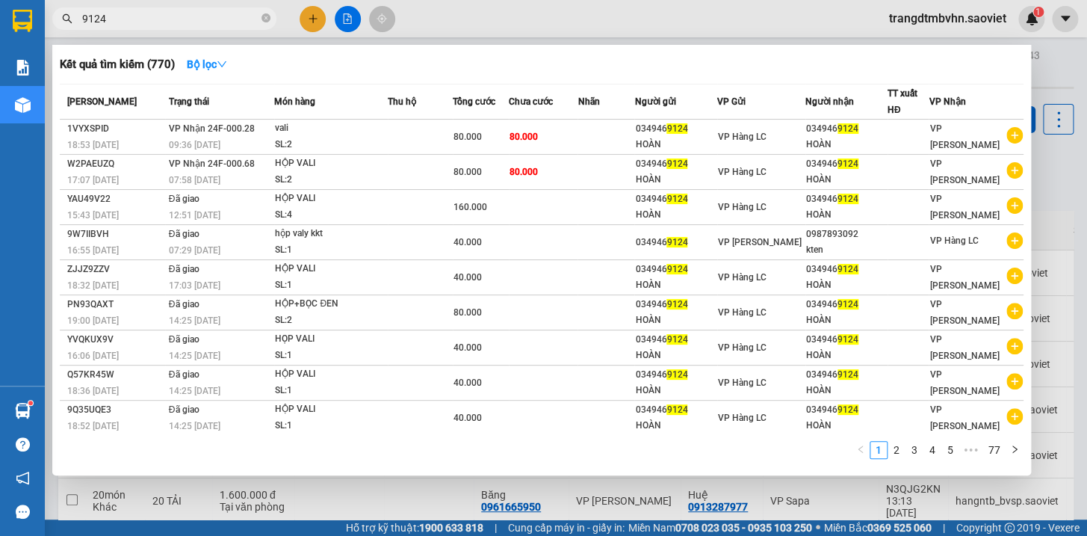
click at [215, 22] on input "9124" at bounding box center [170, 18] width 176 height 16
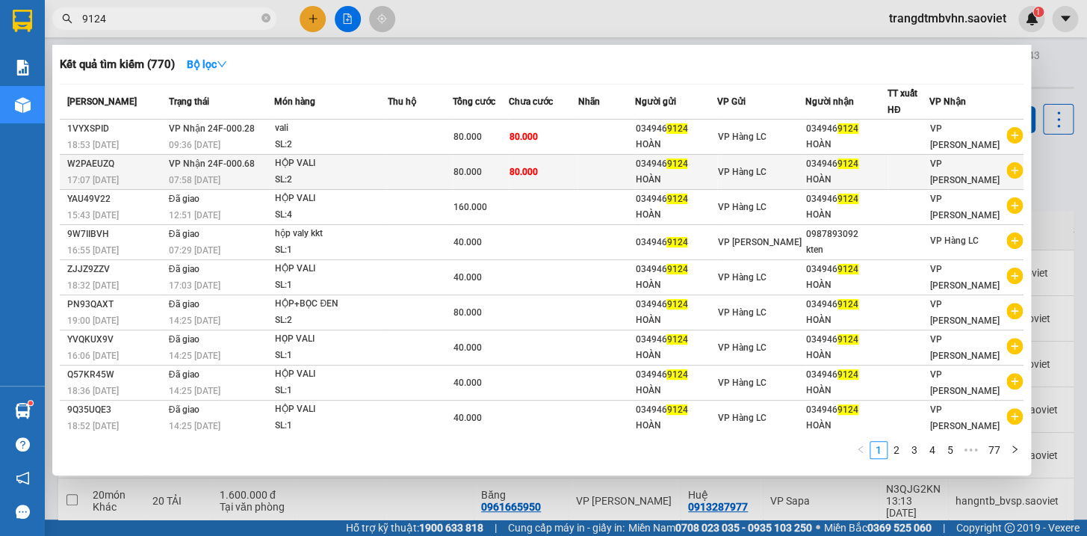
click at [822, 170] on div "034946 9124" at bounding box center [846, 164] width 81 height 16
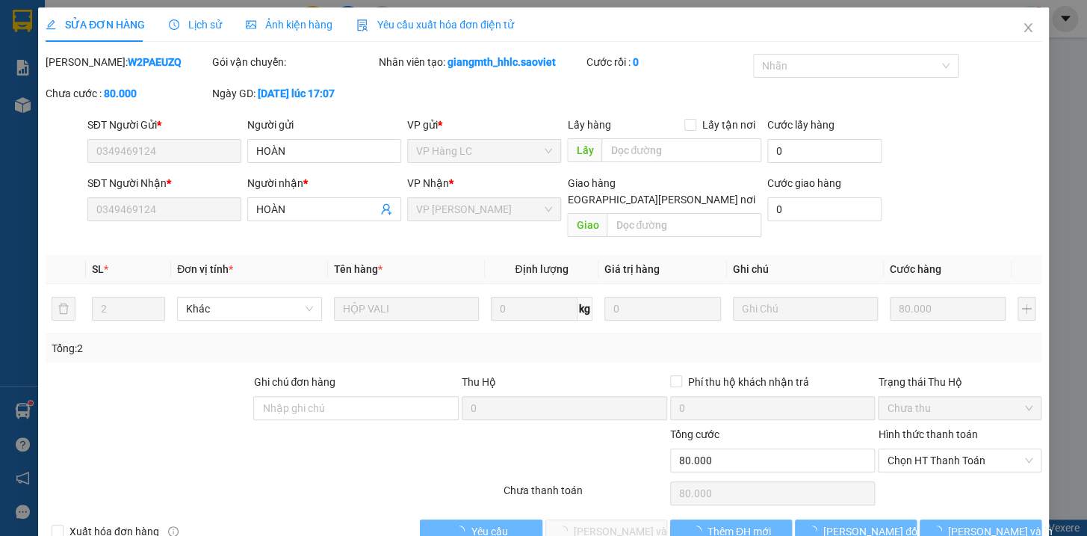
type input "0349469124"
type input "HOÀN"
type input "0349469124"
type input "HOÀN"
type input "80.000"
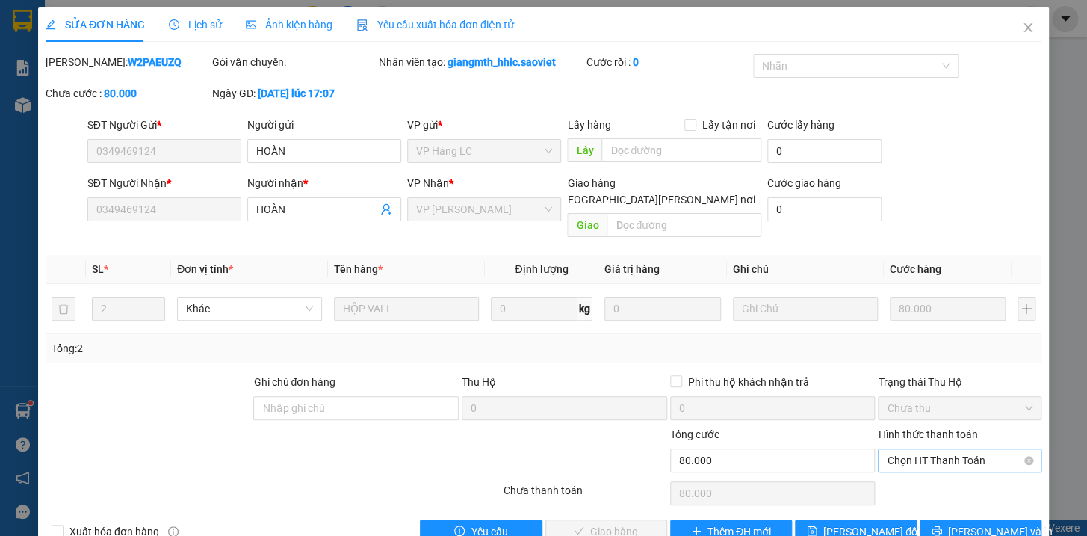
click at [956, 449] on span "Chọn HT Thanh Toán" at bounding box center [960, 460] width 146 height 22
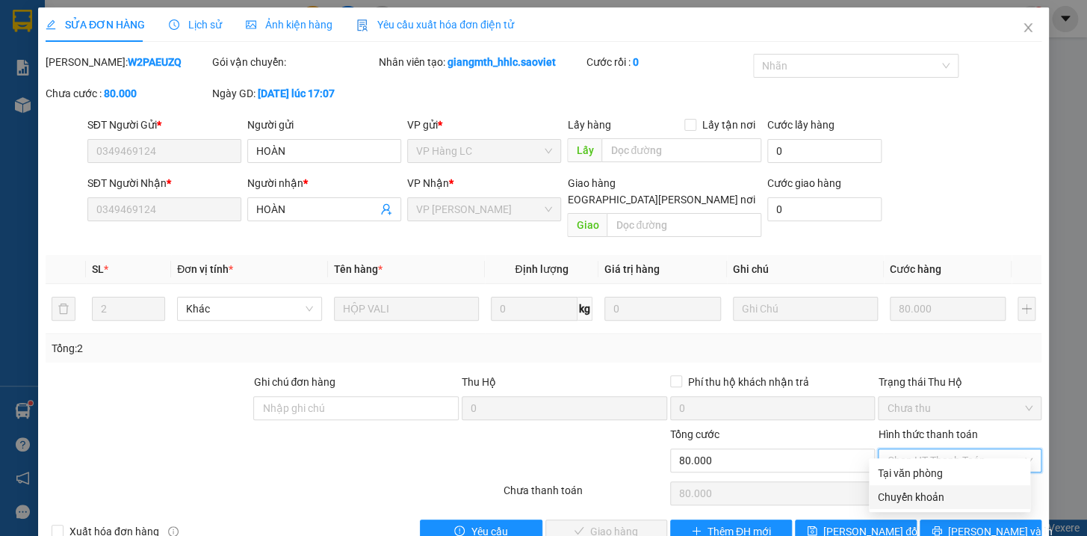
click at [901, 493] on div "Chuyển khoản" at bounding box center [949, 496] width 143 height 16
type input "0"
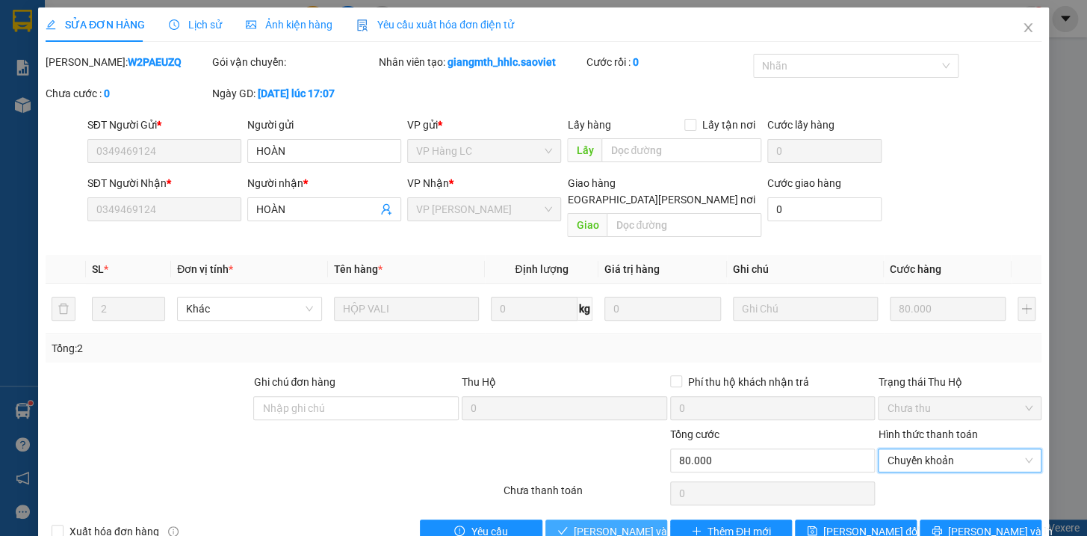
click at [633, 523] on span "[PERSON_NAME] và Giao hàng" at bounding box center [675, 531] width 202 height 16
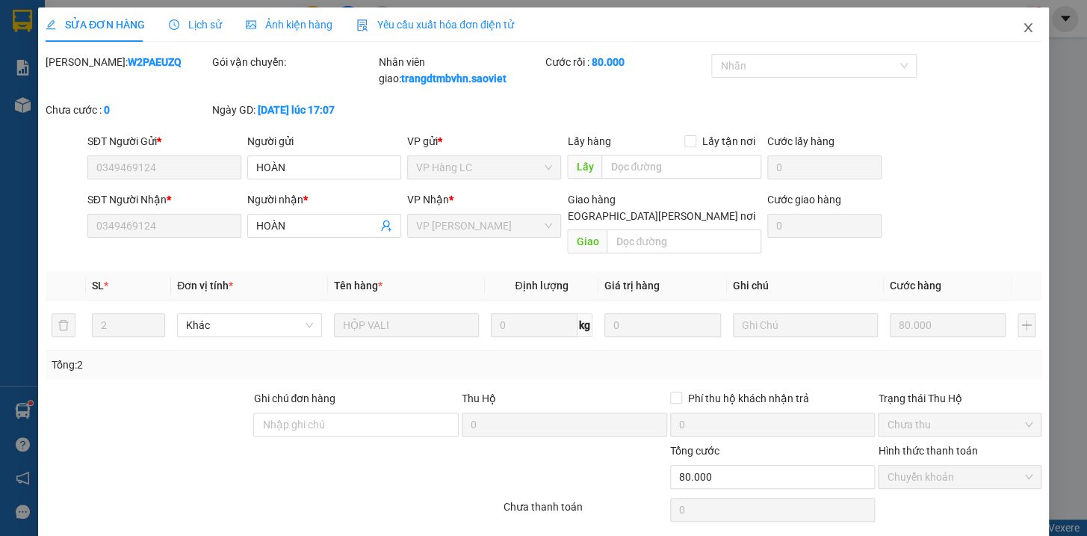
click at [1022, 28] on icon "close" at bounding box center [1028, 28] width 12 height 12
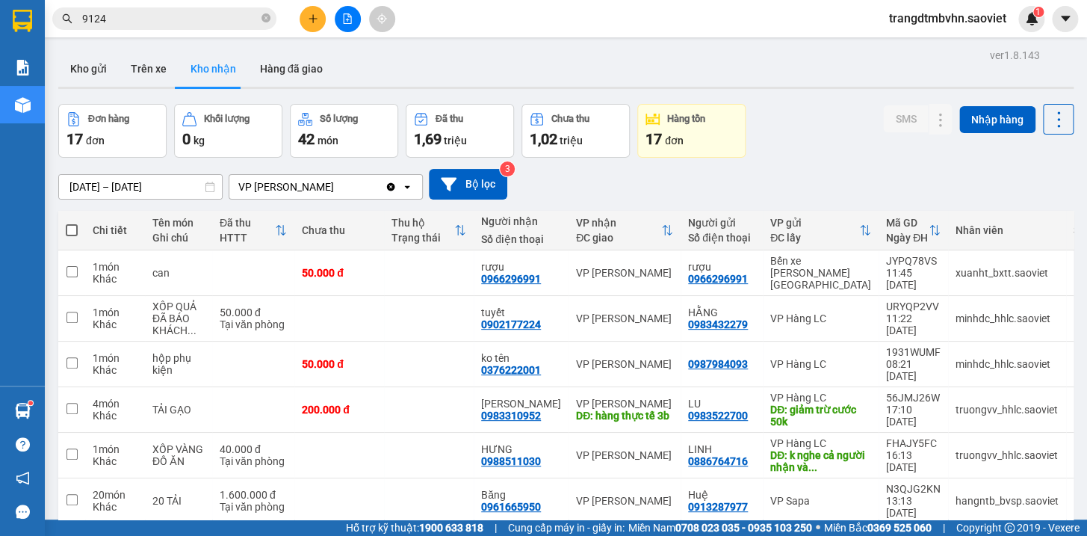
scroll to position [79, 0]
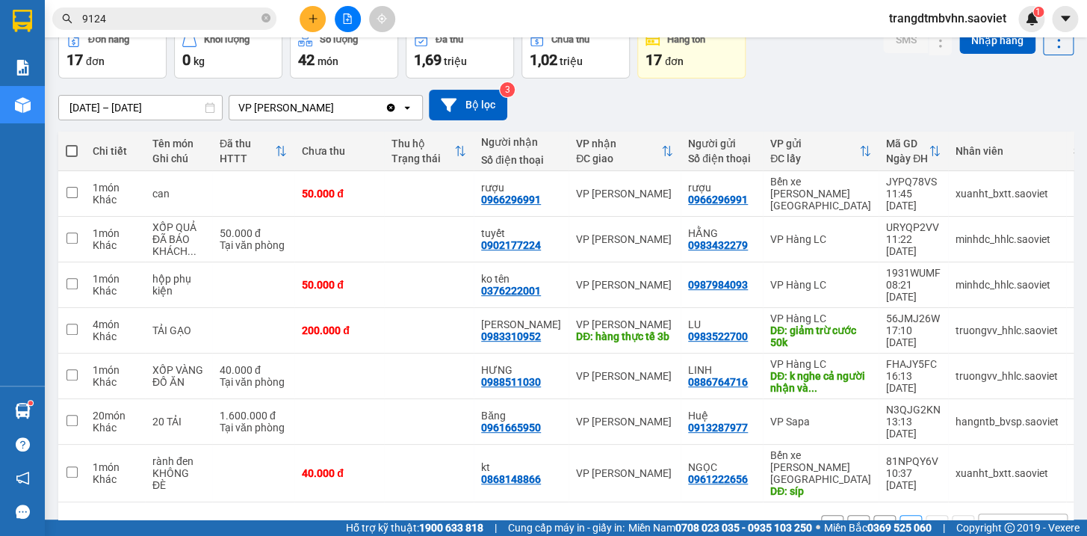
click at [873, 515] on button "1" at bounding box center [884, 526] width 22 height 22
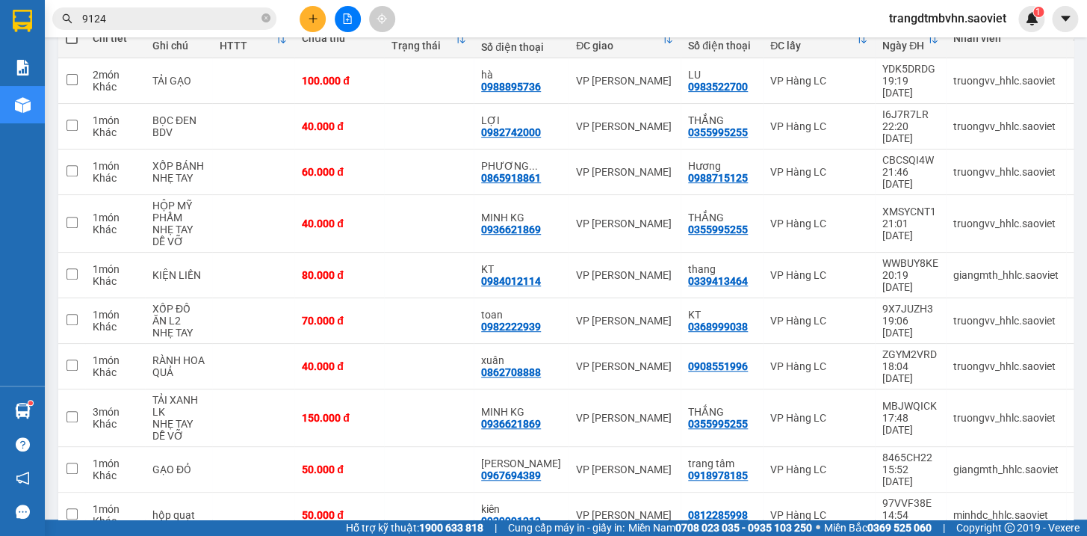
scroll to position [0, 0]
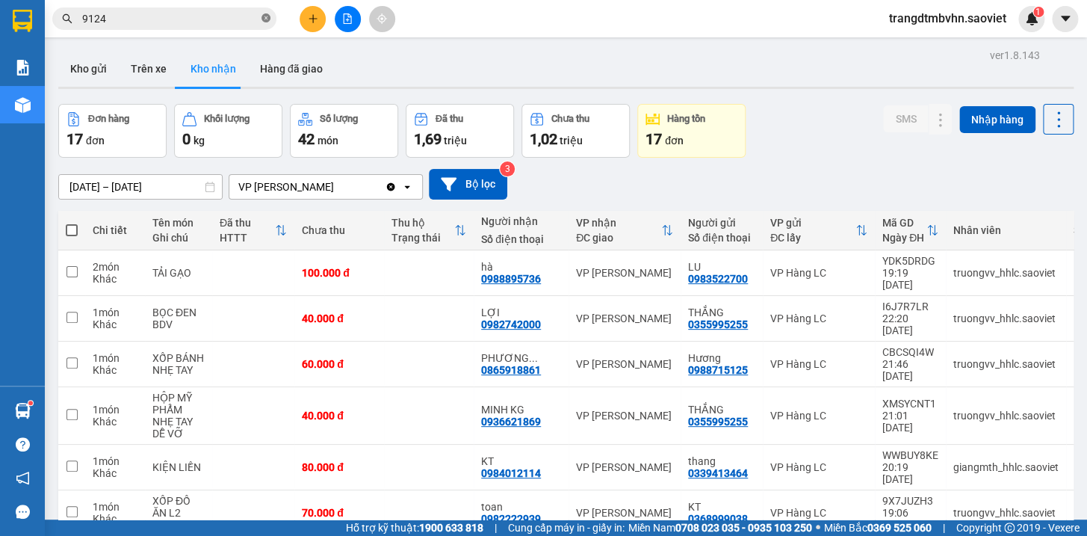
click at [264, 20] on icon "close-circle" at bounding box center [265, 17] width 9 height 9
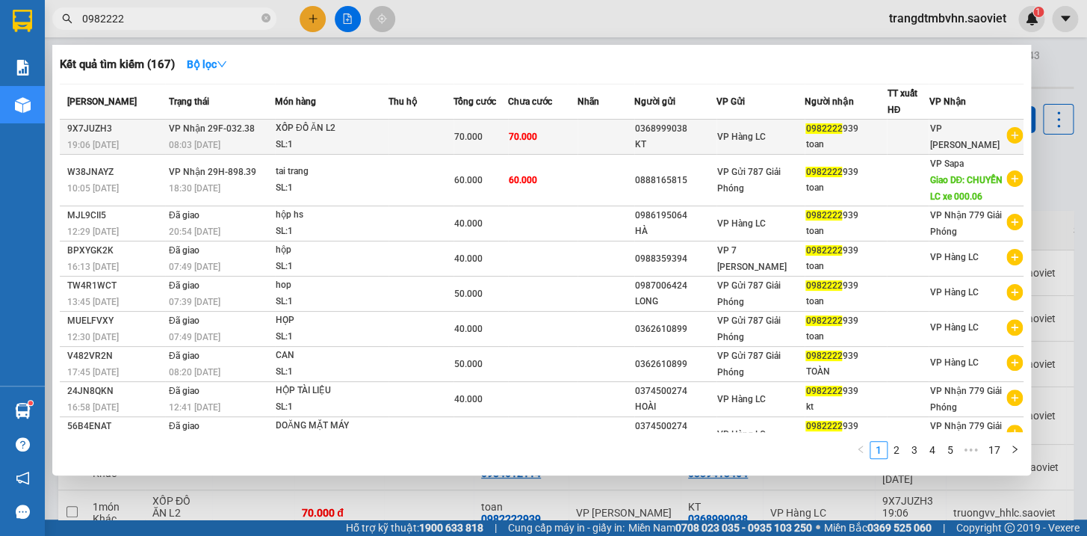
type input "0982222"
click at [852, 134] on div "0982222 939" at bounding box center [845, 129] width 81 height 16
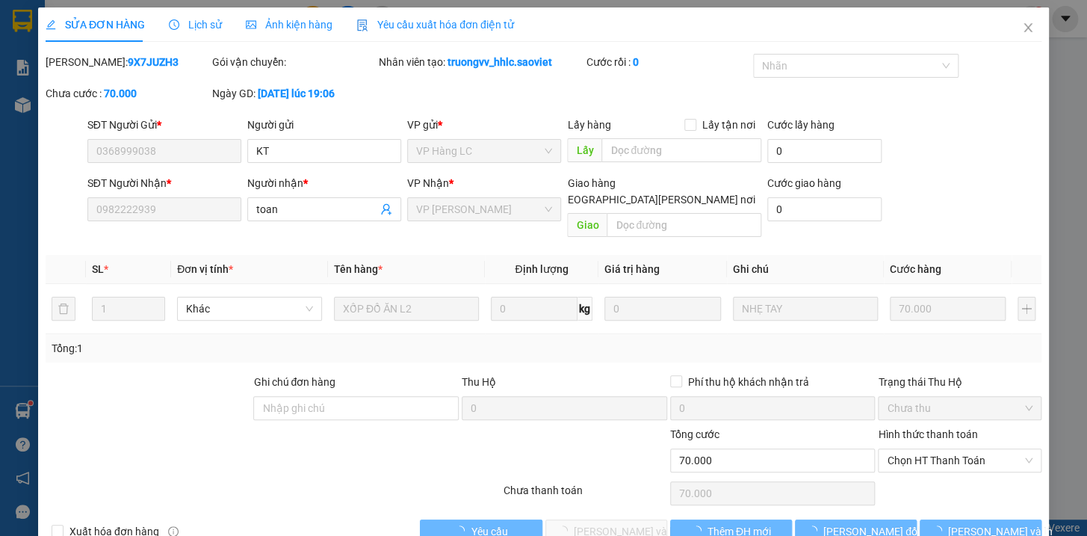
type input "0368999038"
type input "KT"
type input "0982222939"
type input "toan"
type input "70.000"
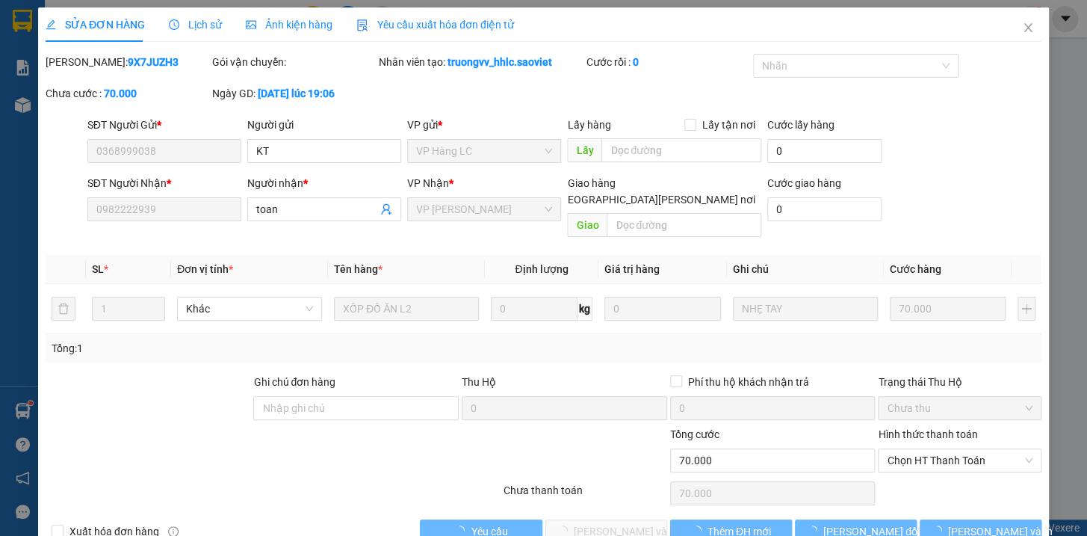
scroll to position [19, 0]
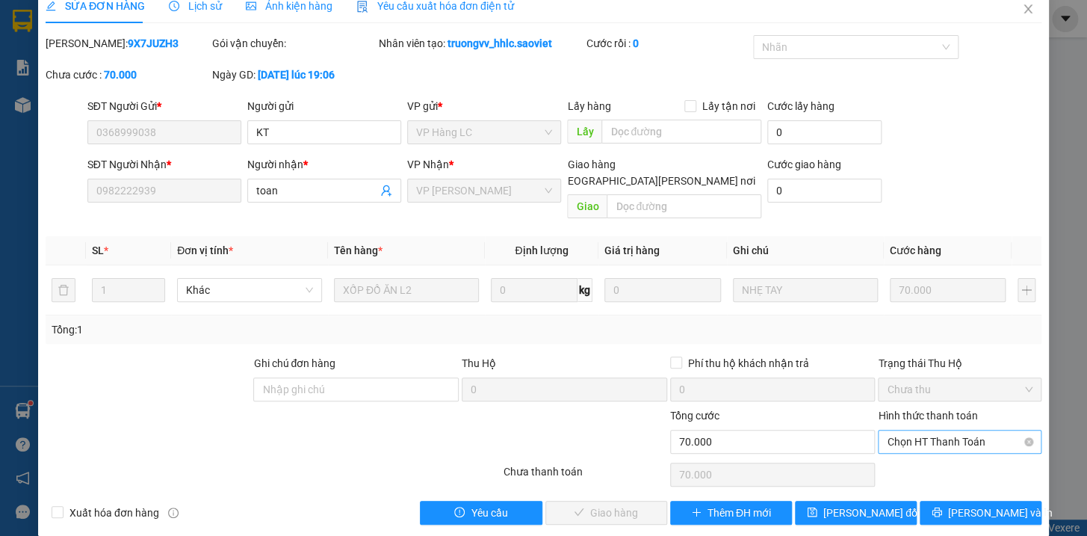
click at [925, 430] on span "Chọn HT Thanh Toán" at bounding box center [960, 441] width 146 height 22
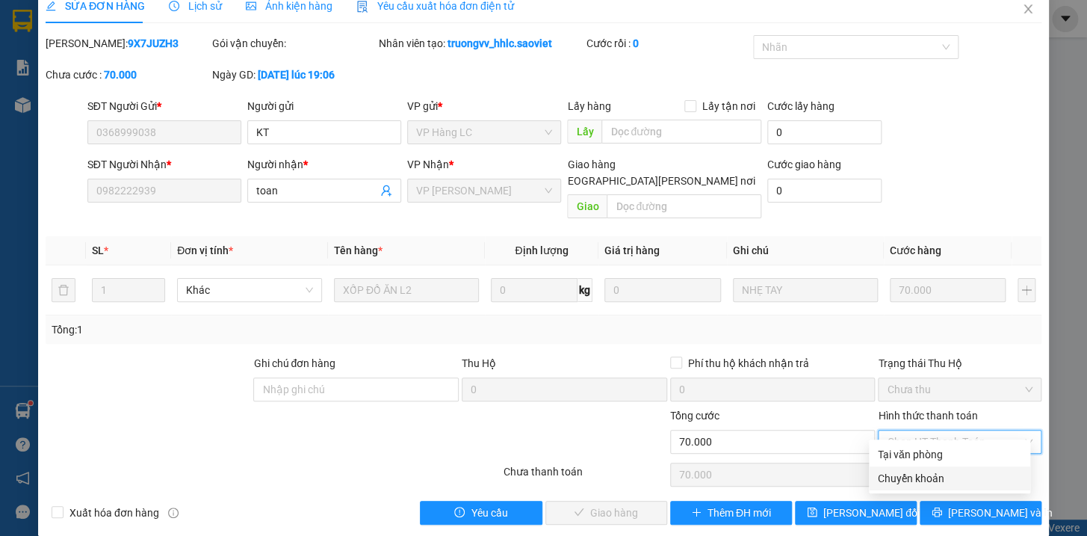
click at [919, 475] on div "Chuyển khoản" at bounding box center [949, 478] width 143 height 16
type input "0"
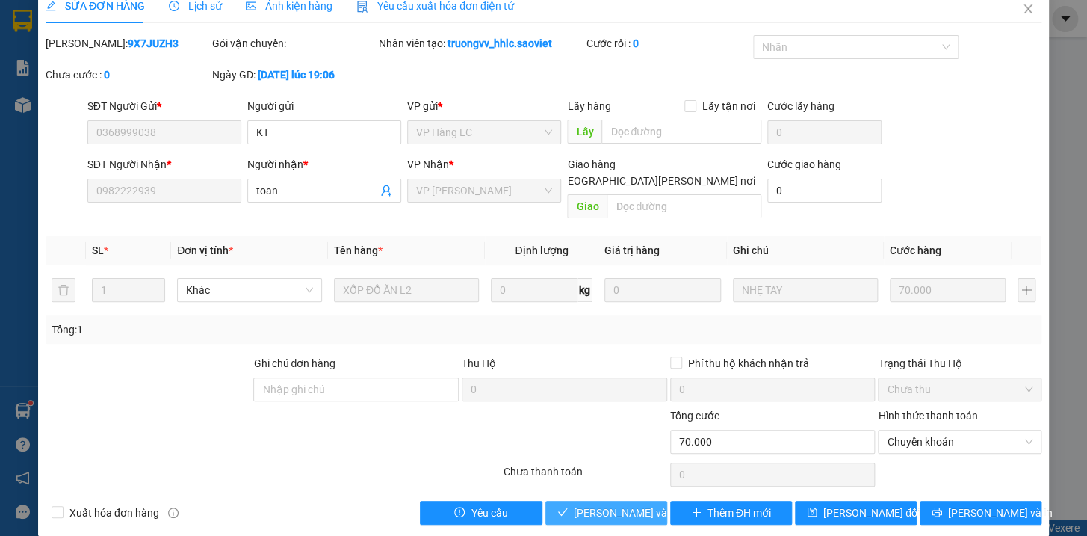
click at [630, 504] on span "[PERSON_NAME] và Giao hàng" at bounding box center [675, 512] width 202 height 16
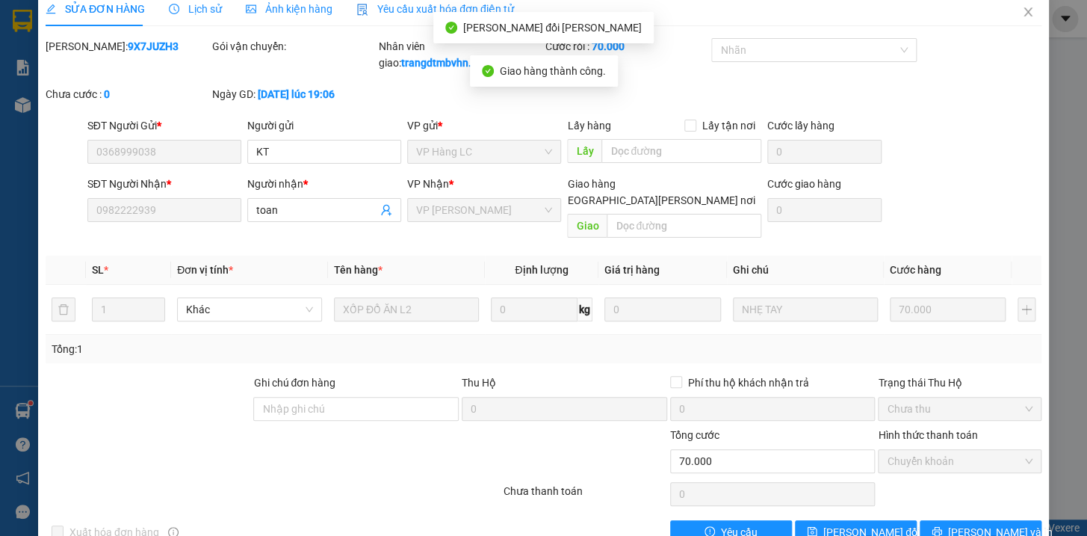
scroll to position [0, 0]
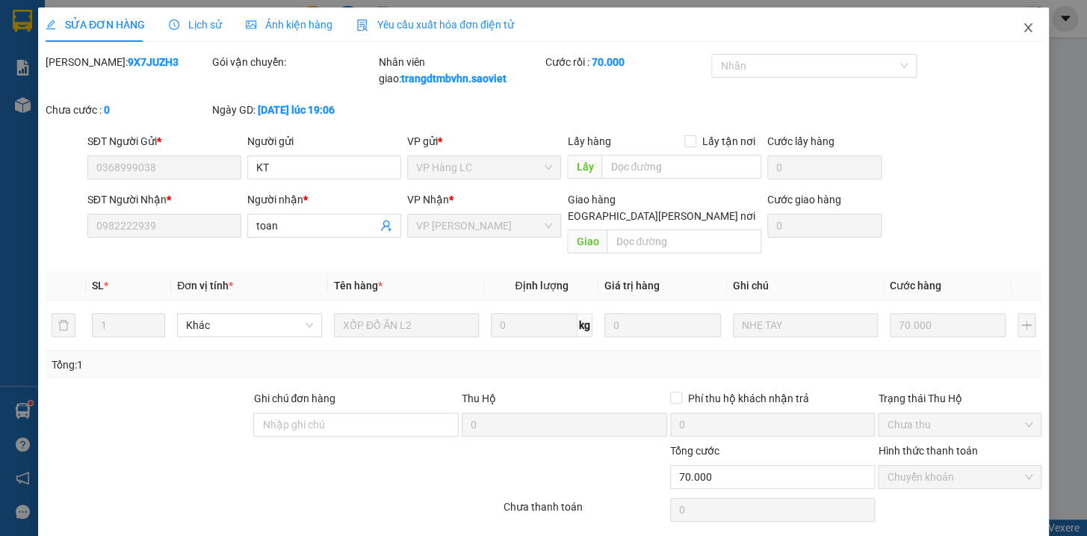
click at [1022, 29] on icon "close" at bounding box center [1028, 28] width 12 height 12
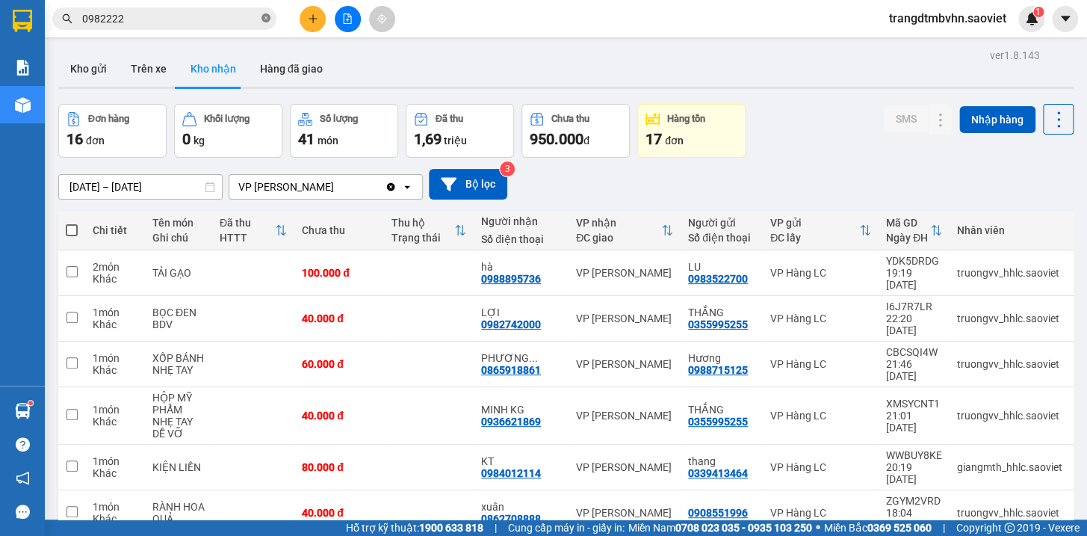
click at [268, 15] on icon "close-circle" at bounding box center [265, 17] width 9 height 9
type input "1"
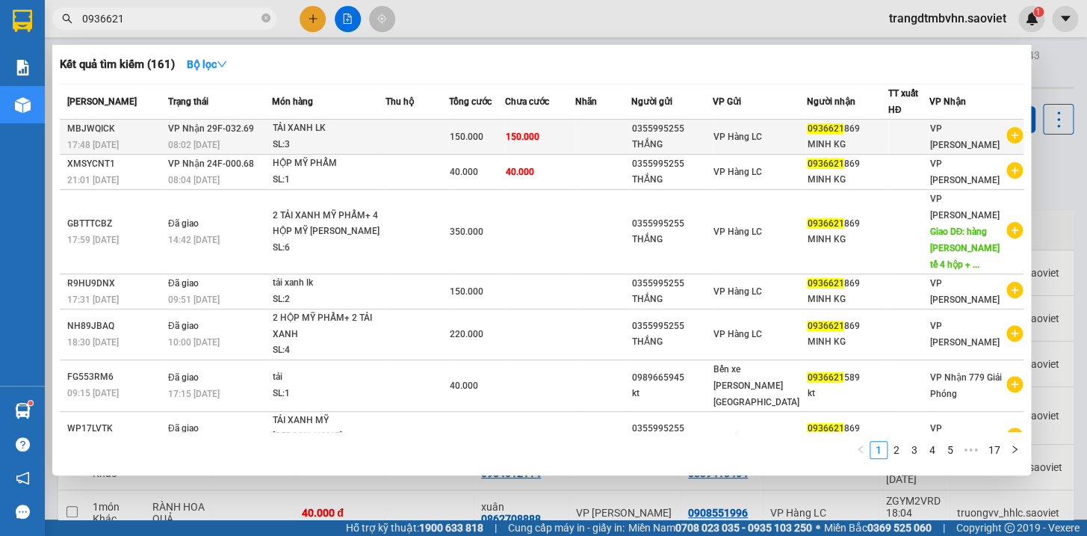
type input "0936621"
click at [819, 144] on div "MINH KG" at bounding box center [847, 145] width 80 height 16
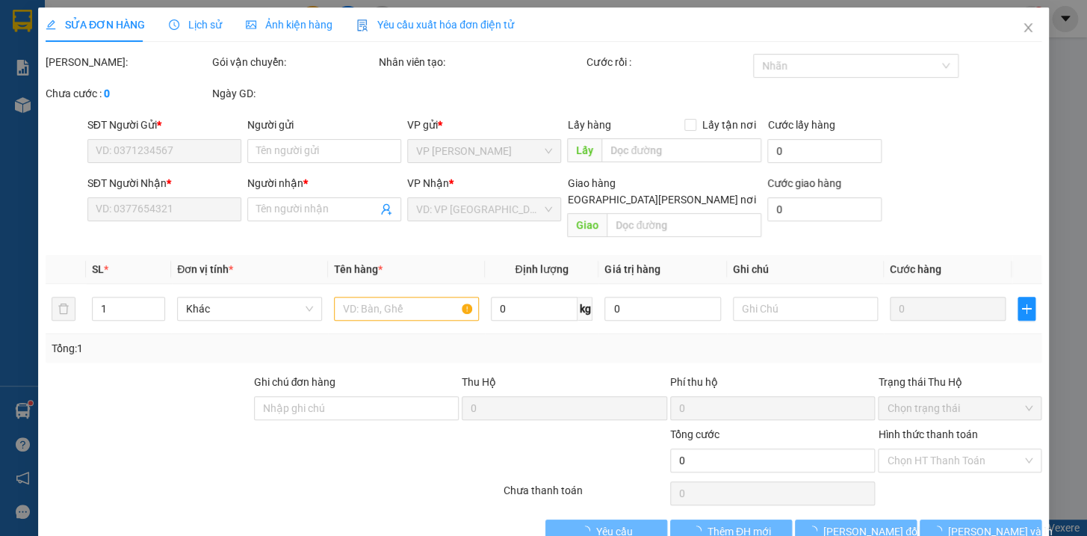
type input "0355995255"
type input "THẮNG"
type input "0936621869"
type input "MINH KG"
type input "150.000"
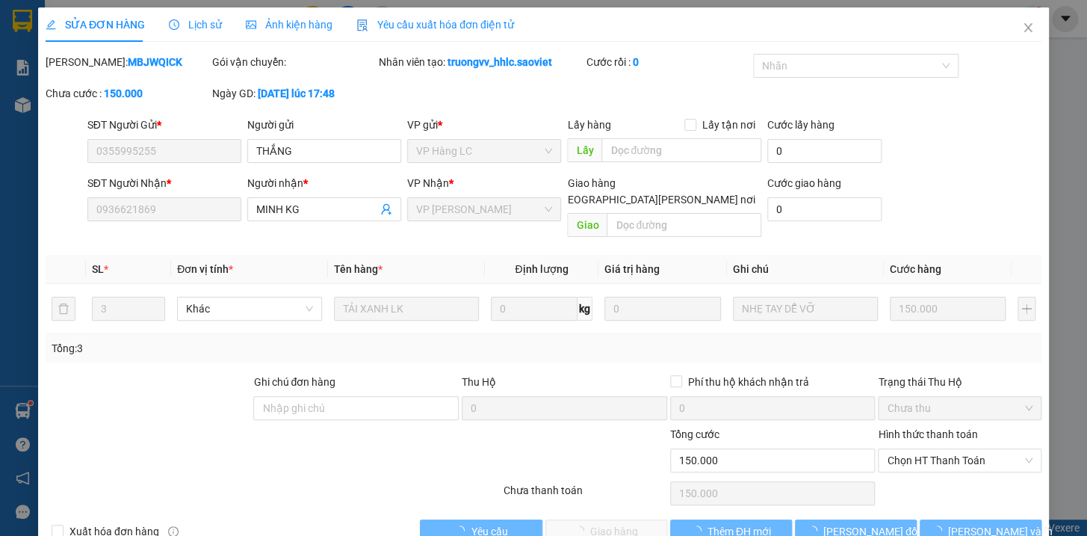
scroll to position [19, 0]
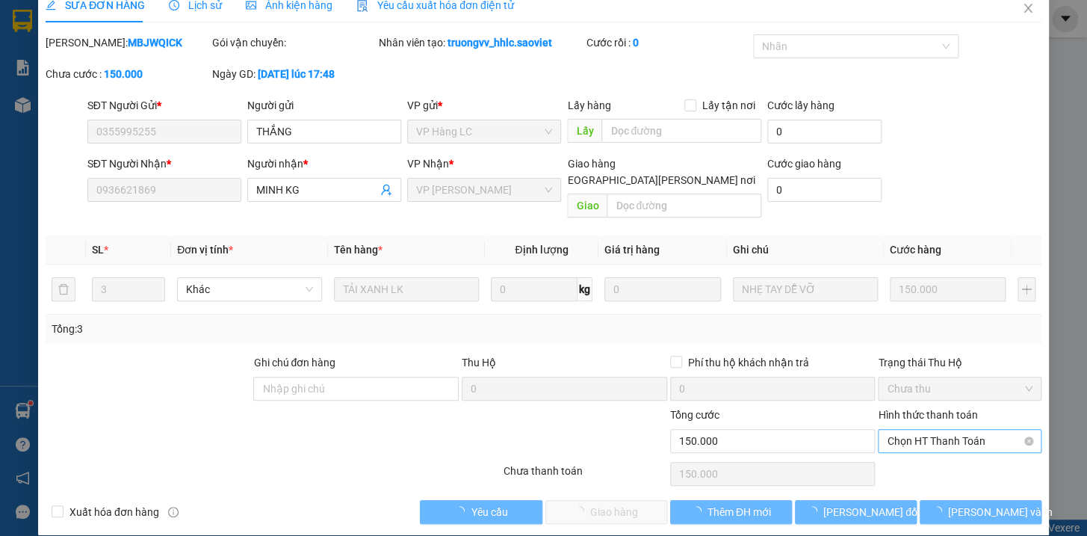
click at [955, 429] on span "Chọn HT Thanh Toán" at bounding box center [960, 440] width 146 height 22
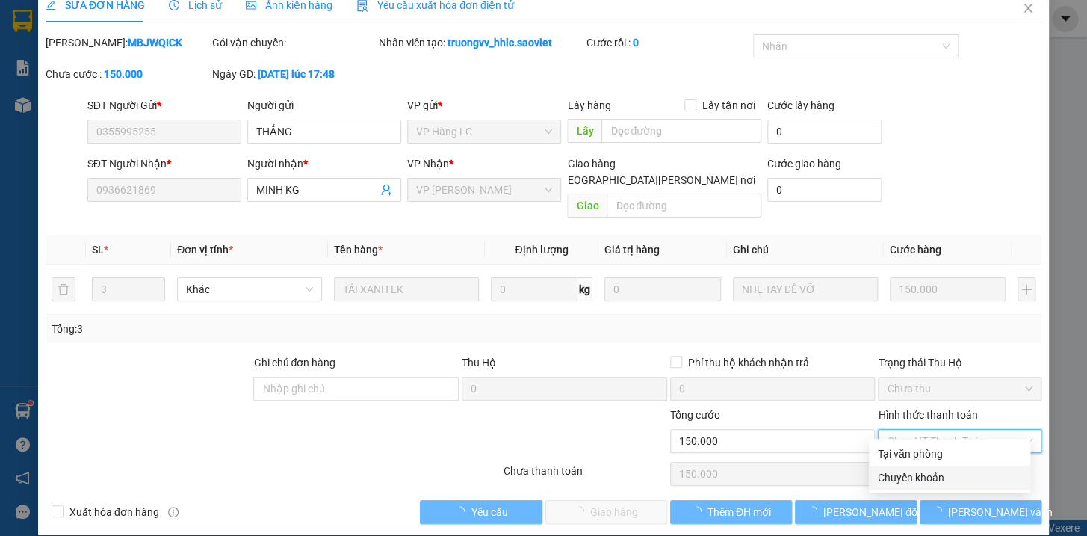
click at [934, 478] on div "Chuyển khoản" at bounding box center [949, 477] width 143 height 16
type input "0"
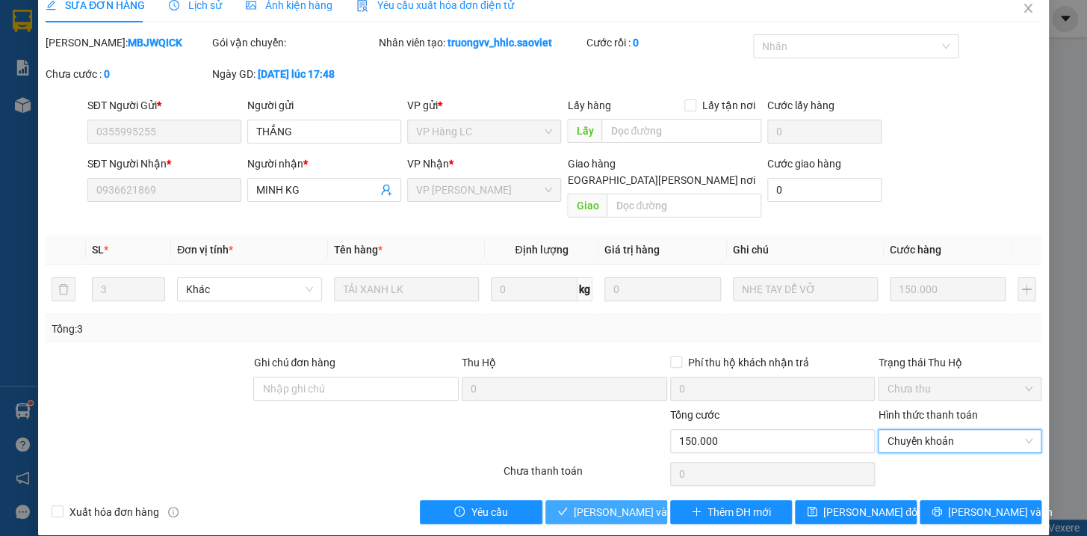
click at [584, 503] on span "[PERSON_NAME] và Giao hàng" at bounding box center [675, 511] width 202 height 16
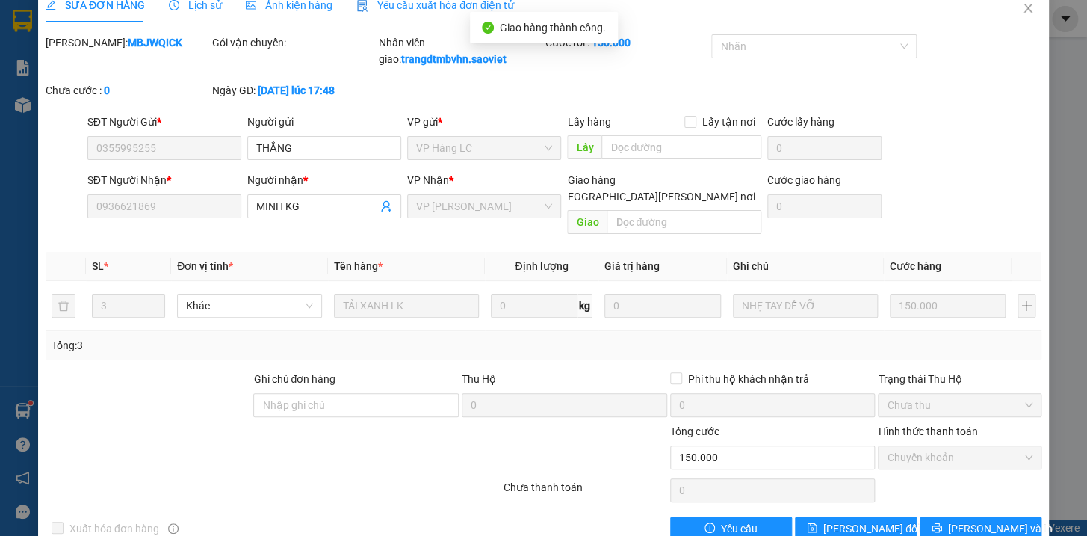
scroll to position [0, 0]
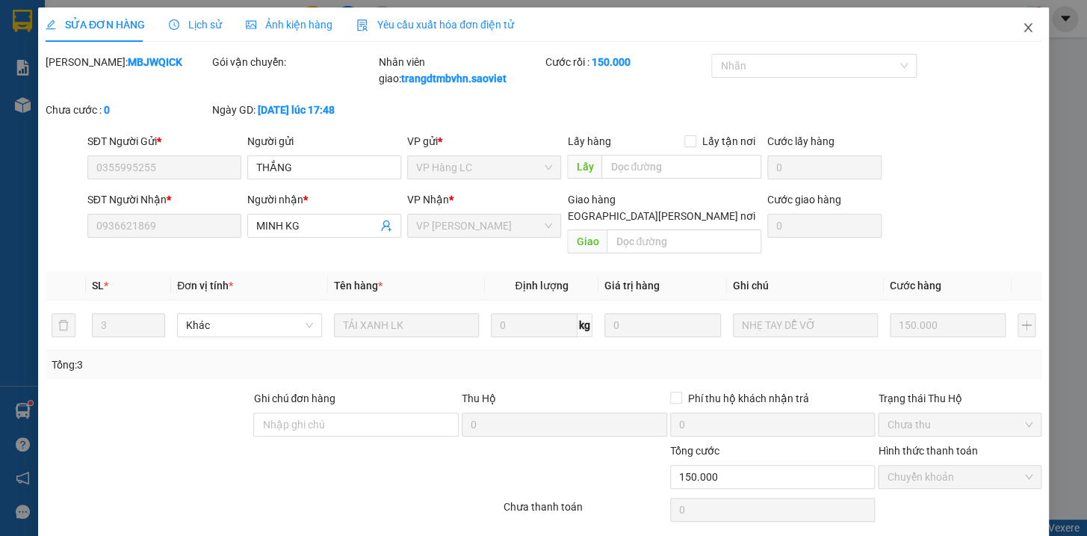
click at [1023, 29] on icon "close" at bounding box center [1027, 27] width 8 height 9
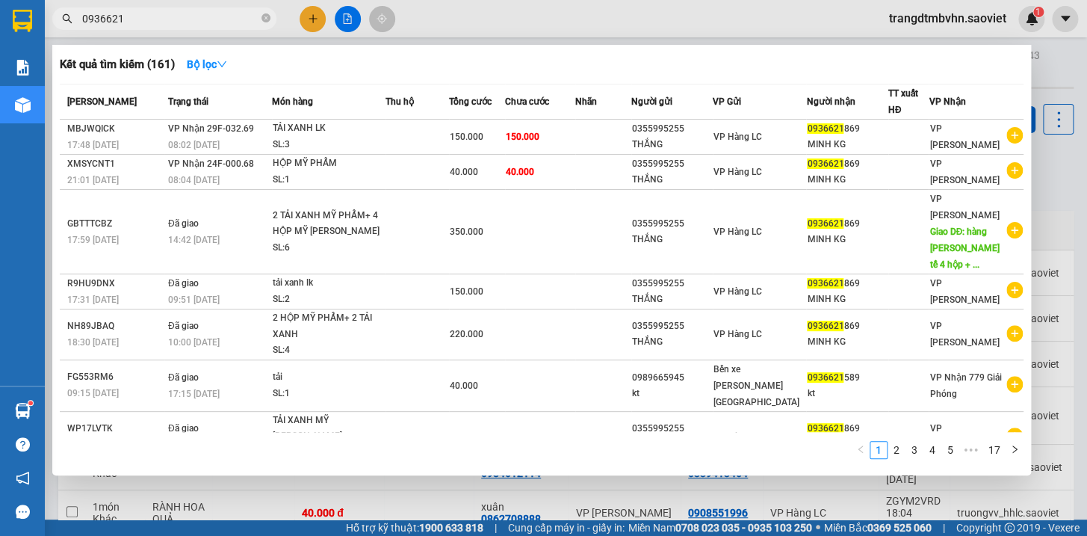
click at [232, 22] on input "0936621" at bounding box center [170, 18] width 176 height 16
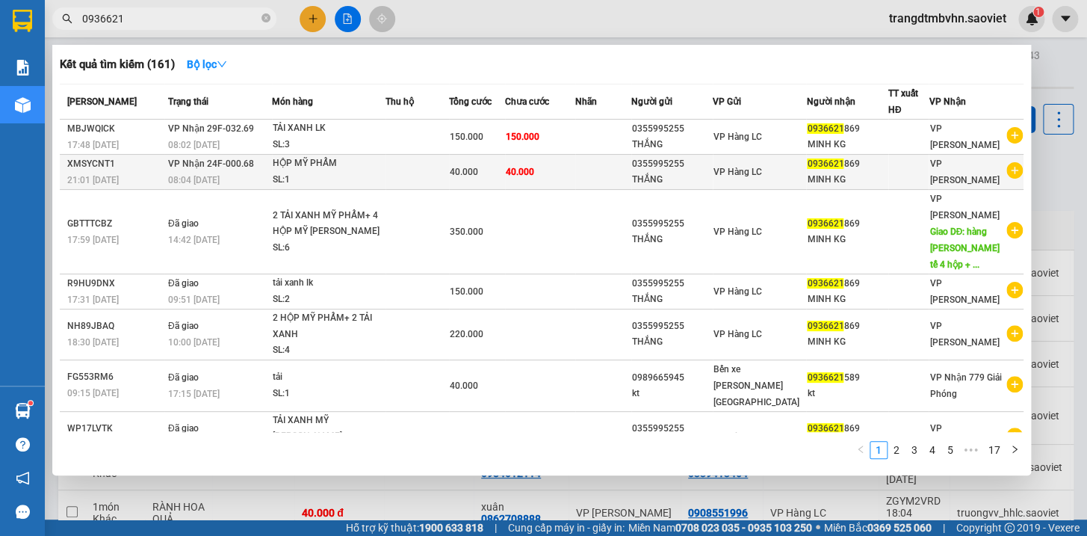
click at [801, 169] on div "VP Hàng LC" at bounding box center [759, 172] width 92 height 16
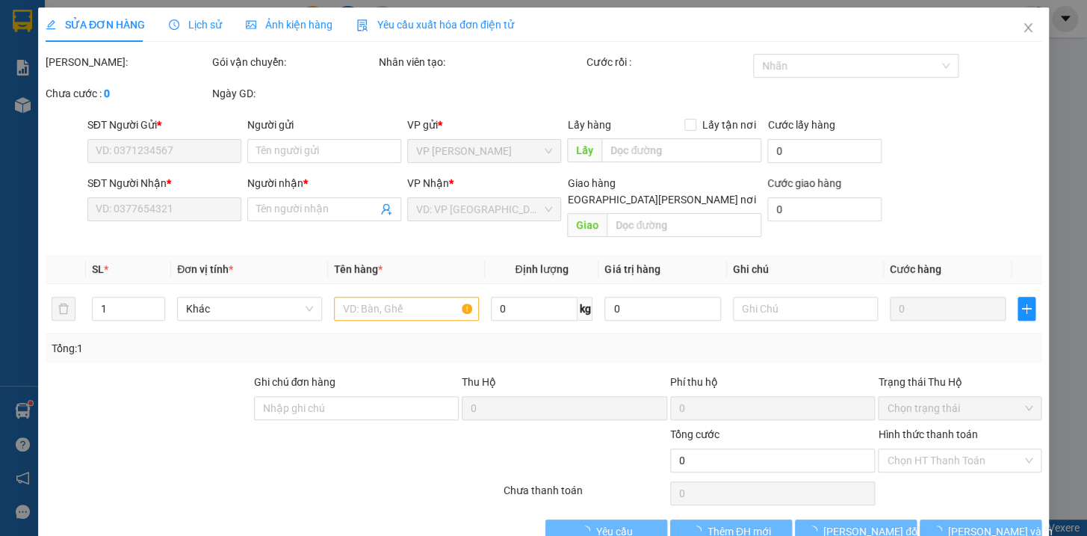
type input "0355995255"
type input "THẮNG"
type input "0936621869"
type input "MINH KG"
type input "40.000"
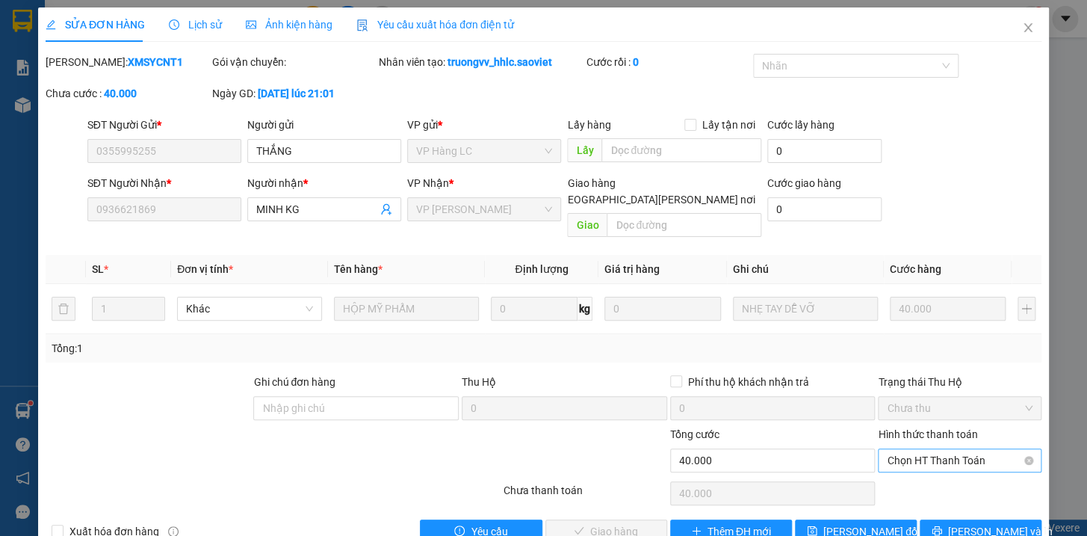
click at [946, 449] on span "Chọn HT Thanh Toán" at bounding box center [960, 460] width 146 height 22
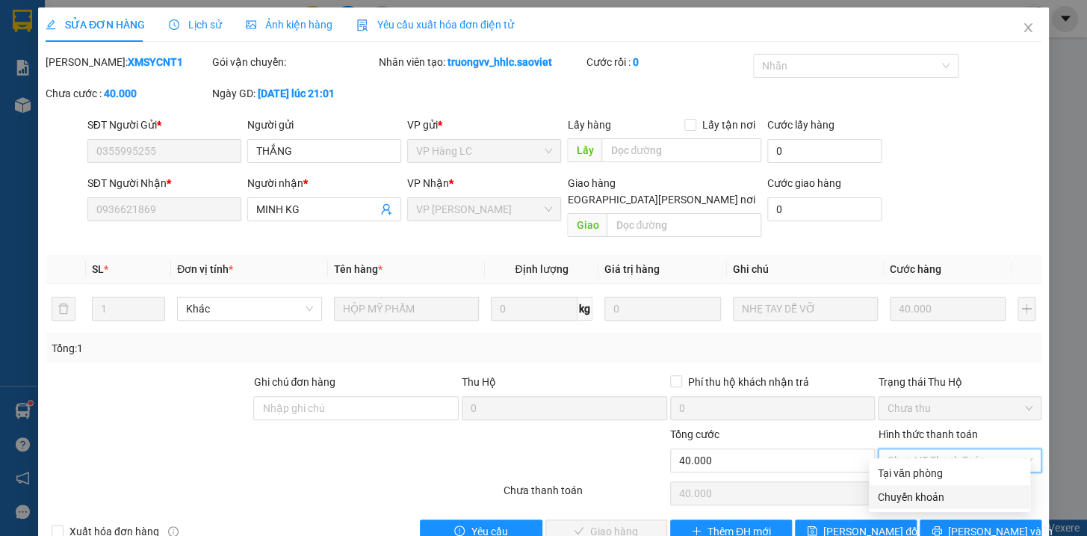
click at [943, 493] on div "Chuyển khoản" at bounding box center [949, 496] width 143 height 16
type input "0"
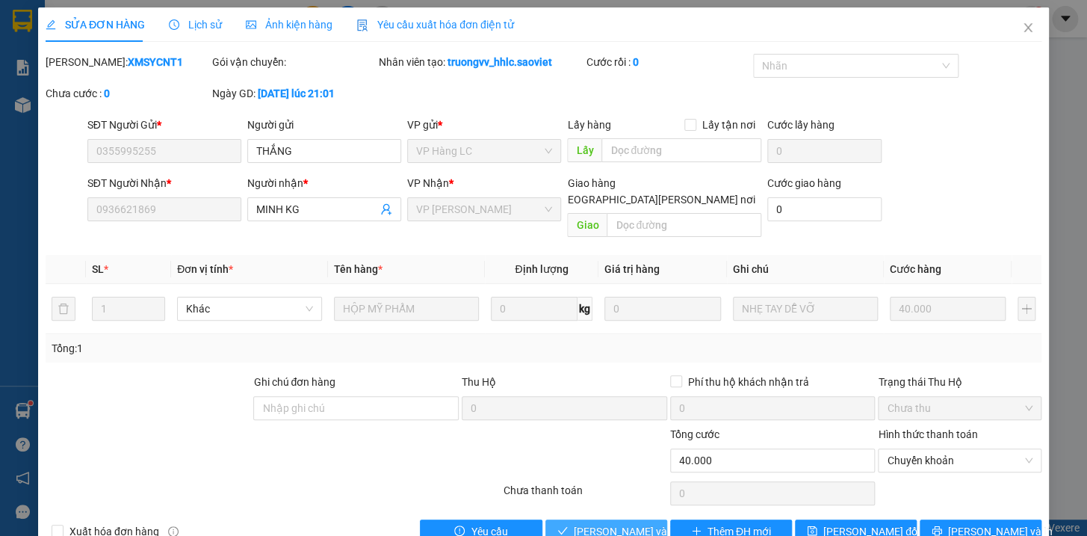
click at [613, 523] on span "[PERSON_NAME] và Giao hàng" at bounding box center [675, 531] width 202 height 16
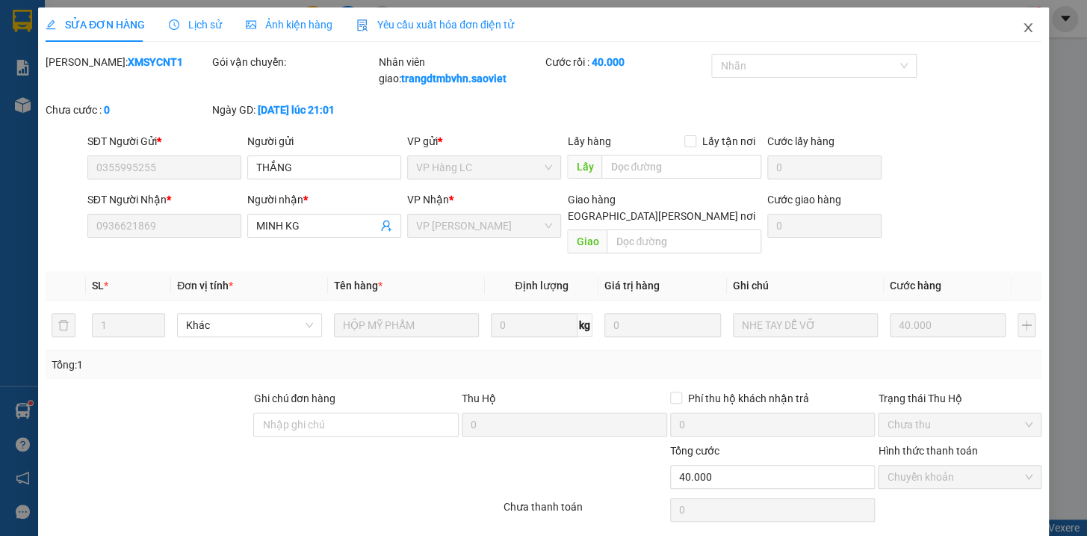
click at [1023, 30] on icon "close" at bounding box center [1027, 27] width 8 height 9
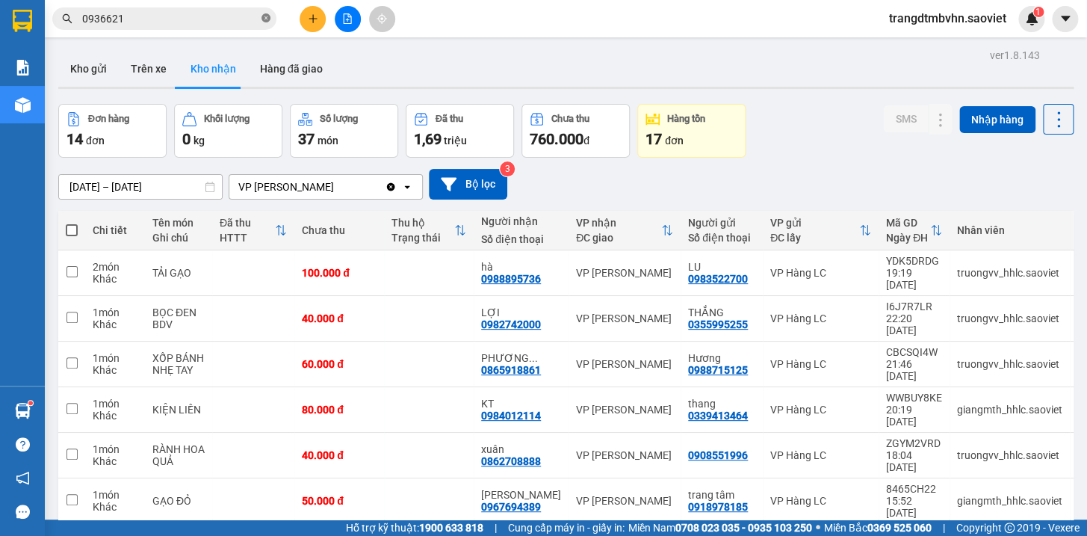
click at [265, 19] on icon "close-circle" at bounding box center [265, 17] width 9 height 9
click at [163, 19] on input "text" at bounding box center [170, 18] width 176 height 16
type input "u"
type input "ủ"
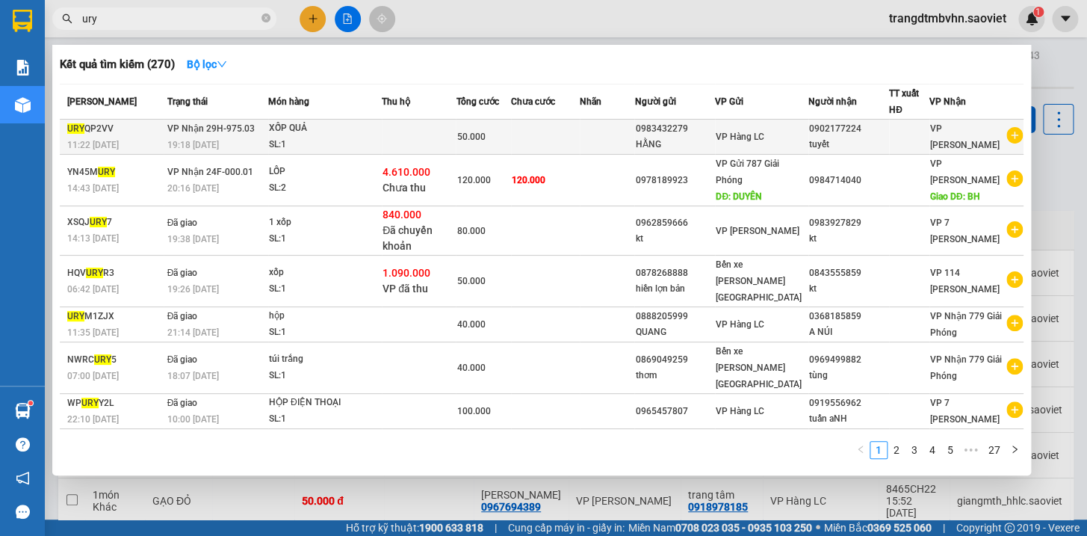
type input "ury"
click at [846, 134] on div "0902177224" at bounding box center [848, 129] width 79 height 16
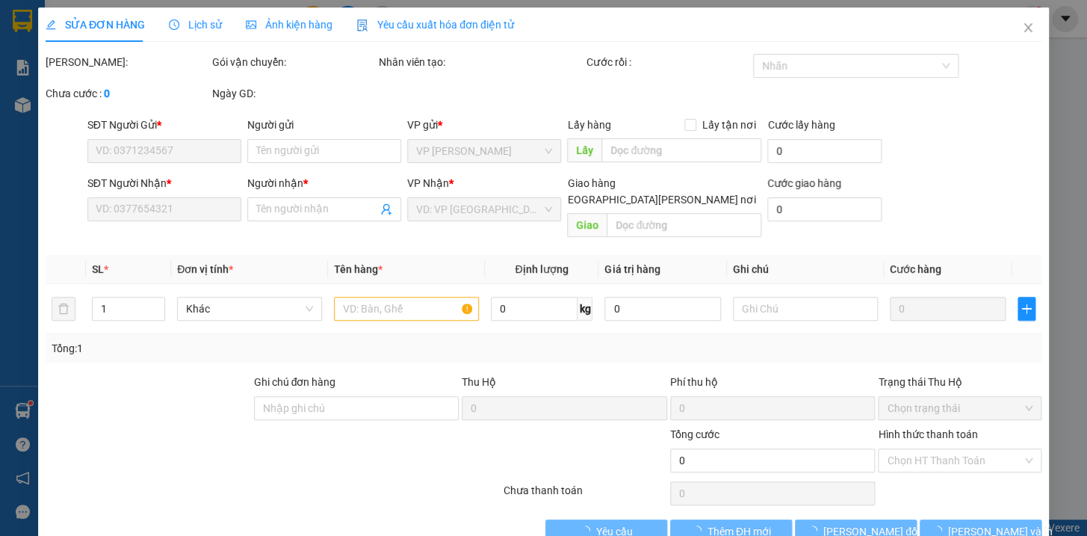
type input "0983432279"
type input "HẰNG"
type input "0902177224"
type input "tuyết"
type input "50.000"
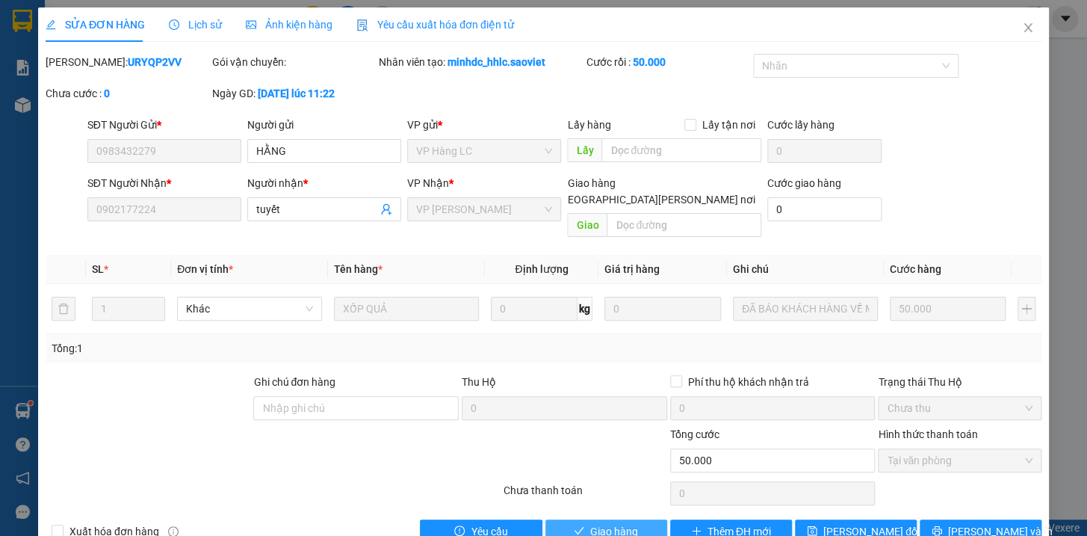
click at [611, 523] on span "Giao hàng" at bounding box center [614, 531] width 48 height 16
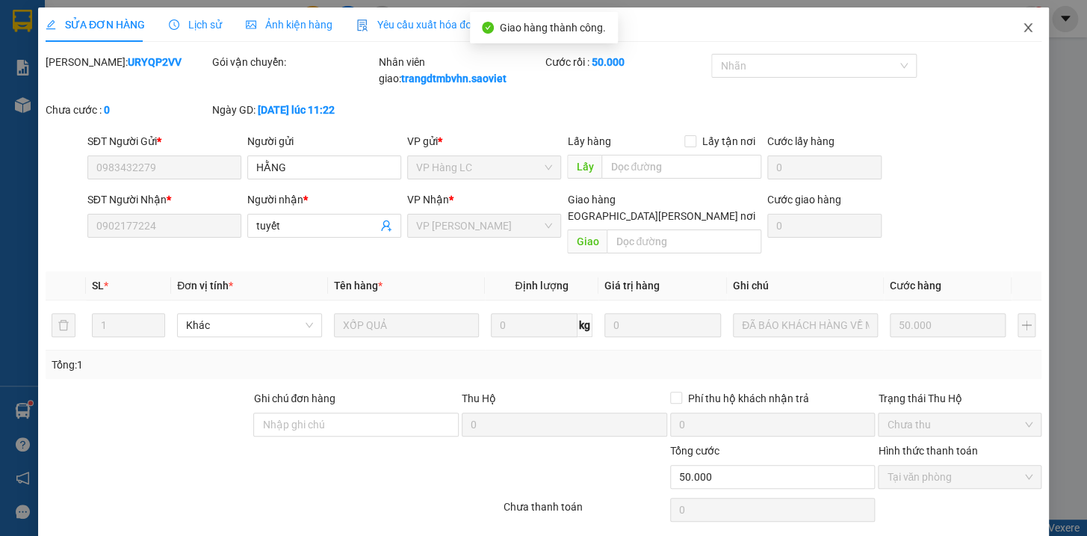
click at [1023, 24] on icon "close" at bounding box center [1027, 27] width 8 height 9
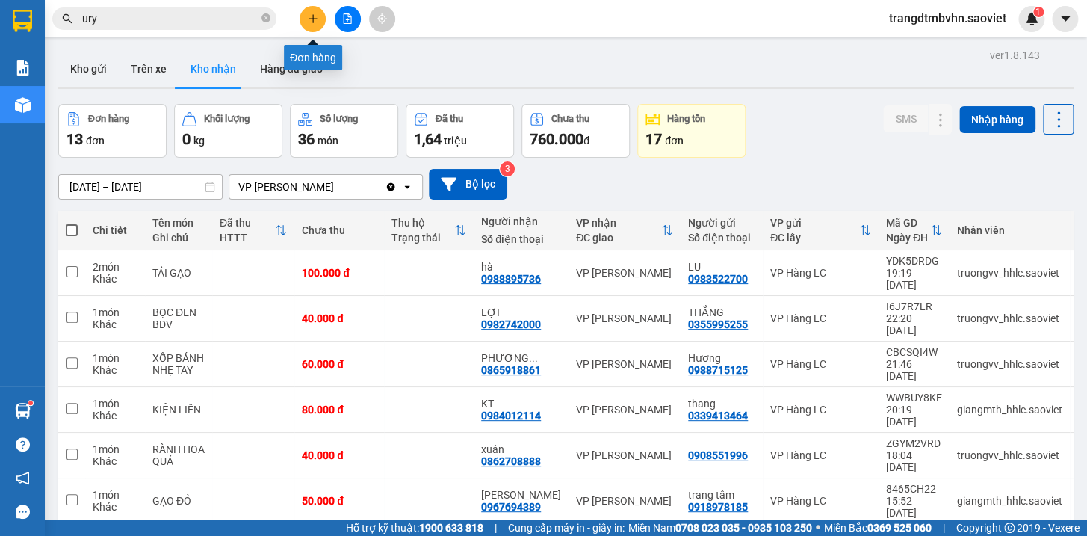
click at [305, 22] on button at bounding box center [313, 19] width 26 height 26
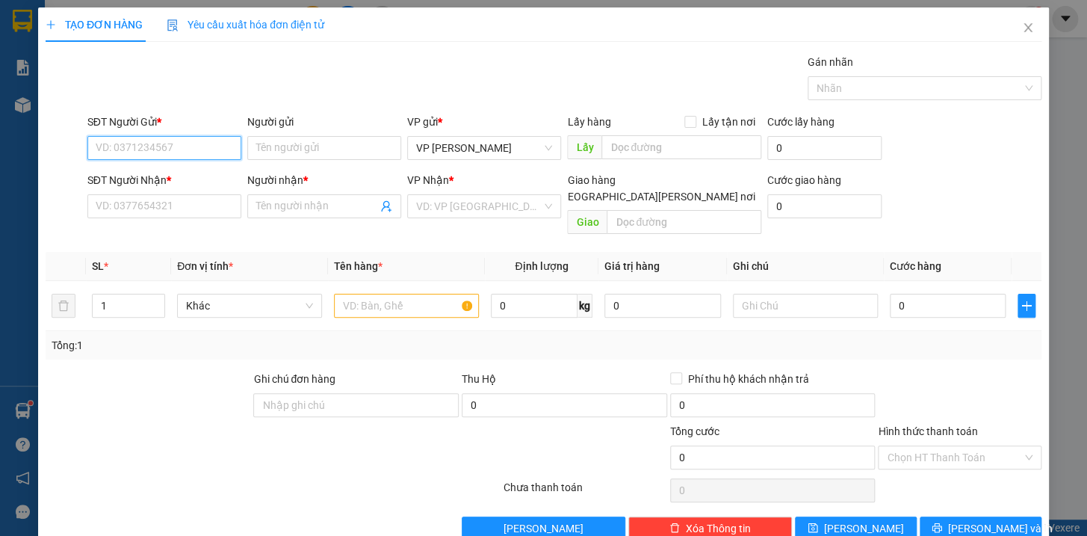
click at [112, 137] on input "SĐT Người Gửi *" at bounding box center [164, 148] width 154 height 24
click at [143, 178] on div "0967441111 - quang" at bounding box center [168, 178] width 147 height 16
type input "0967441111"
type input "quang"
type input "còn hàng ngày 03/09/2025"
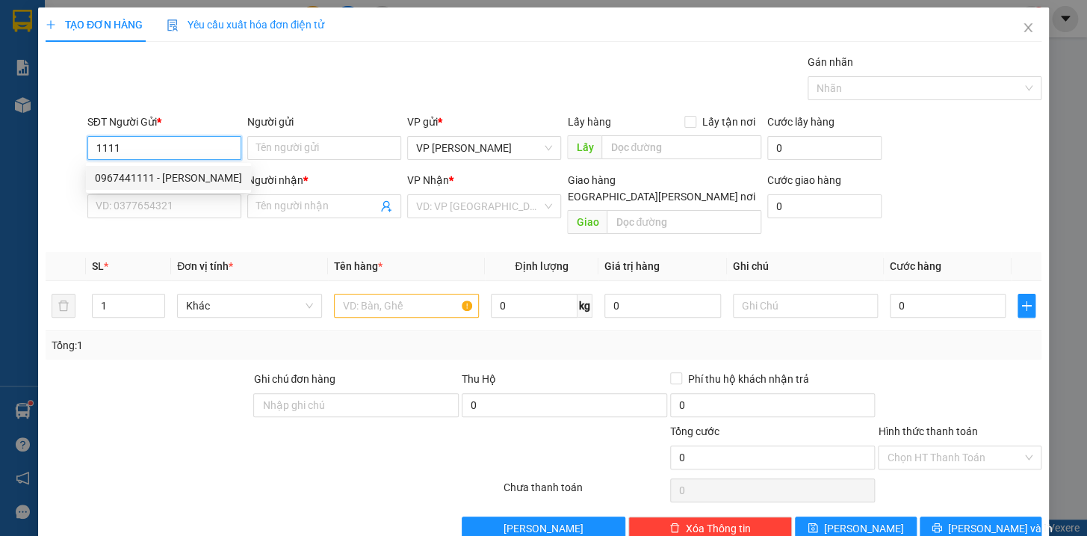
type input "0389873822"
type input "Cảnh hường"
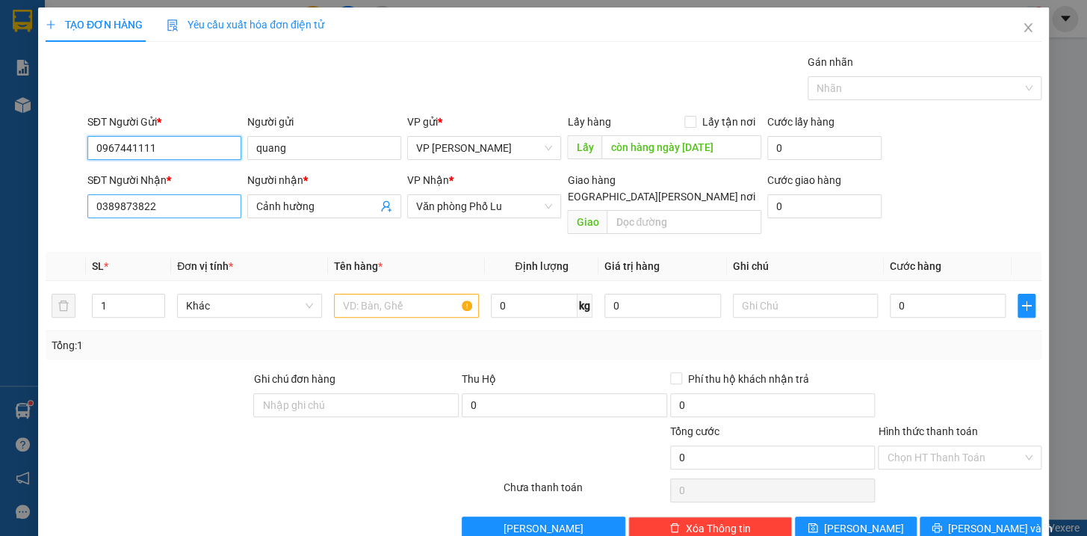
type input "0967441111"
click at [196, 209] on input "0389873822" at bounding box center [164, 206] width 154 height 24
type input "0"
type input "0987712091"
click at [324, 199] on input "Cảnh hường" at bounding box center [316, 206] width 121 height 16
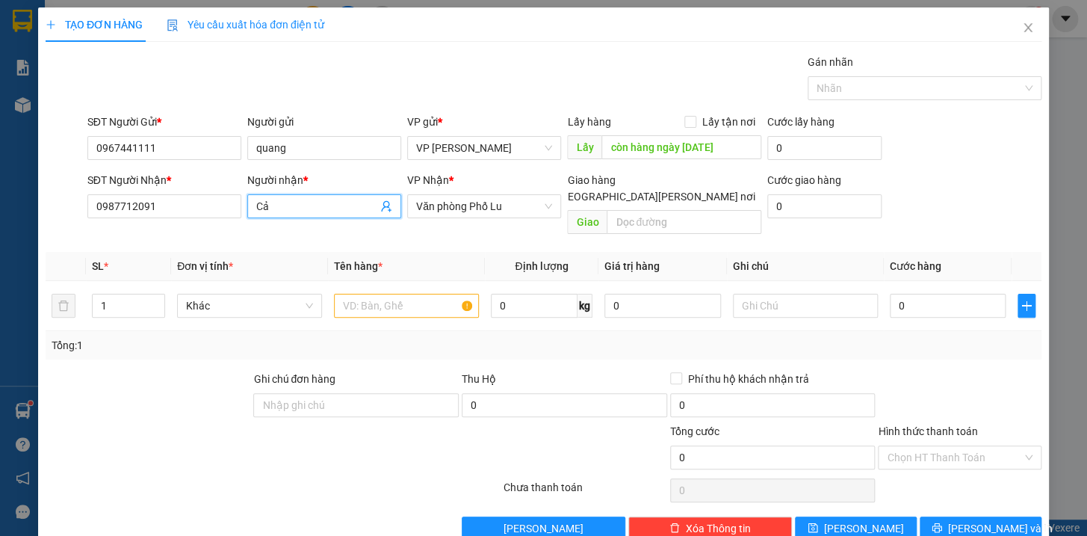
type input "C"
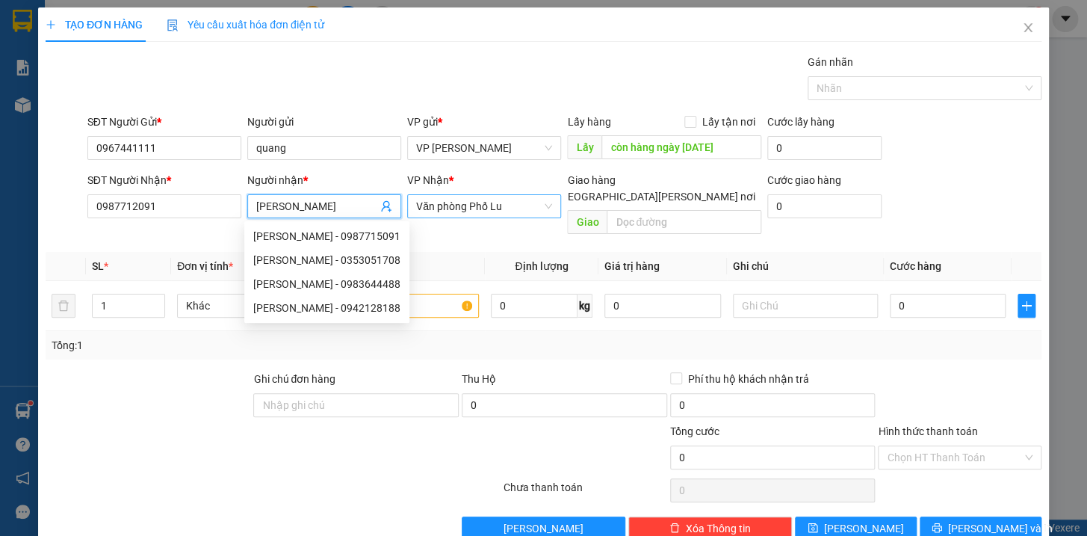
click at [436, 200] on span "Văn phòng Phố Lu" at bounding box center [484, 206] width 136 height 22
type input "Minh tuấn"
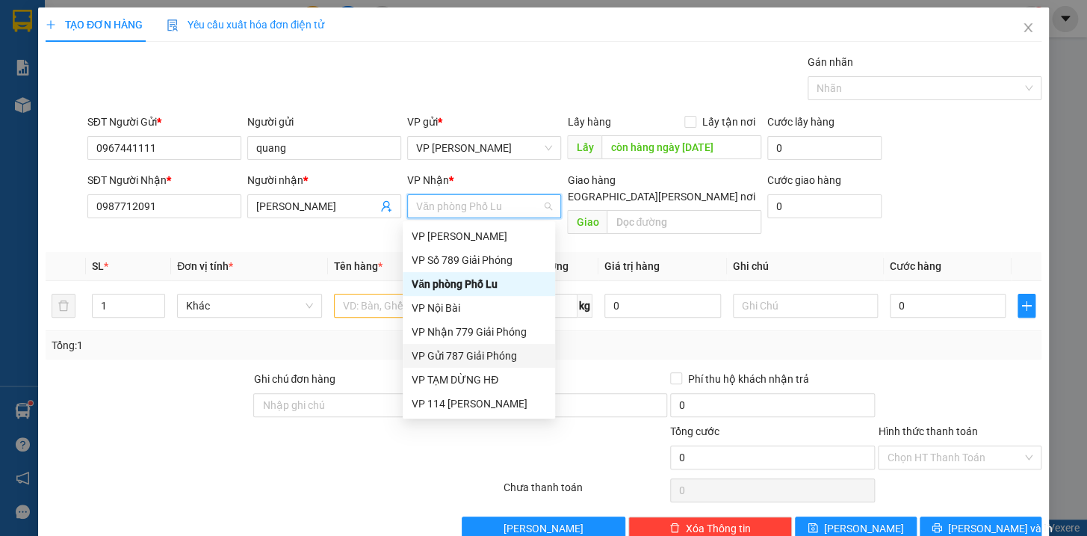
drag, startPoint x: 547, startPoint y: 307, endPoint x: 545, endPoint y: 353, distance: 45.6
click at [545, 353] on div "VP Bảo Hà VP Số 789 Giải Phóng Văn phòng Phố Lu VP Nội Bài VP Nhận 779 Giải P…" at bounding box center [479, 343] width 152 height 239
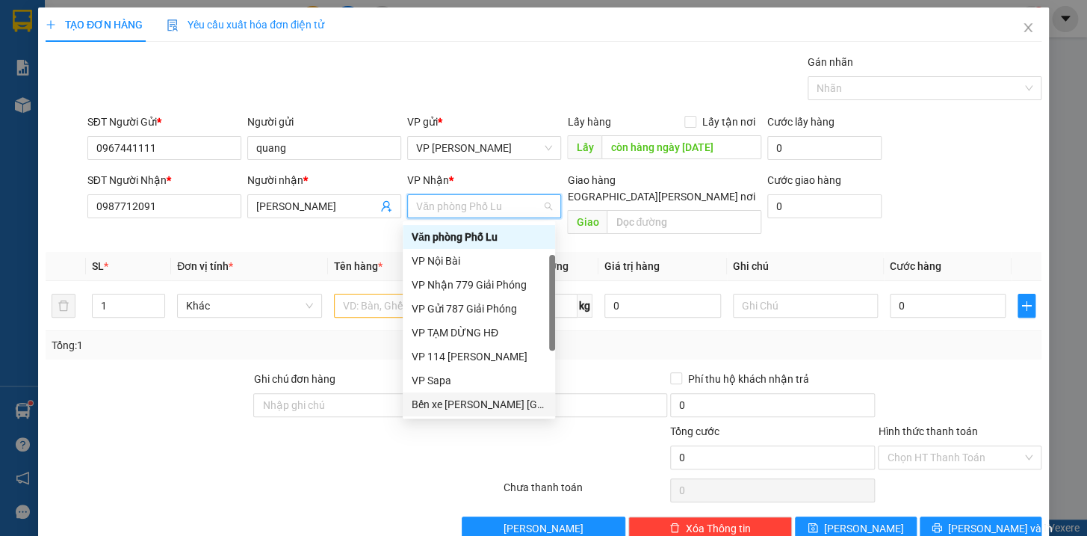
scroll to position [71, 0]
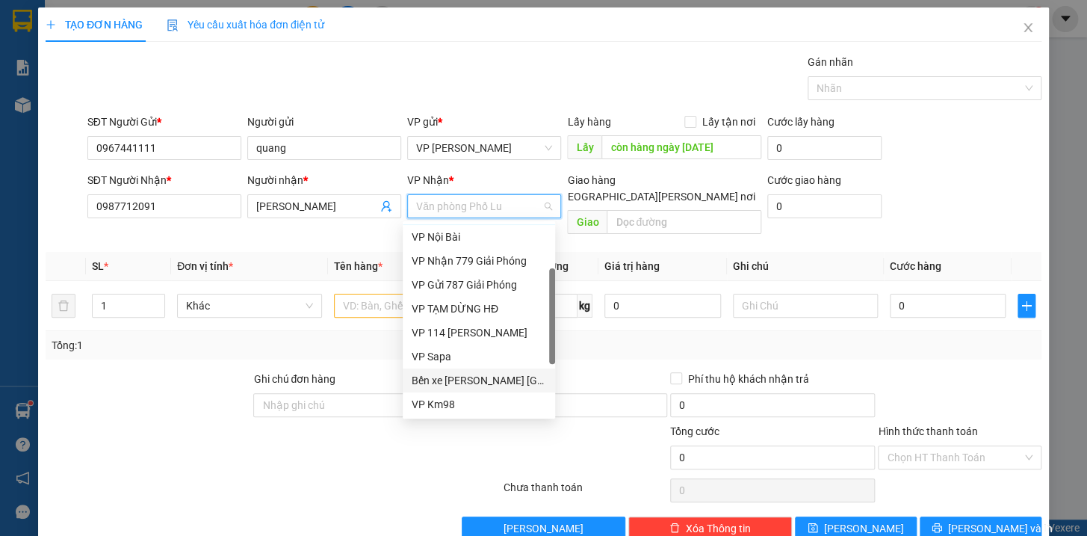
click at [444, 372] on div "Bến xe Trung tâm [GEOGRAPHIC_DATA]" at bounding box center [479, 380] width 134 height 16
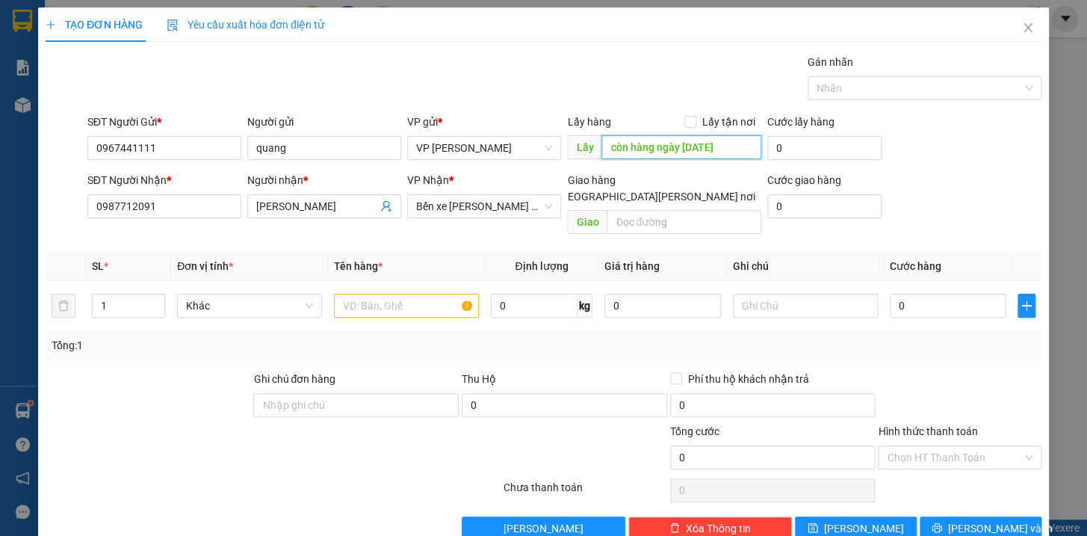
click at [751, 149] on input "còn hàng ngày 03/09/2025" at bounding box center [681, 147] width 160 height 24
click at [459, 294] on input "text" at bounding box center [406, 306] width 145 height 24
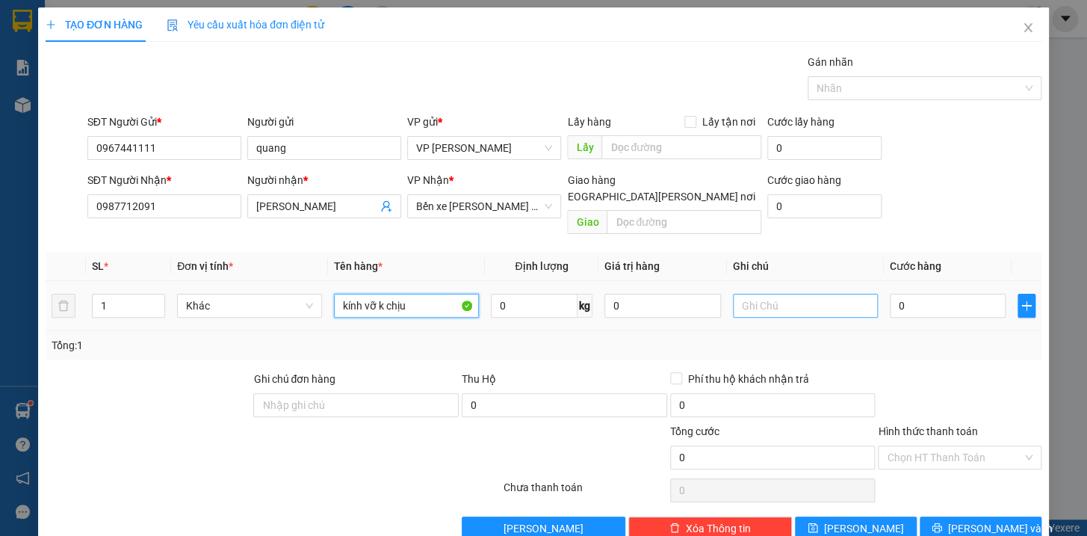
type input "kính vỡ k chịu"
click at [742, 294] on input "text" at bounding box center [805, 306] width 145 height 24
type input "chưa đi ngay đã báo"
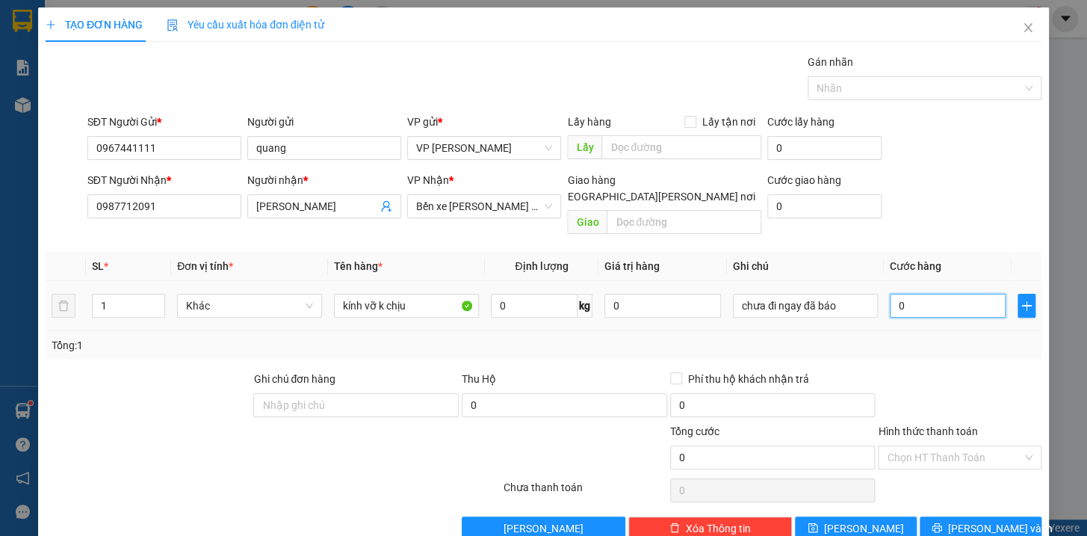
click at [900, 294] on input "0" at bounding box center [948, 306] width 117 height 24
type input "6"
type input "60"
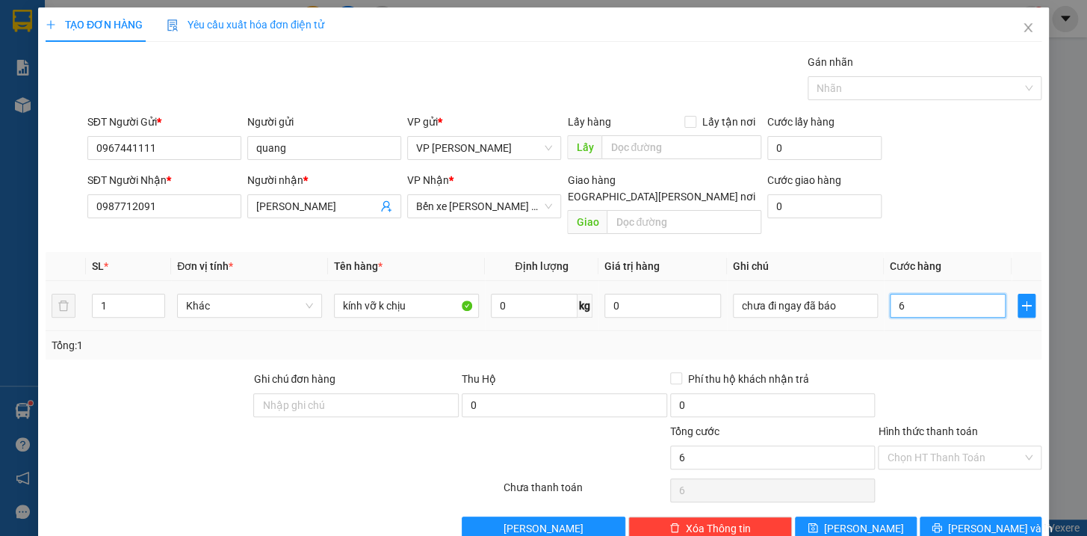
type input "60"
type input "600"
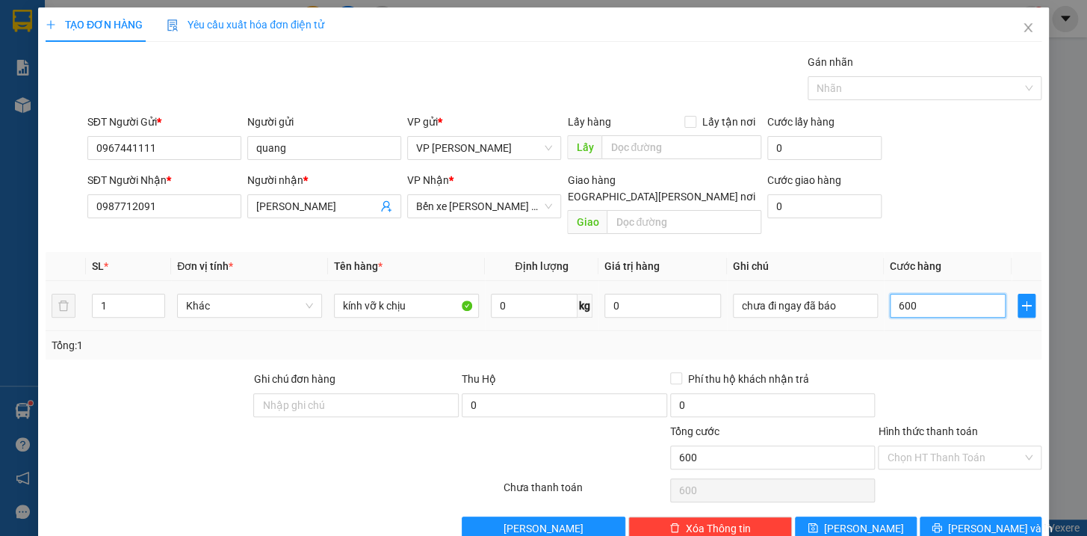
type input "6.000"
type input "60.000"
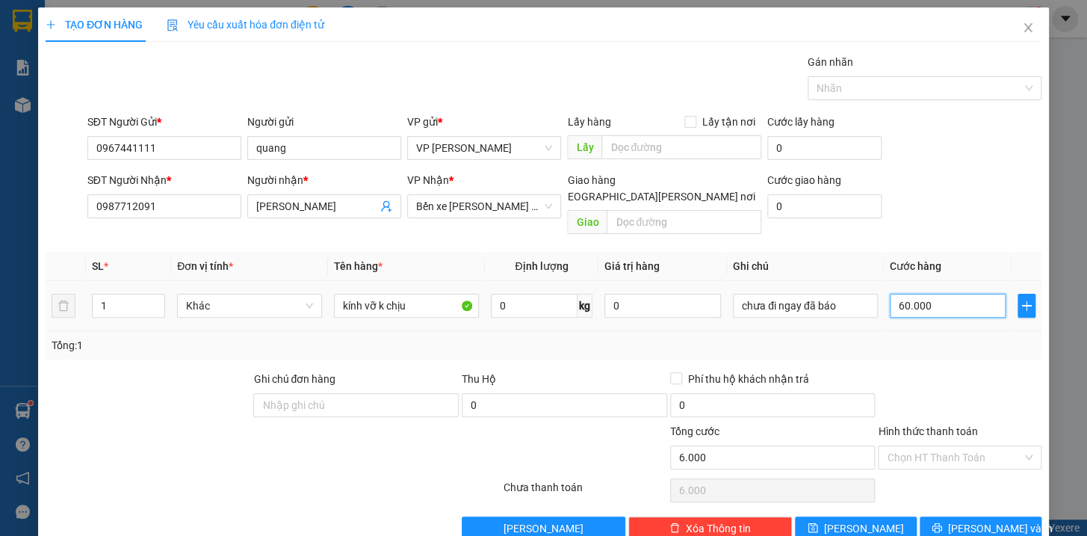
type input "60.000"
click at [995, 520] on span "[PERSON_NAME] và In" at bounding box center [1000, 528] width 105 height 16
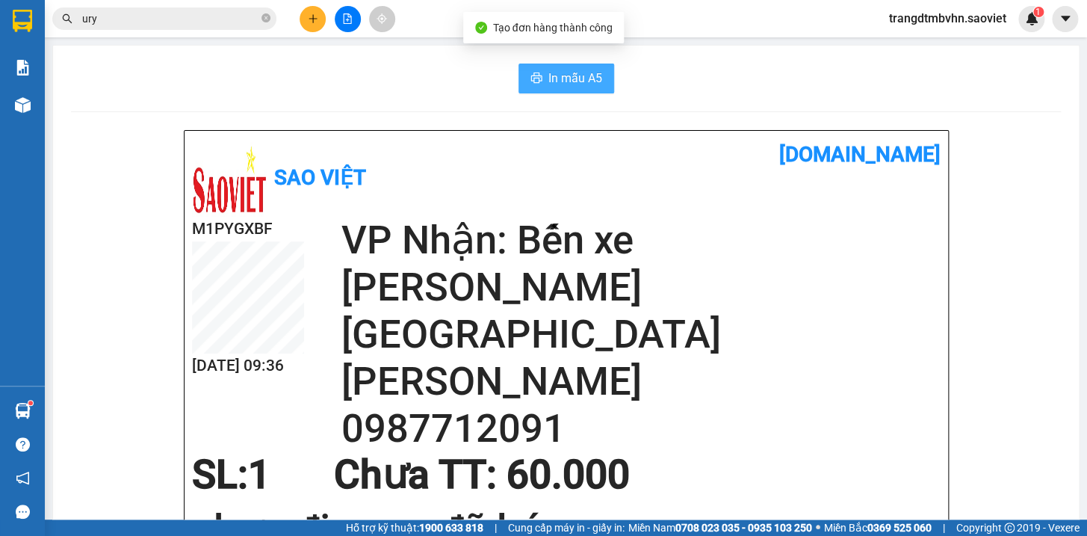
click at [587, 78] on span "In mẫu A5" at bounding box center [575, 78] width 54 height 19
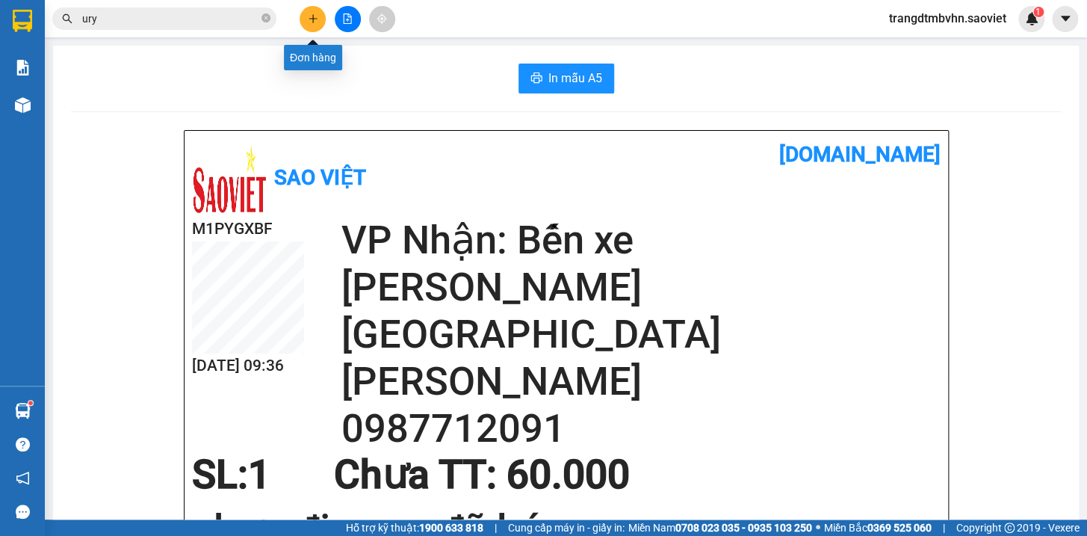
click at [310, 18] on icon "plus" at bounding box center [312, 18] width 8 height 1
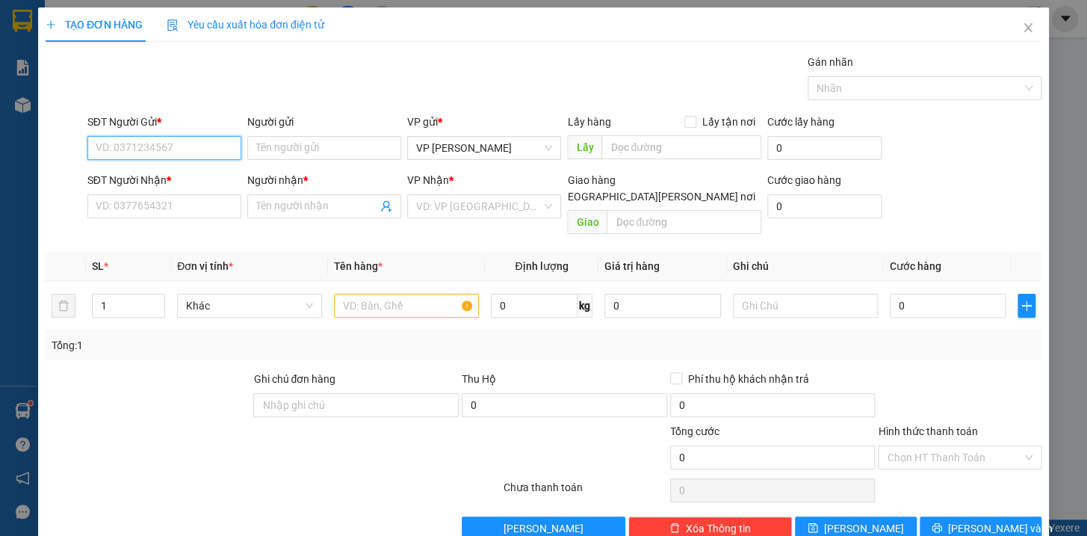
click at [188, 158] on input "SĐT Người Gửi *" at bounding box center [164, 148] width 154 height 24
type input "0348284091"
click at [202, 211] on input "SĐT Người Nhận *" at bounding box center [164, 206] width 154 height 24
type input "0399035353"
click at [288, 211] on input "Người nhận *" at bounding box center [316, 206] width 121 height 16
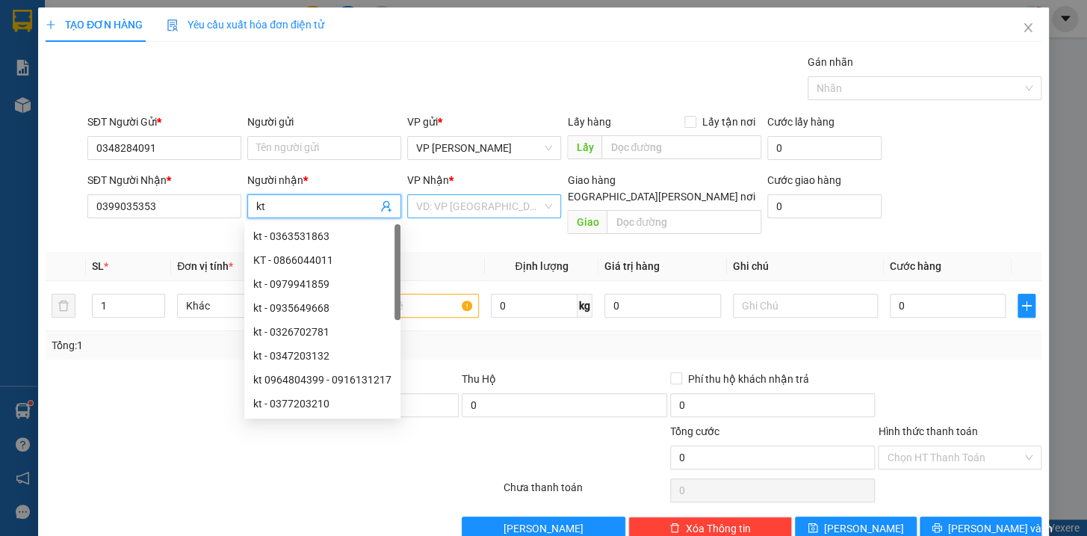
type input "kt"
click at [524, 210] on input "search" at bounding box center [478, 206] width 125 height 22
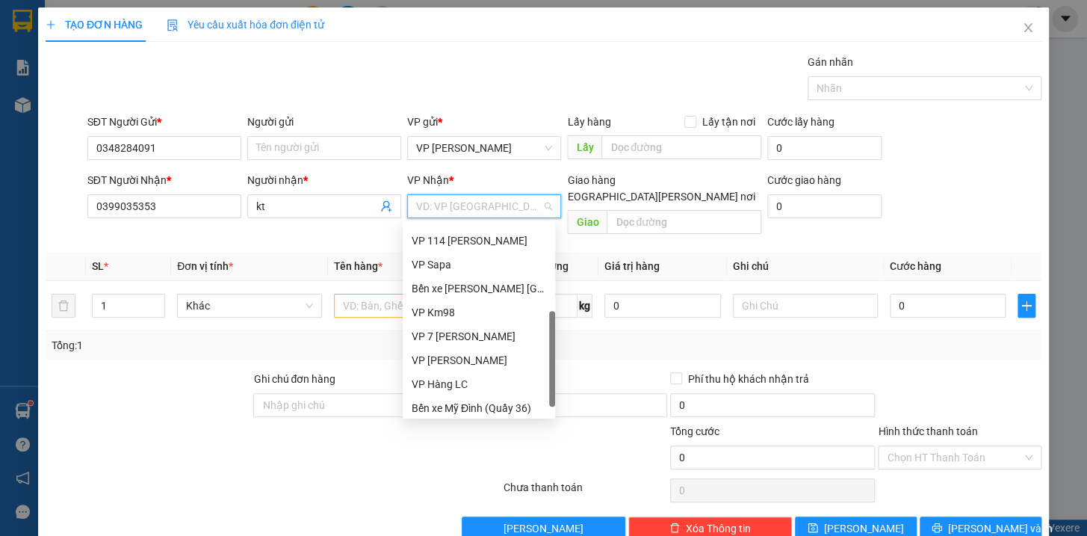
scroll to position [167, 0]
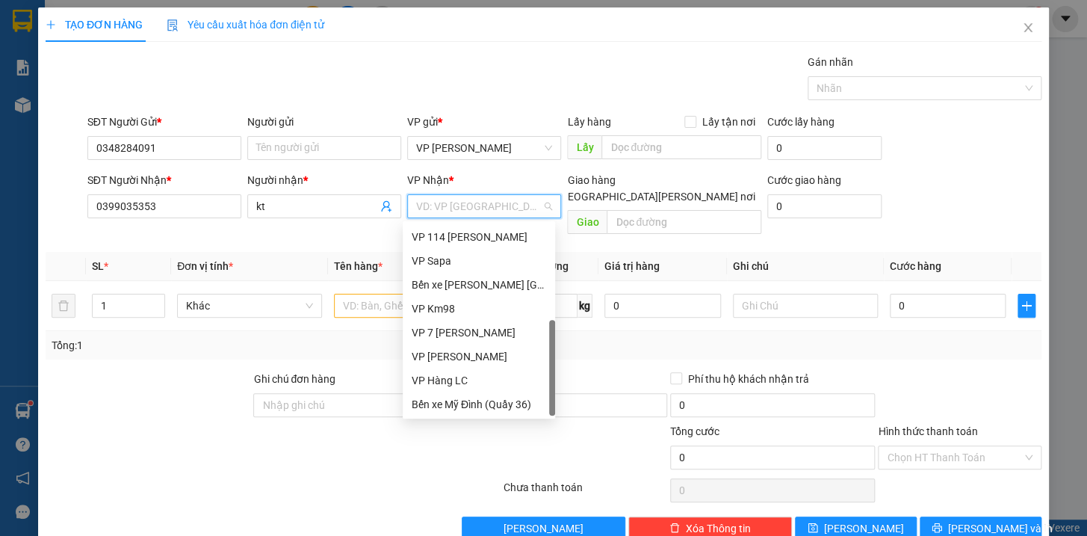
drag, startPoint x: 550, startPoint y: 314, endPoint x: 547, endPoint y: 400, distance: 86.7
click at [547, 400] on div "VP TẠM DỪNG HĐ VP 114 Trần Nhật Duật VP Sapa Bến xe Trung tâm Lào Cai VP Km98 V…" at bounding box center [479, 319] width 152 height 191
drag, startPoint x: 550, startPoint y: 355, endPoint x: 493, endPoint y: 374, distance: 60.7
click at [543, 387] on div "VP TẠM DỪNG HĐ VP 114 Trần Nhật Duật VP Sapa Bến xe Trung tâm Lào Cai VP Km98 V…" at bounding box center [479, 319] width 152 height 191
click at [474, 379] on div "VP Hàng LC" at bounding box center [479, 380] width 134 height 16
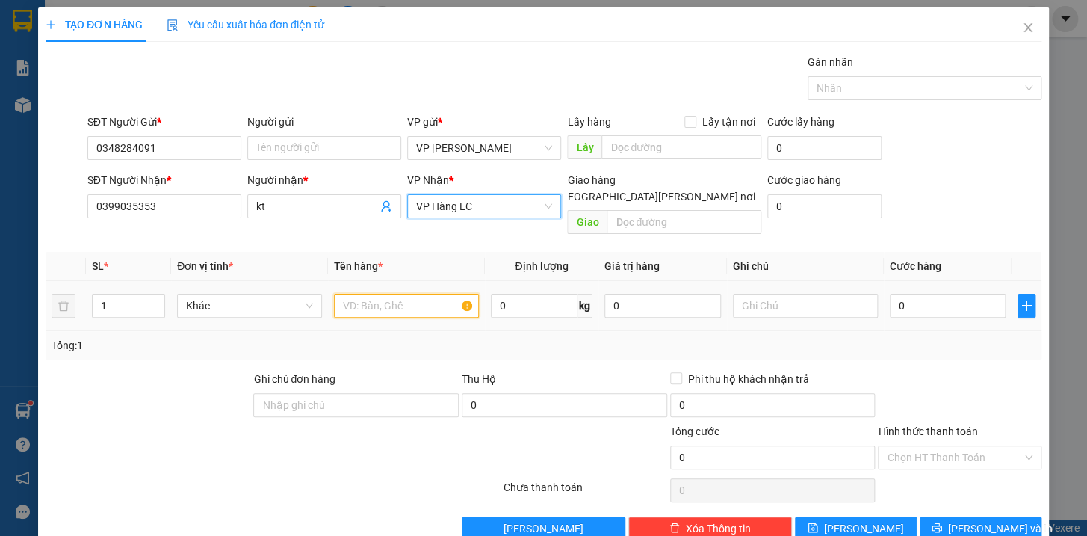
click at [403, 294] on input "text" at bounding box center [406, 306] width 145 height 24
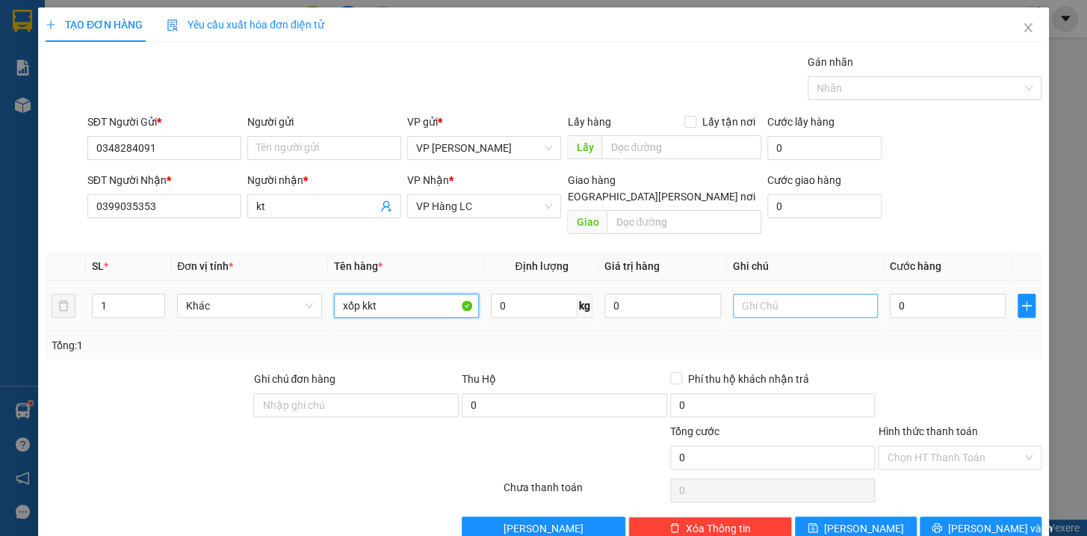
type input "xốp kkt"
click at [768, 294] on input "text" at bounding box center [805, 306] width 145 height 24
type input "chưa đi ngay đã báo"
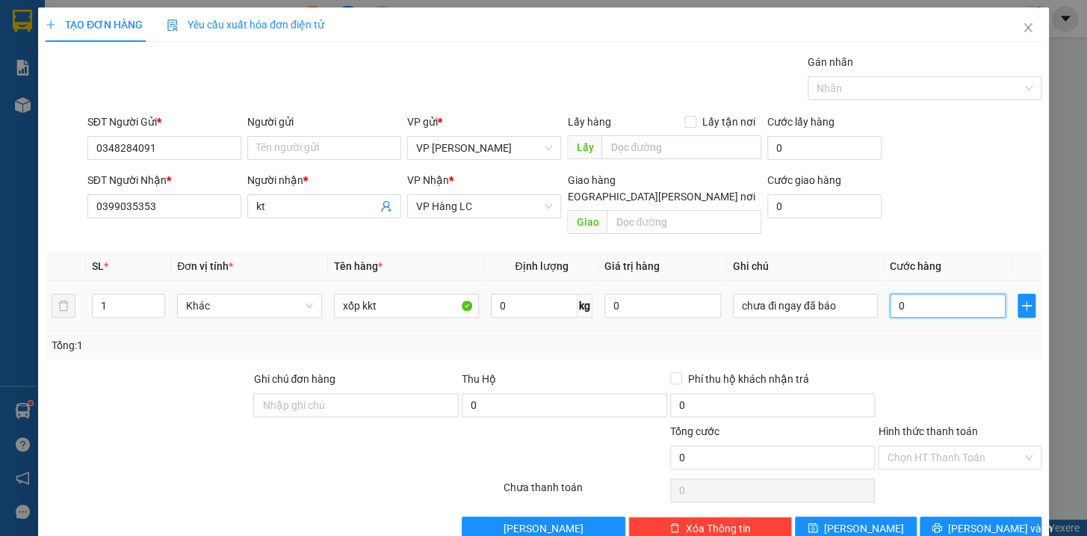
click at [949, 294] on input "0" at bounding box center [948, 306] width 117 height 24
type input "1"
type input "10"
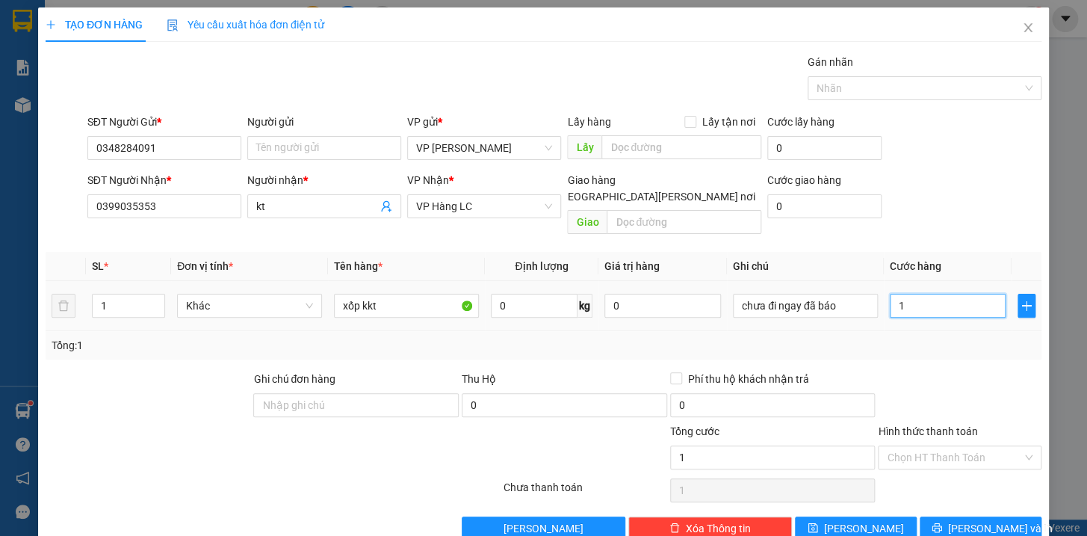
type input "10"
type input "100"
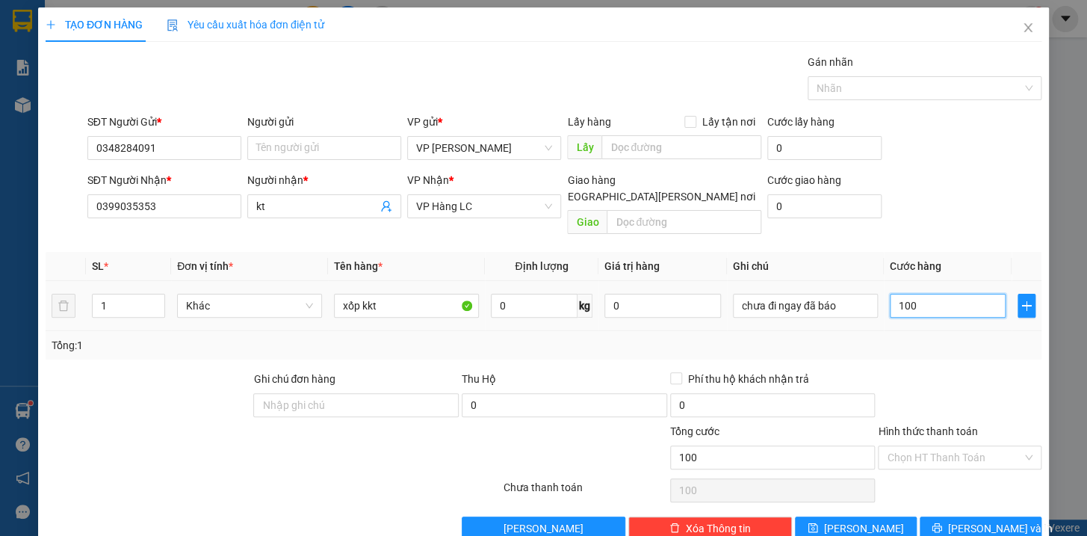
type input "1.000"
type input "10.000"
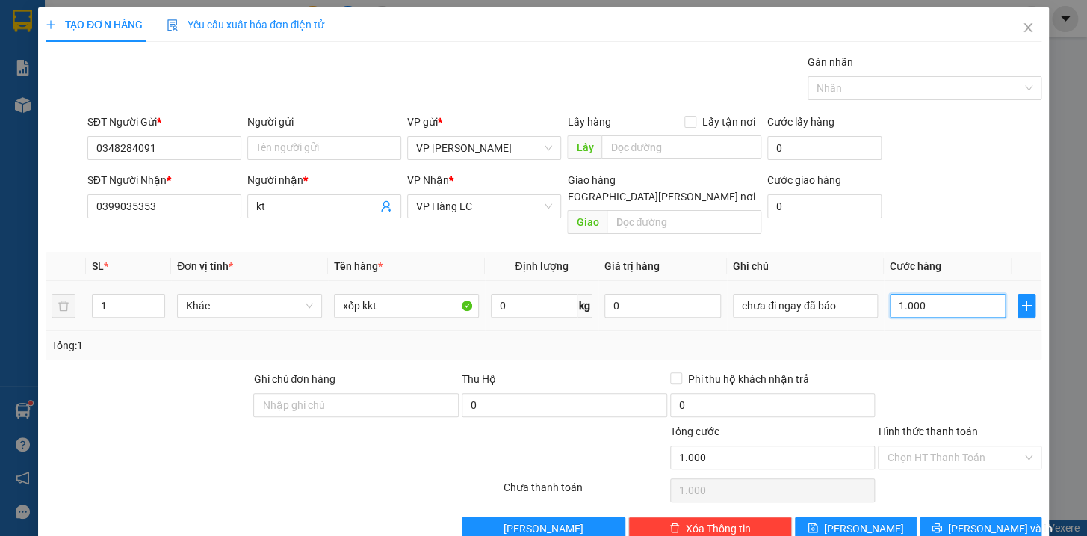
type input "10.000"
type input "100.000"
type input "10.000"
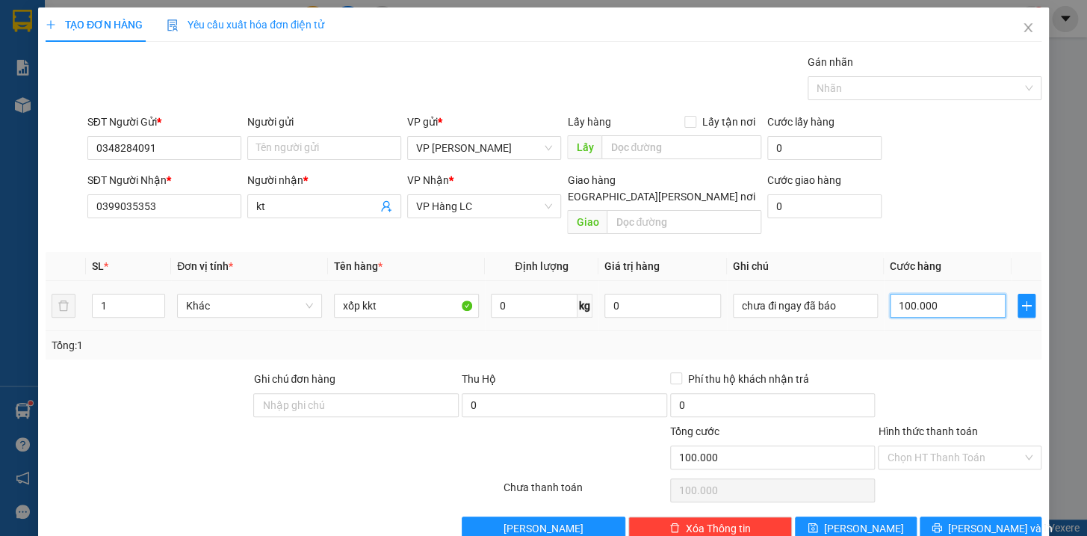
type input "10.000"
type input "0"
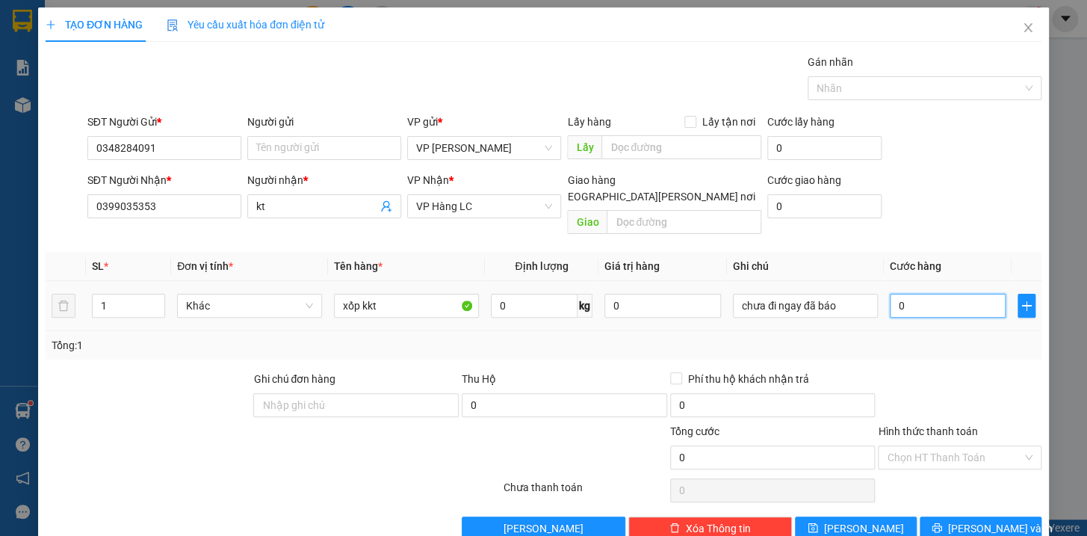
type input "08"
type input "8"
type input "080"
type input "80"
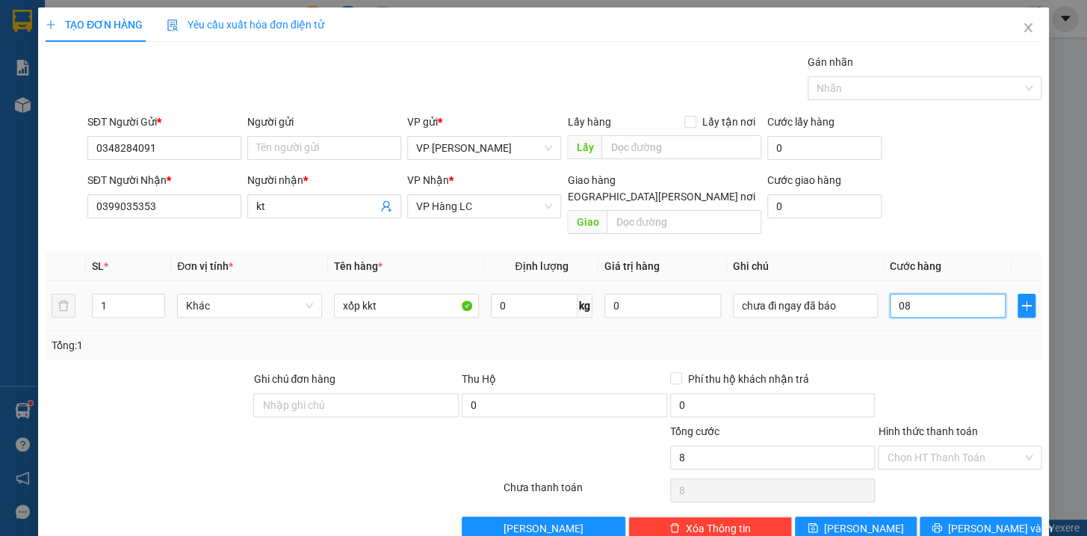
type input "80"
type input "0.800"
type input "800"
type input "08.000"
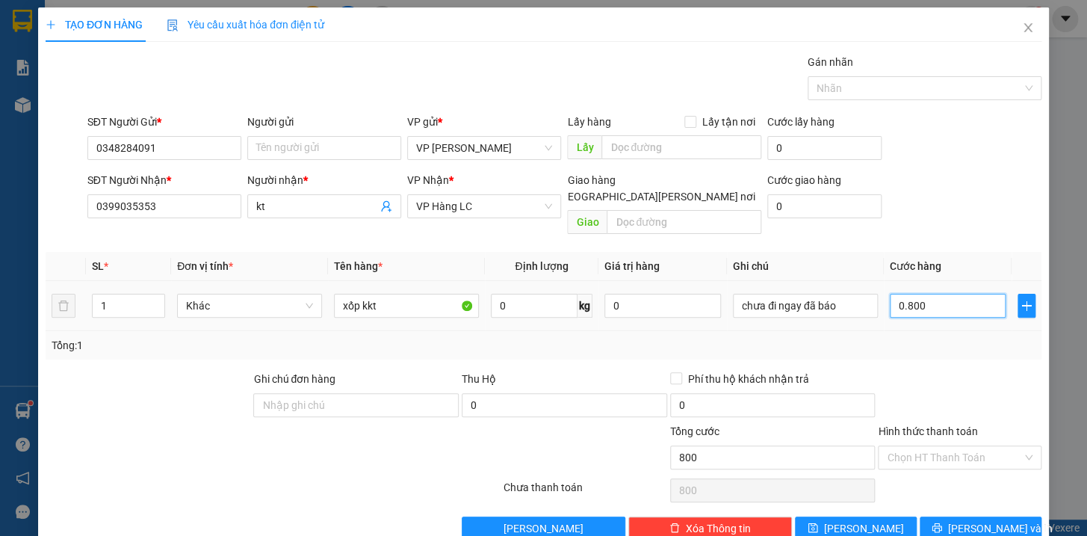
type input "8.000"
type input "080.000"
type input "80.000"
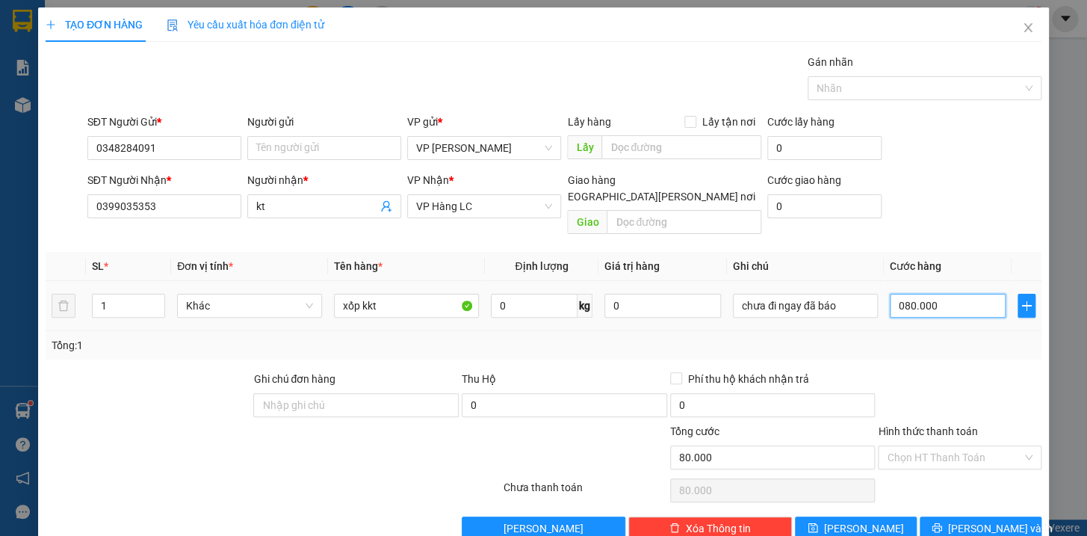
drag, startPoint x: 928, startPoint y: 290, endPoint x: 875, endPoint y: 277, distance: 54.5
click at [884, 281] on td "080.000" at bounding box center [948, 306] width 128 height 50
type input "80.000"
click at [996, 520] on span "[PERSON_NAME] và In" at bounding box center [1000, 528] width 105 height 16
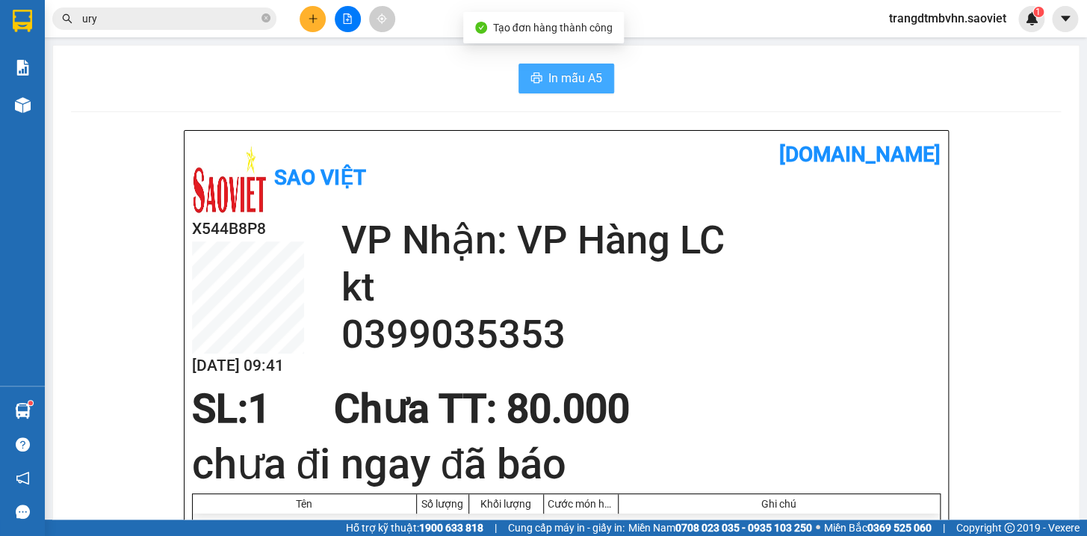
click at [562, 84] on span "In mẫu A5" at bounding box center [575, 78] width 54 height 19
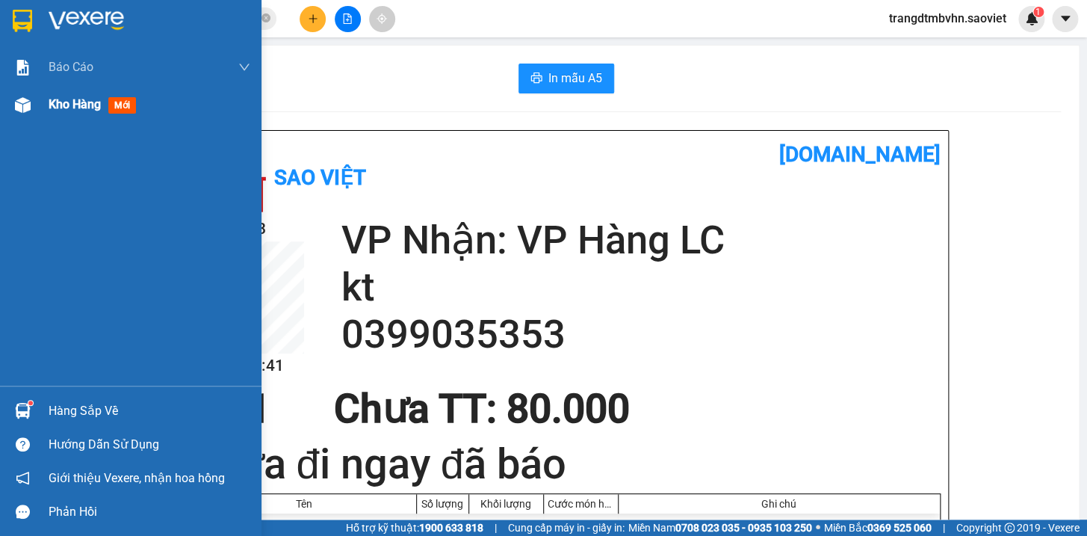
click at [68, 107] on span "Kho hàng" at bounding box center [75, 104] width 52 height 14
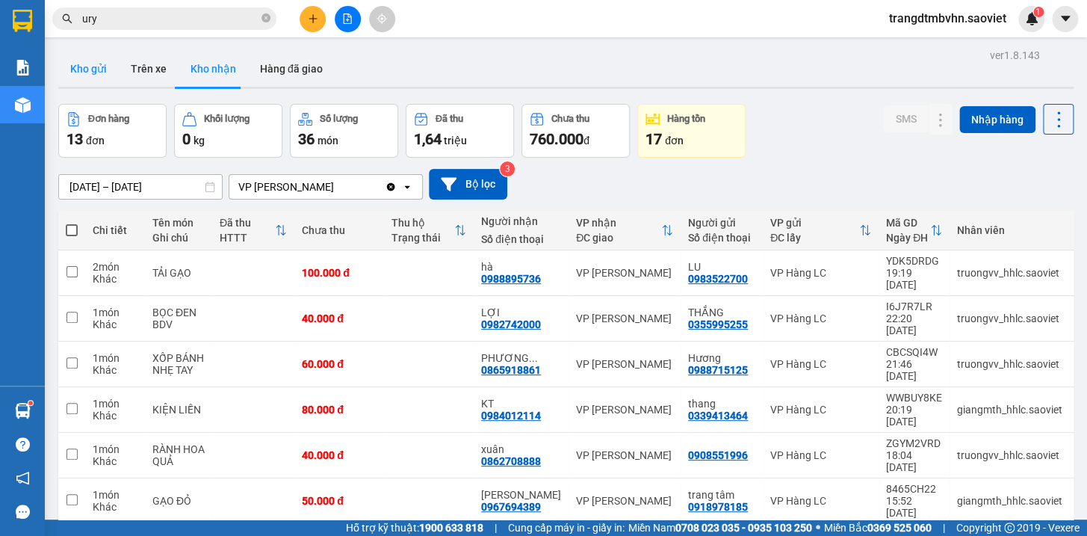
click at [96, 63] on button "Kho gửi" at bounding box center [88, 69] width 61 height 36
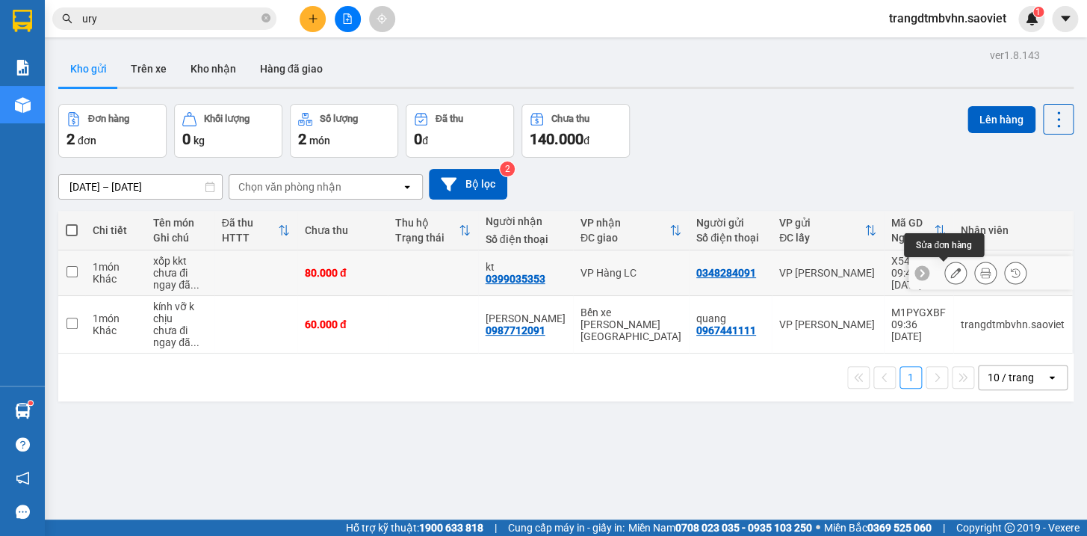
click at [950, 272] on icon at bounding box center [955, 272] width 10 height 10
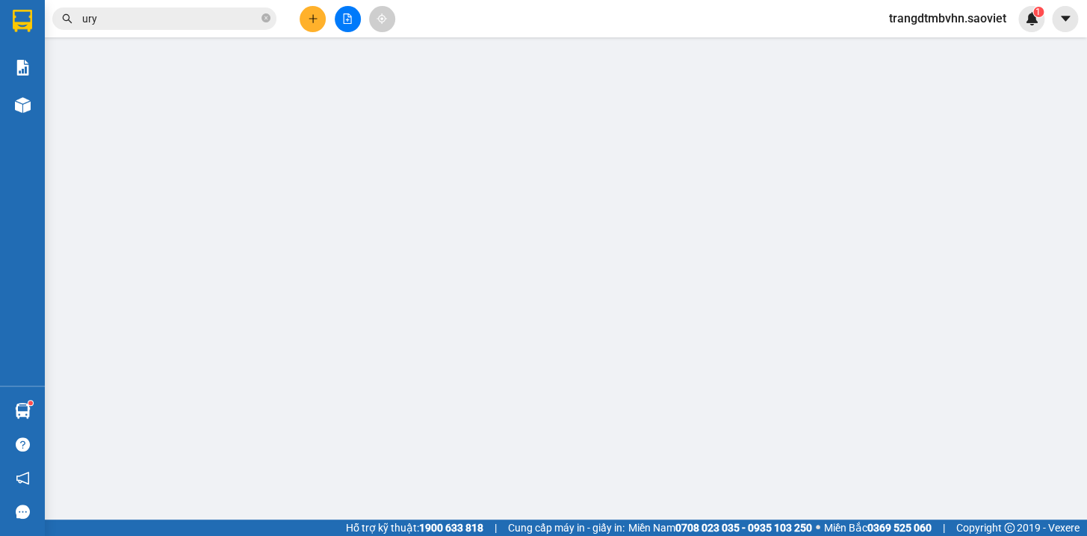
type input "0348284091"
type input "0399035353"
type input "kt"
type input "80.000"
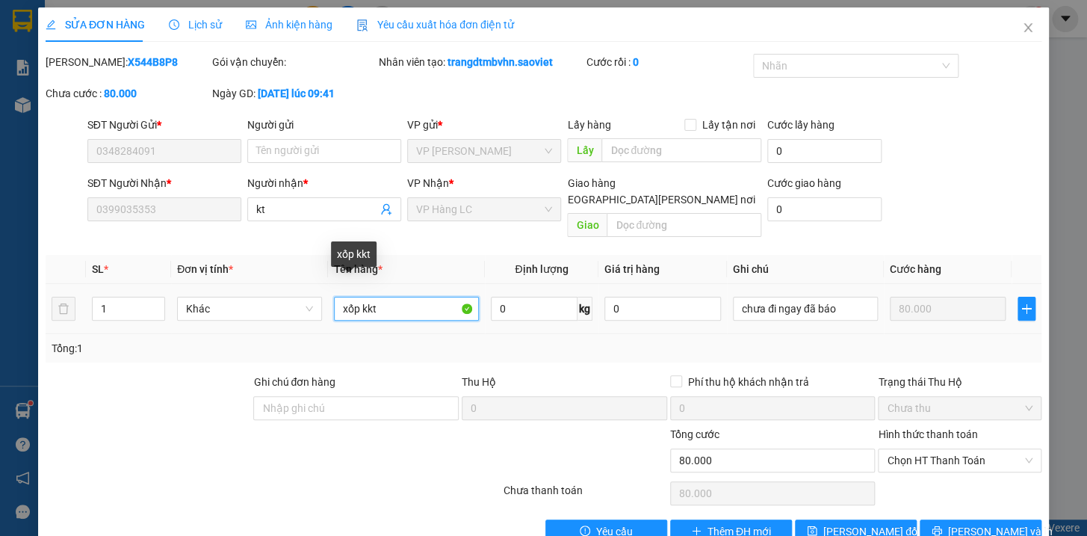
click at [394, 297] on input "xốp kkt" at bounding box center [406, 309] width 145 height 24
type input "xốp kkt hg k chịu"
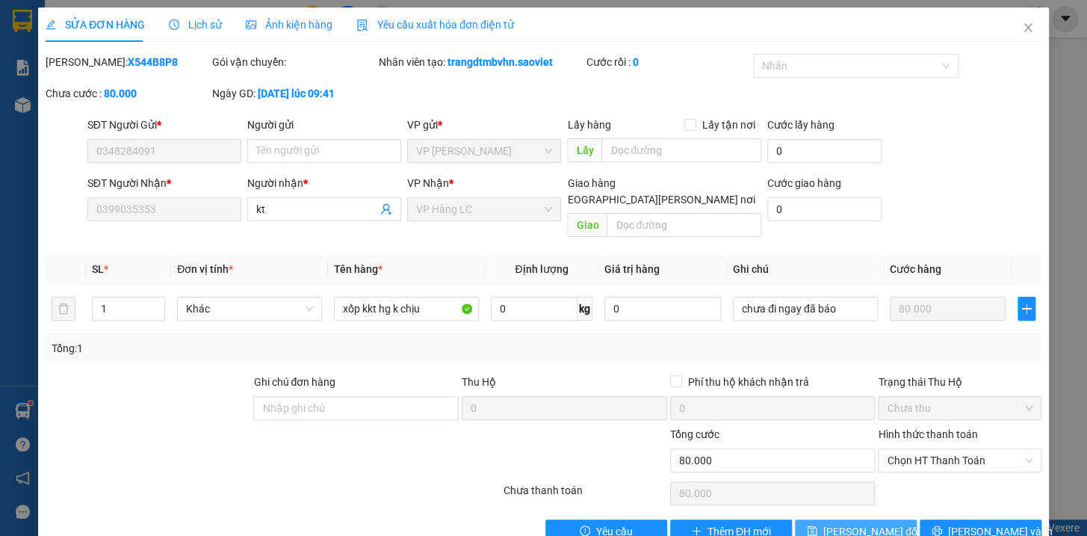
click at [860, 523] on span "[PERSON_NAME] thay đổi" at bounding box center [871, 531] width 96 height 16
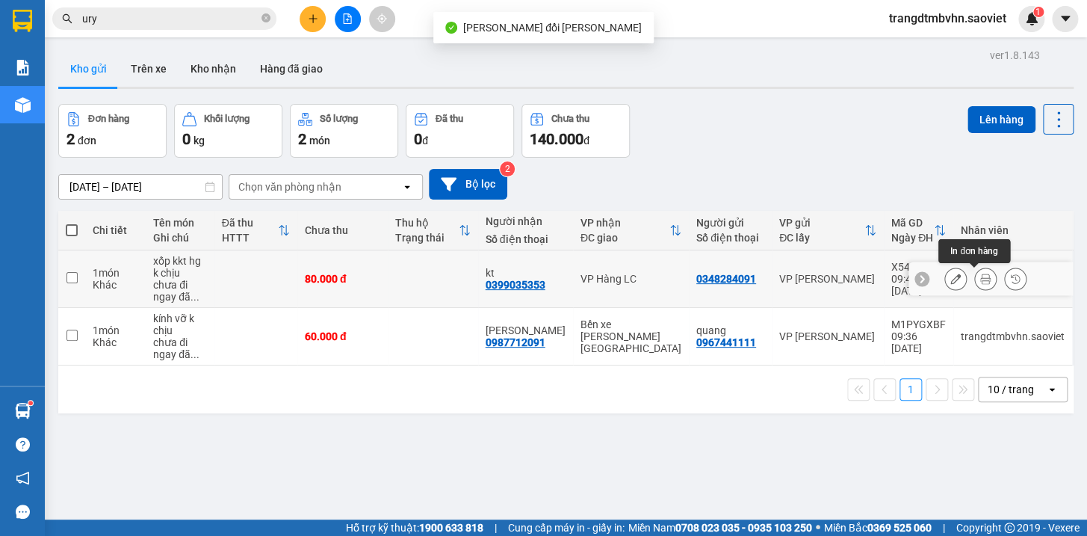
click at [980, 280] on icon at bounding box center [985, 278] width 10 height 10
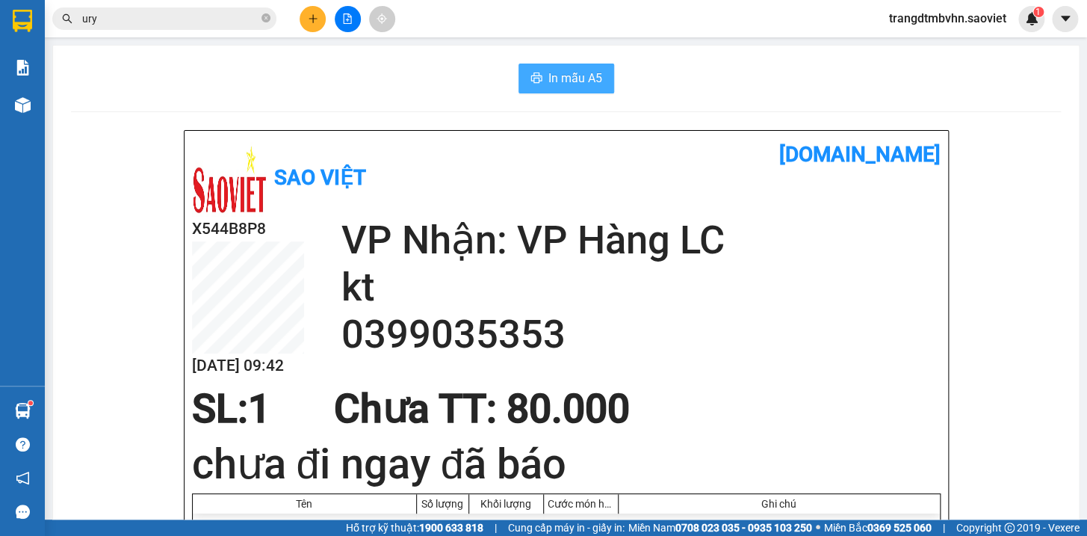
click at [576, 80] on span "In mẫu A5" at bounding box center [575, 78] width 54 height 19
click at [311, 17] on icon "plus" at bounding box center [313, 18] width 10 height 10
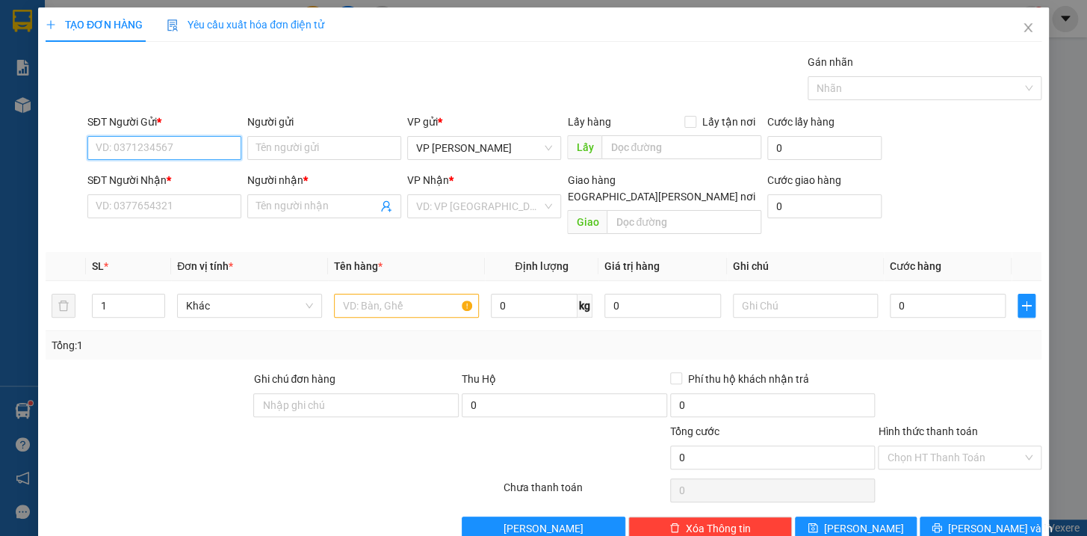
drag, startPoint x: 201, startPoint y: 152, endPoint x: 169, endPoint y: 89, distance: 71.2
click at [200, 146] on input "SĐT Người Gửi *" at bounding box center [164, 148] width 154 height 24
type input "0967266636"
click at [137, 208] on input "SĐT Người Nhận *" at bounding box center [164, 206] width 154 height 24
type input "0989847002"
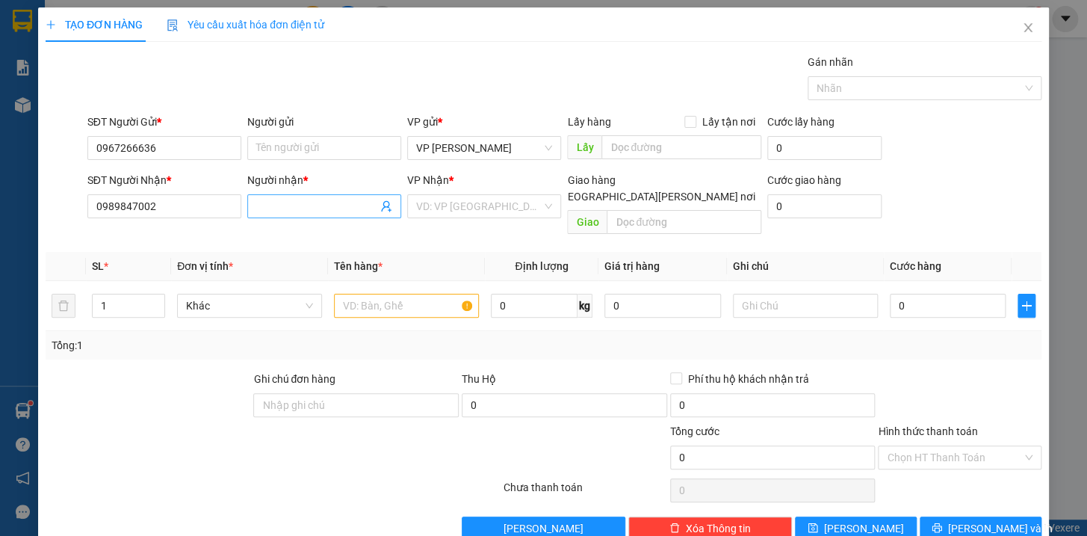
click at [299, 206] on input "Người nhận *" at bounding box center [316, 206] width 121 height 16
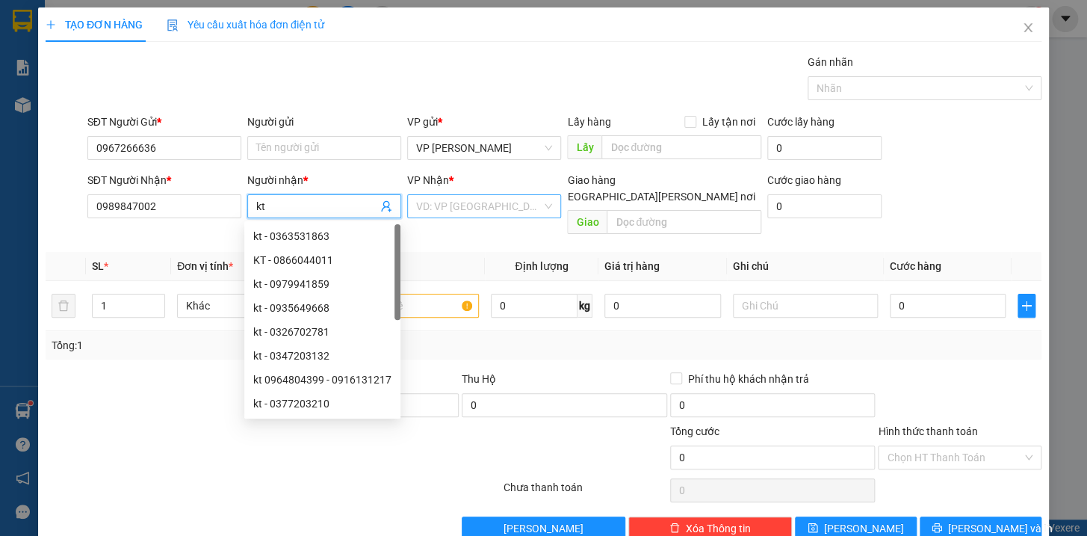
type input "kt"
click at [425, 206] on input "search" at bounding box center [478, 206] width 125 height 22
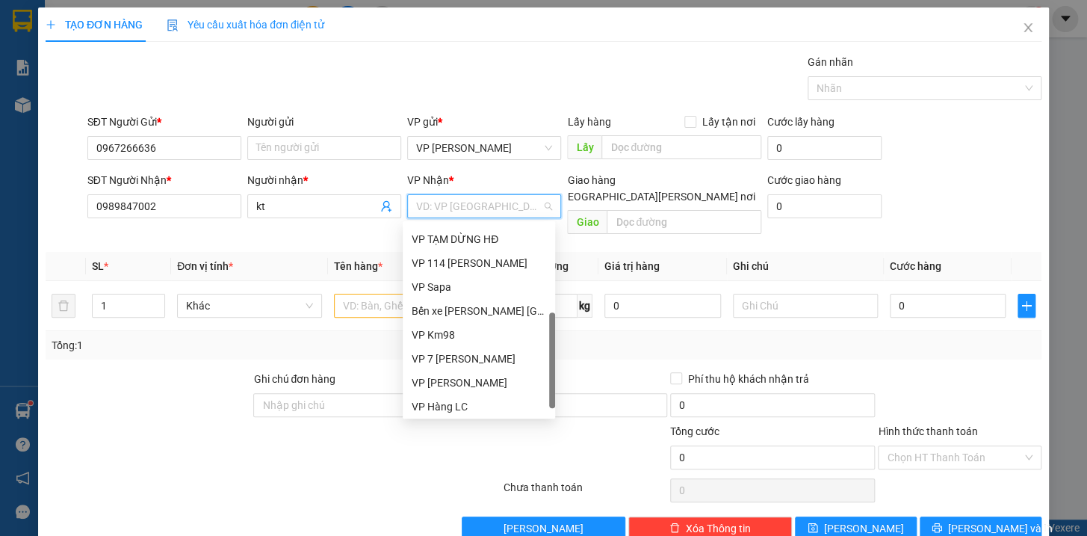
scroll to position [154, 0]
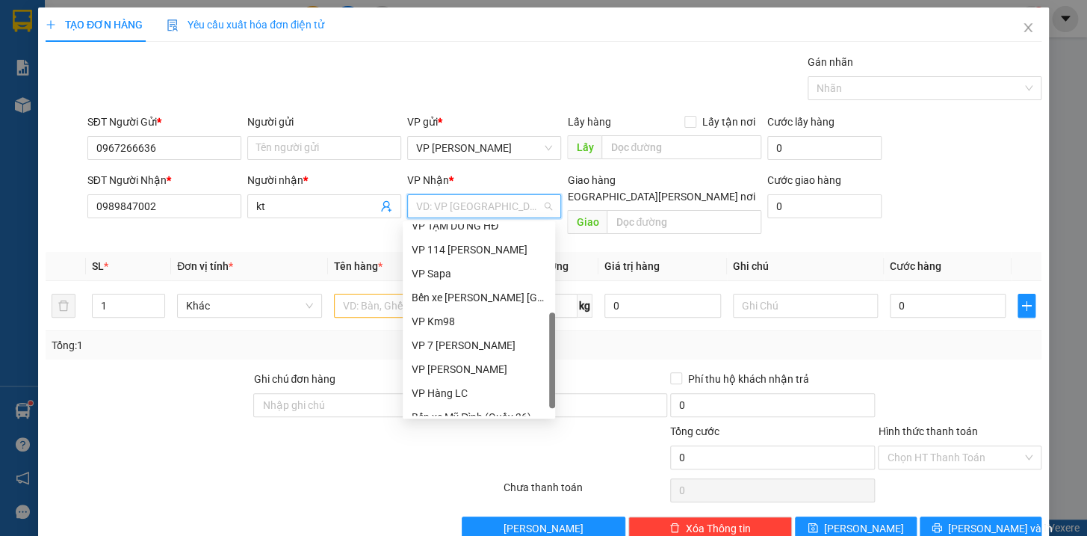
drag, startPoint x: 552, startPoint y: 304, endPoint x: 541, endPoint y: 392, distance: 88.8
click at [541, 392] on div "VP TẠM DỪNG HĐ VP 114 Trần Nhật Duật VP Sapa Bến xe Trung tâm Lào Cai VP Km98 V…" at bounding box center [479, 319] width 152 height 191
click at [459, 391] on div "VP Hàng LC" at bounding box center [479, 393] width 134 height 16
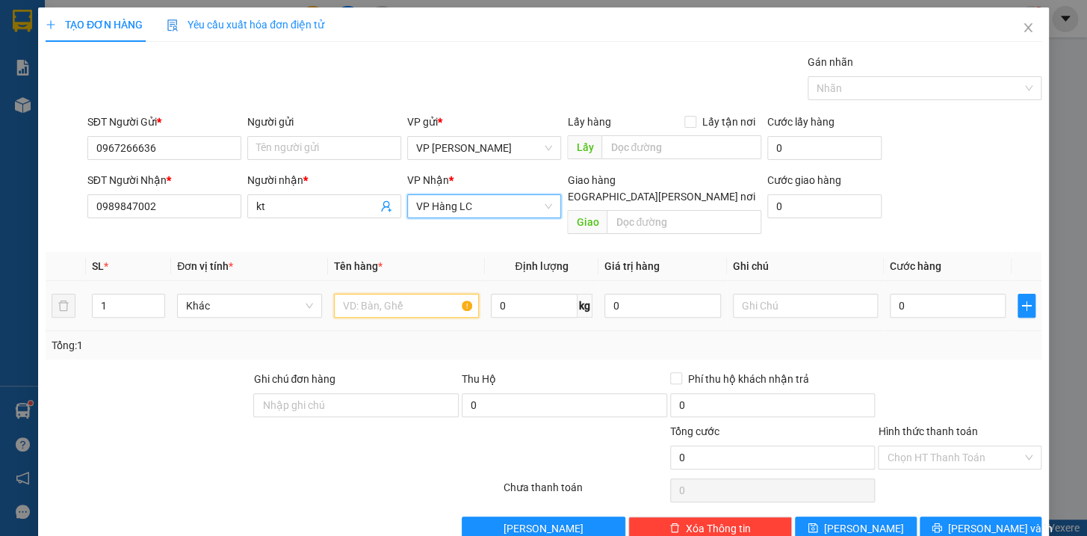
drag, startPoint x: 347, startPoint y: 291, endPoint x: 335, endPoint y: 164, distance: 126.9
click at [338, 212] on div "Transit Pickup Surcharge Ids Transit Deliver Surcharge Ids Transit Deliver Surc…" at bounding box center [544, 297] width 996 height 486
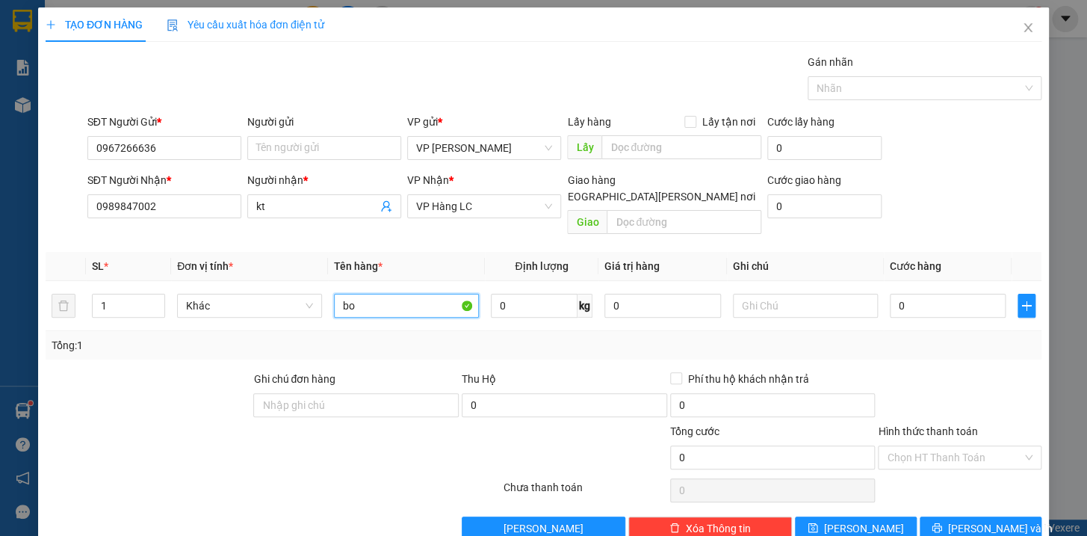
type input "b"
type input "túi đen"
click at [902, 294] on input "0" at bounding box center [948, 306] width 117 height 24
type input "4"
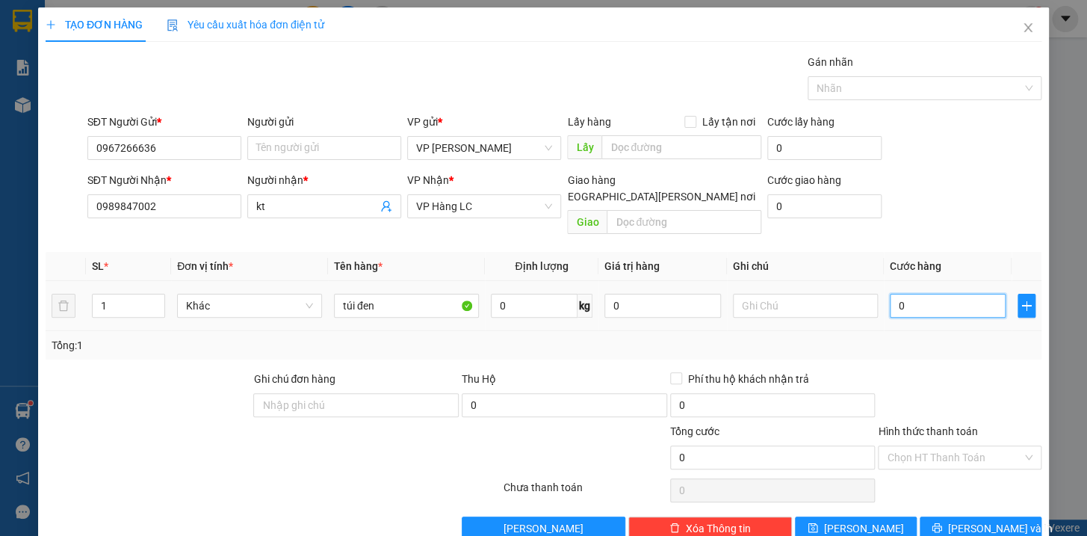
type input "4"
type input "40"
type input "400"
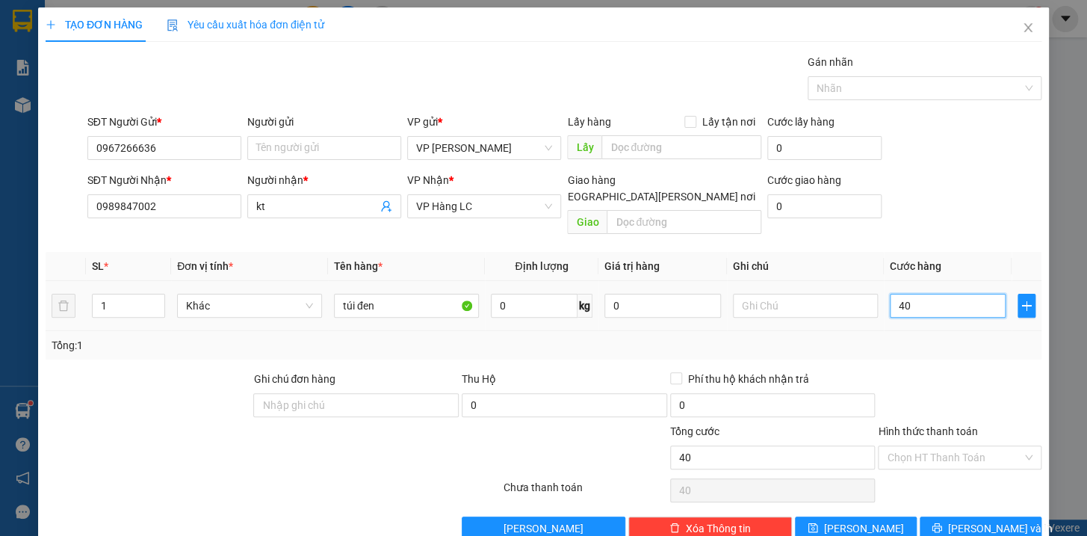
type input "400"
type input "4.000"
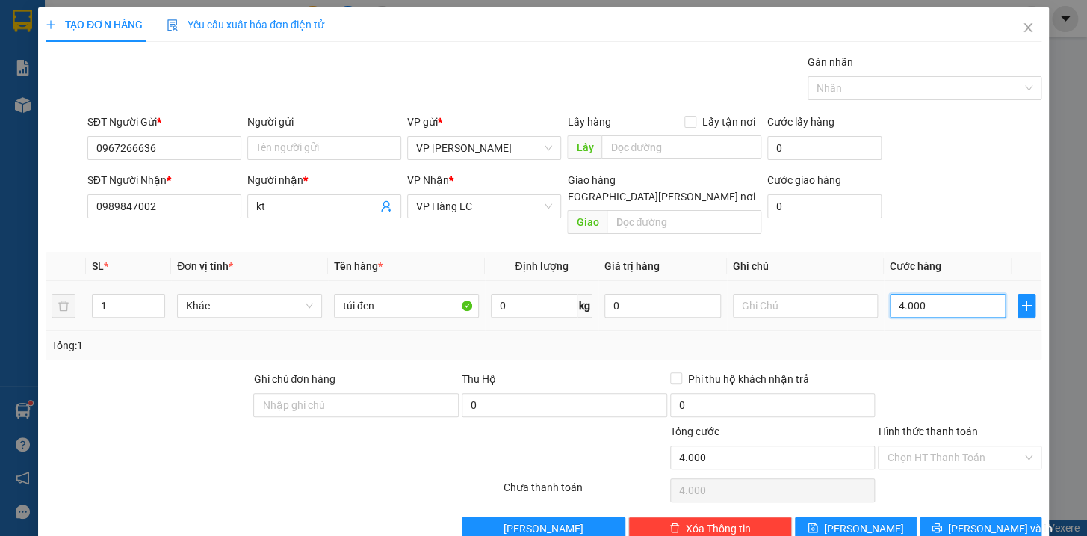
type input "40.000"
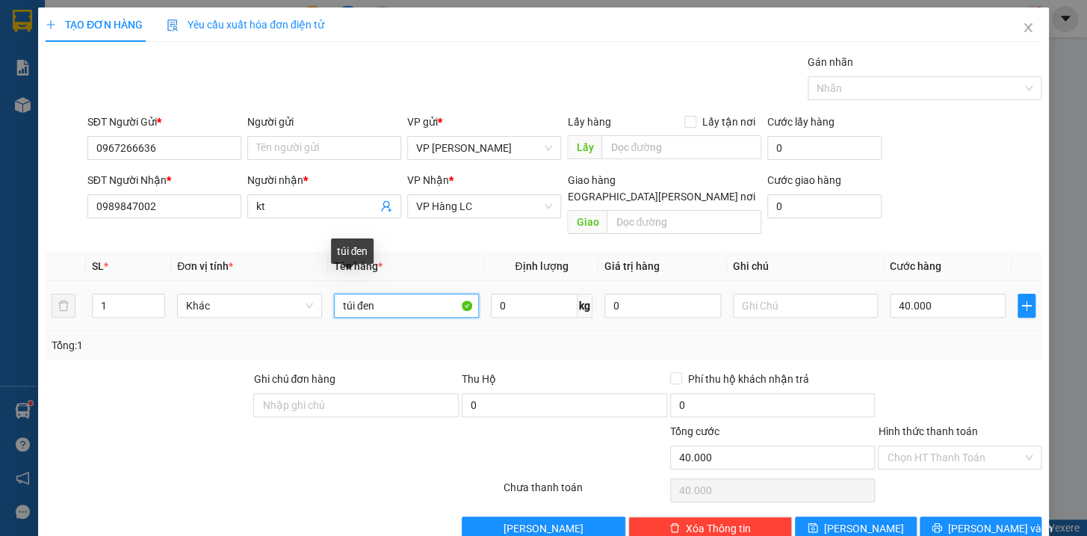
click at [373, 294] on input "túi đen" at bounding box center [406, 306] width 145 height 24
type input "túi đen qa"
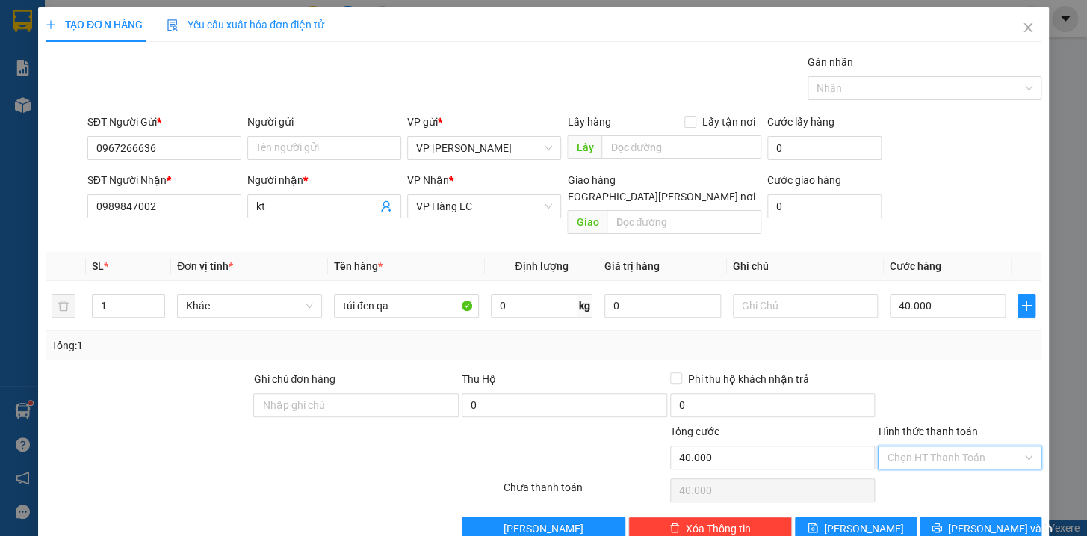
click at [922, 446] on input "Hình thức thanh toán" at bounding box center [954, 457] width 135 height 22
drag, startPoint x: 918, startPoint y: 523, endPoint x: 812, endPoint y: 404, distance: 159.2
click at [918, 521] on div "Chuyển khoản" at bounding box center [949, 517] width 143 height 16
type input "0"
click at [784, 295] on input "text" at bounding box center [805, 306] width 145 height 24
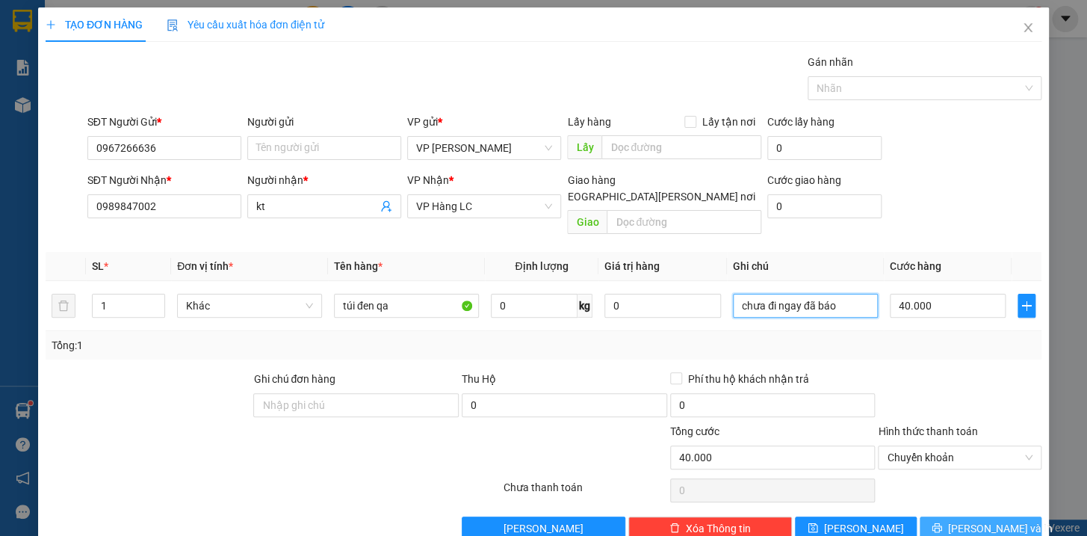
type input "chưa đi ngay đã báo"
click at [999, 516] on button "[PERSON_NAME] và In" at bounding box center [980, 528] width 122 height 24
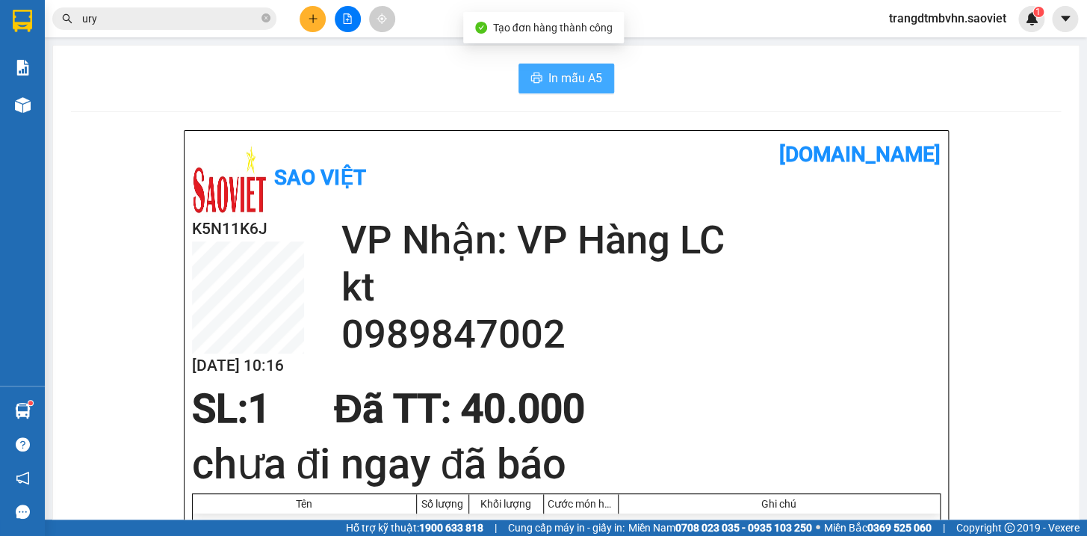
click at [553, 79] on span "In mẫu A5" at bounding box center [575, 78] width 54 height 19
click at [267, 22] on span at bounding box center [265, 19] width 9 height 14
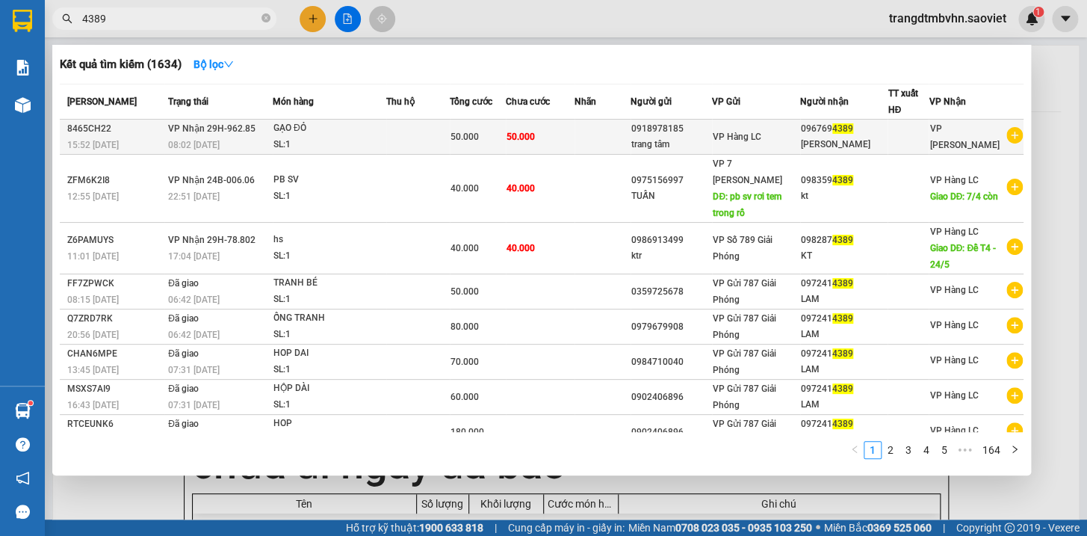
type input "4389"
click at [846, 125] on span "4389" at bounding box center [842, 128] width 21 height 10
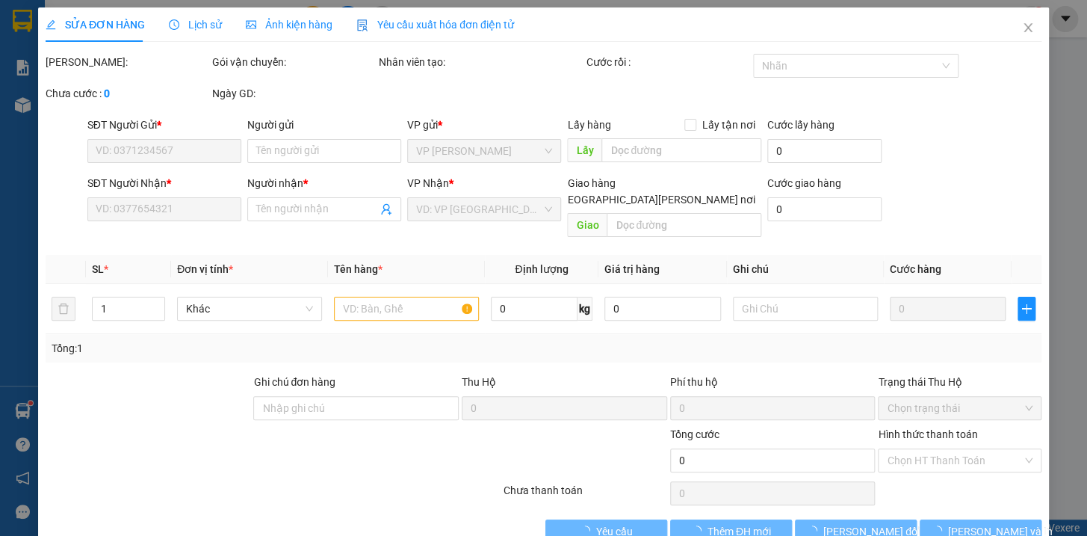
type input "0918978185"
type input "trang tâm"
type input "0967694389"
type input "[PERSON_NAME]"
type input "50.000"
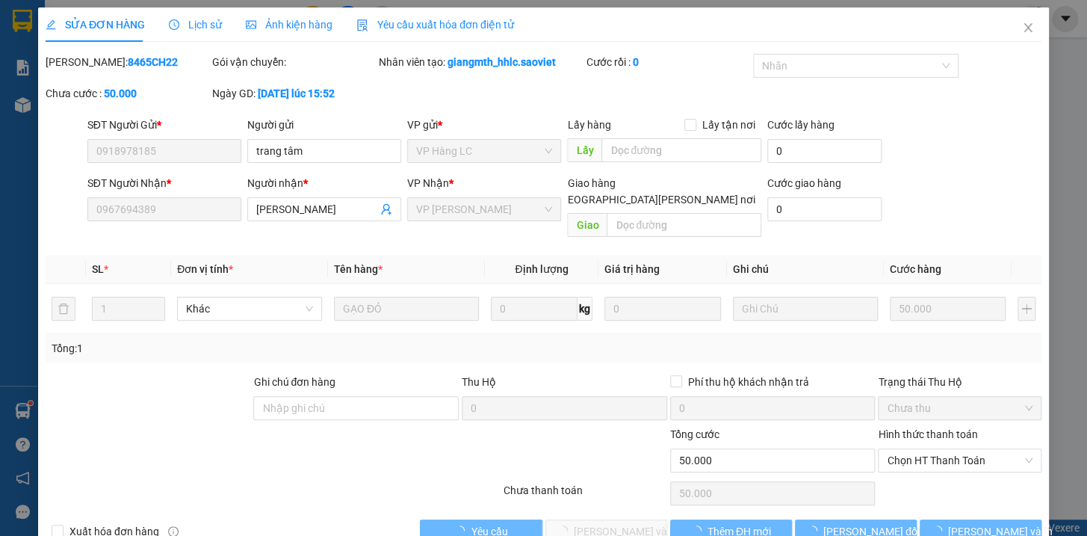
scroll to position [19, 0]
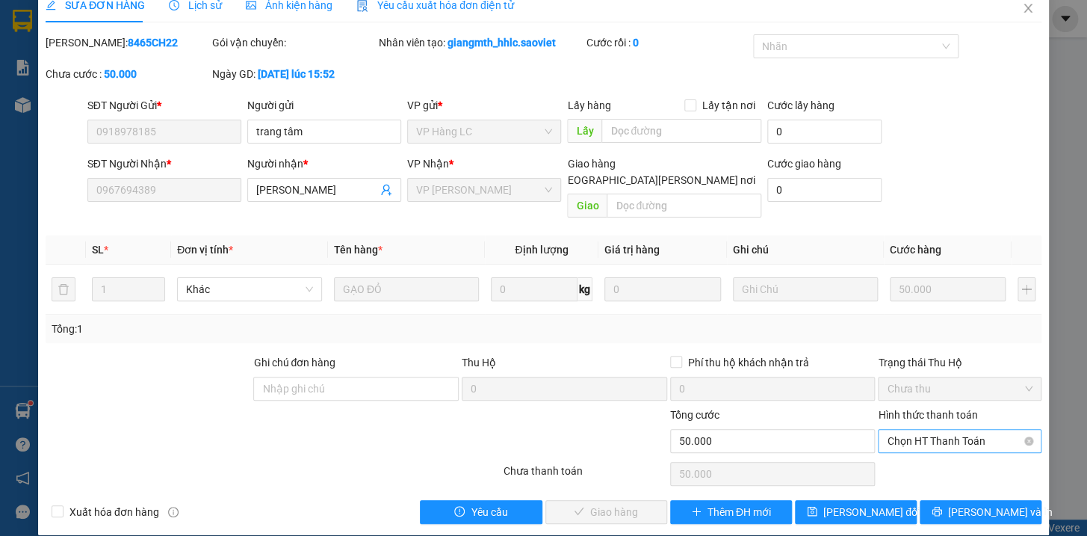
click at [927, 429] on span "Chọn HT Thanh Toán" at bounding box center [960, 440] width 146 height 22
click at [919, 454] on div "Tại văn phòng" at bounding box center [949, 453] width 143 height 16
type input "0"
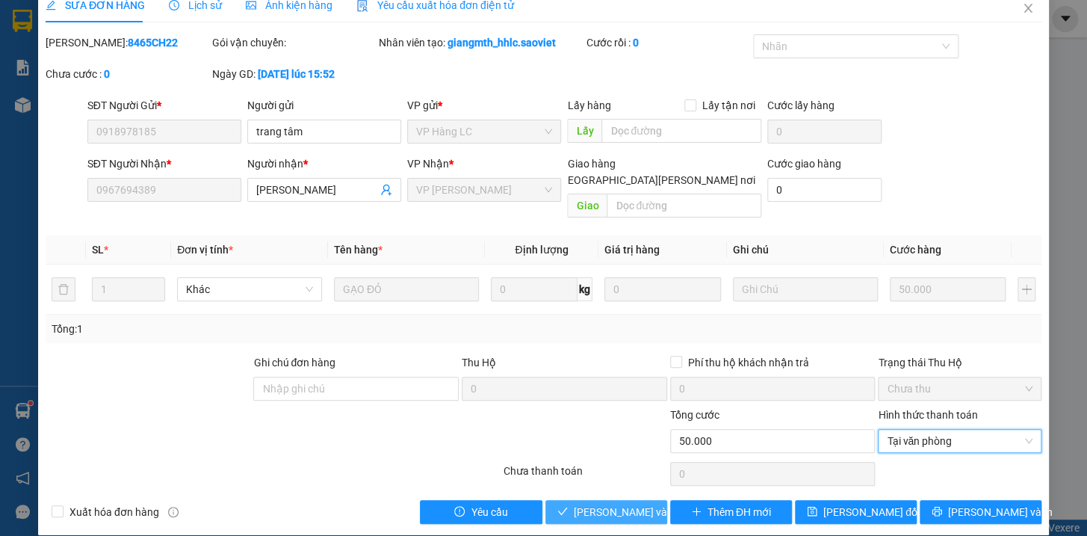
click at [616, 503] on span "[PERSON_NAME] và Giao hàng" at bounding box center [675, 511] width 202 height 16
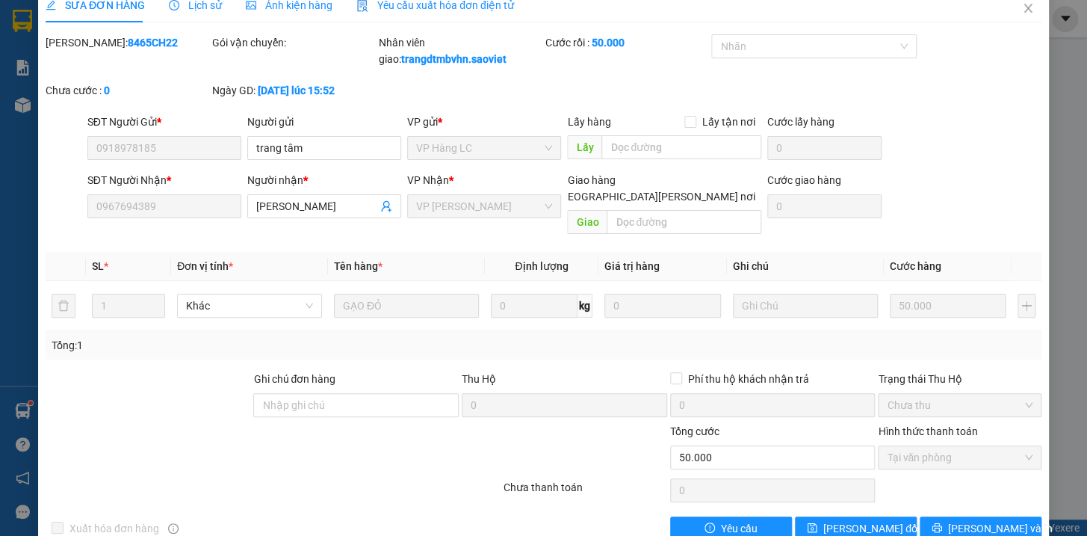
scroll to position [0, 0]
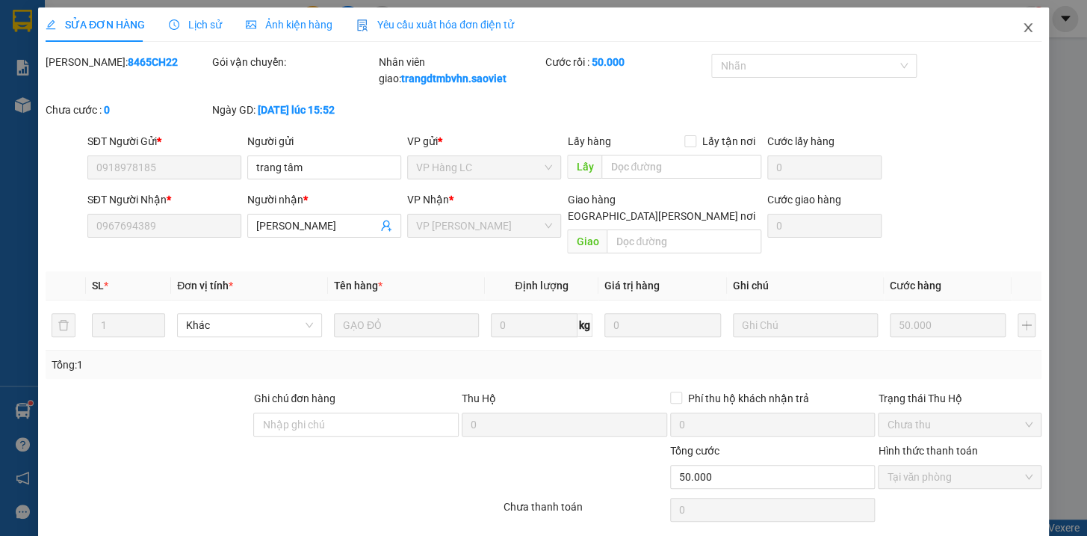
click at [1022, 24] on icon "close" at bounding box center [1028, 28] width 12 height 12
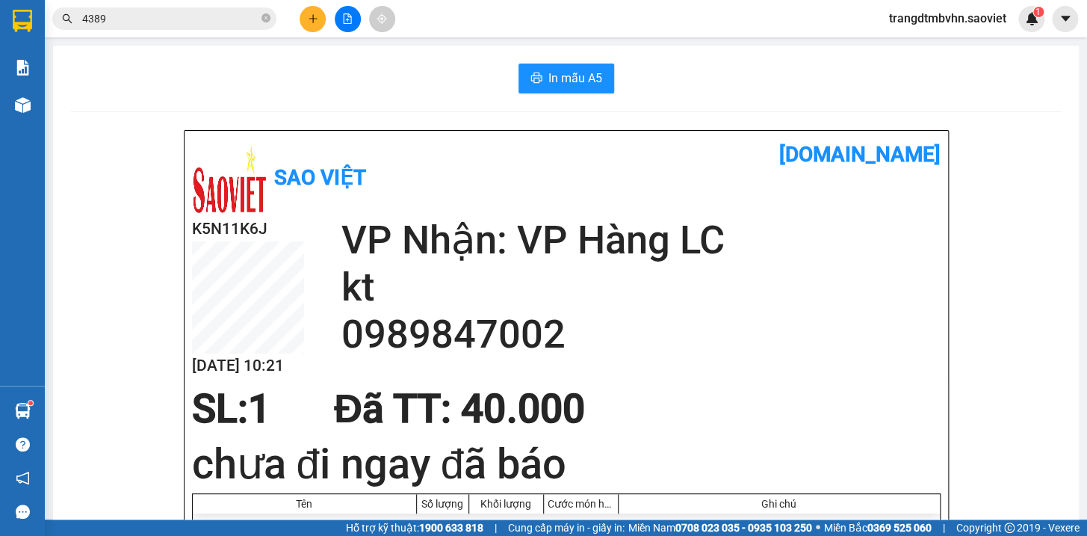
drag, startPoint x: 264, startPoint y: 18, endPoint x: 262, endPoint y: 4, distance: 14.3
click at [262, 6] on div "Kết quả tìm kiếm ( 1634 ) Bộ lọc Mã ĐH Trạng thái Món hàng Thu hộ Tổng cước Chư…" at bounding box center [145, 19] width 291 height 26
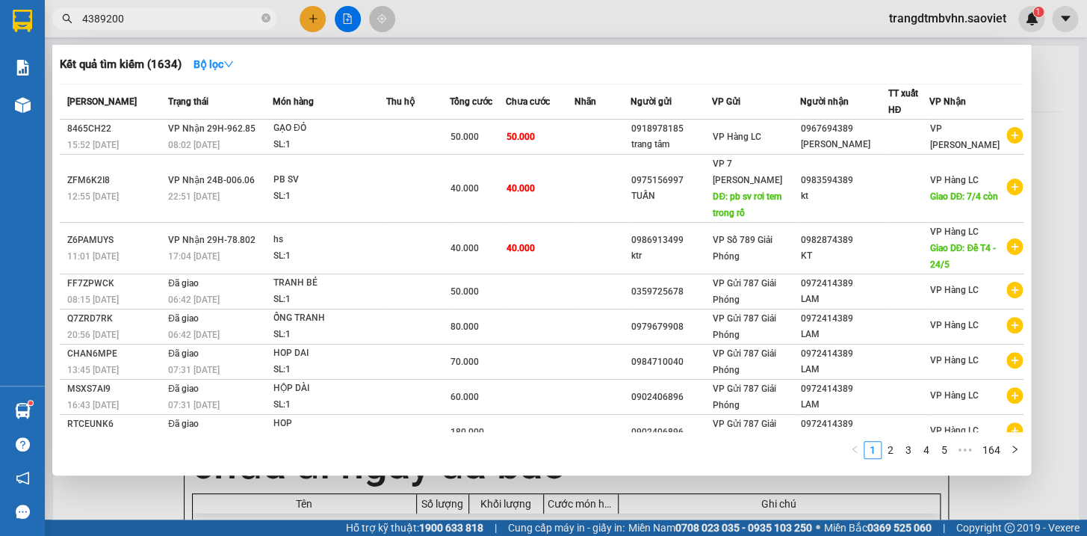
type input "43892000"
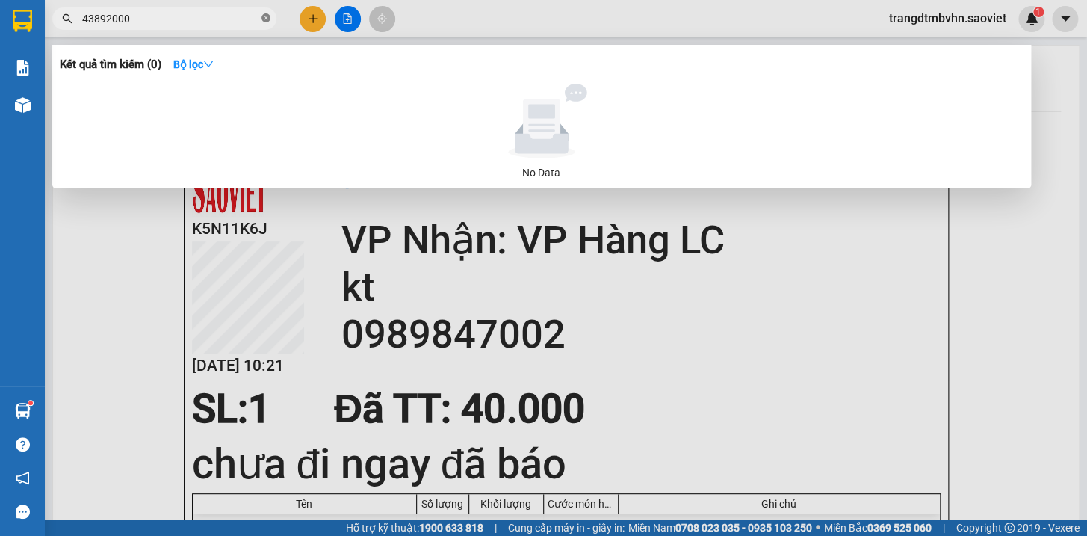
click at [268, 16] on icon "close-circle" at bounding box center [265, 17] width 9 height 9
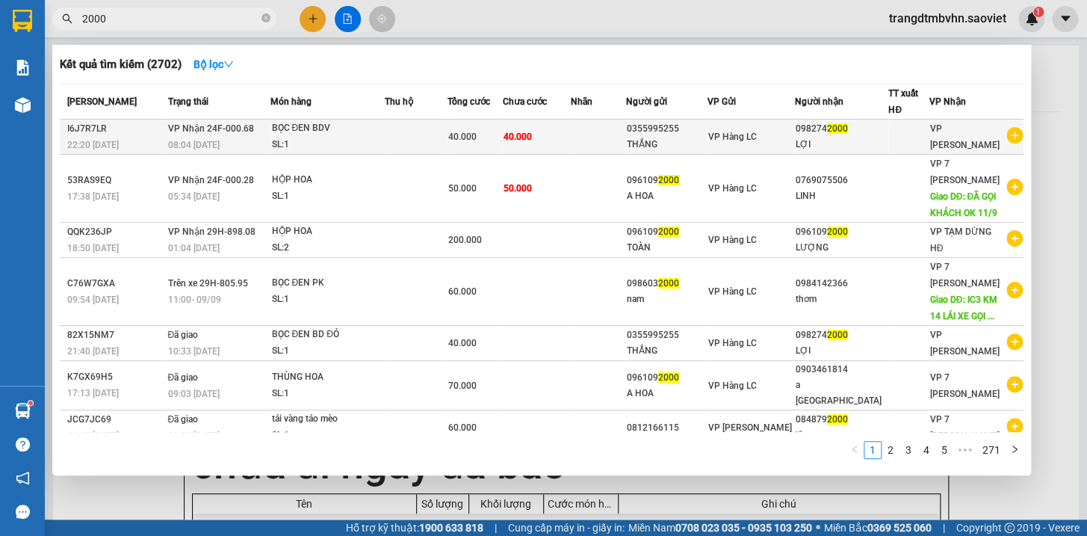
type input "2000"
click at [814, 138] on div "LỢI" at bounding box center [841, 145] width 92 height 16
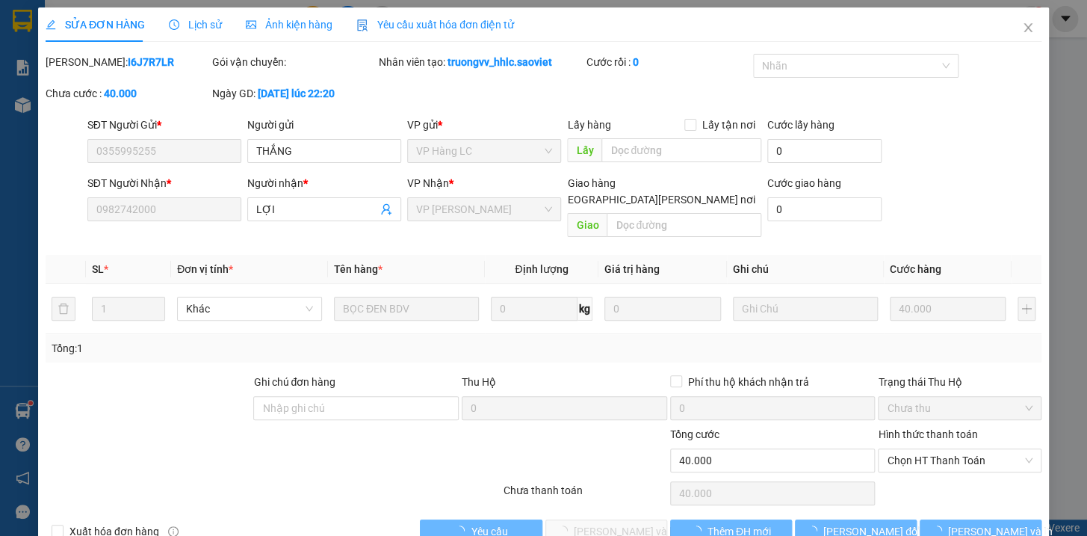
type input "0355995255"
type input "THẮNG"
type input "0982742000"
type input "LỢI"
type input "40.000"
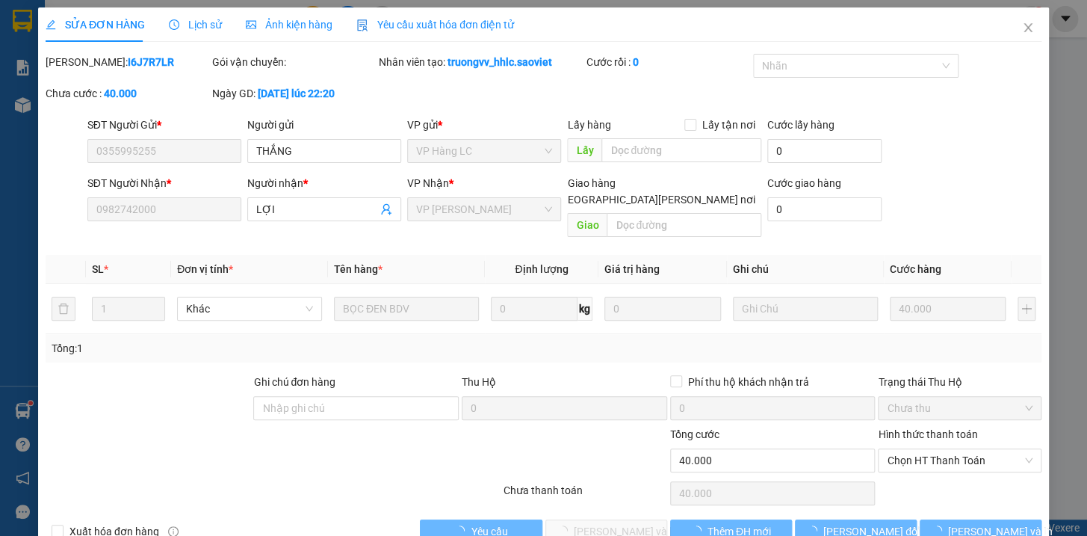
click at [985, 449] on span "Chọn HT Thanh Toán" at bounding box center [960, 460] width 146 height 22
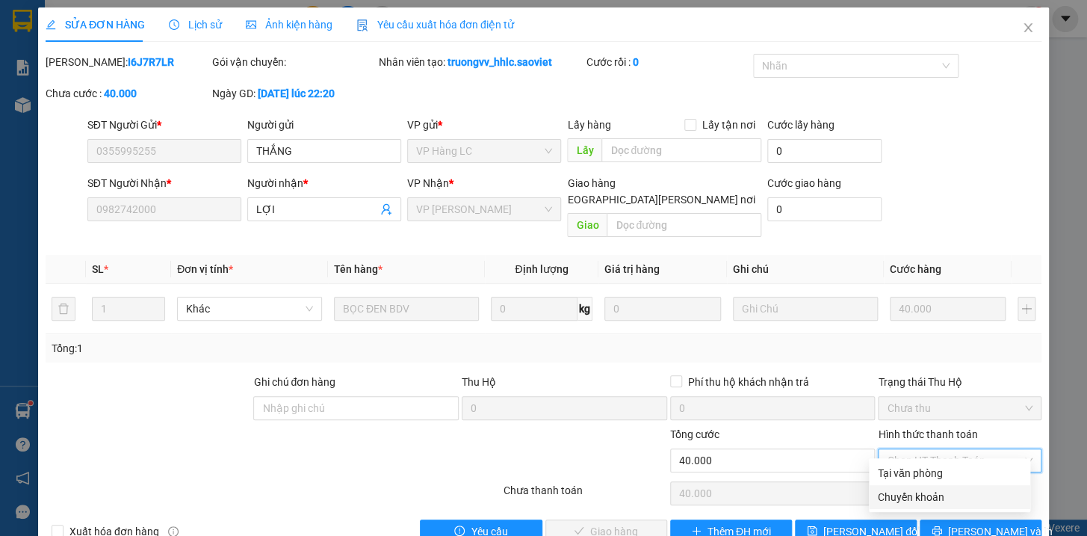
drag, startPoint x: 935, startPoint y: 492, endPoint x: 934, endPoint y: 482, distance: 10.6
click at [934, 487] on div "Chuyển khoản" at bounding box center [949, 497] width 161 height 24
type input "0"
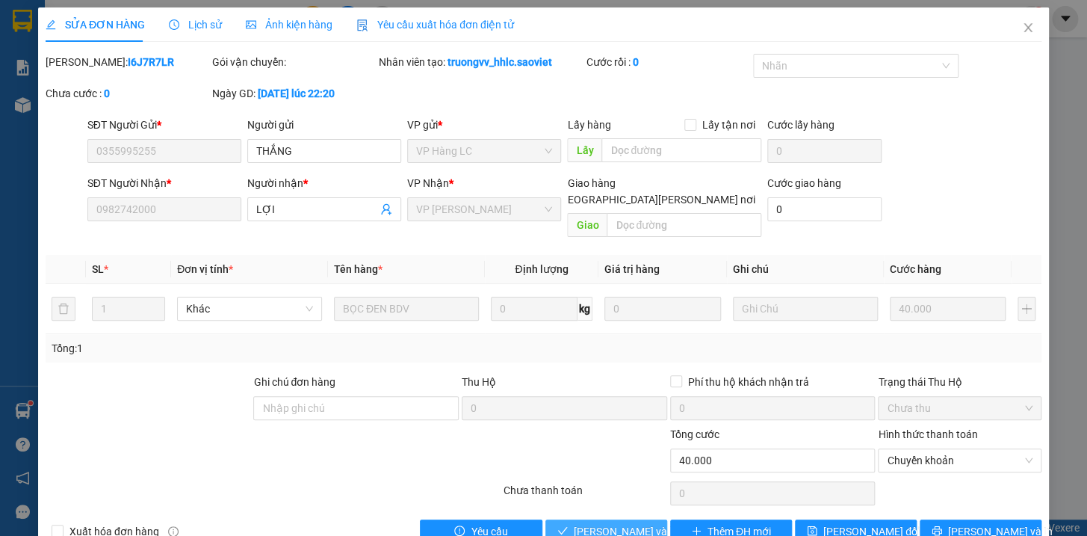
click at [639, 523] on span "[PERSON_NAME] và Giao hàng" at bounding box center [675, 531] width 202 height 16
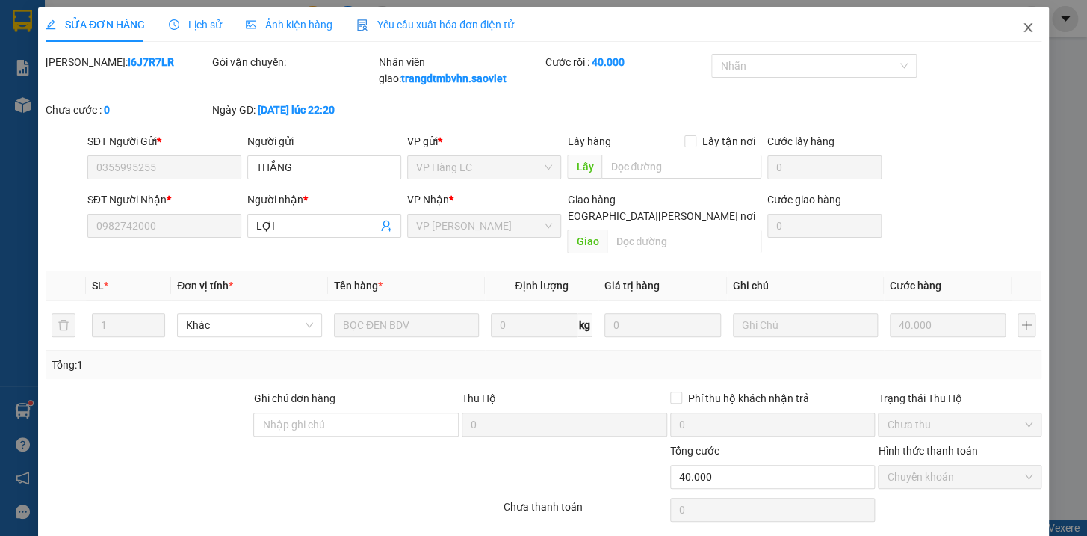
click at [1022, 28] on icon "close" at bounding box center [1028, 28] width 12 height 12
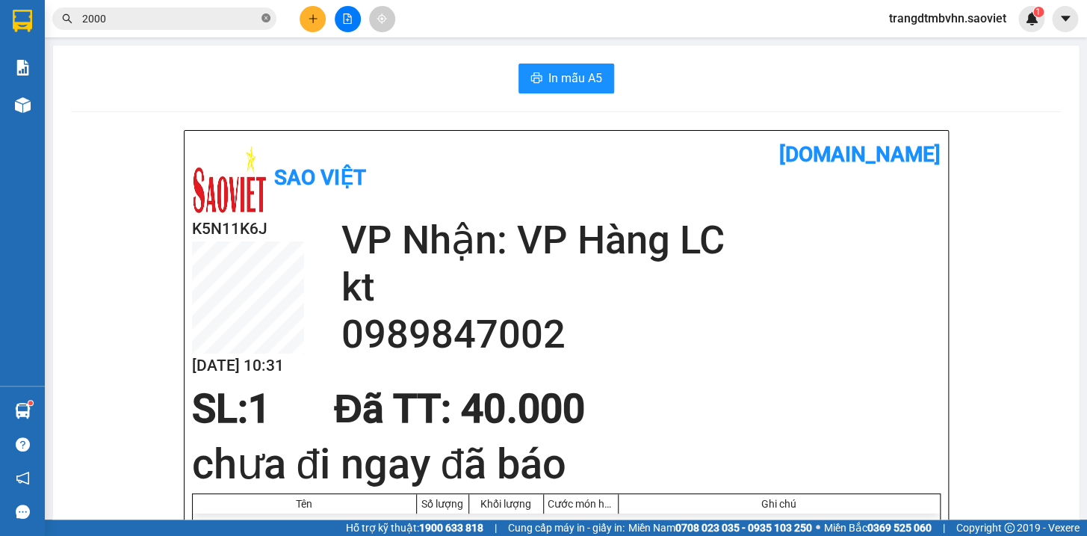
click at [265, 18] on icon "close-circle" at bounding box center [265, 17] width 9 height 9
